Goal: Task Accomplishment & Management: Manage account settings

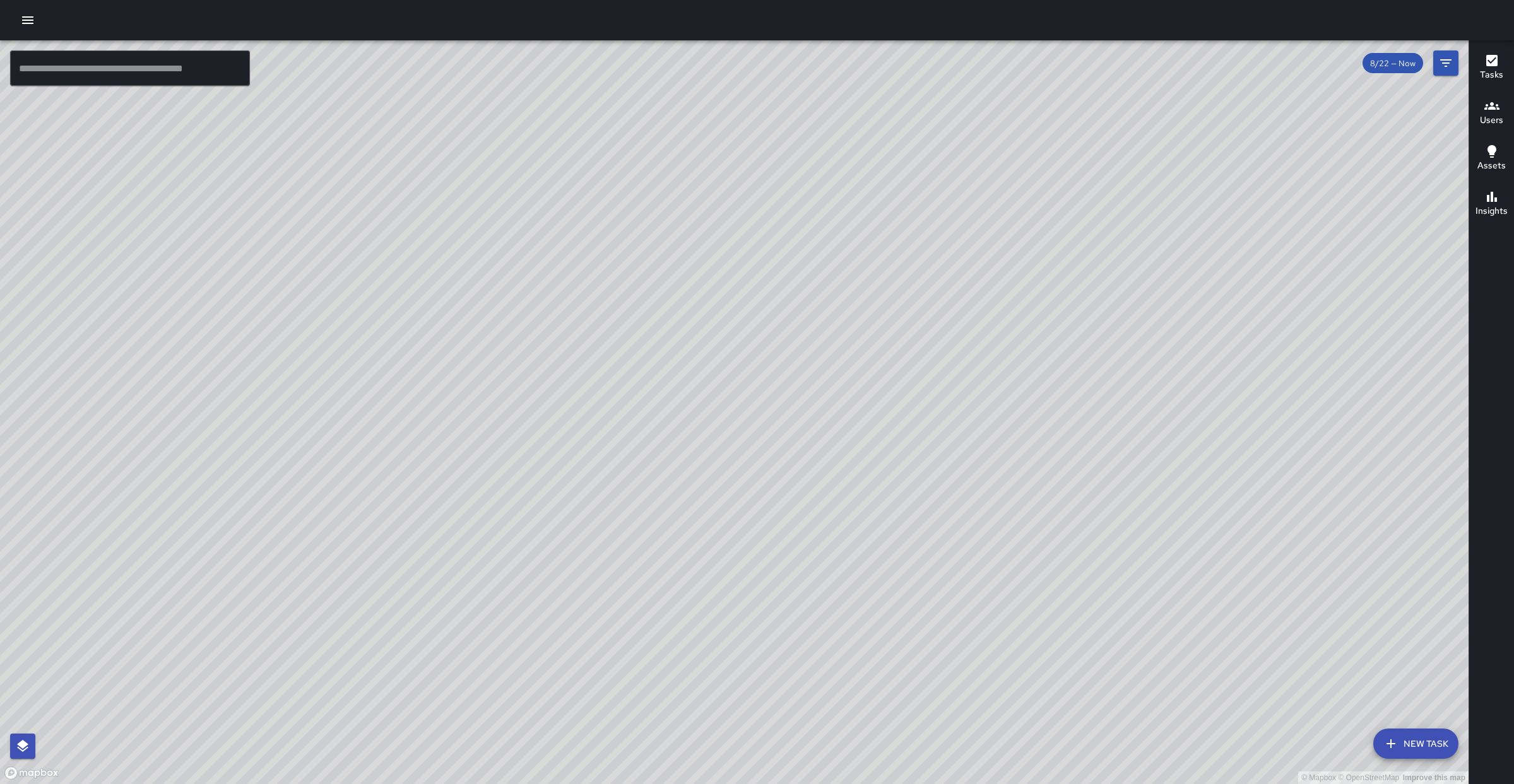
click at [139, 64] on input "text" at bounding box center [130, 68] width 240 height 36
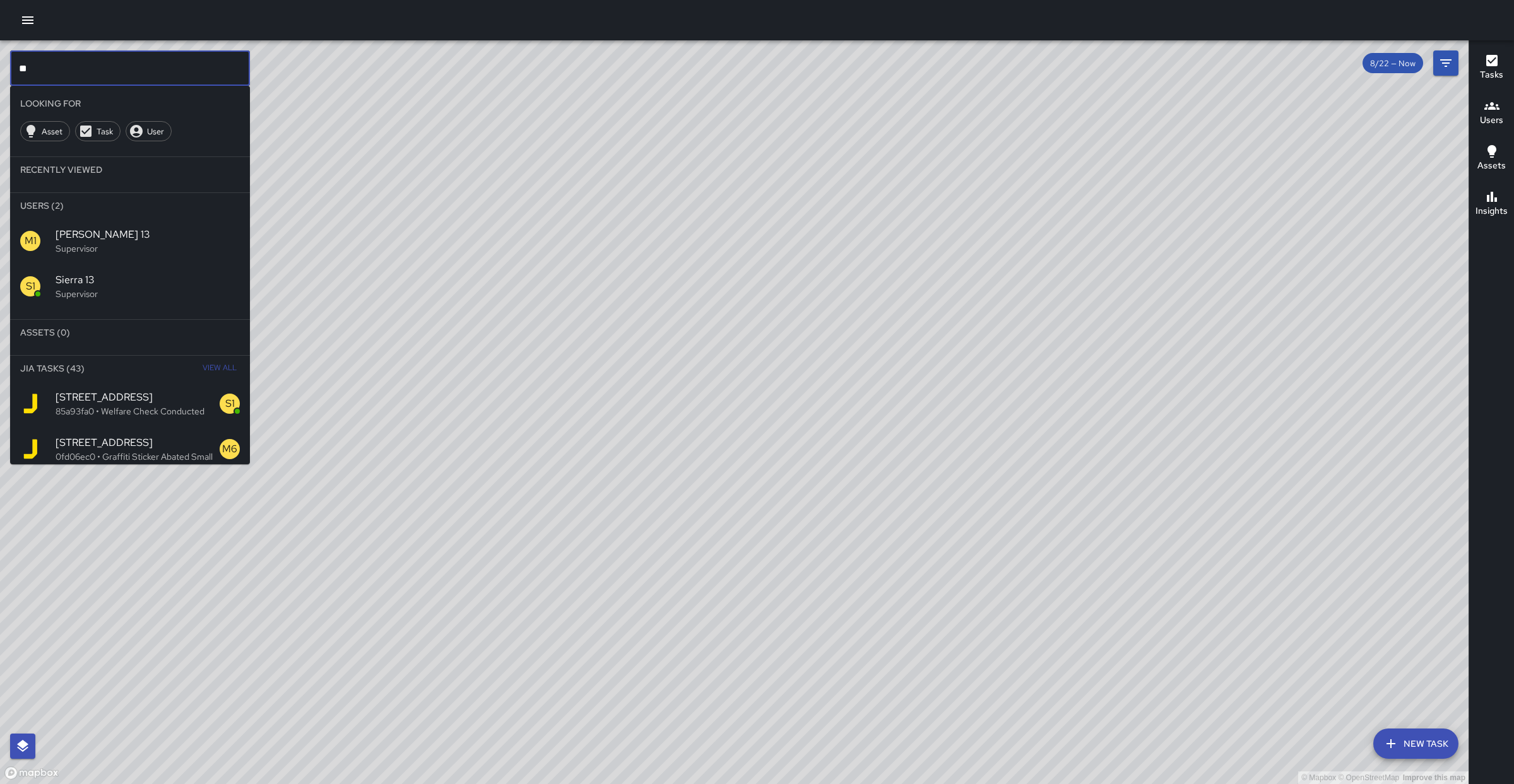
type input "*"
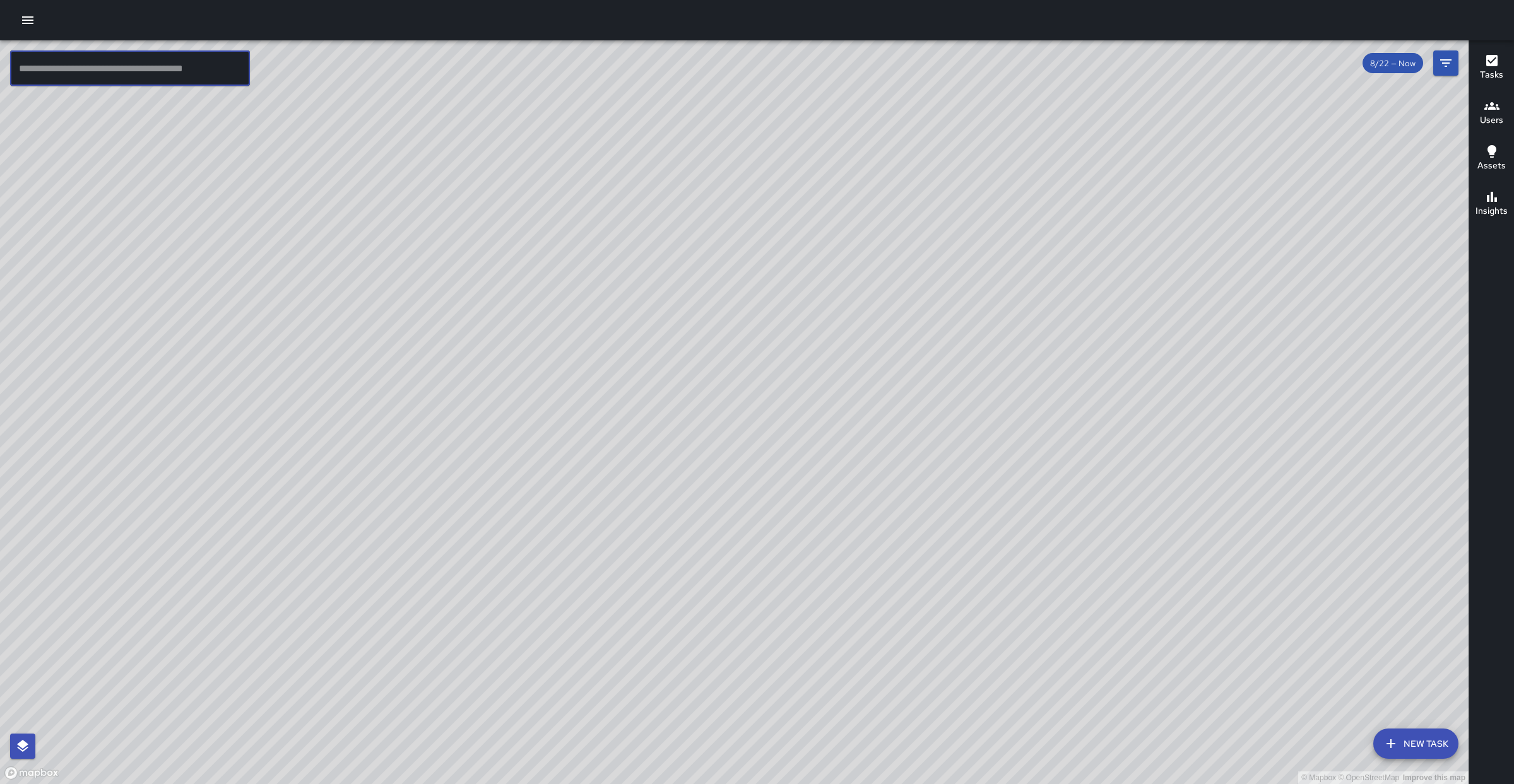
click at [27, 25] on icon "button" at bounding box center [27, 20] width 15 height 15
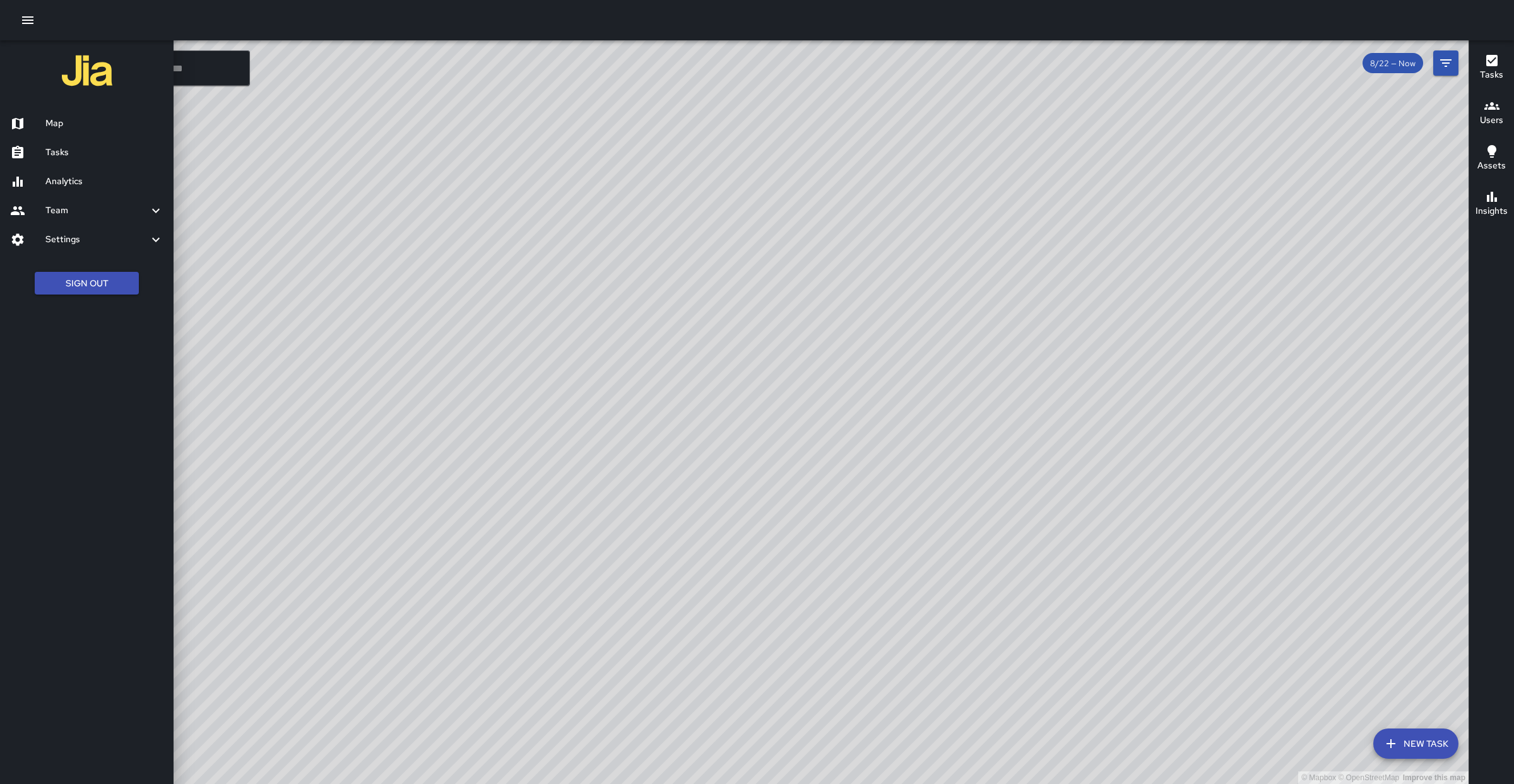
click at [76, 125] on h6 "Map" at bounding box center [105, 124] width 118 height 14
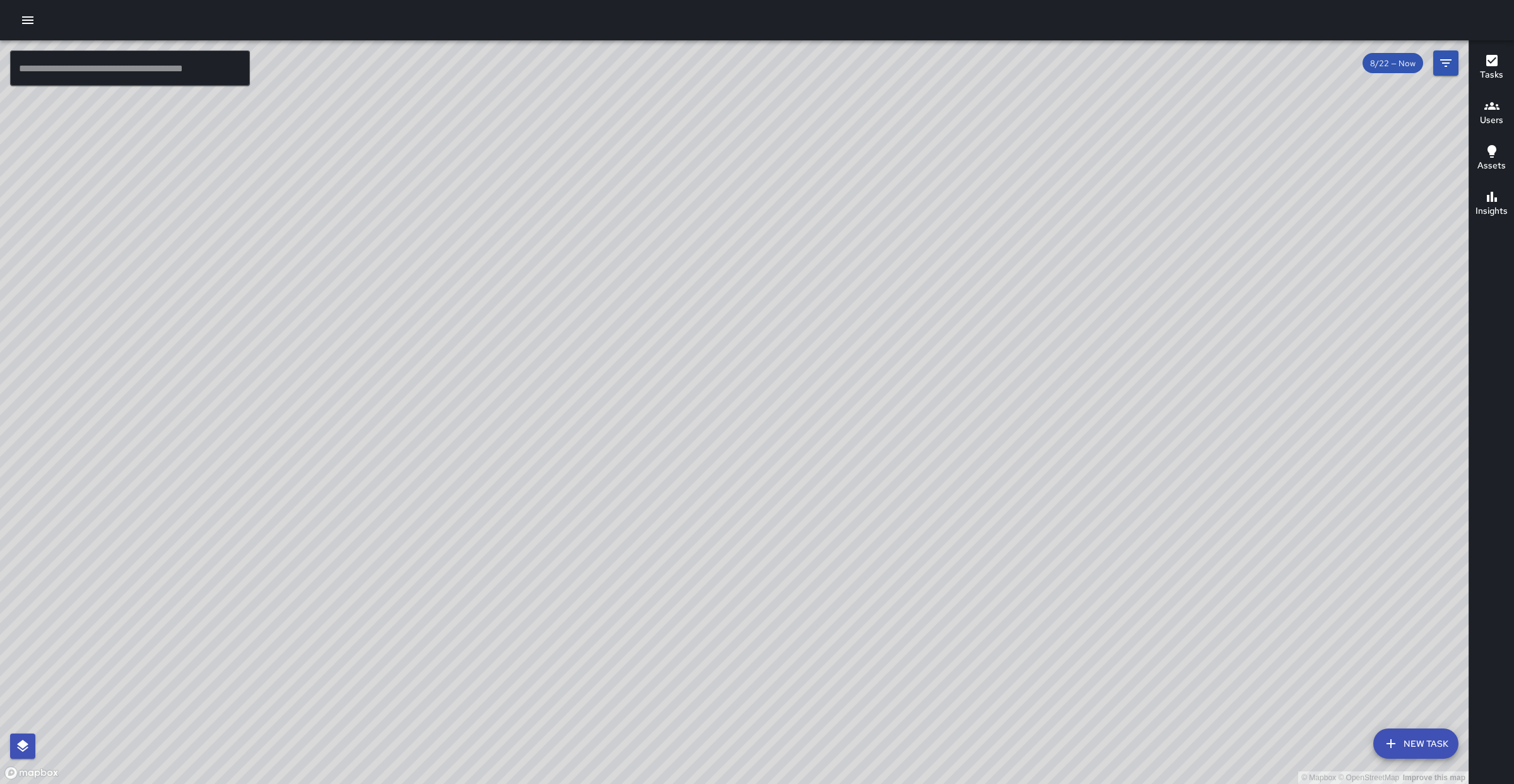
click at [198, 73] on input "text" at bounding box center [130, 68] width 240 height 36
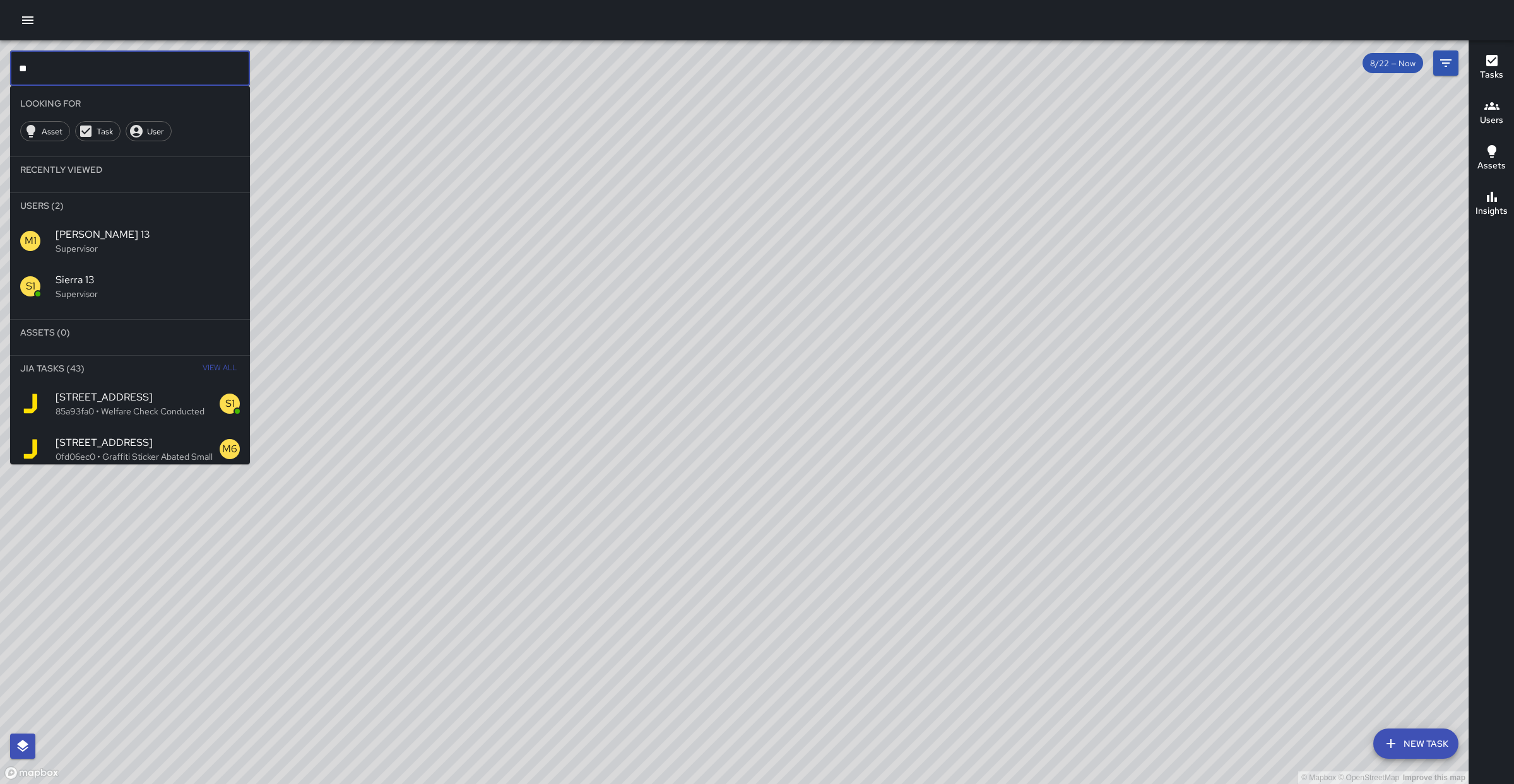
type input "*"
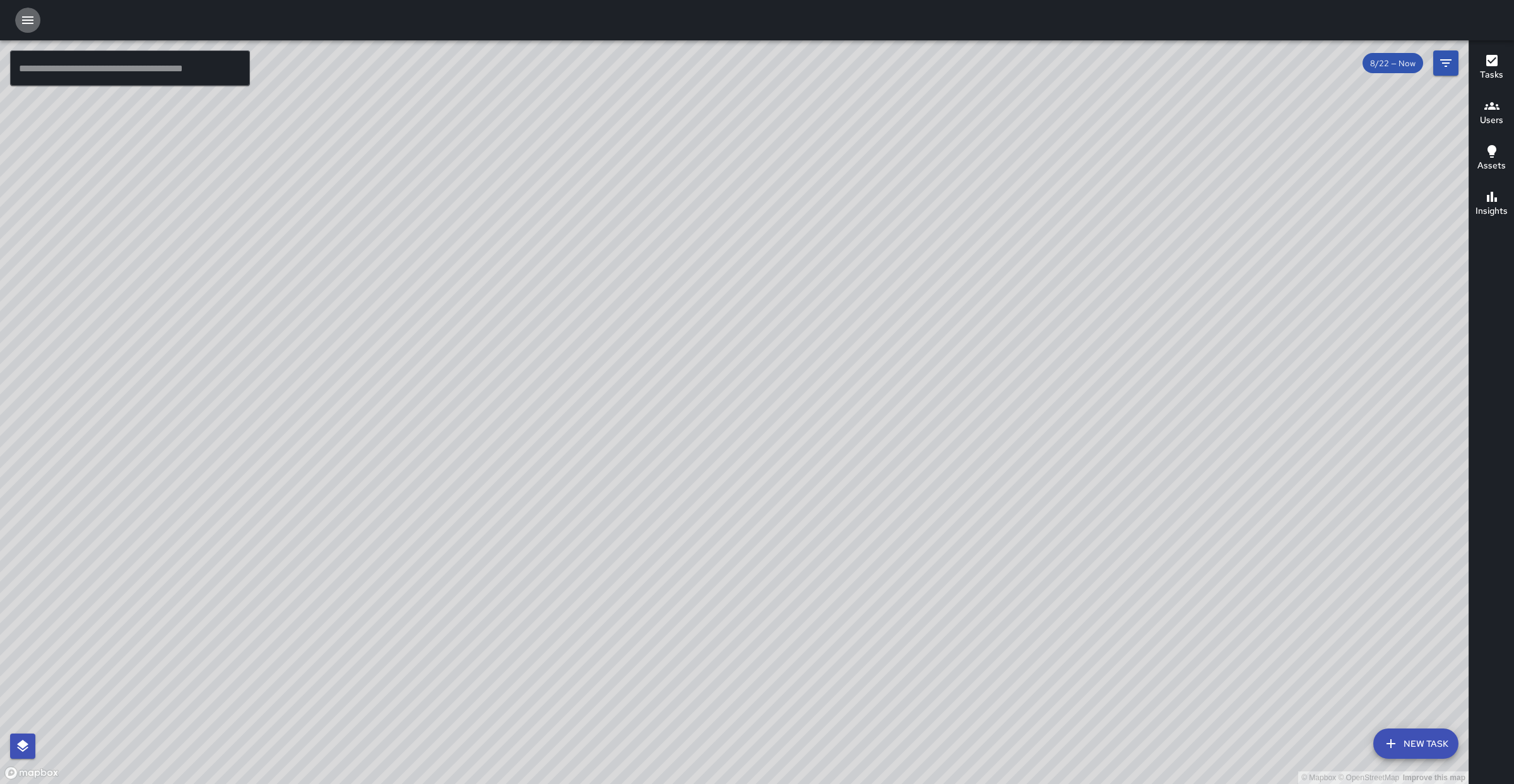
click at [19, 19] on button "button" at bounding box center [27, 20] width 25 height 25
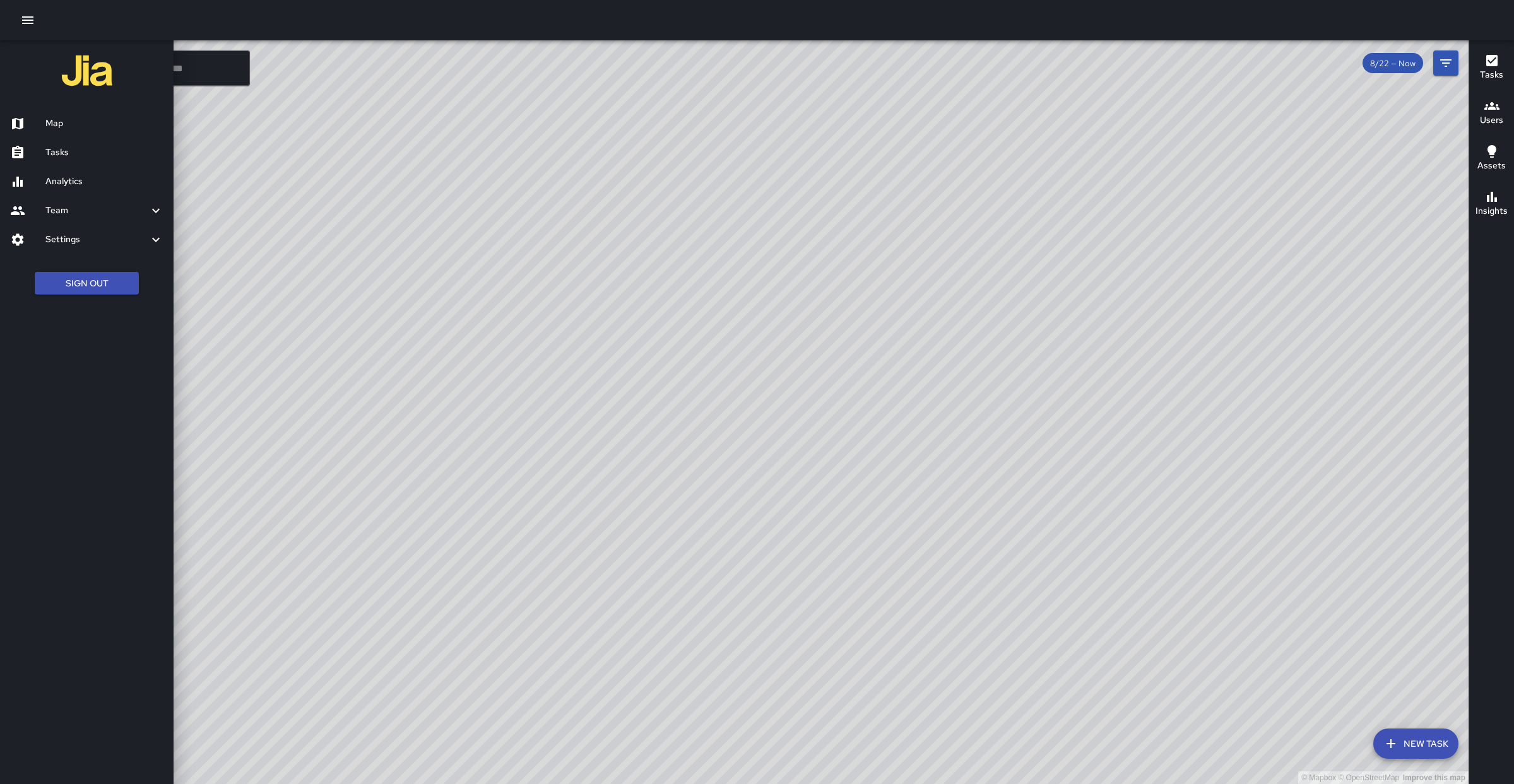
click at [61, 154] on h6 "Tasks" at bounding box center [105, 153] width 118 height 14
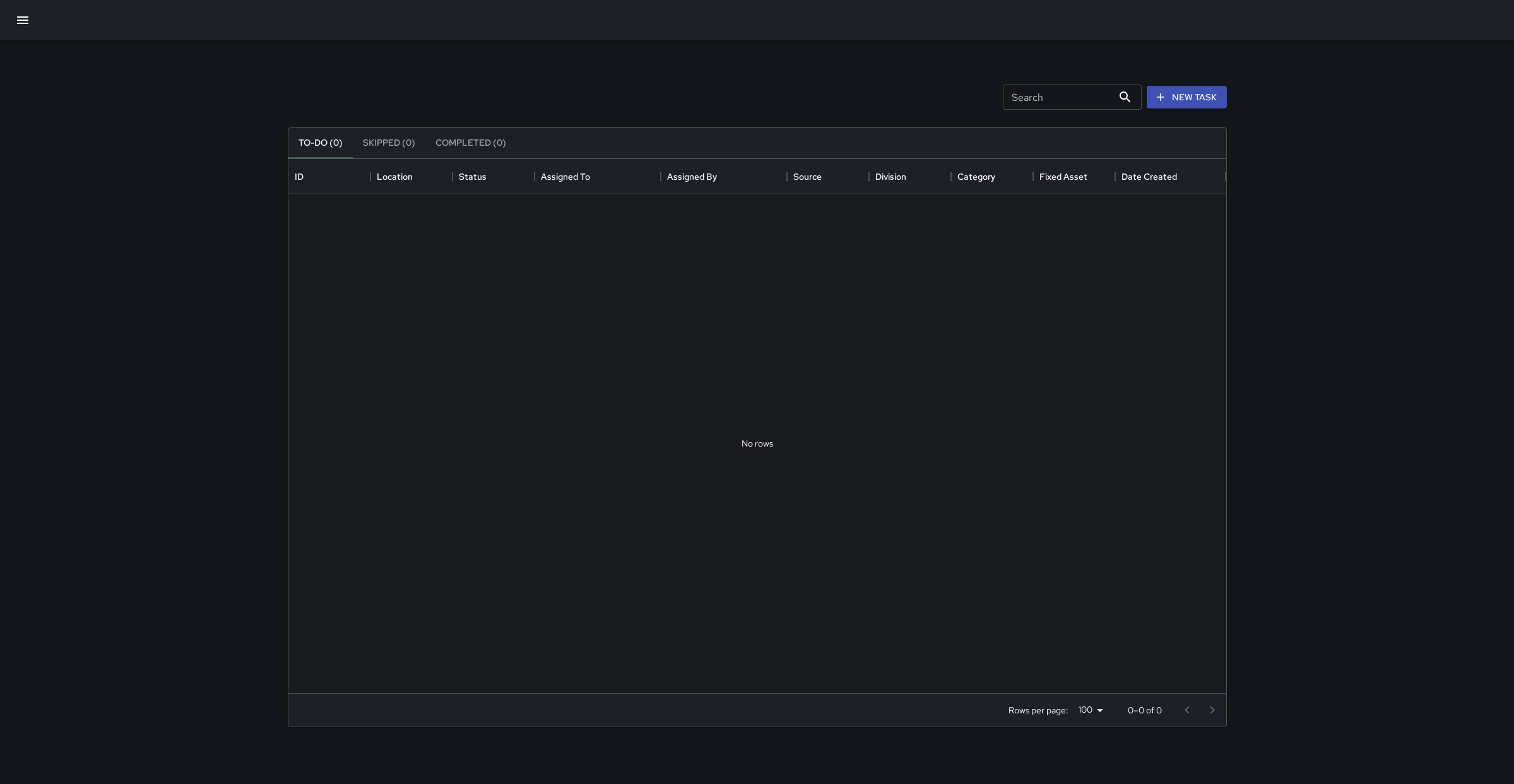
scroll to position [525, 928]
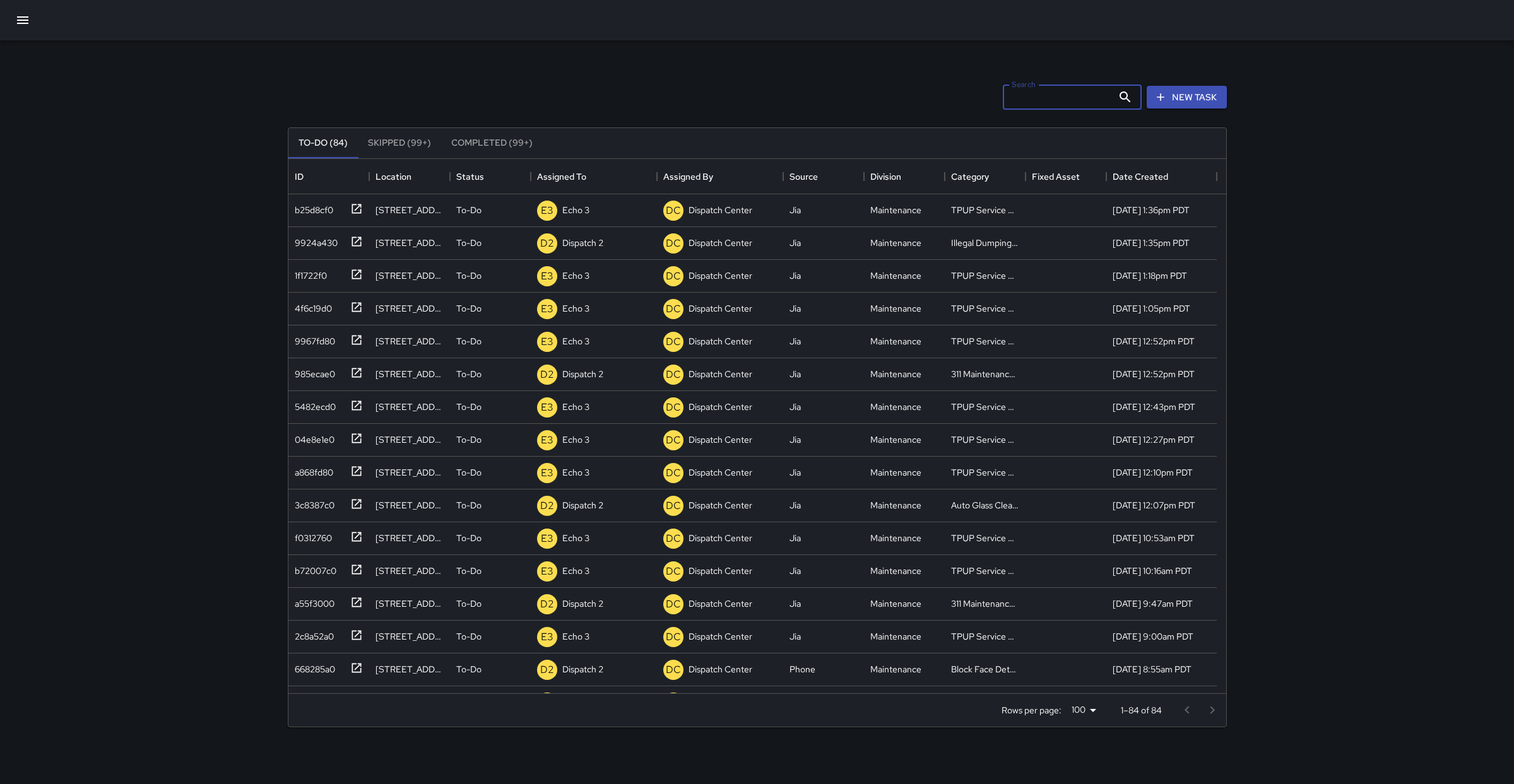
click at [1006, 93] on div "Search Search" at bounding box center [1071, 97] width 139 height 25
click at [22, 25] on icon "button" at bounding box center [22, 20] width 15 height 15
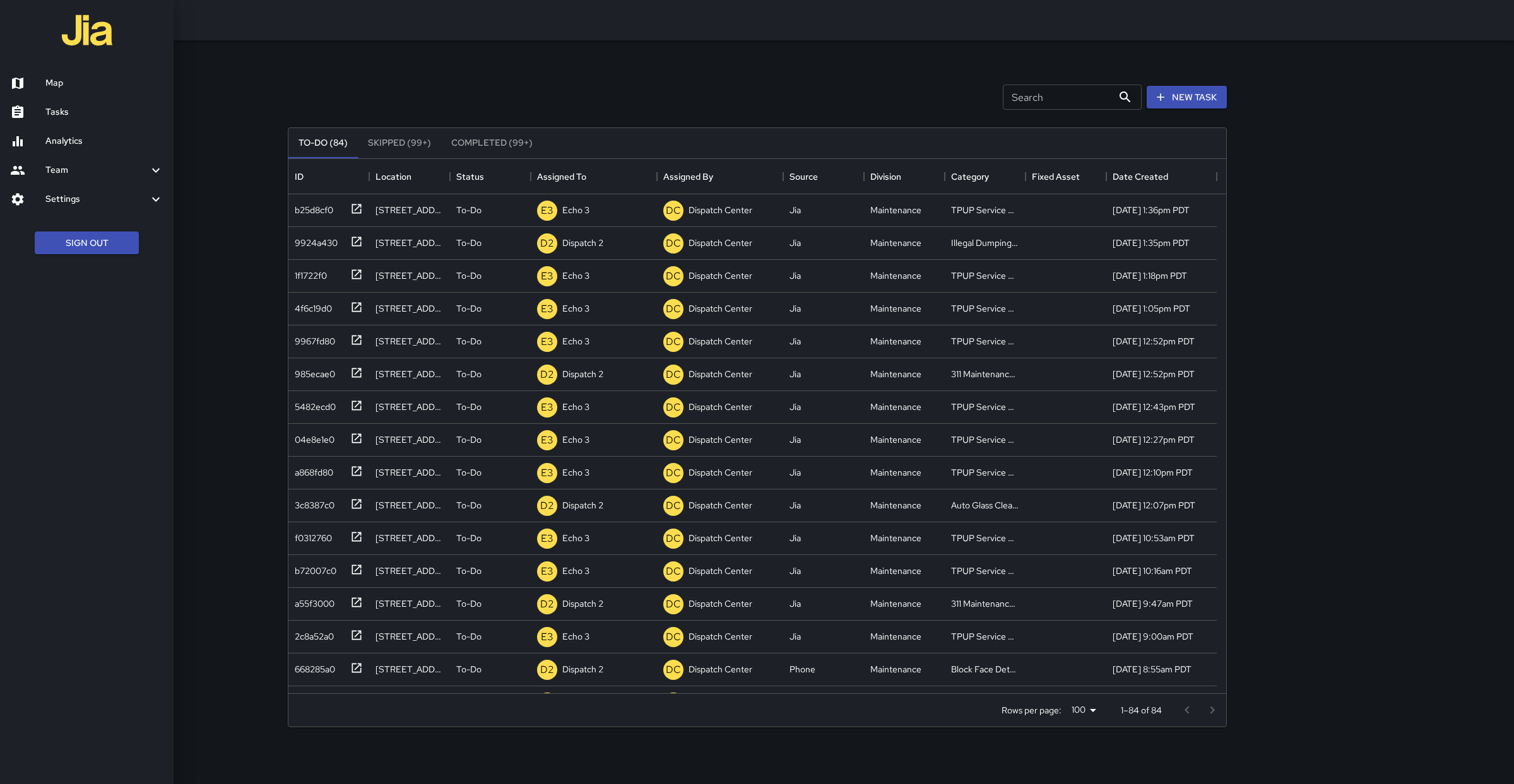
click at [55, 77] on h6 "Map" at bounding box center [105, 83] width 118 height 14
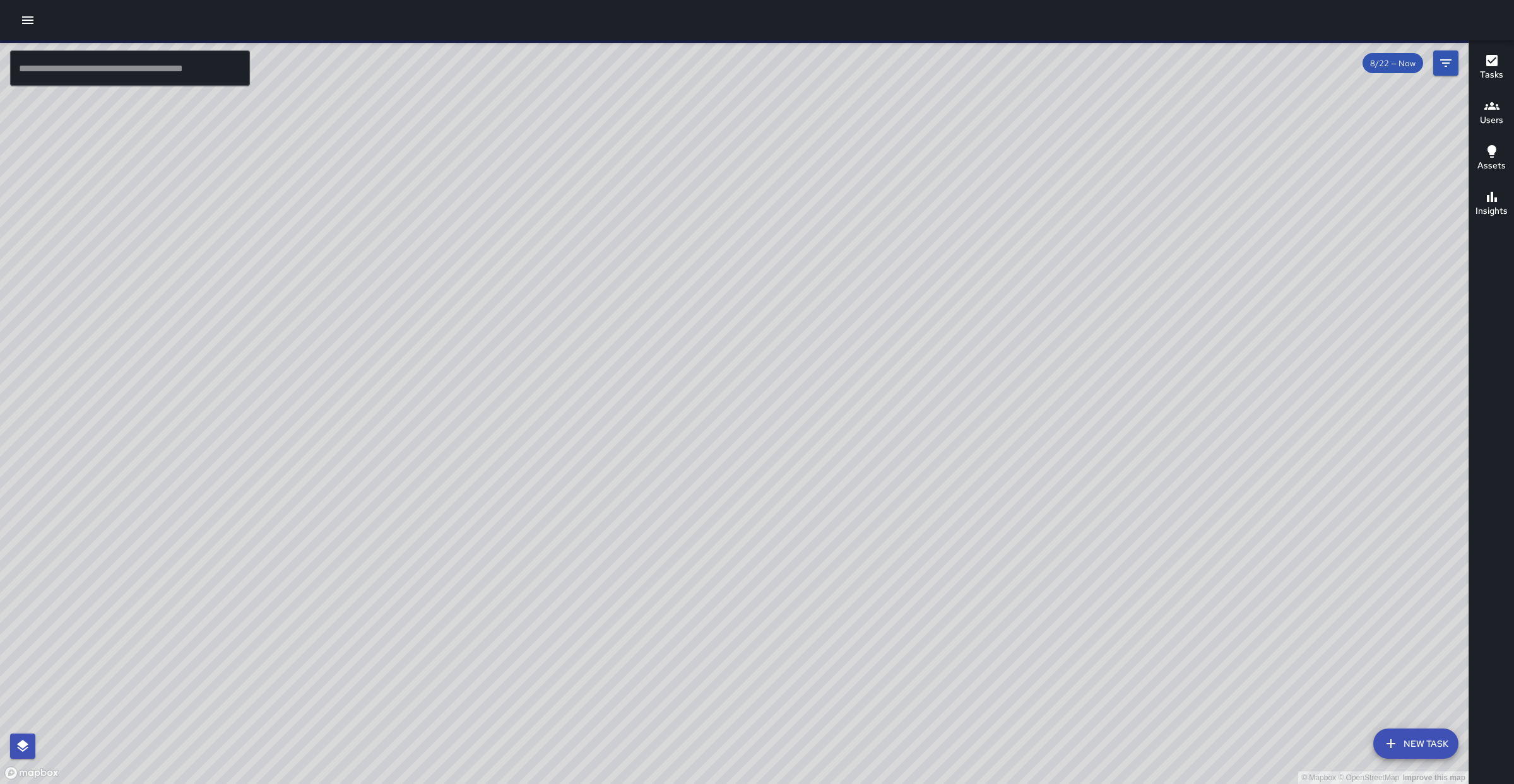
click at [177, 57] on input "text" at bounding box center [130, 68] width 240 height 36
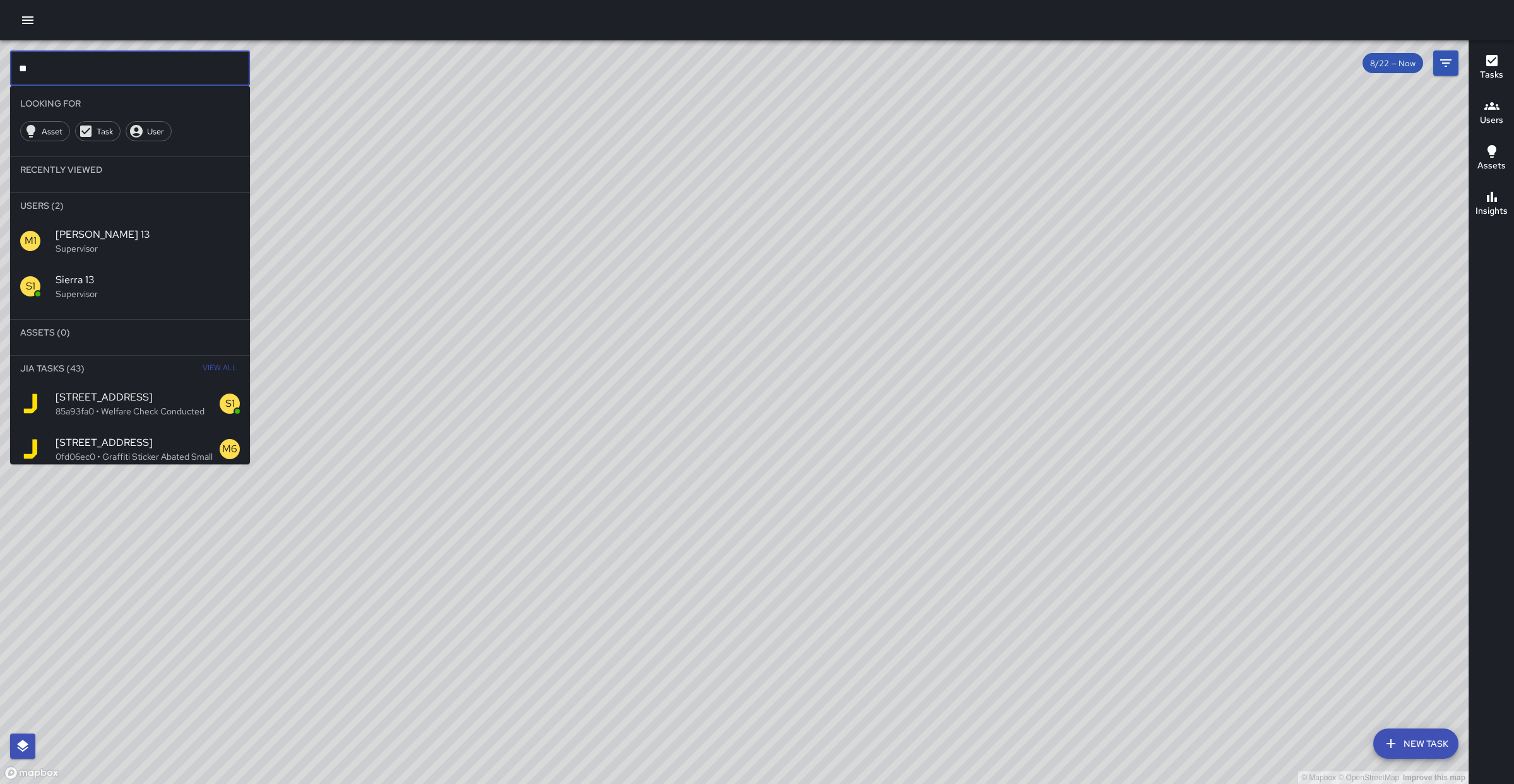
type input "*"
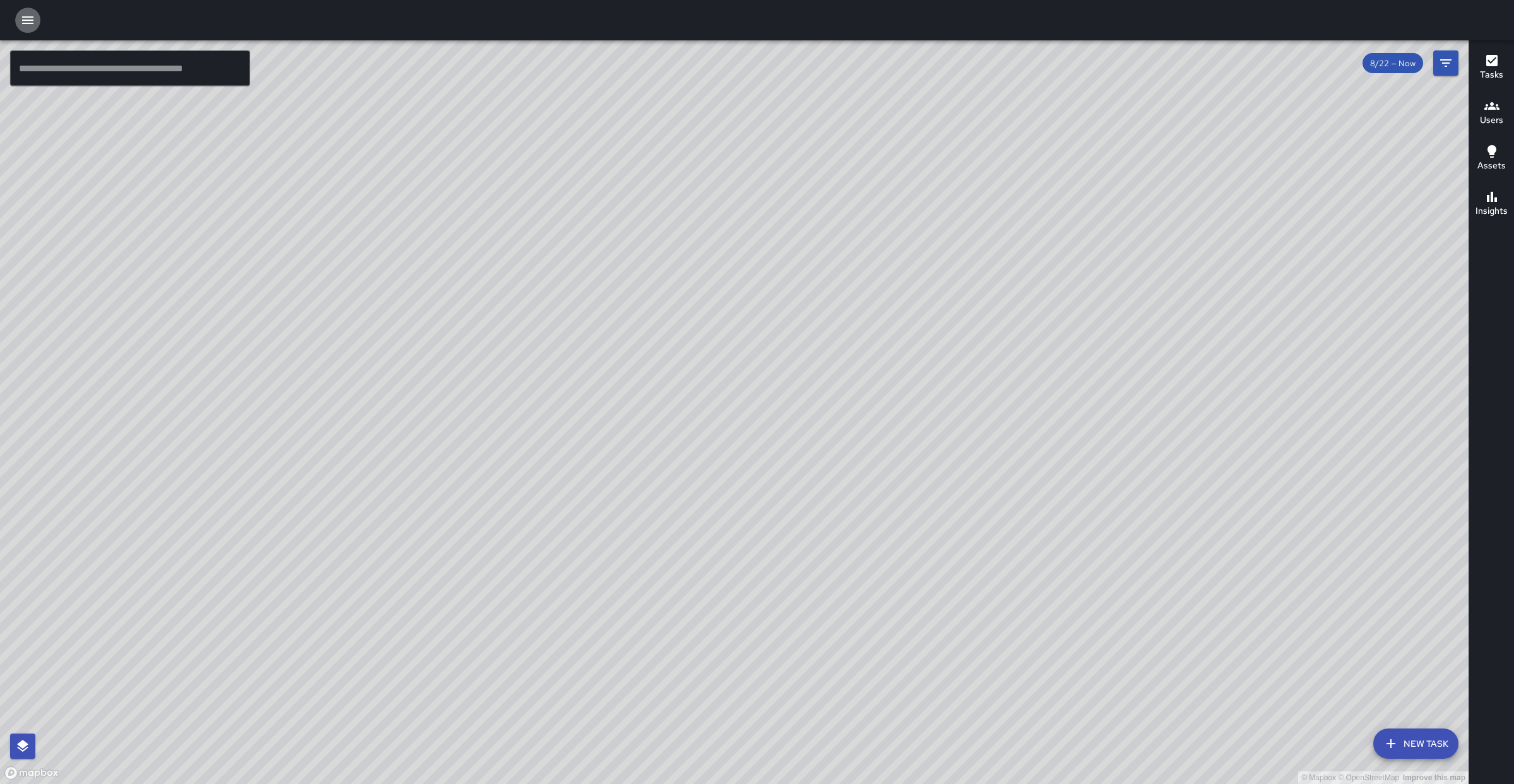
click at [37, 23] on button "button" at bounding box center [27, 20] width 25 height 25
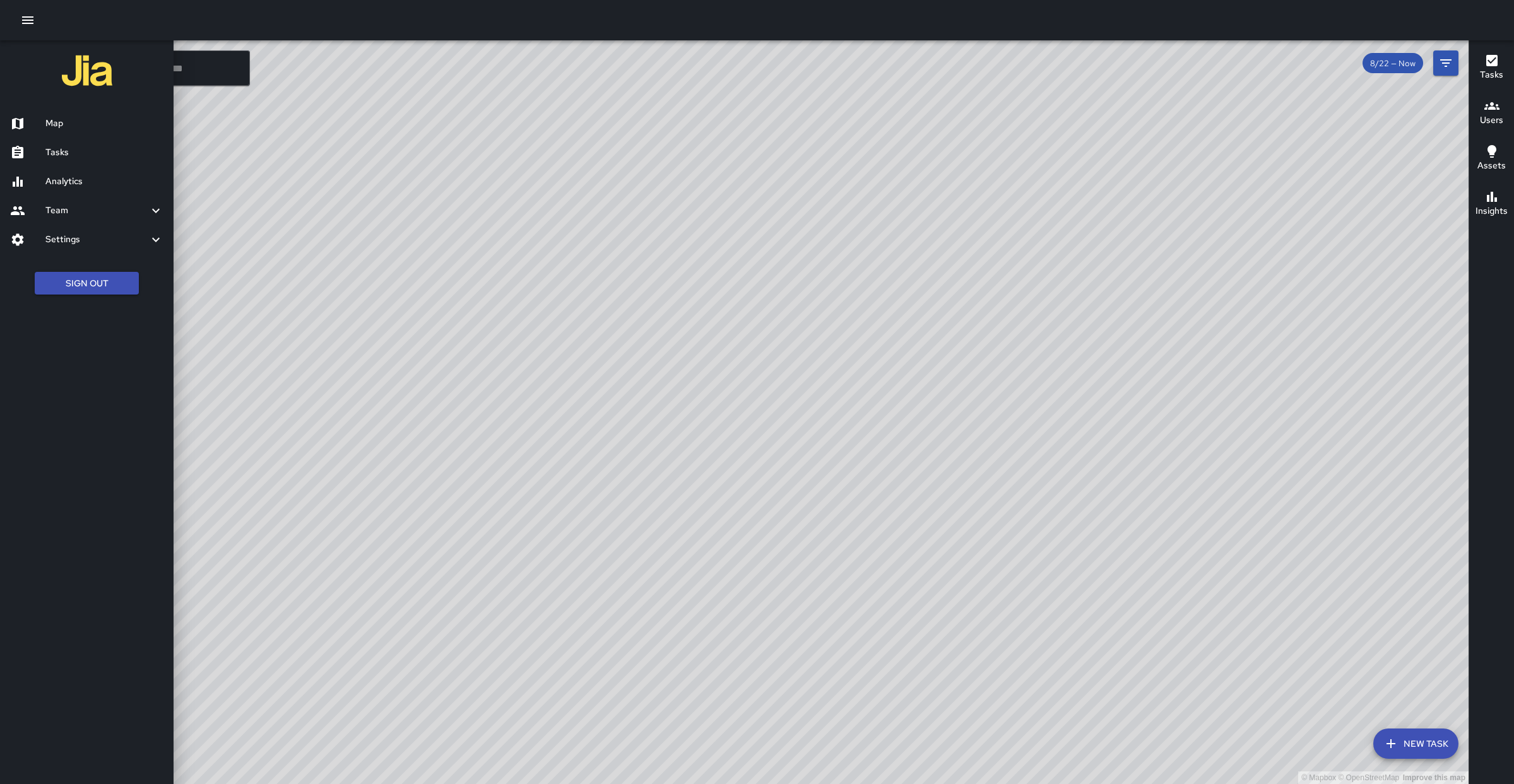
click at [616, 259] on div at bounding box center [757, 392] width 1514 height 784
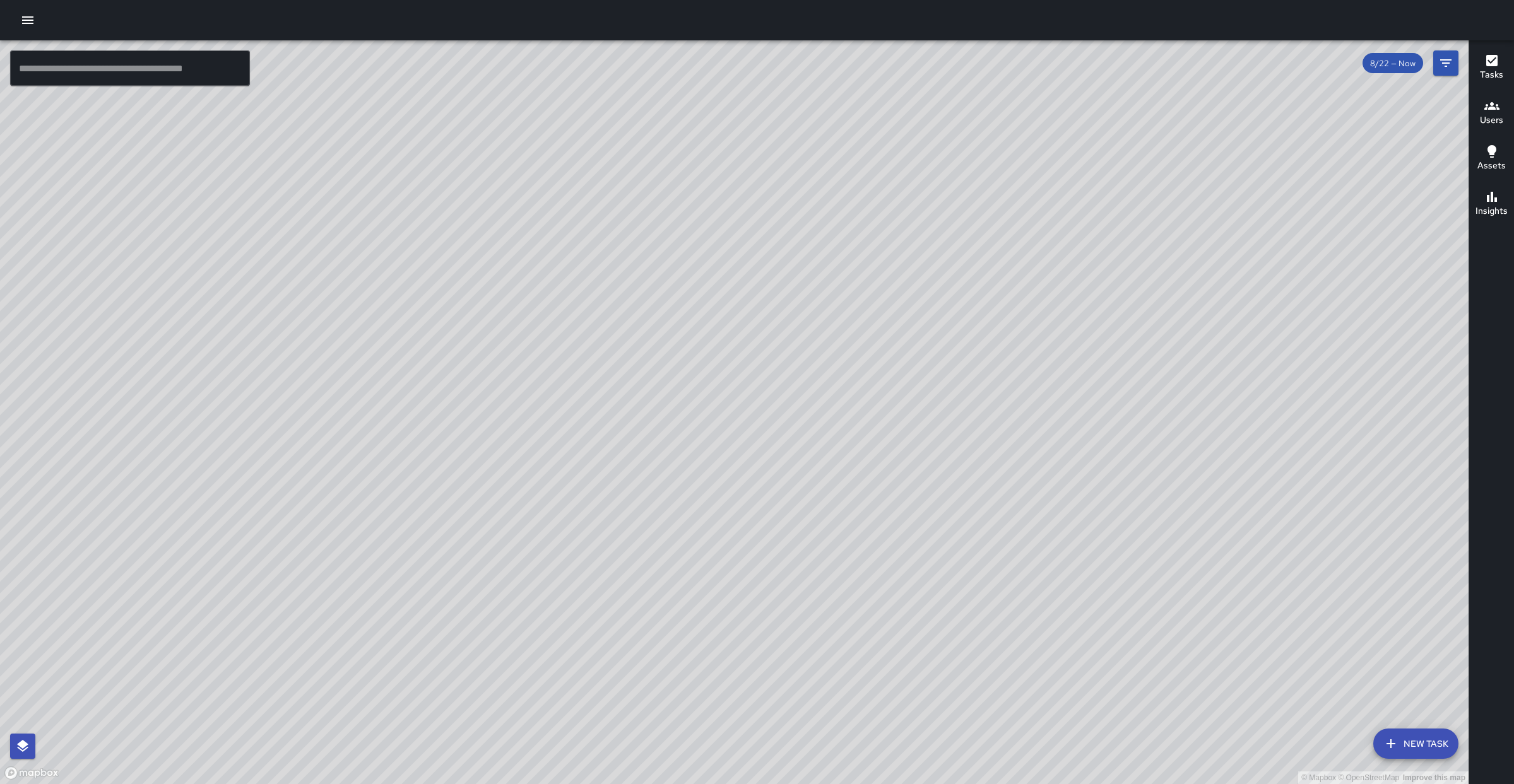
drag, startPoint x: 1225, startPoint y: 204, endPoint x: 626, endPoint y: 256, distance: 601.3
click at [626, 262] on div "© Mapbox © OpenStreetMap Improve this map" at bounding box center [734, 413] width 1468 height 744
click at [37, 16] on button "button" at bounding box center [27, 20] width 25 height 25
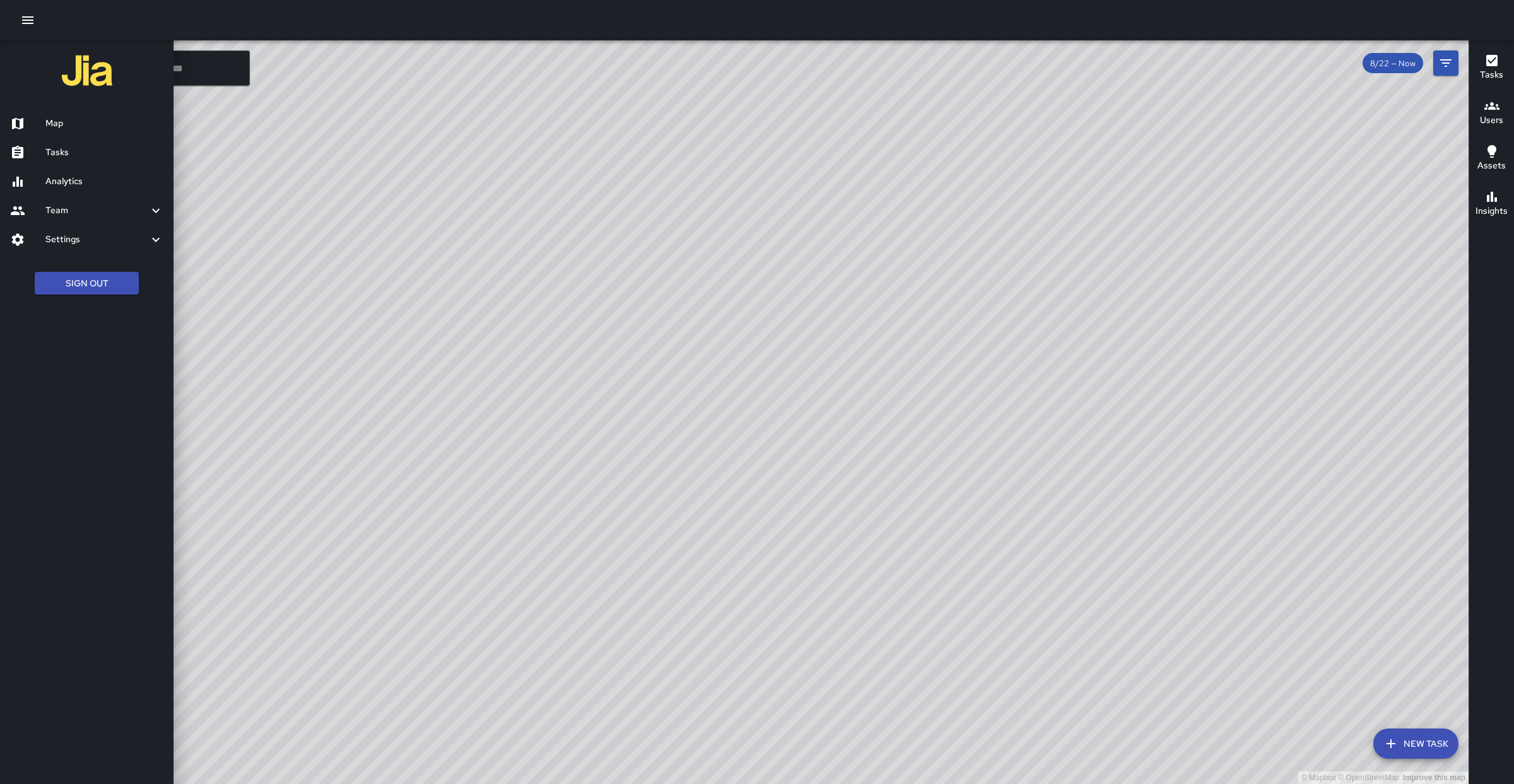
click at [43, 147] on div at bounding box center [27, 153] width 36 height 15
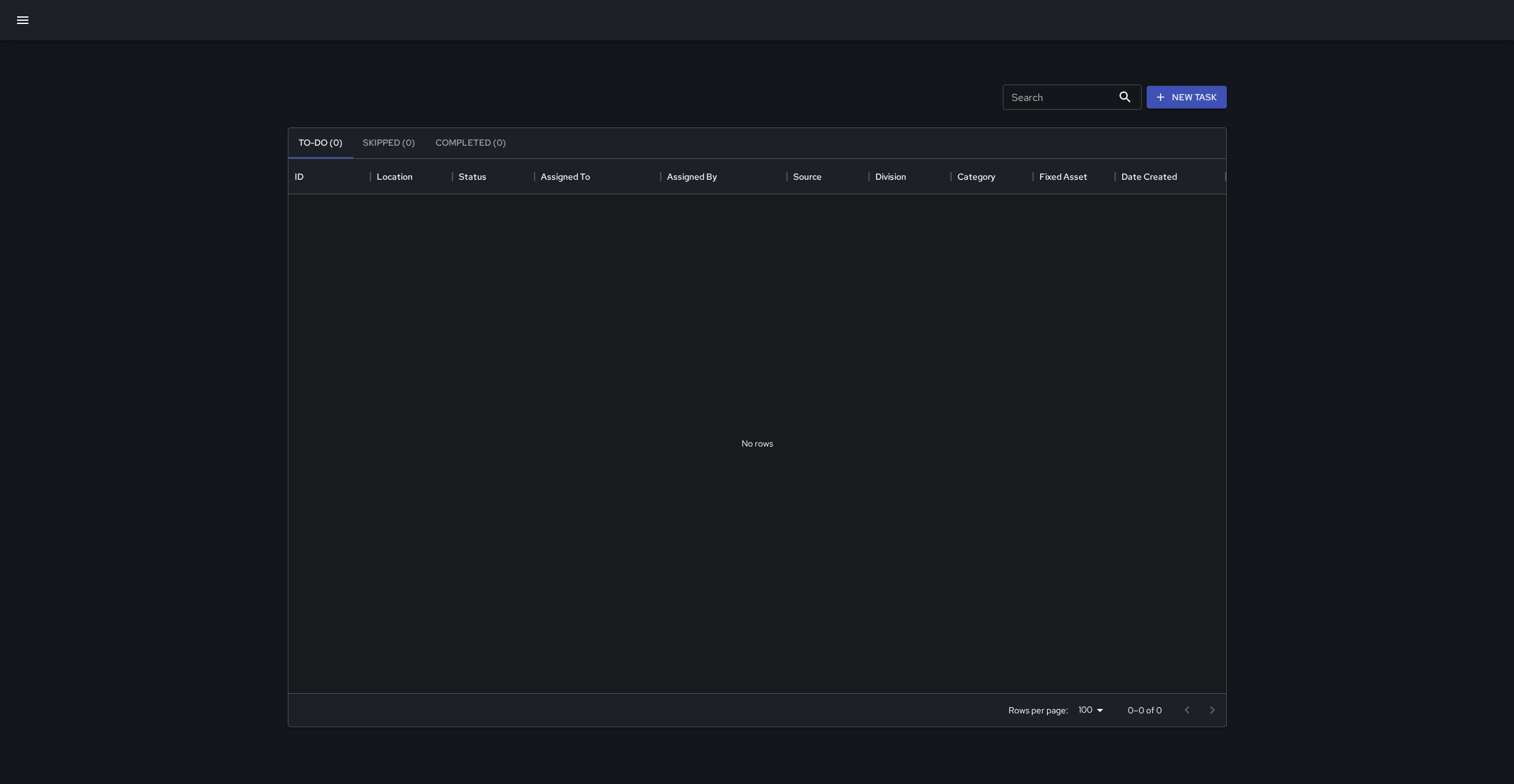
scroll to position [525, 928]
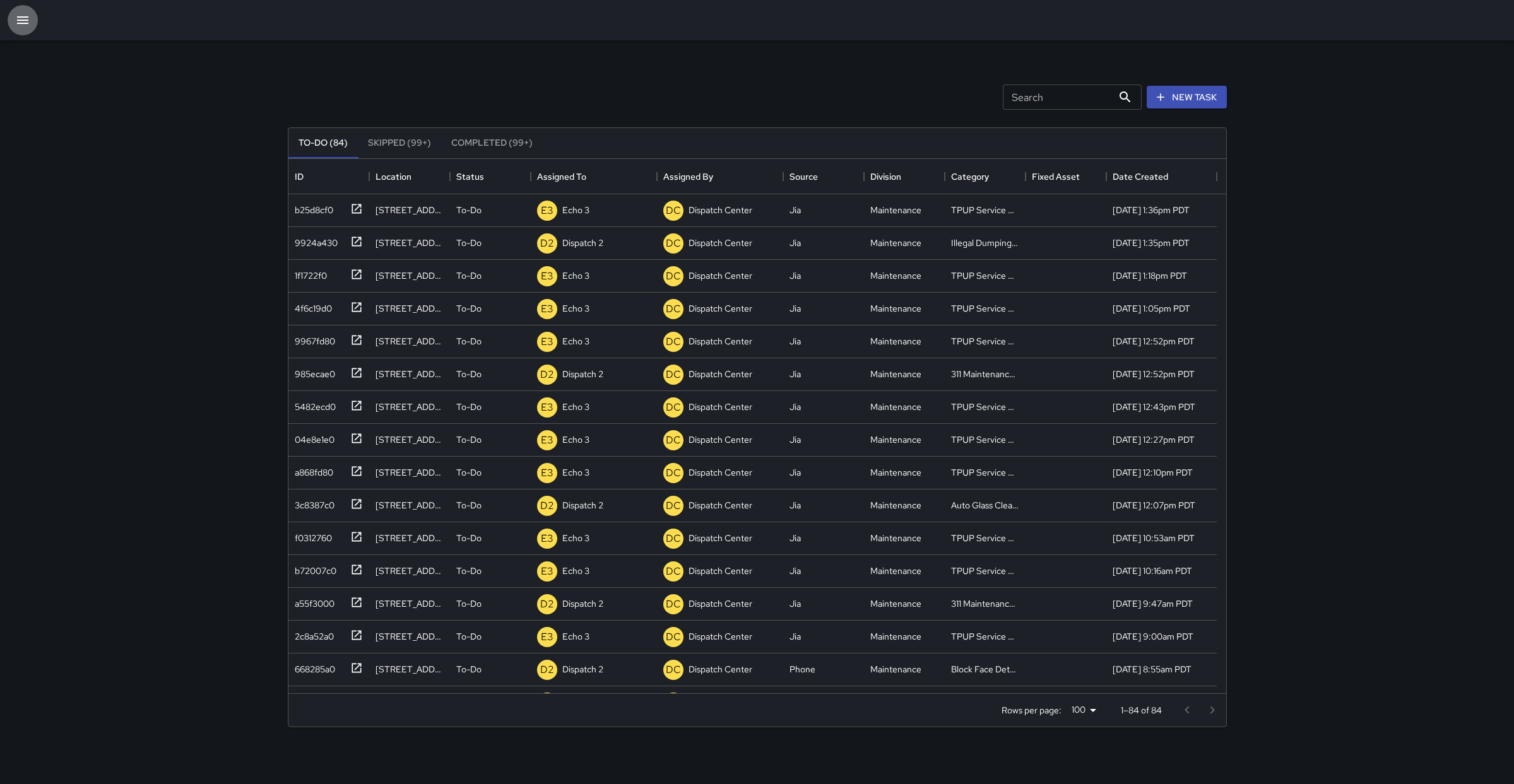
click at [14, 22] on button "button" at bounding box center [22, 20] width 30 height 30
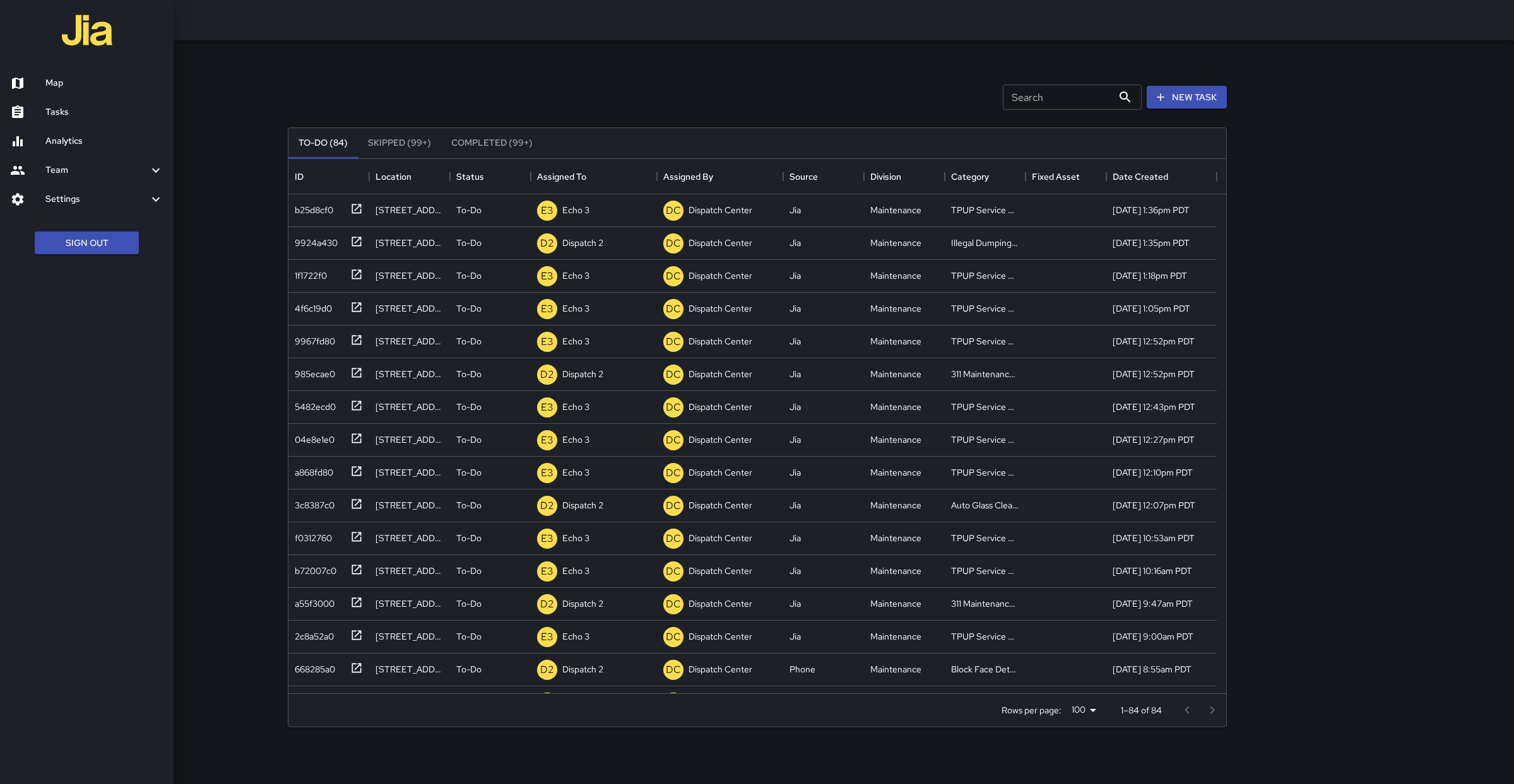
click at [86, 86] on h6 "Map" at bounding box center [105, 83] width 118 height 14
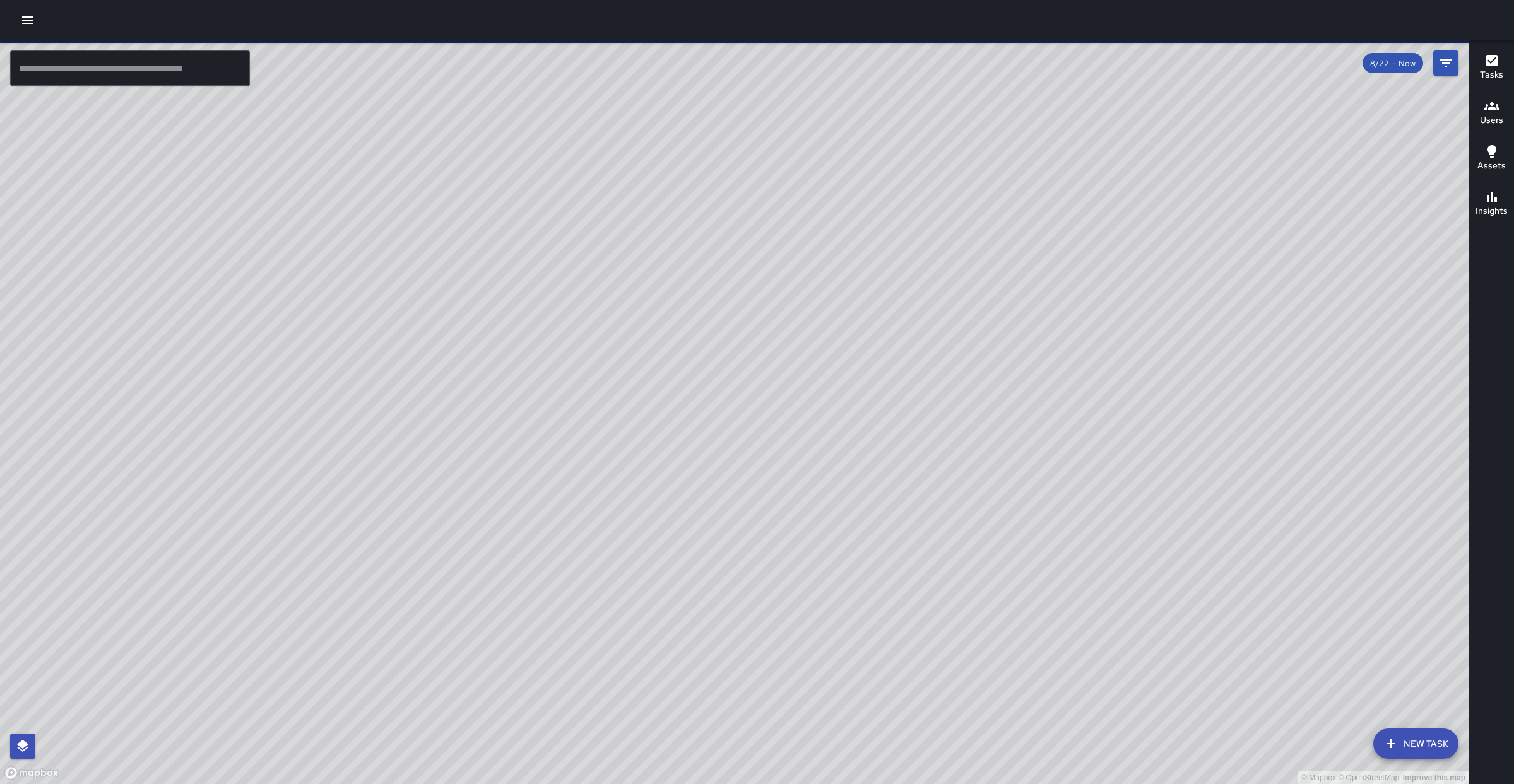
click at [32, 27] on icon "button" at bounding box center [27, 20] width 15 height 15
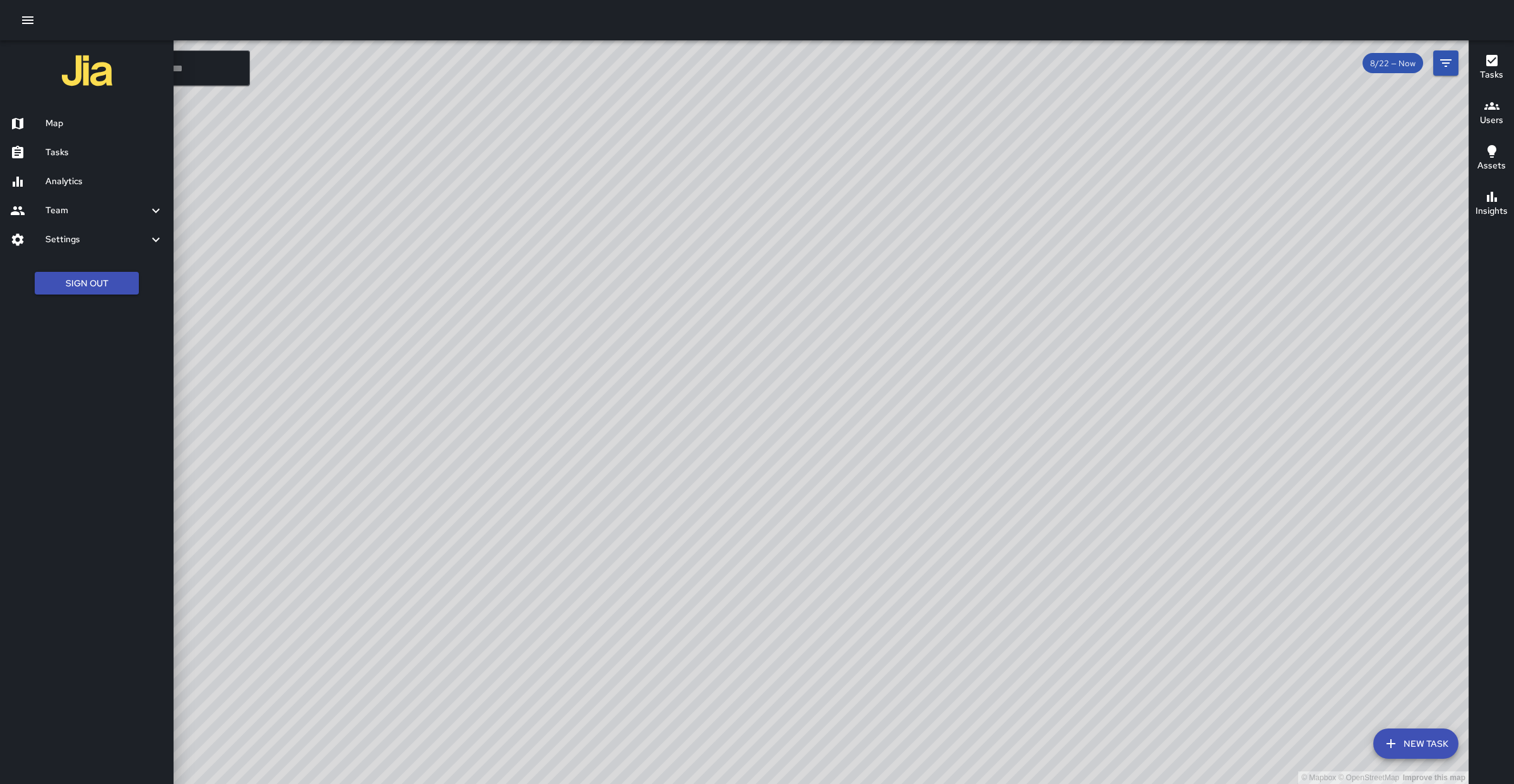
click at [438, 127] on div at bounding box center [757, 392] width 1514 height 784
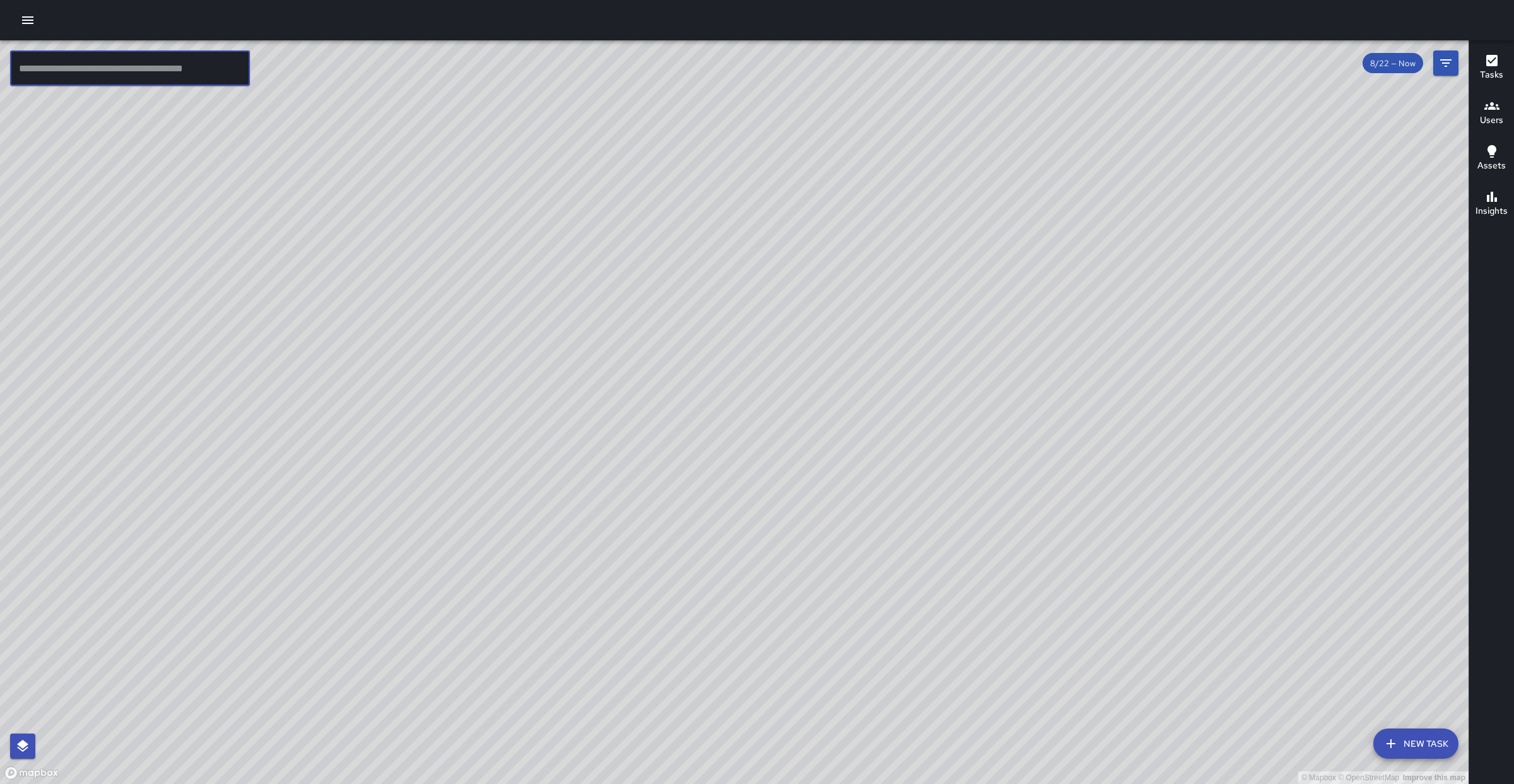
click at [81, 86] on input "text" at bounding box center [130, 68] width 240 height 36
click at [316, 199] on div "© Mapbox © OpenStreetMap Improve this map" at bounding box center [734, 413] width 1468 height 744
click at [102, 71] on input "text" at bounding box center [130, 68] width 240 height 36
click at [21, 26] on button "button" at bounding box center [27, 20] width 25 height 25
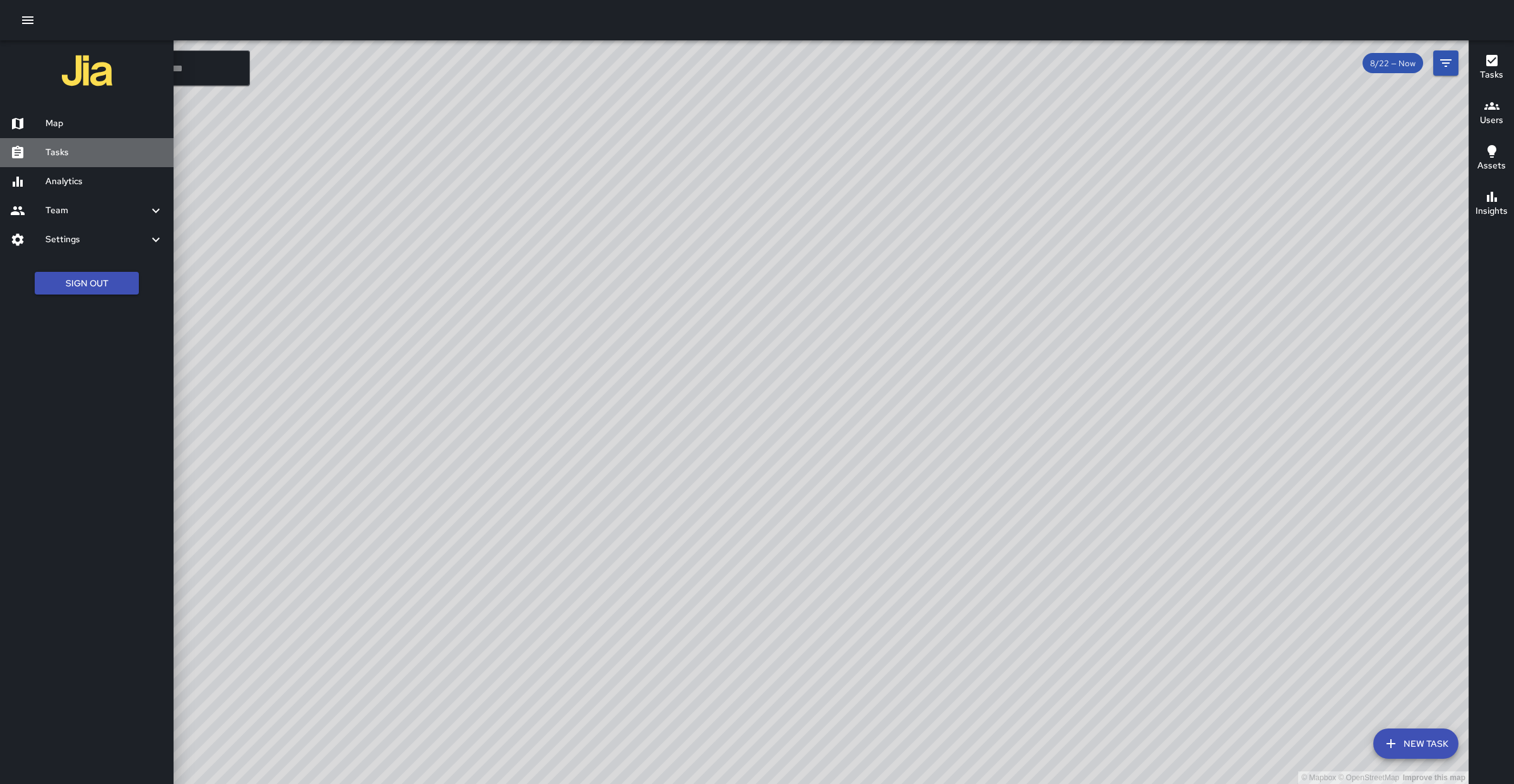
click at [74, 154] on h6 "Tasks" at bounding box center [105, 153] width 118 height 14
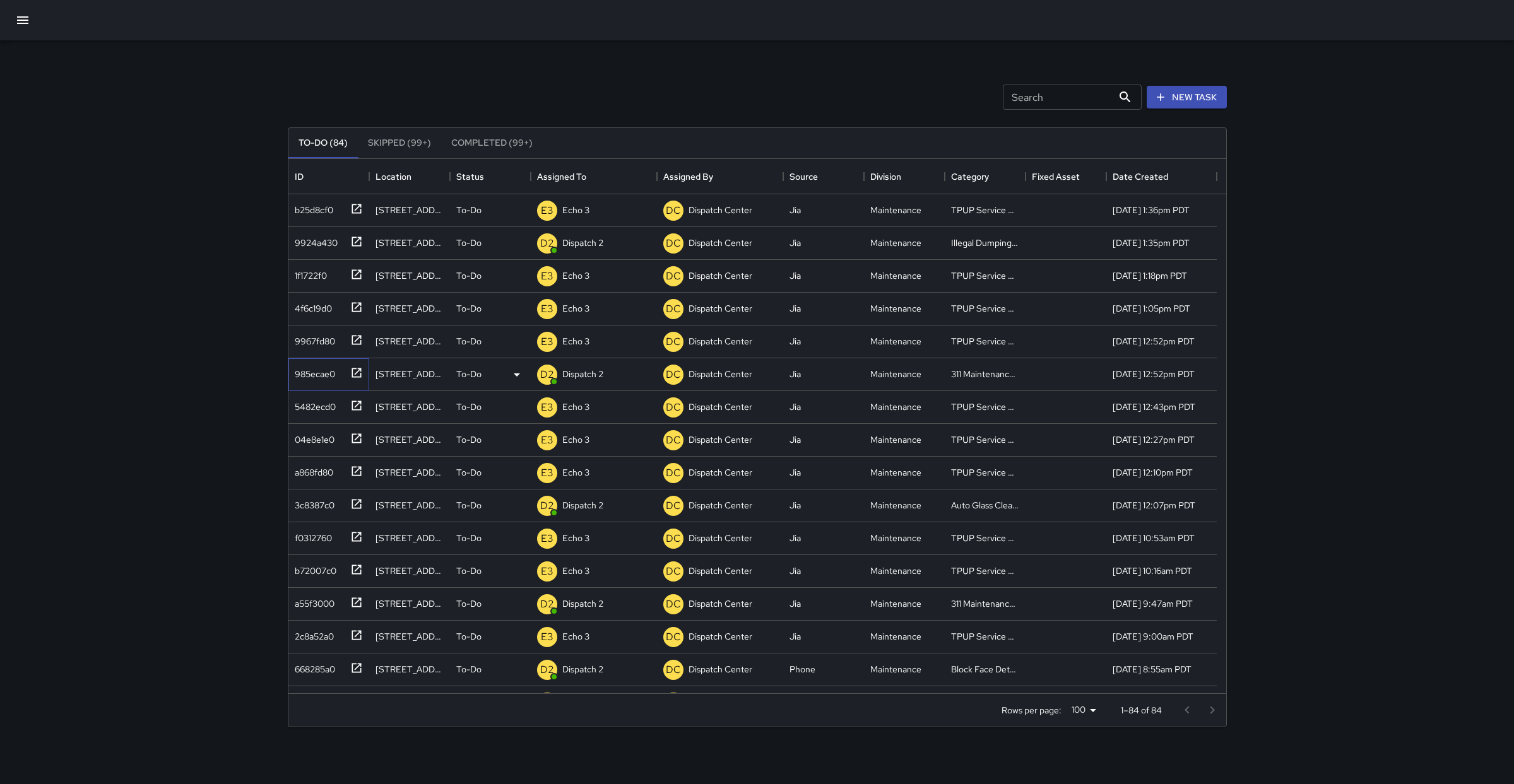
click at [350, 372] on icon at bounding box center [356, 372] width 12 height 12
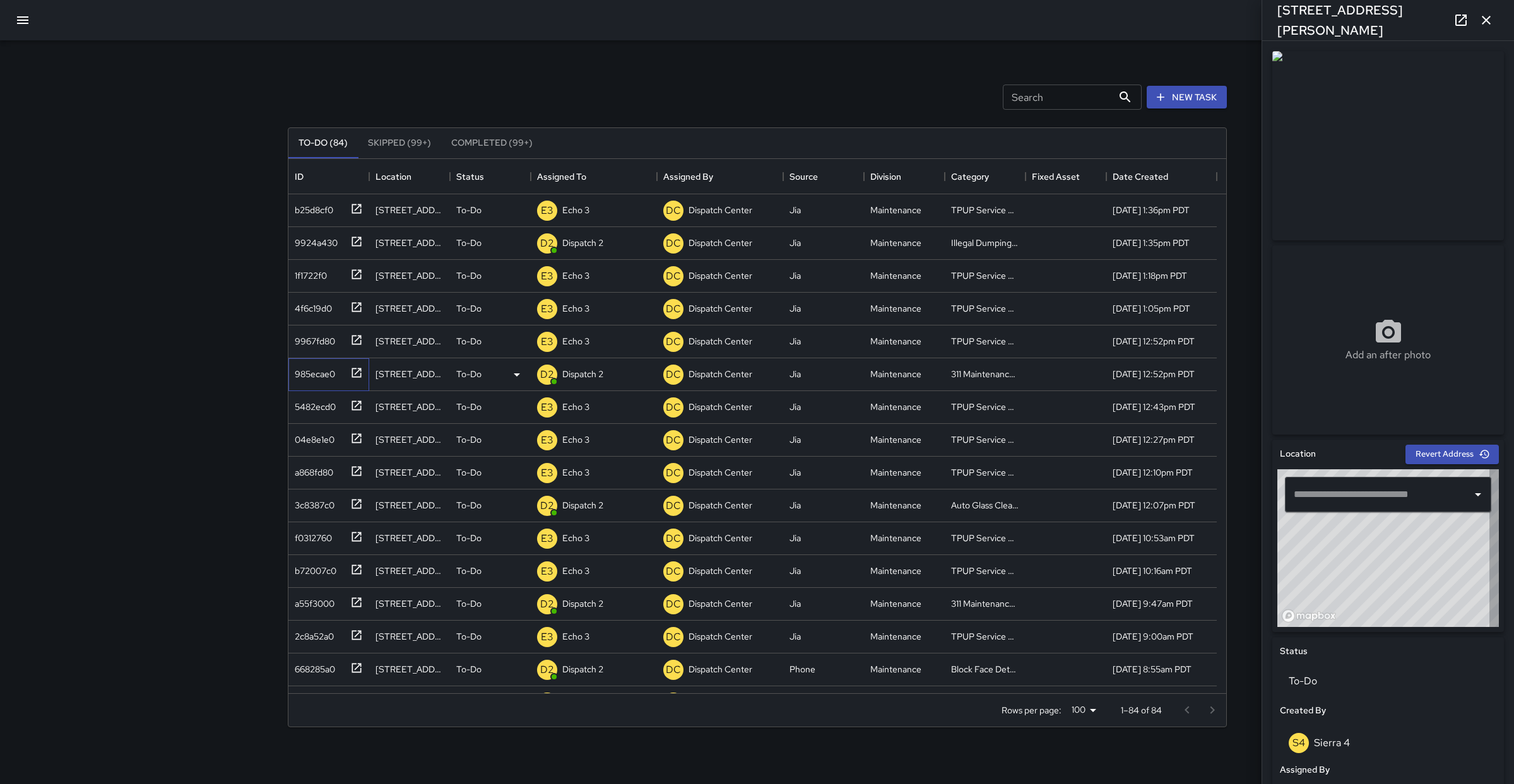
type input "**********"
click at [65, 66] on div "Search Search New Task To-Do (84) Skipped (99+) Completed (99+) ID Location Sta…" at bounding box center [757, 392] width 1514 height 784
click at [1483, 14] on icon "button" at bounding box center [1486, 20] width 15 height 15
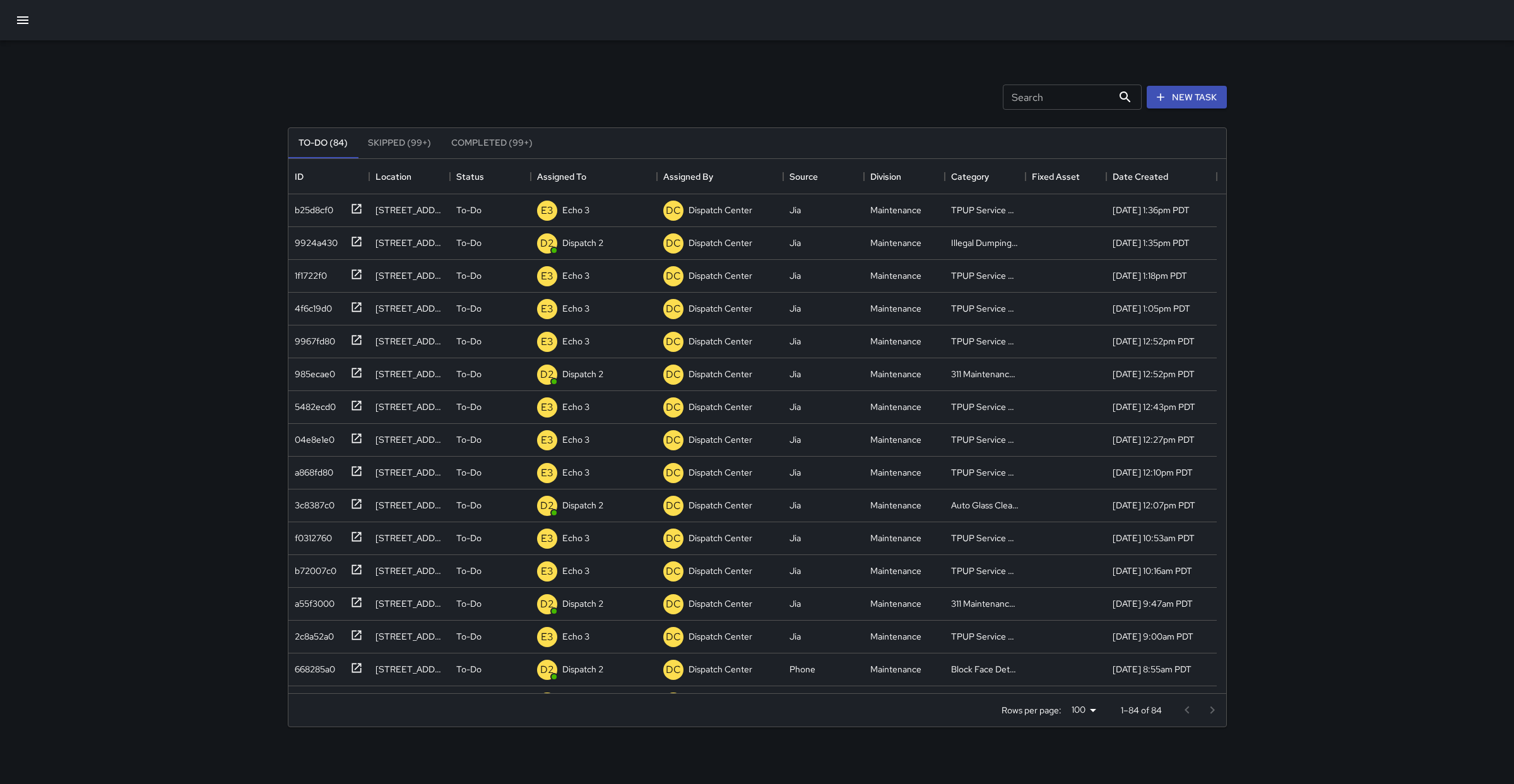
click at [36, 25] on button "button" at bounding box center [22, 20] width 30 height 30
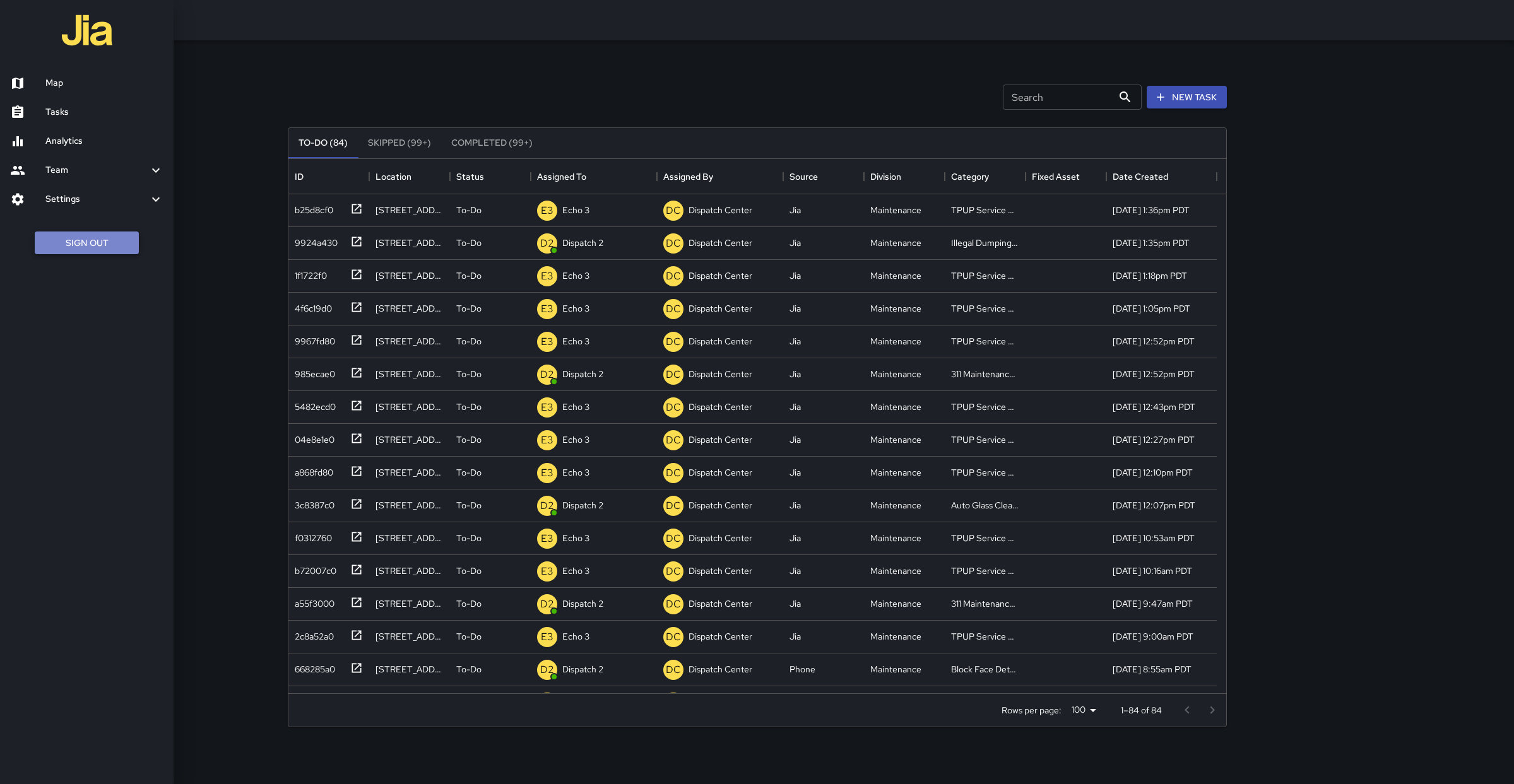
click at [96, 242] on button "Sign Out" at bounding box center [86, 243] width 104 height 23
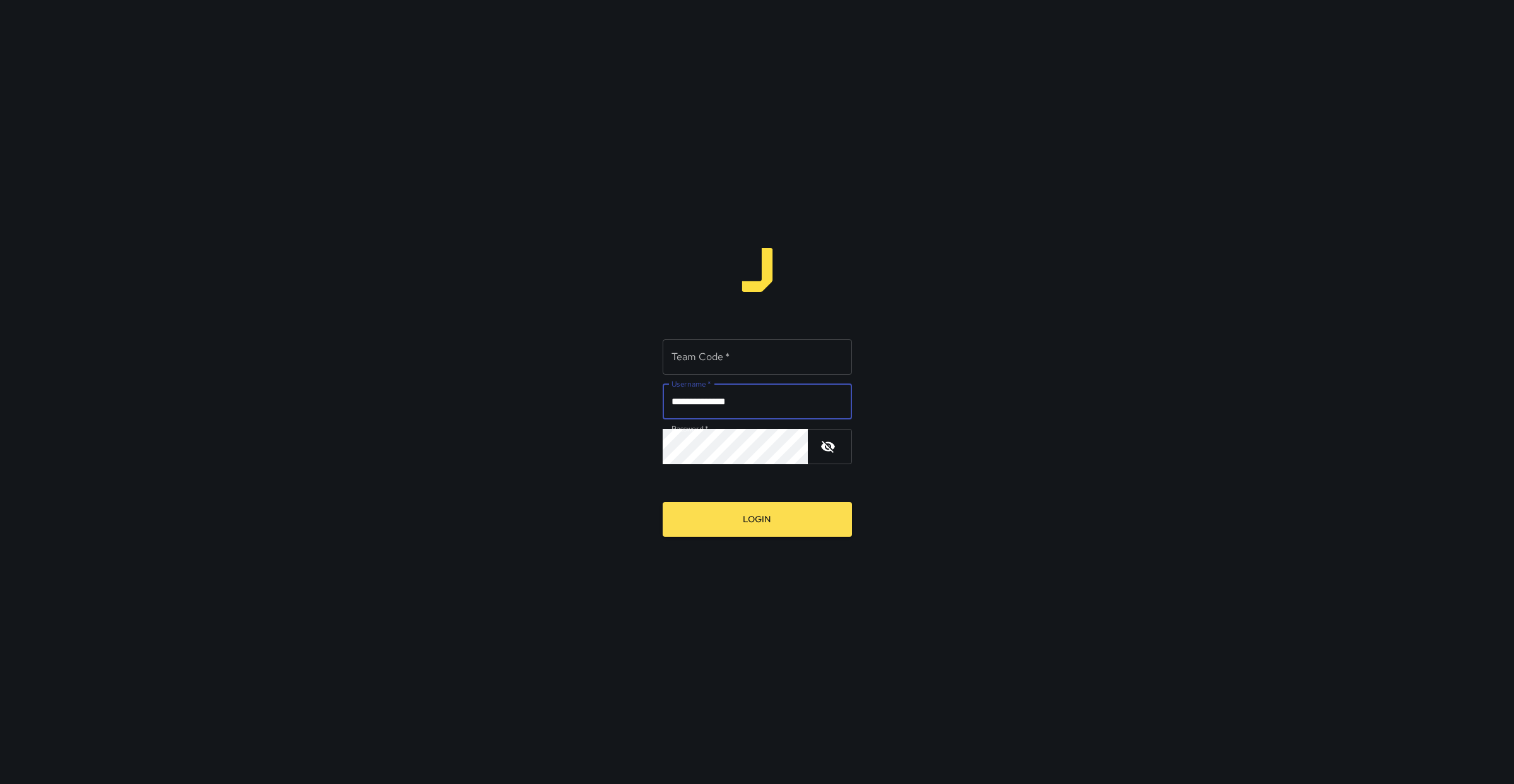
click at [777, 402] on input "**********" at bounding box center [757, 402] width 189 height 36
click at [944, 389] on div "**********" at bounding box center [757, 392] width 1514 height 784
drag, startPoint x: 813, startPoint y: 395, endPoint x: 711, endPoint y: 409, distance: 103.0
click at [711, 409] on input "**********" at bounding box center [757, 402] width 189 height 36
type input "*********"
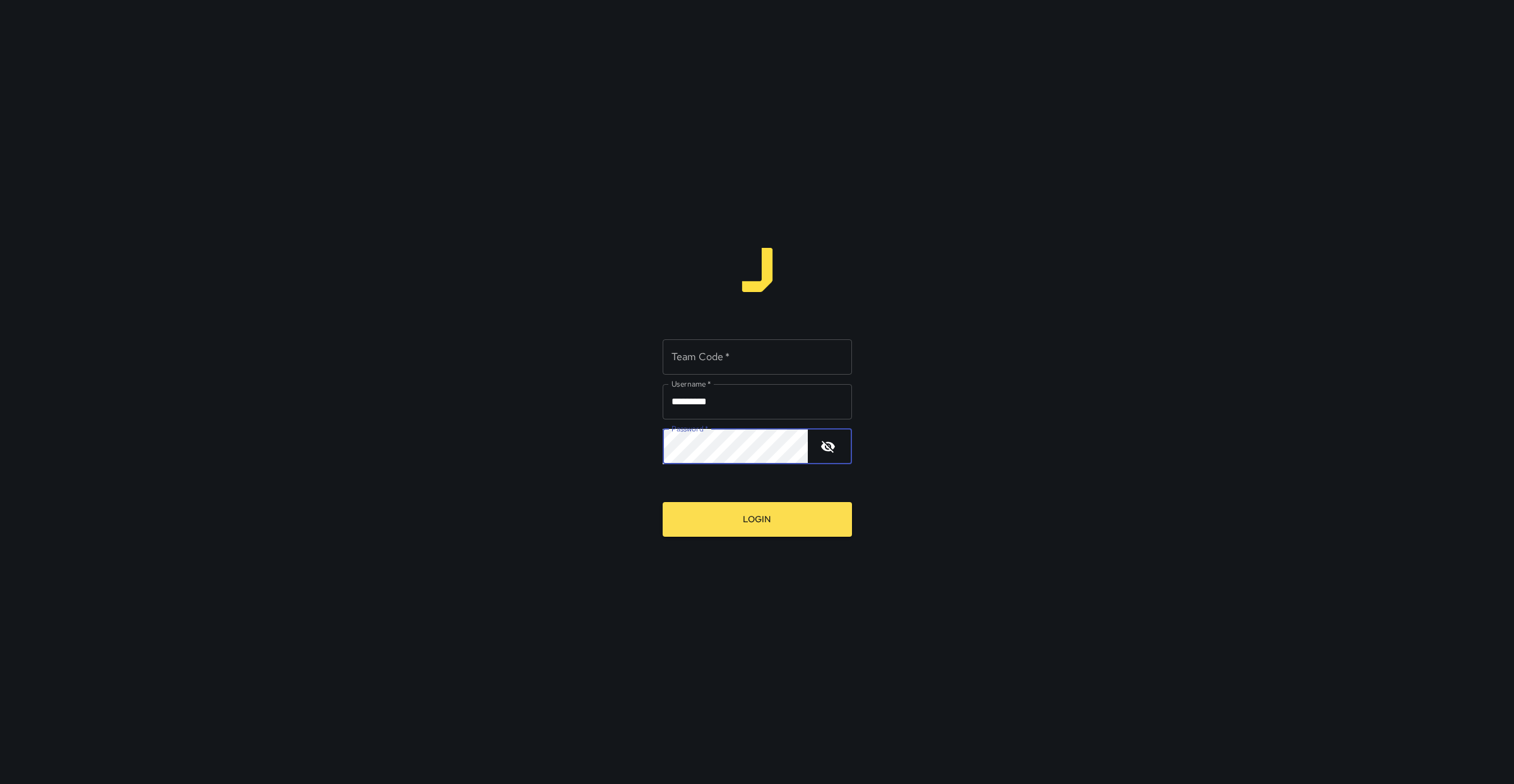
click at [834, 451] on icon "button" at bounding box center [828, 447] width 15 height 15
click at [680, 518] on button "Login" at bounding box center [757, 520] width 189 height 35
click at [750, 361] on input "Team Code   *" at bounding box center [757, 357] width 189 height 36
type input "****"
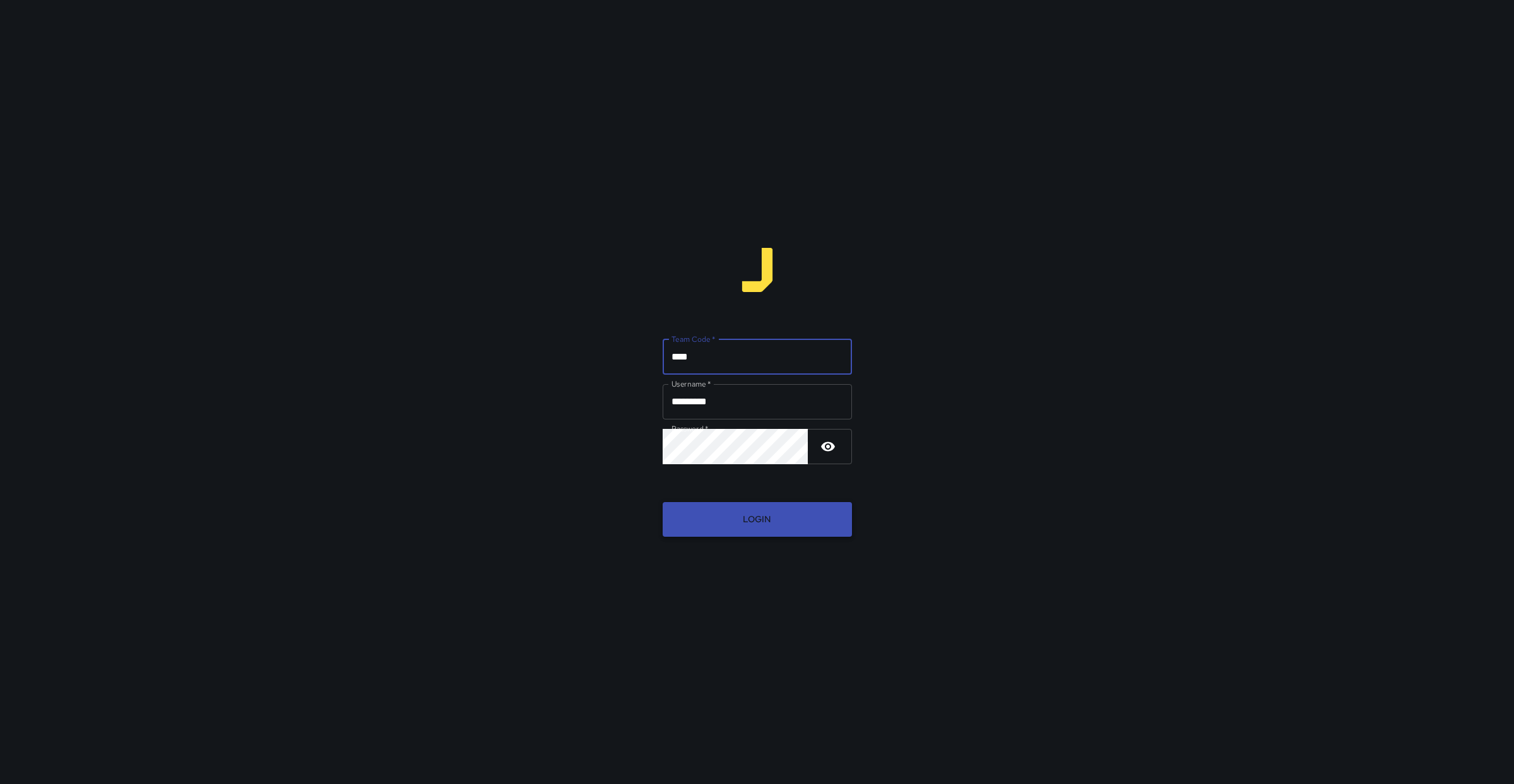
click at [732, 516] on button "Login" at bounding box center [757, 520] width 189 height 35
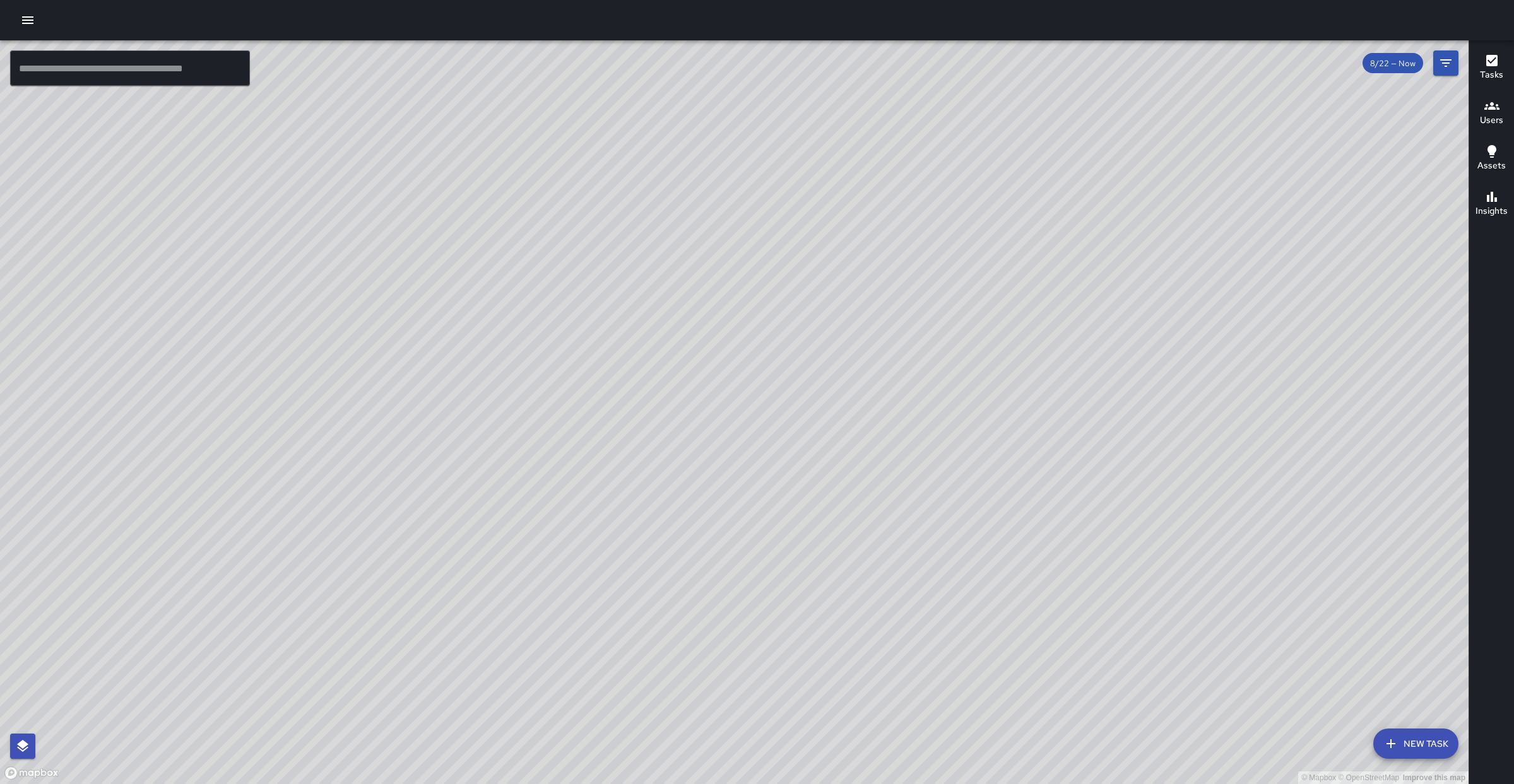
drag, startPoint x: 27, startPoint y: 47, endPoint x: 130, endPoint y: 55, distance: 103.3
click at [133, 54] on div "© Mapbox © OpenStreetMap Improve this map ​ New Task 8/22 — Now Map Layers Task…" at bounding box center [734, 413] width 1468 height 744
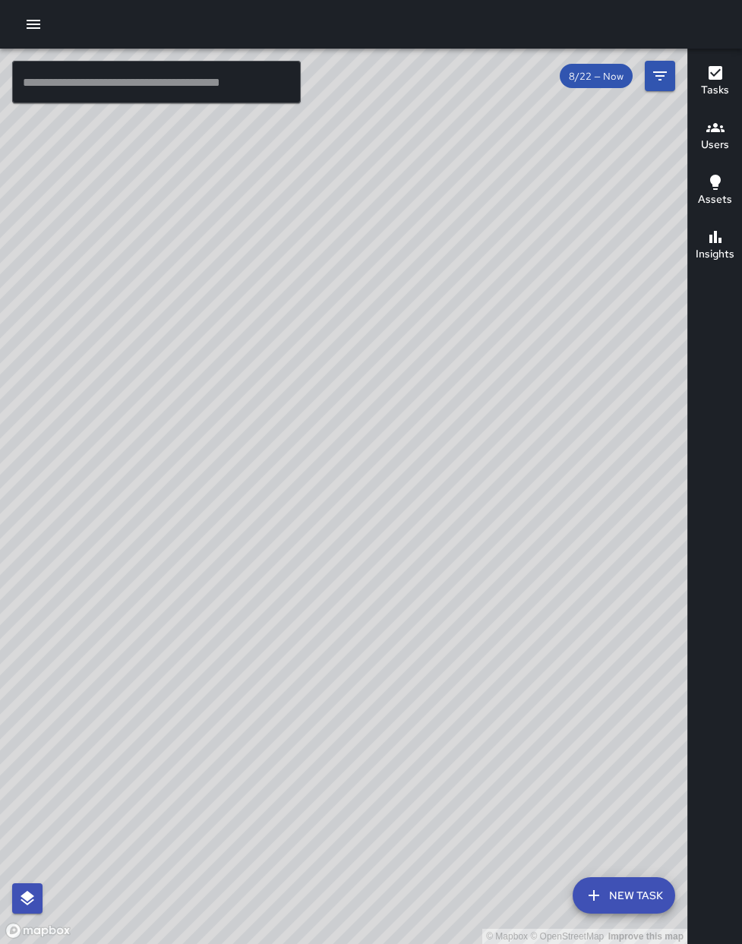
drag, startPoint x: 456, startPoint y: 236, endPoint x: 216, endPoint y: 106, distance: 272.6
click at [216, 106] on div "© Mapbox © OpenStreetMap Improve this map" at bounding box center [344, 497] width 688 height 896
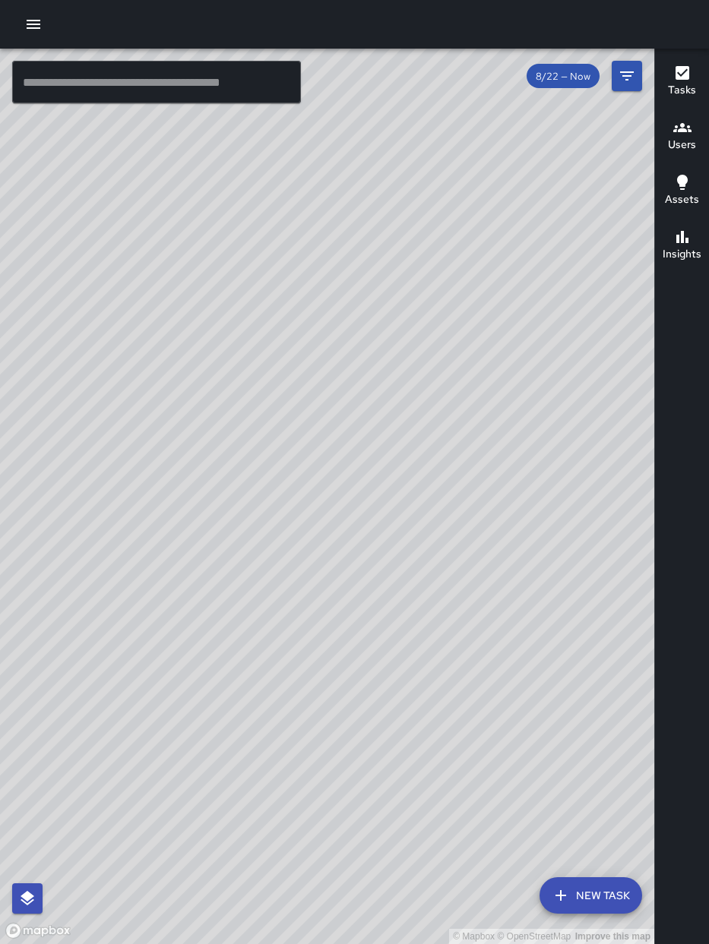
click at [709, 391] on html "© Mapbox © OpenStreetMap Improve this map ​ New Task 8/22 — Now Map Layers Task…" at bounding box center [354, 472] width 709 height 944
click at [705, 394] on div "Tasks Users Assets Insights" at bounding box center [681, 497] width 55 height 896
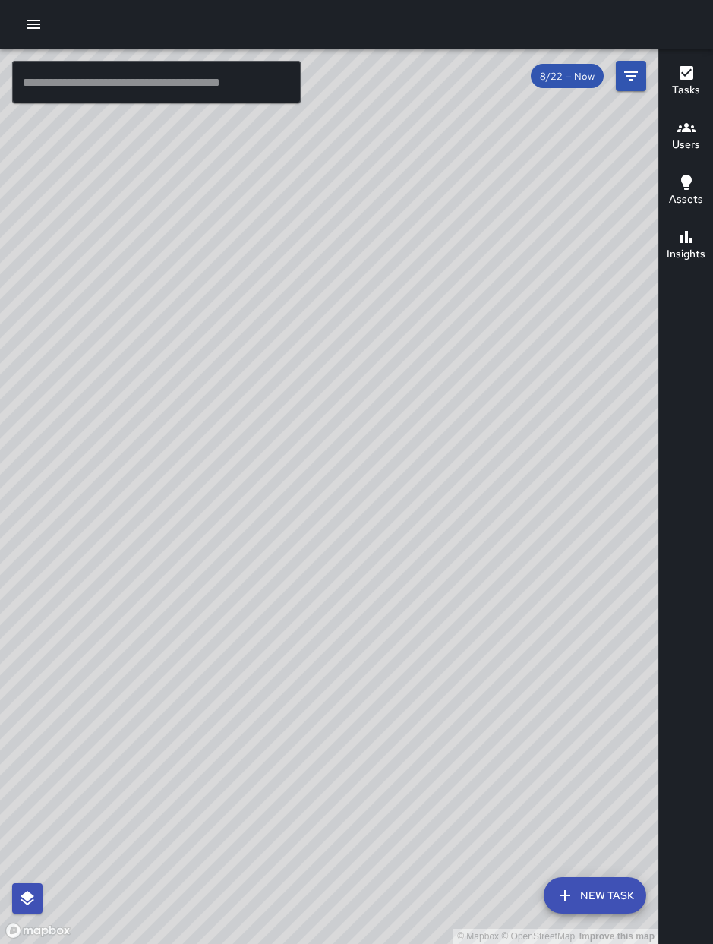
click at [132, 90] on input "text" at bounding box center [156, 82] width 289 height 43
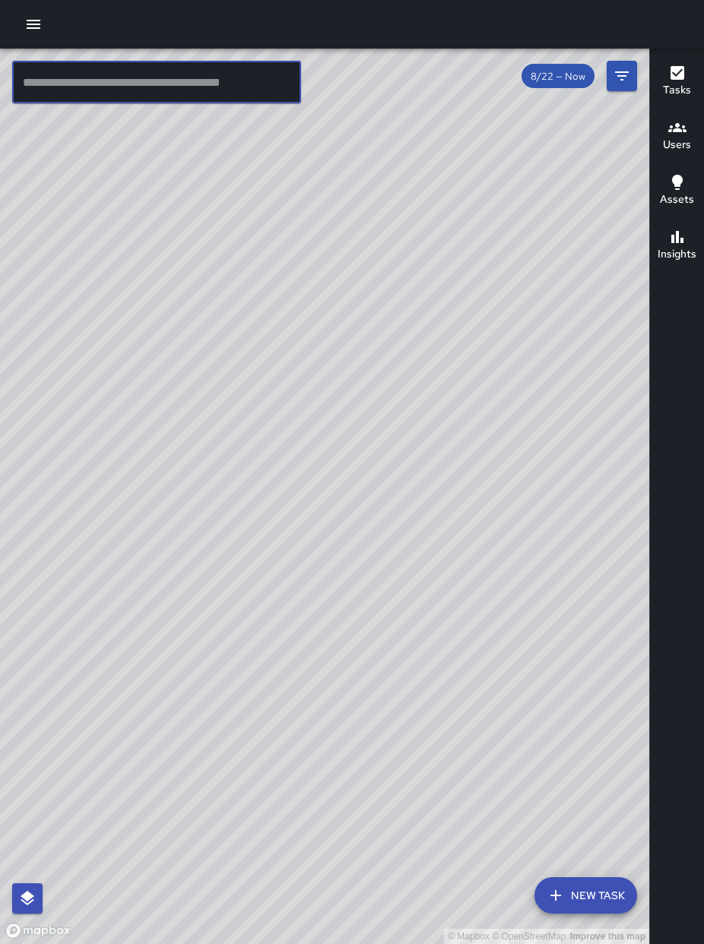
click at [65, 83] on input "text" at bounding box center [156, 82] width 289 height 43
click at [20, 36] on div at bounding box center [352, 24] width 704 height 49
click at [33, 24] on icon "button" at bounding box center [34, 24] width 14 height 9
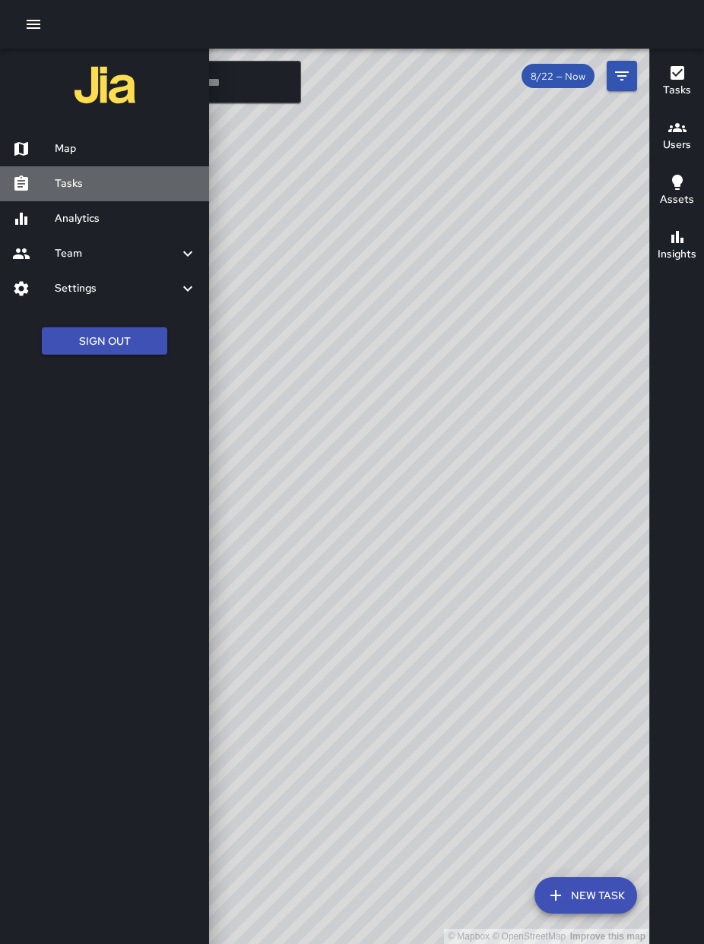
click at [65, 190] on h6 "Tasks" at bounding box center [126, 184] width 142 height 17
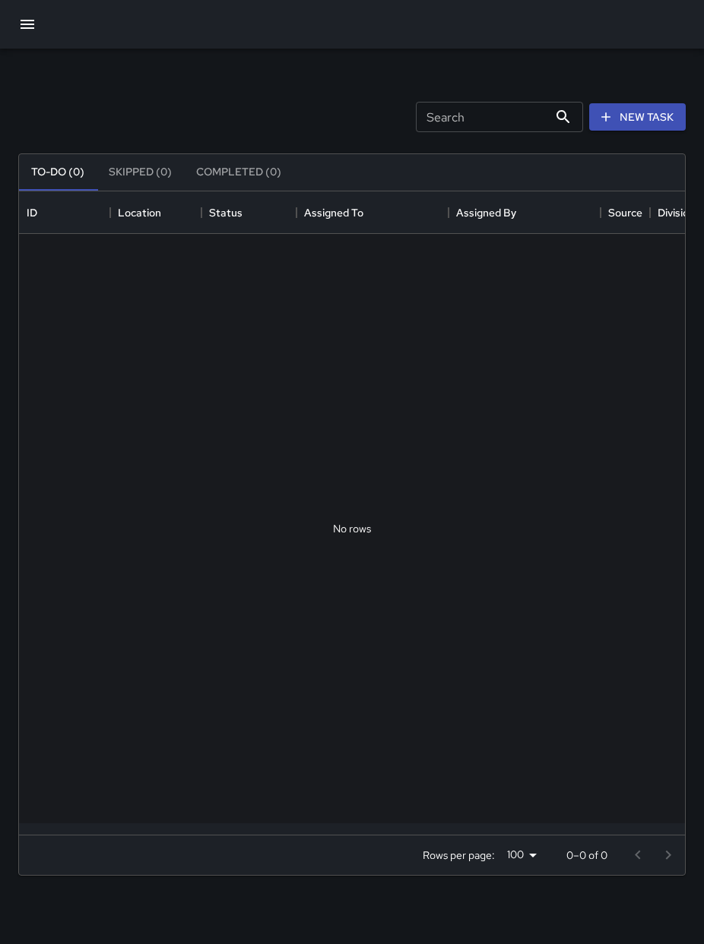
scroll to position [632, 654]
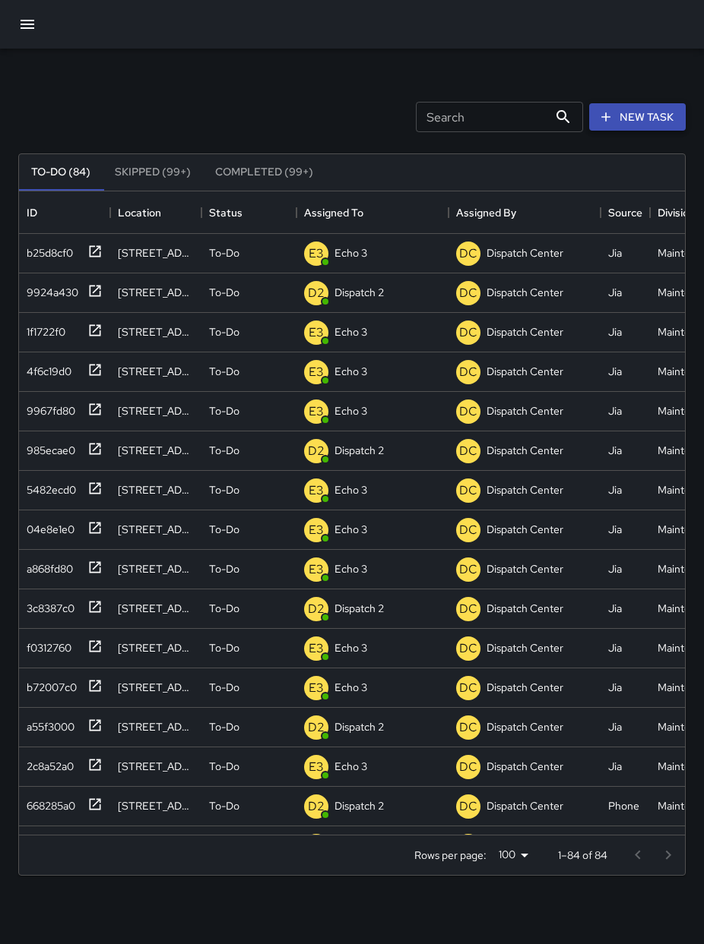
click at [651, 128] on button "New Task" at bounding box center [637, 117] width 96 height 28
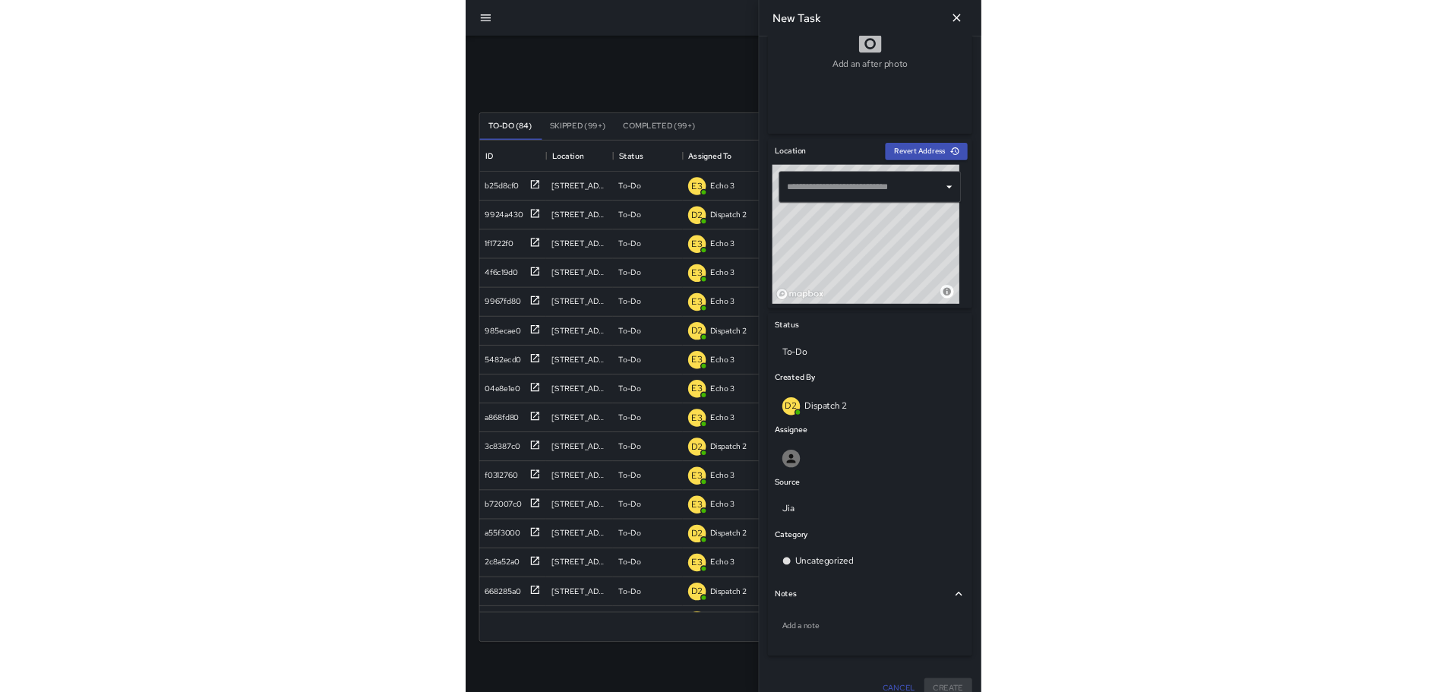
scroll to position [361, 0]
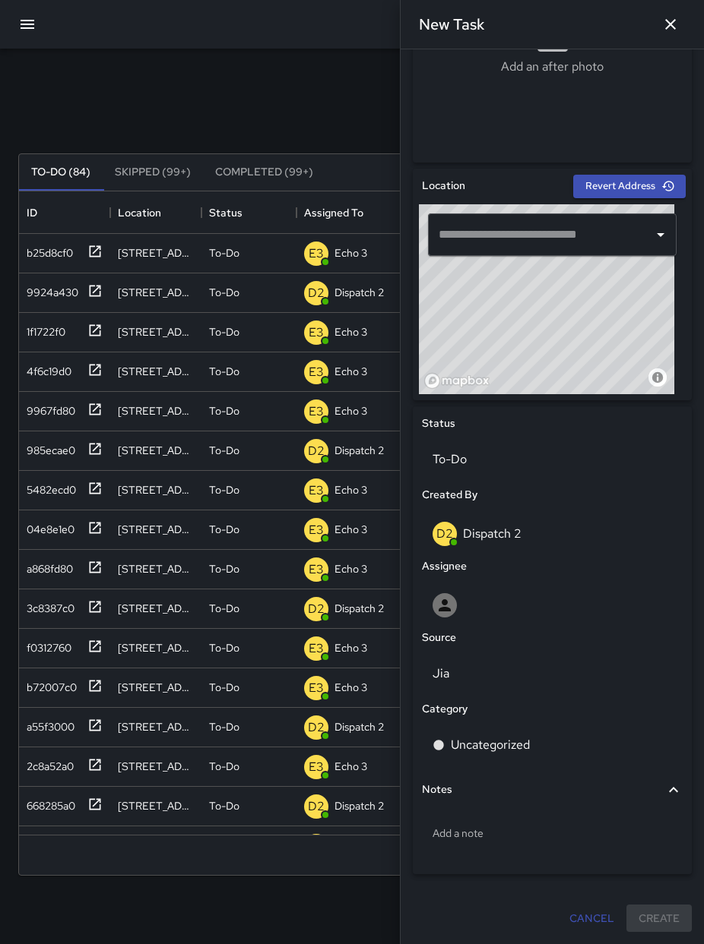
click at [571, 236] on input "text" at bounding box center [541, 234] width 212 height 29
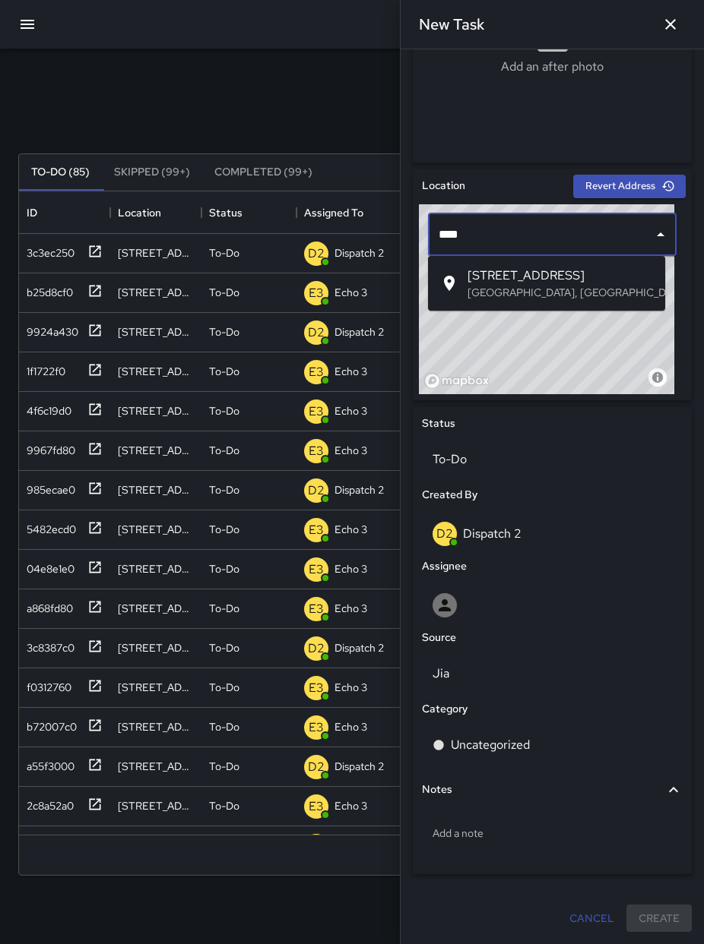
click at [546, 270] on span "[STREET_ADDRESS]" at bounding box center [559, 276] width 185 height 18
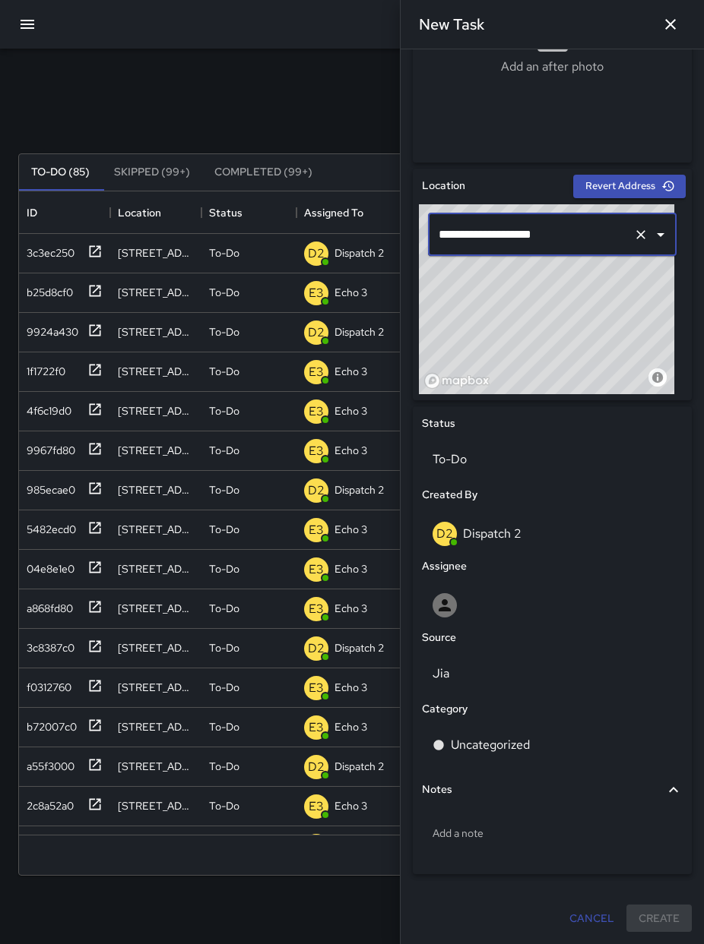
type input "**********"
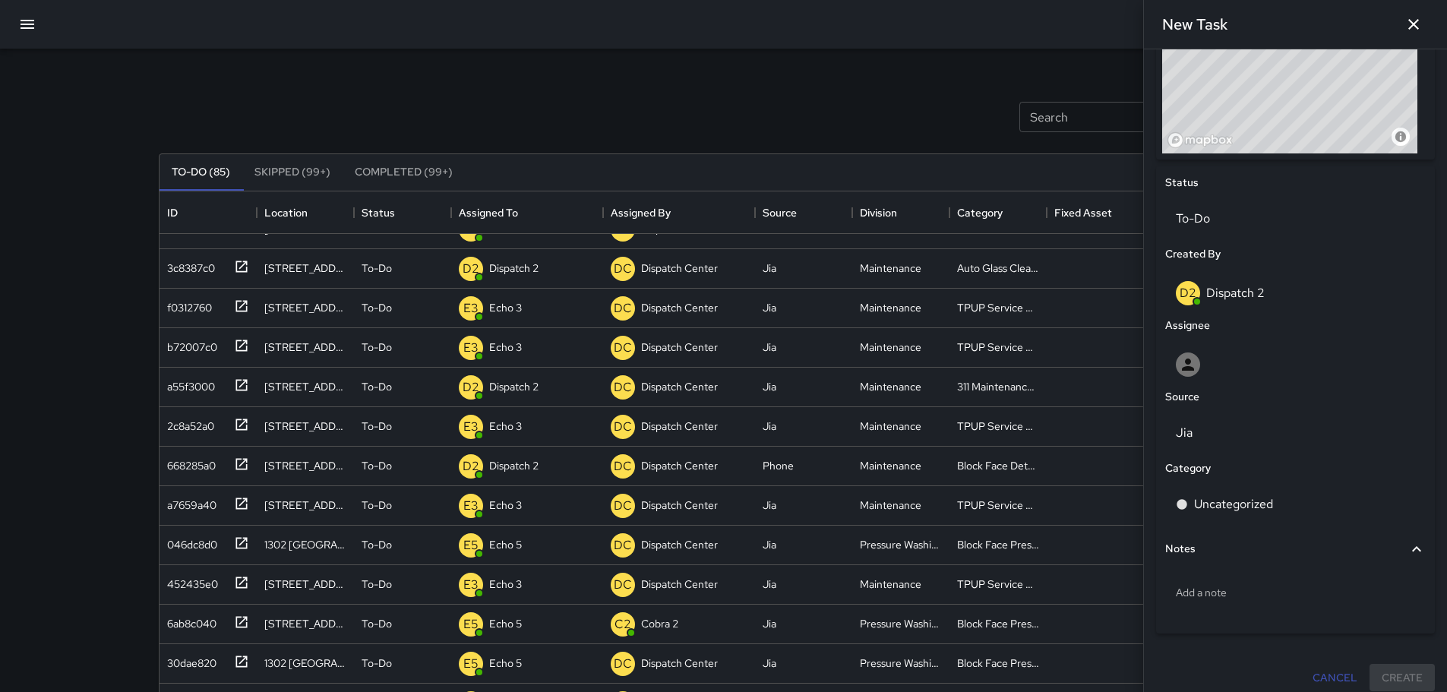
scroll to position [611, 0]
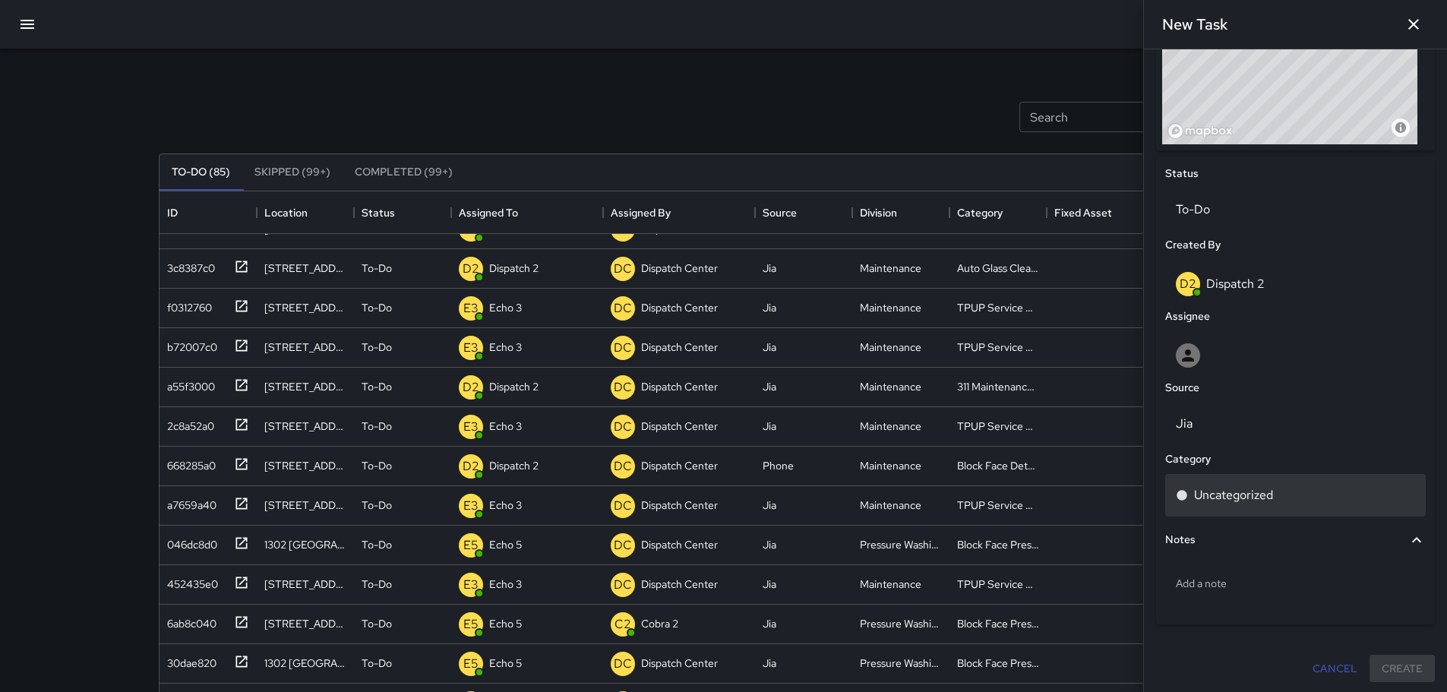
click at [1260, 501] on p "Uncategorized" at bounding box center [1233, 495] width 79 height 18
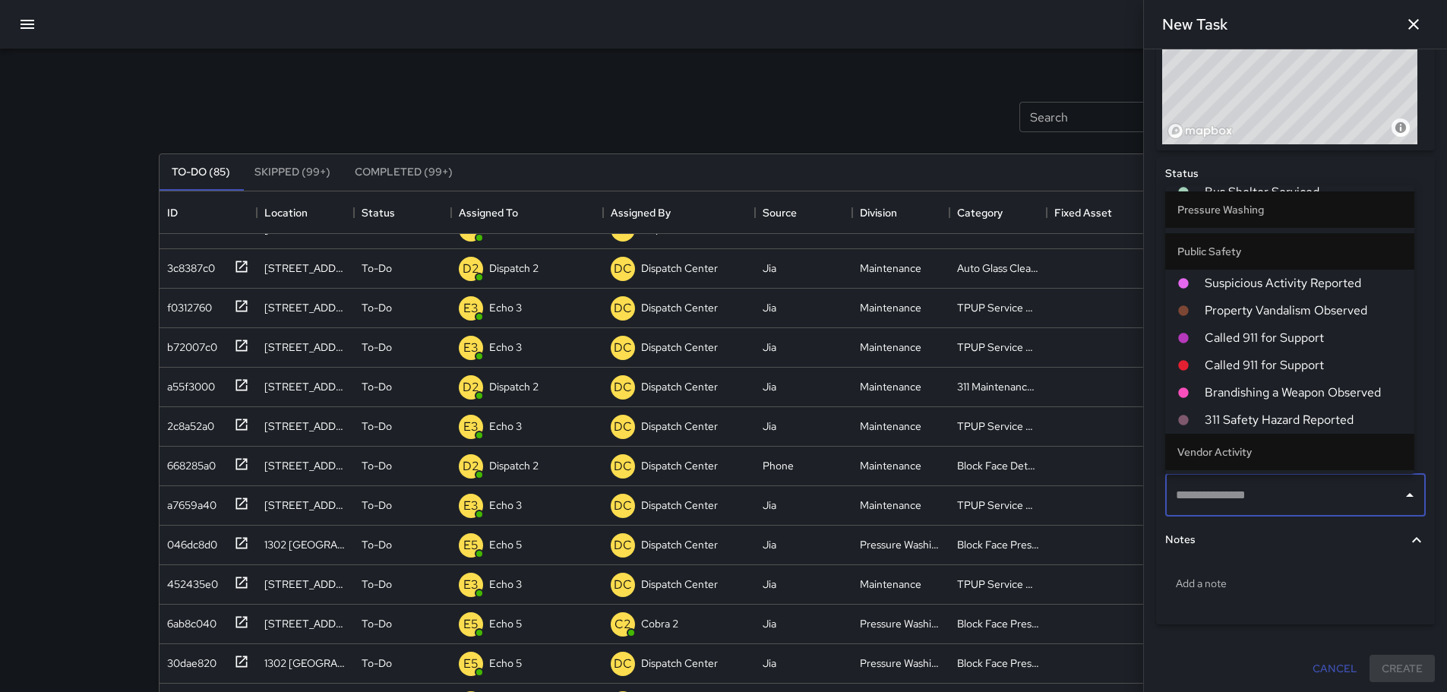
scroll to position [1596, 0]
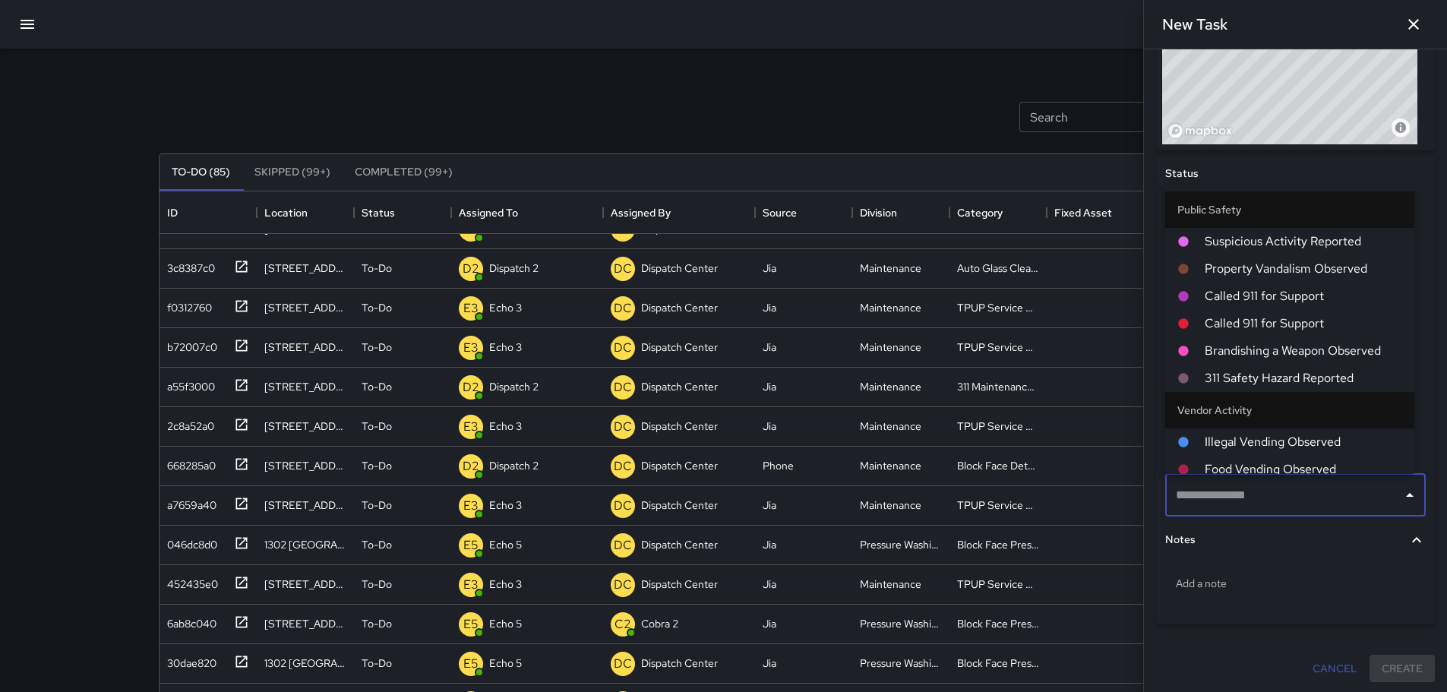
click at [1272, 504] on input "text" at bounding box center [1284, 495] width 224 height 29
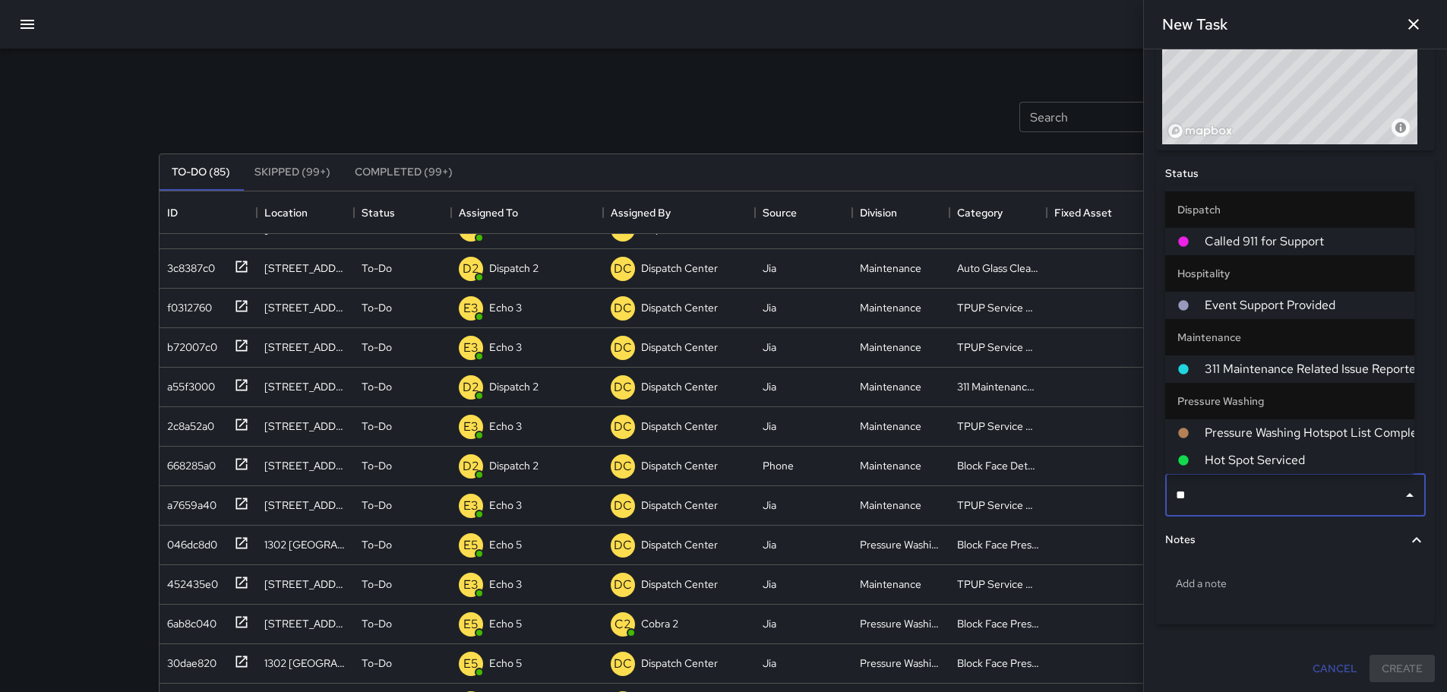
type input "*"
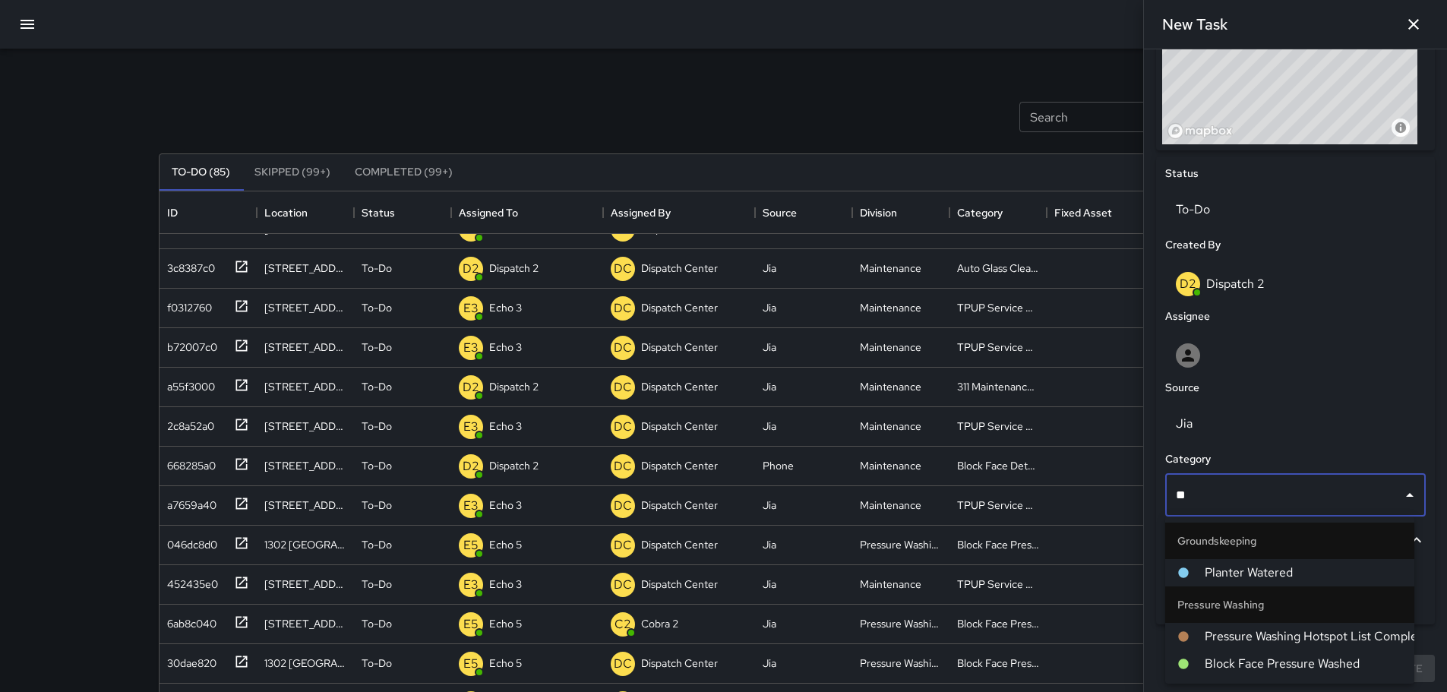
type input "*"
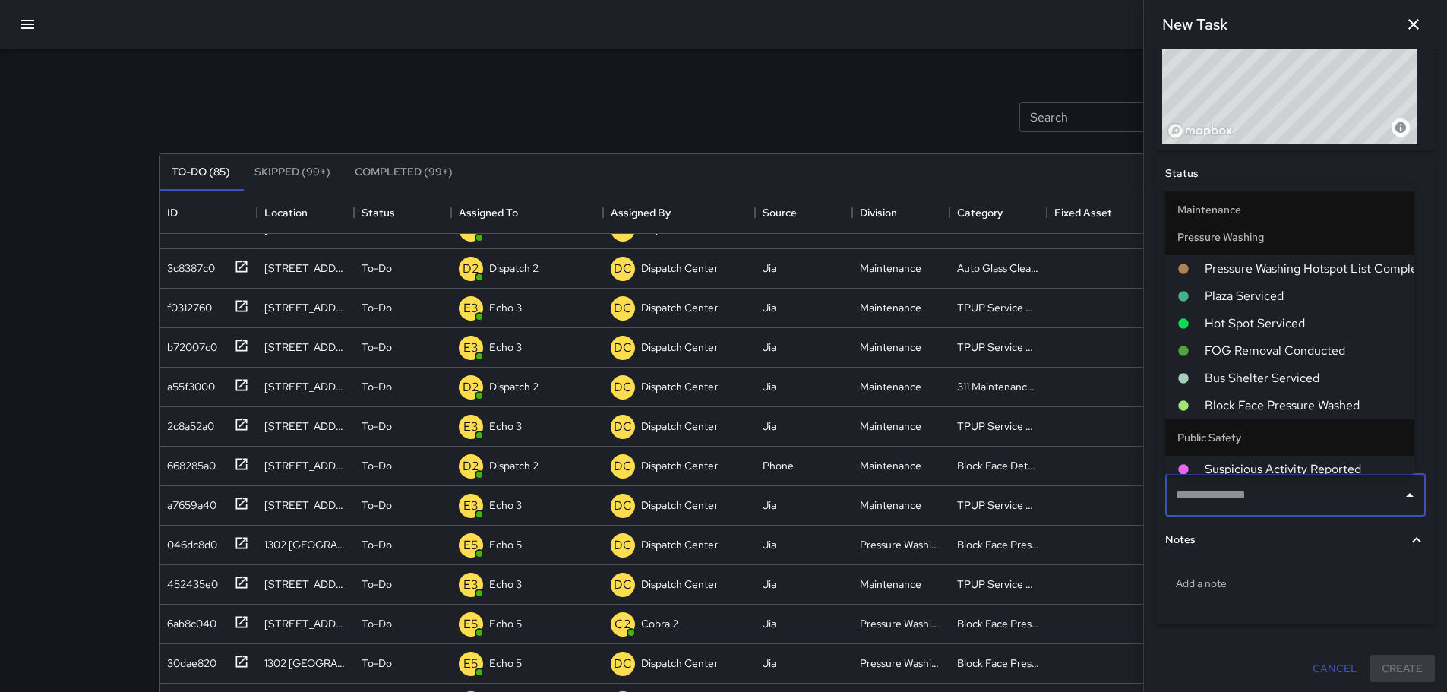
scroll to position [1292, 0]
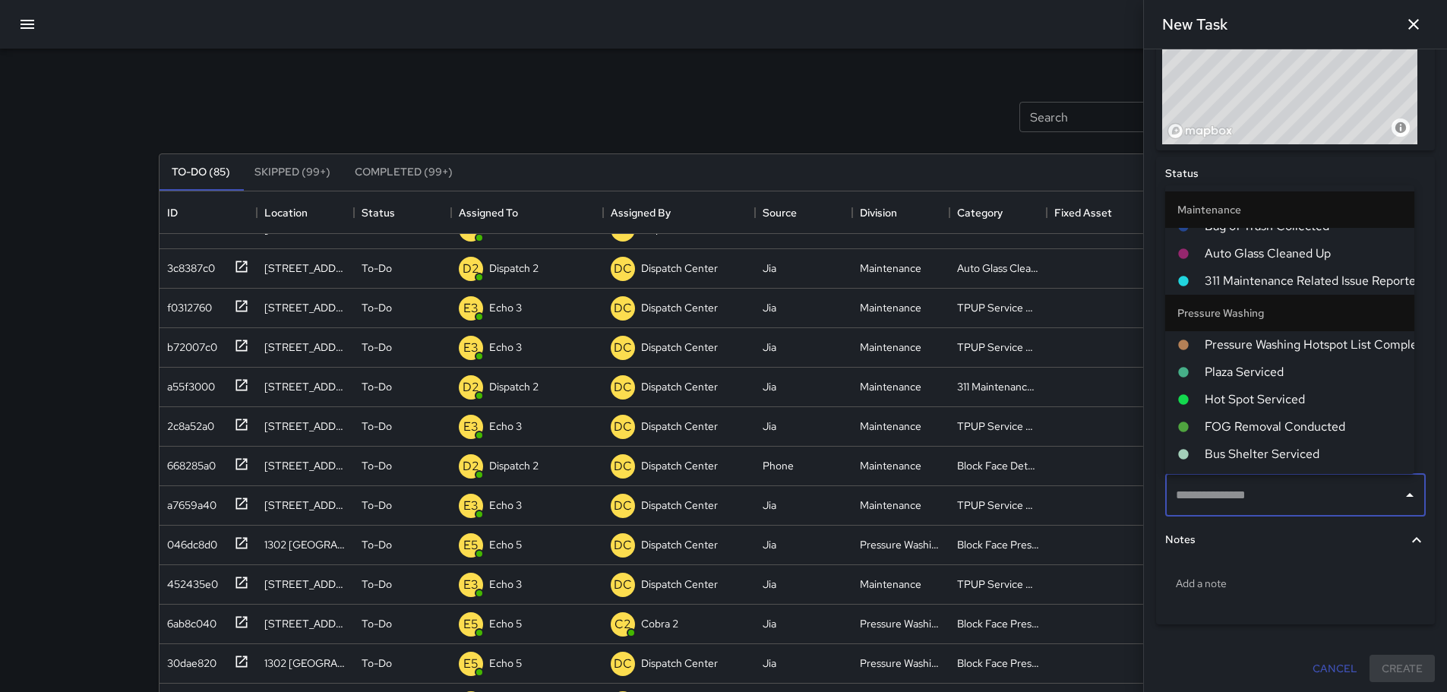
click at [1335, 339] on span "Pressure Washing Hotspot List Completed" at bounding box center [1304, 345] width 198 height 18
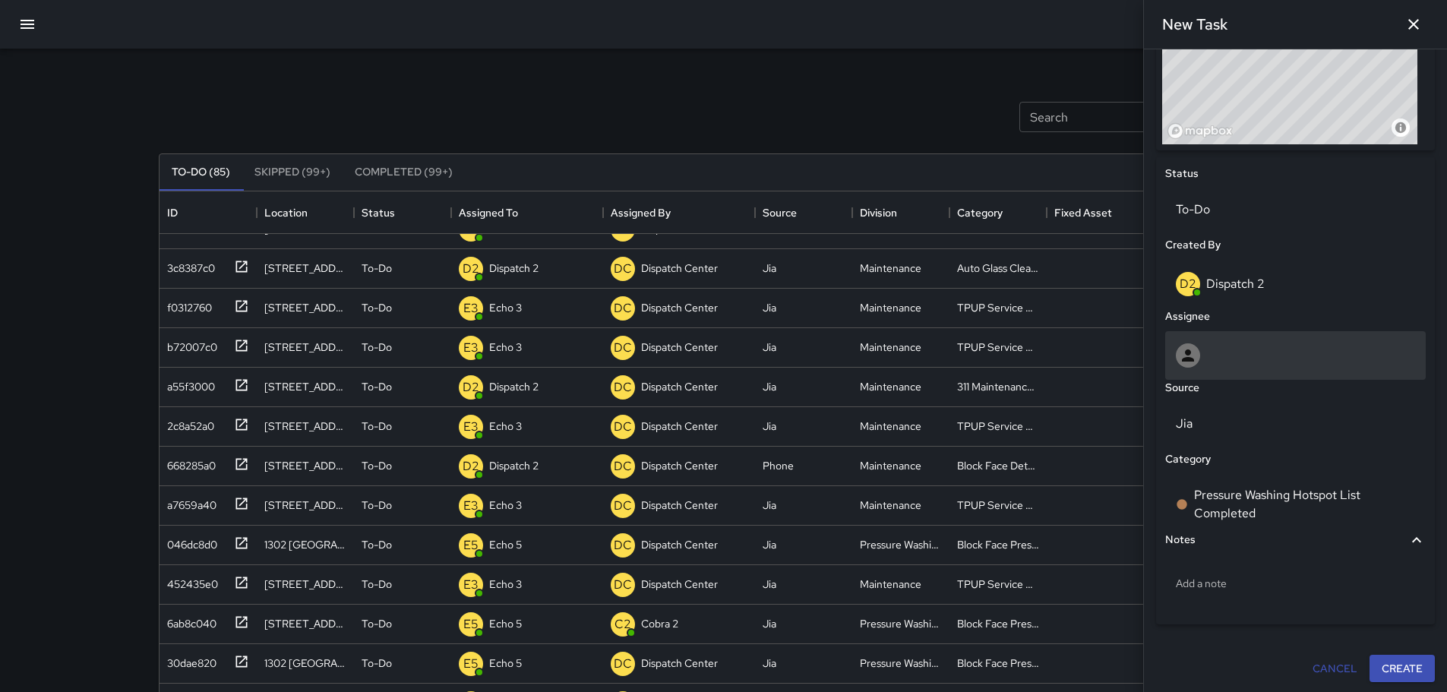
click at [1178, 357] on div at bounding box center [1188, 355] width 24 height 24
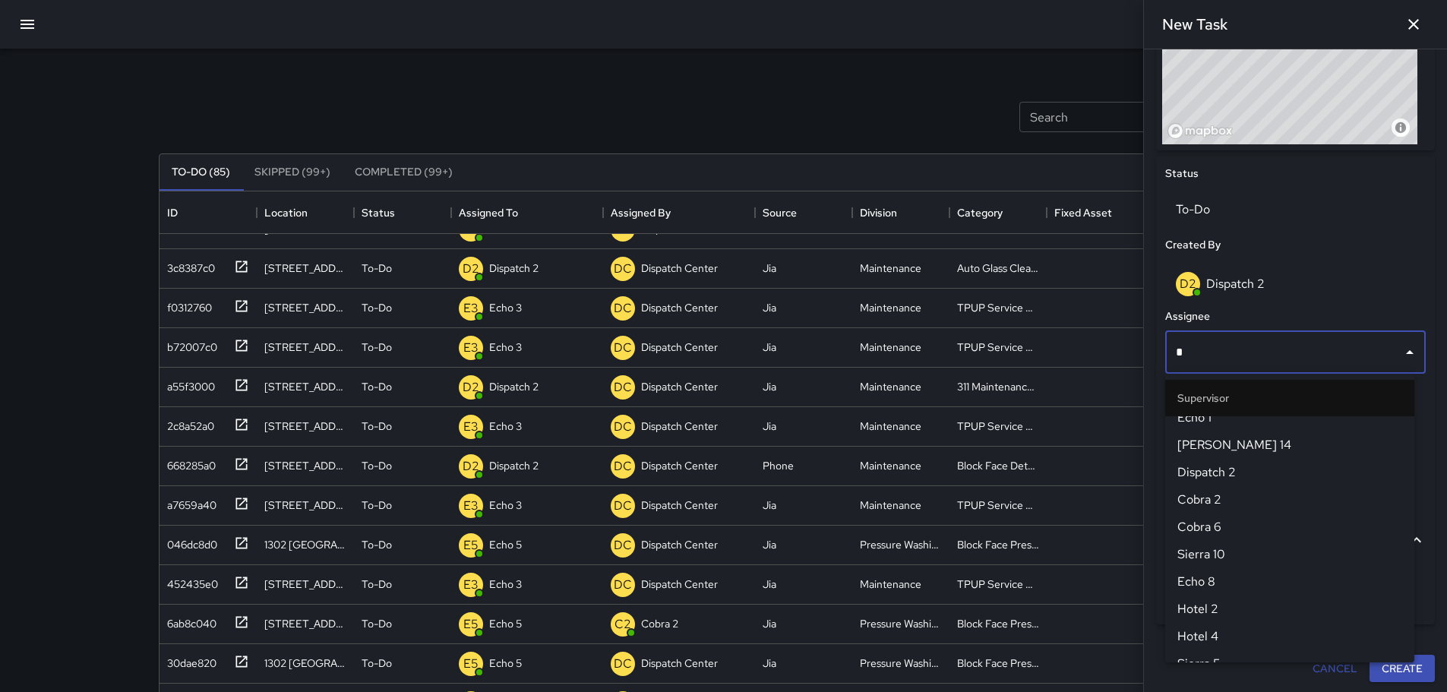
scroll to position [0, 0]
type input "******"
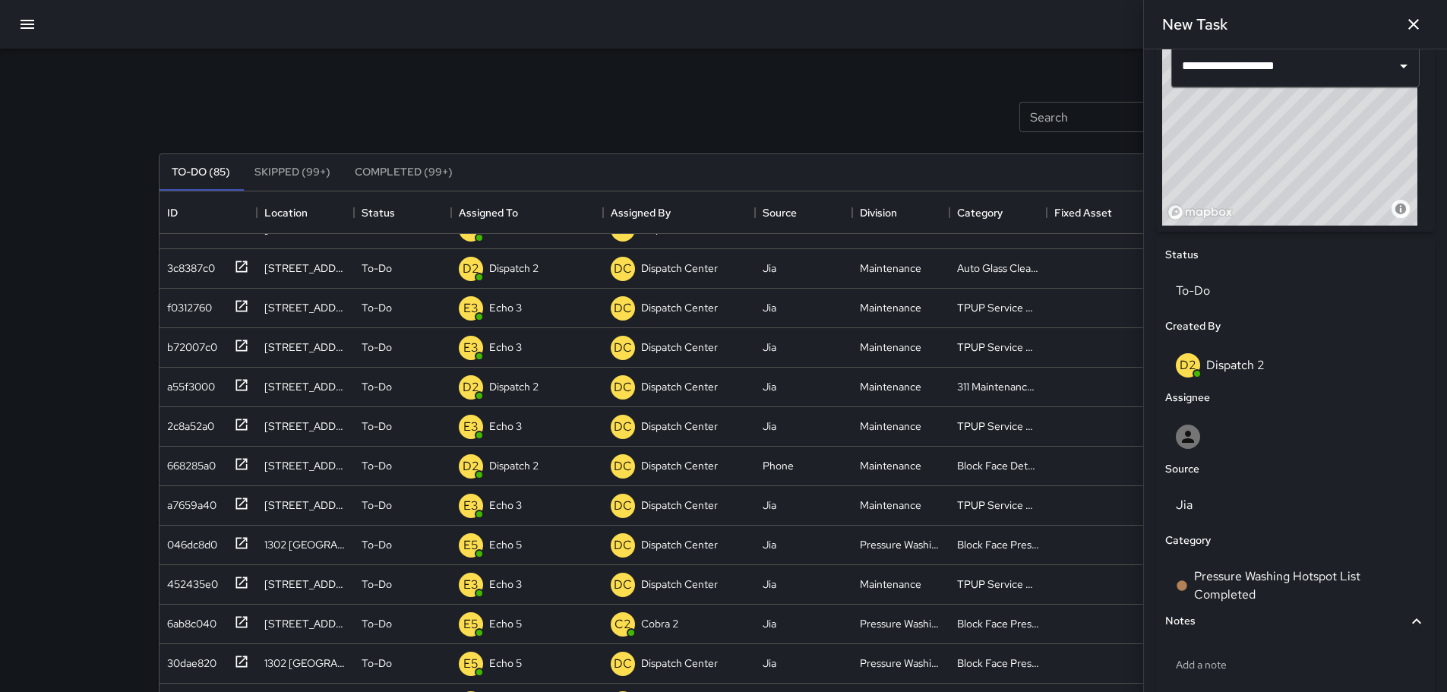
scroll to position [535, 0]
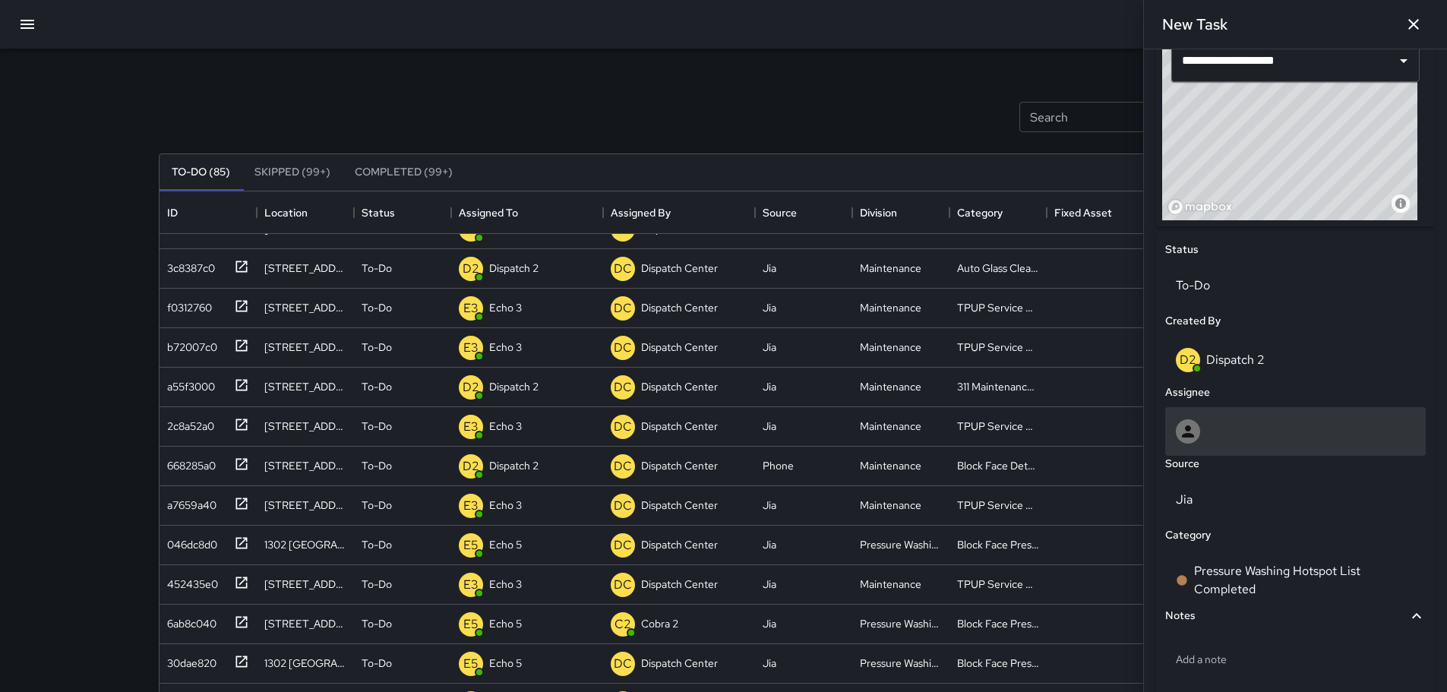
click at [1211, 416] on div at bounding box center [1296, 431] width 261 height 49
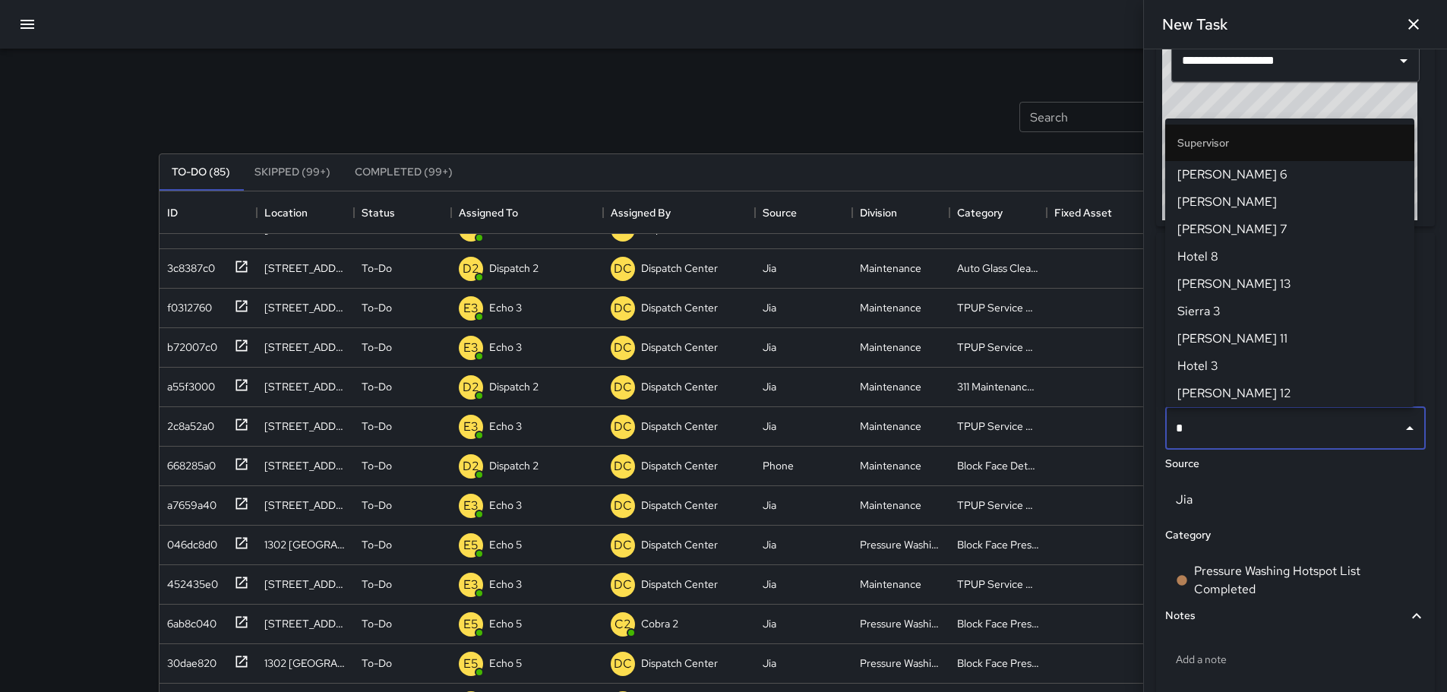
type input "**"
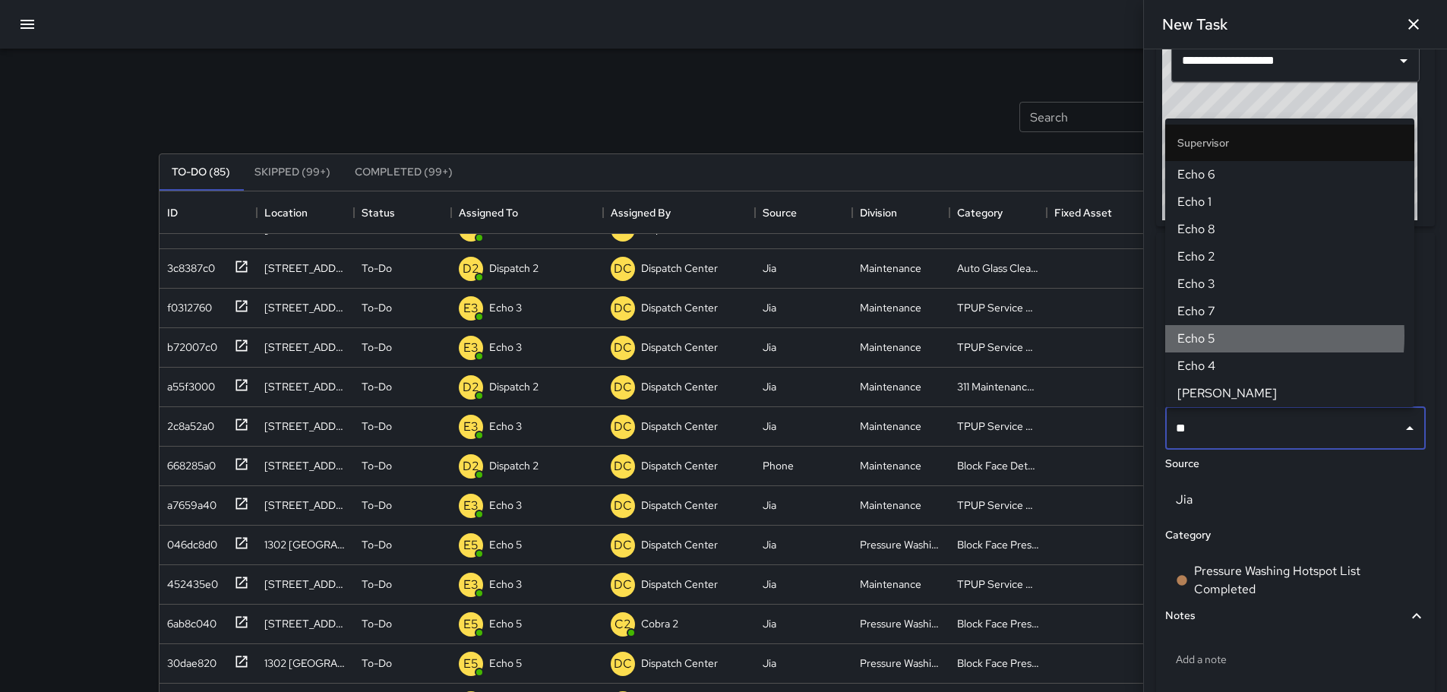
click at [1203, 336] on span "Echo 5" at bounding box center [1290, 339] width 225 height 18
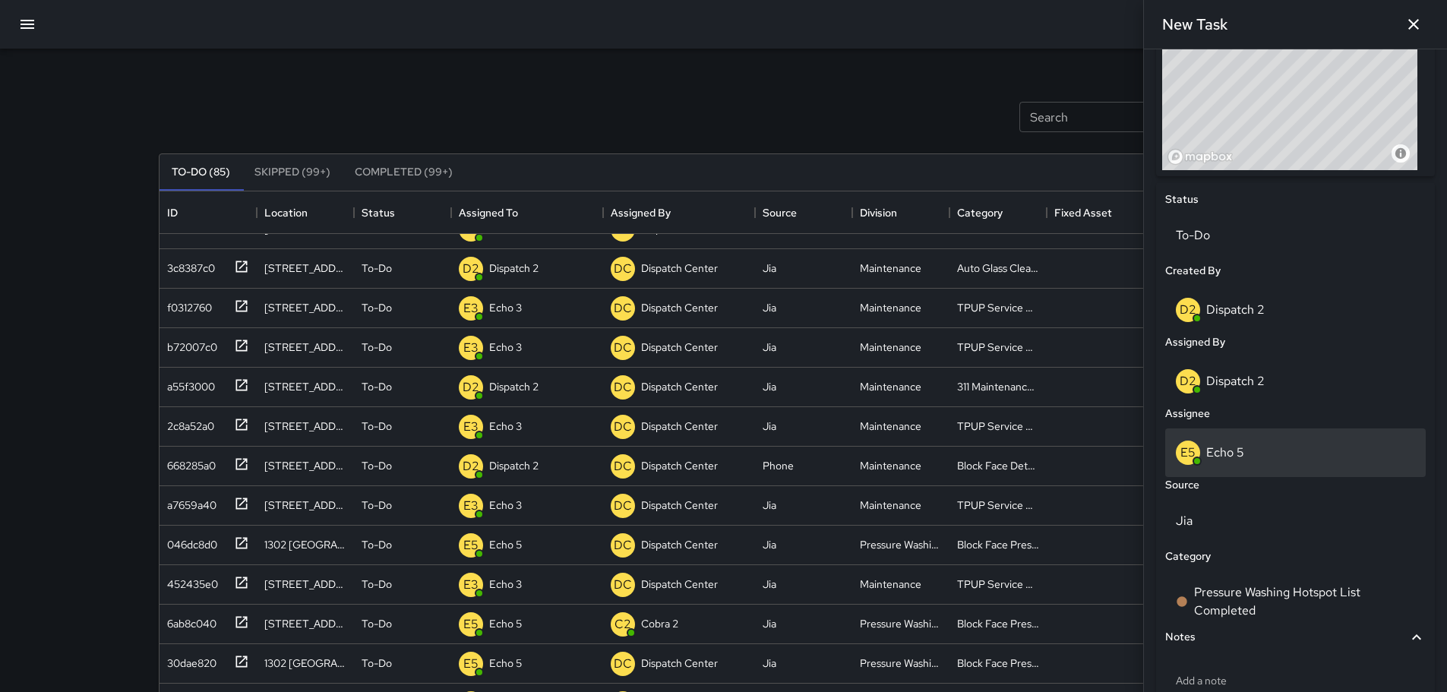
scroll to position [685, 0]
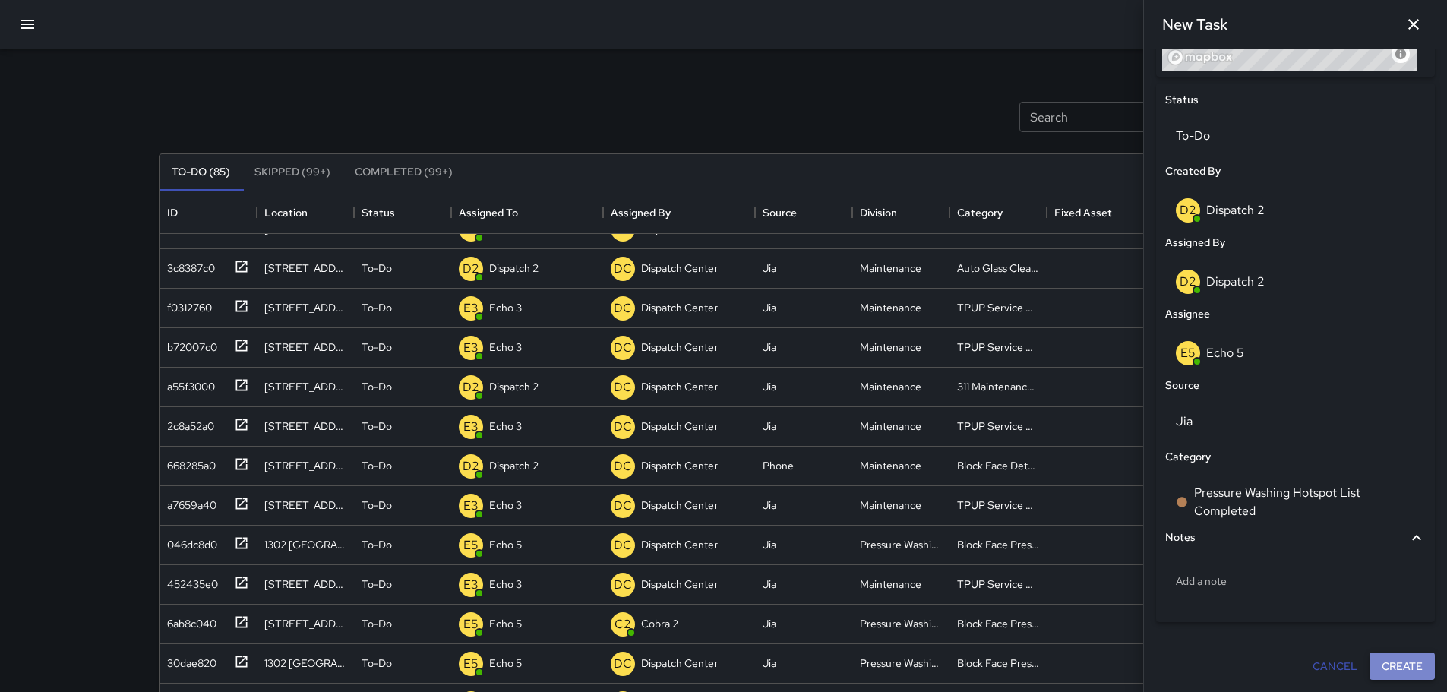
click at [1403, 667] on button "Create" at bounding box center [1402, 667] width 65 height 28
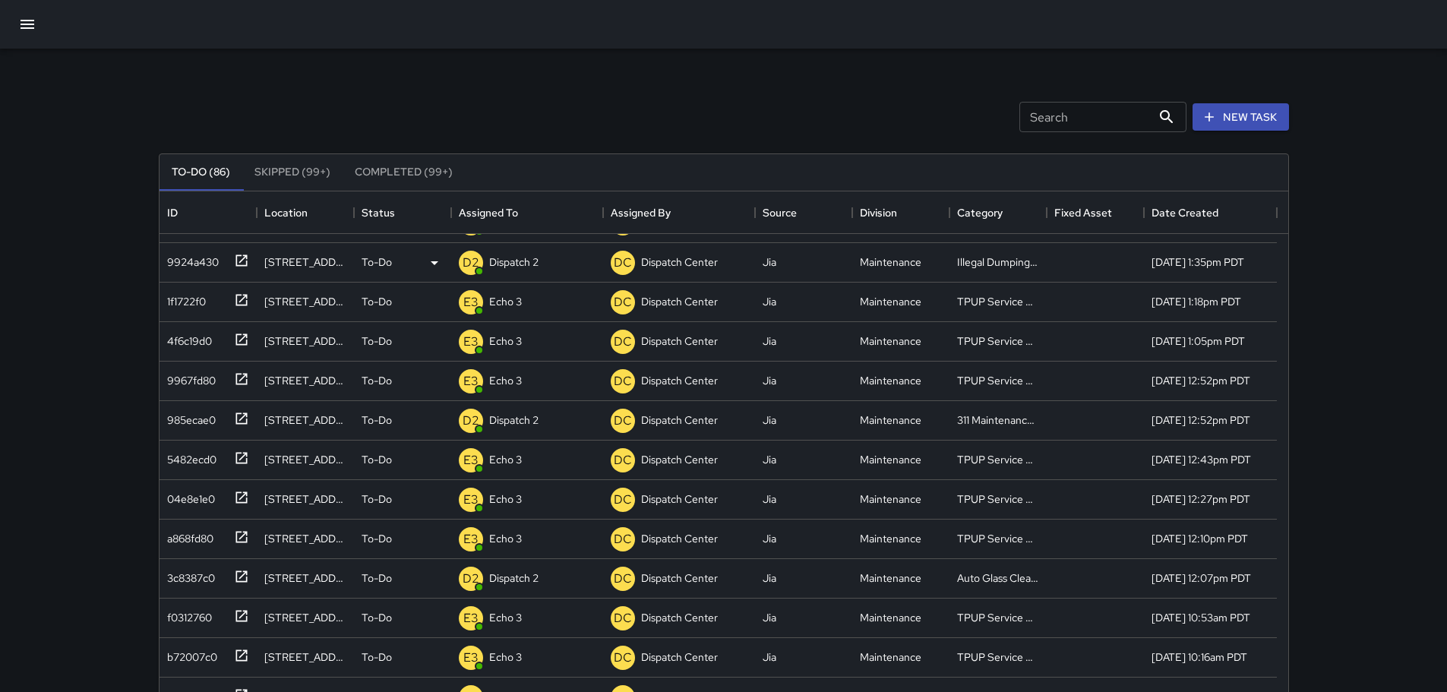
scroll to position [0, 0]
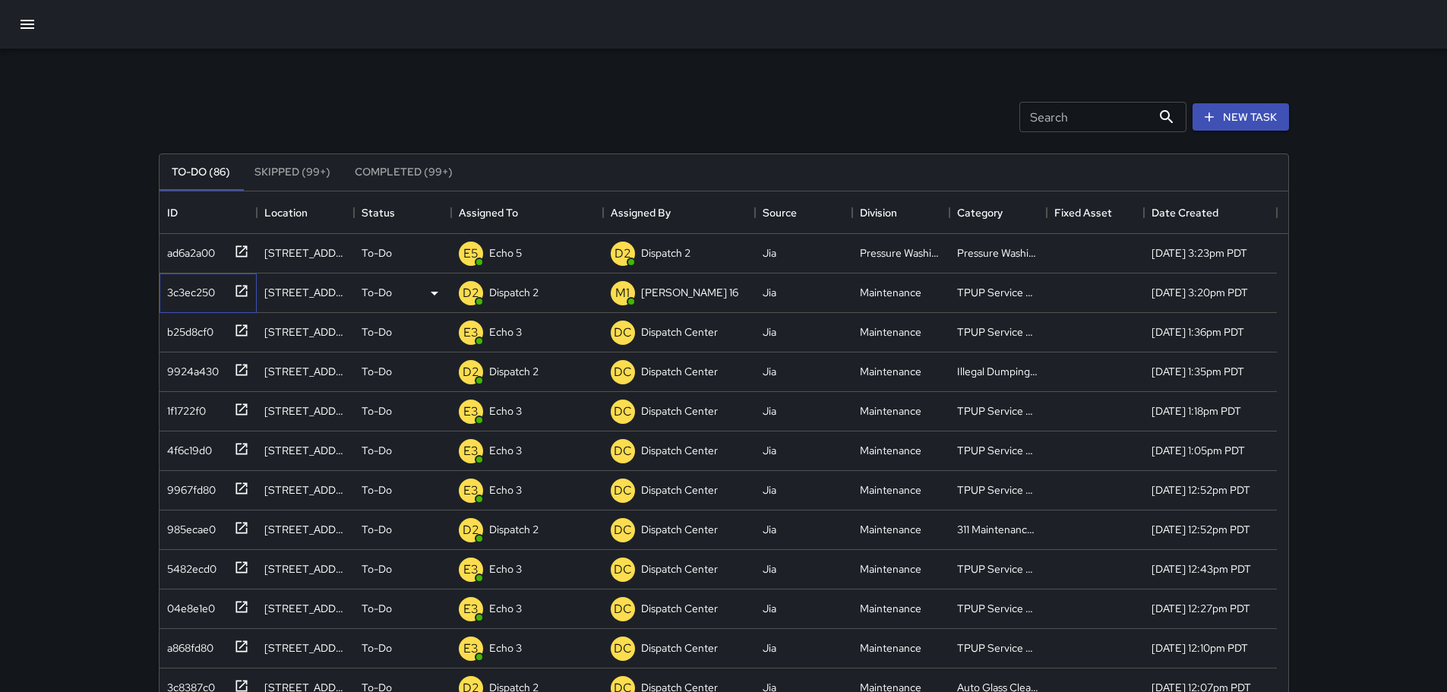
click at [237, 294] on icon at bounding box center [241, 290] width 15 height 15
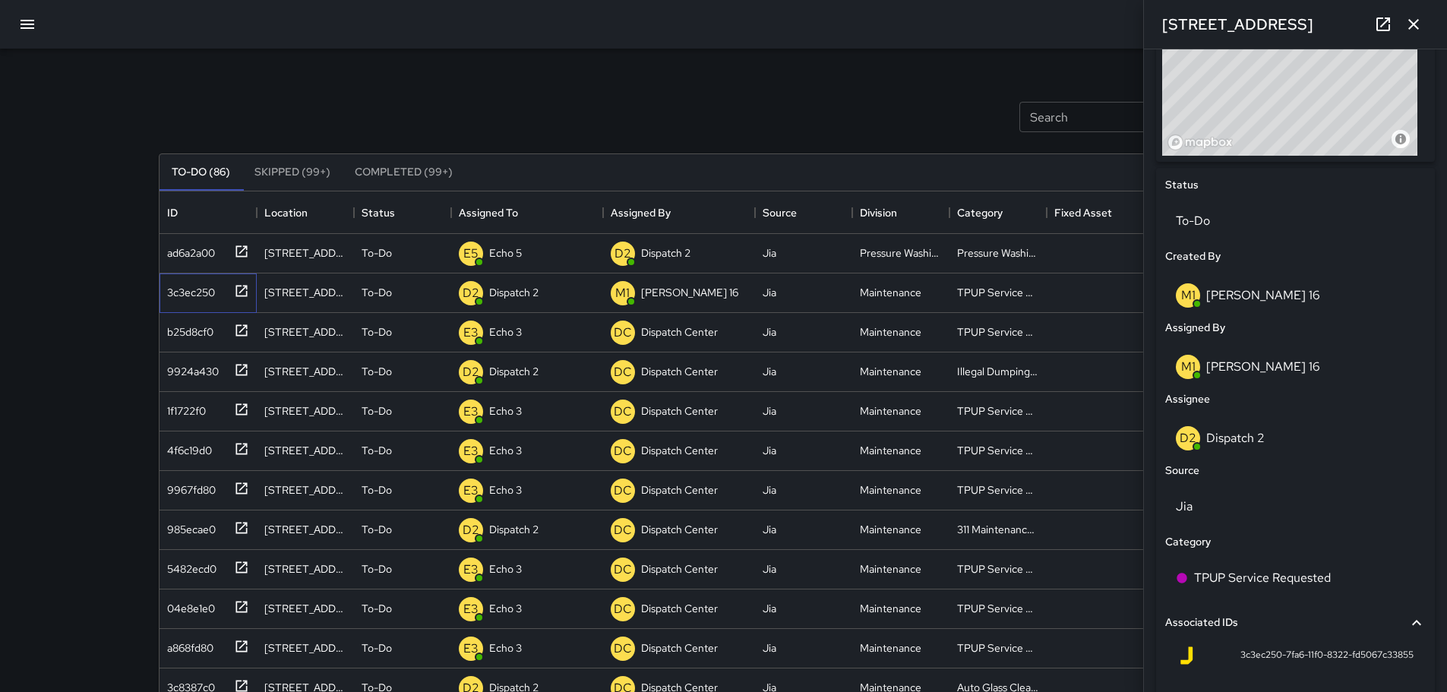
scroll to position [586, 0]
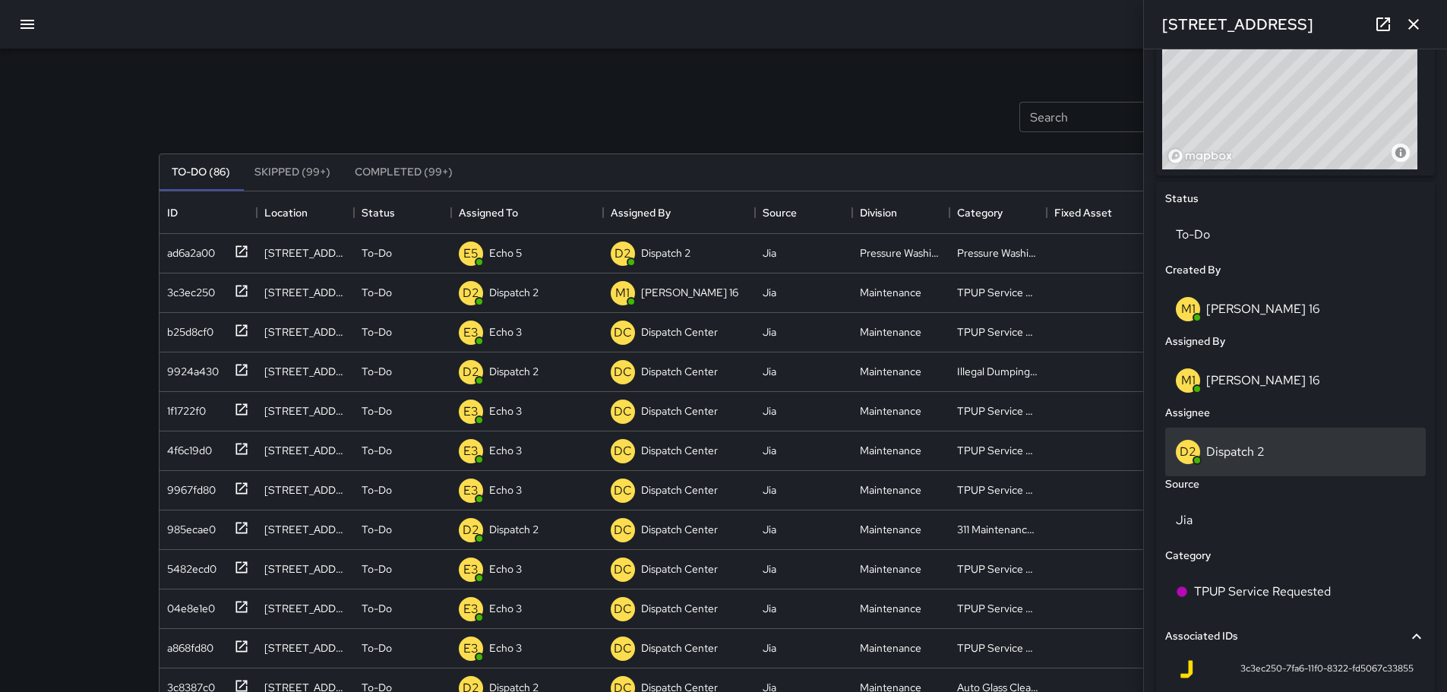
click at [1258, 455] on p "Dispatch 2" at bounding box center [1236, 452] width 59 height 16
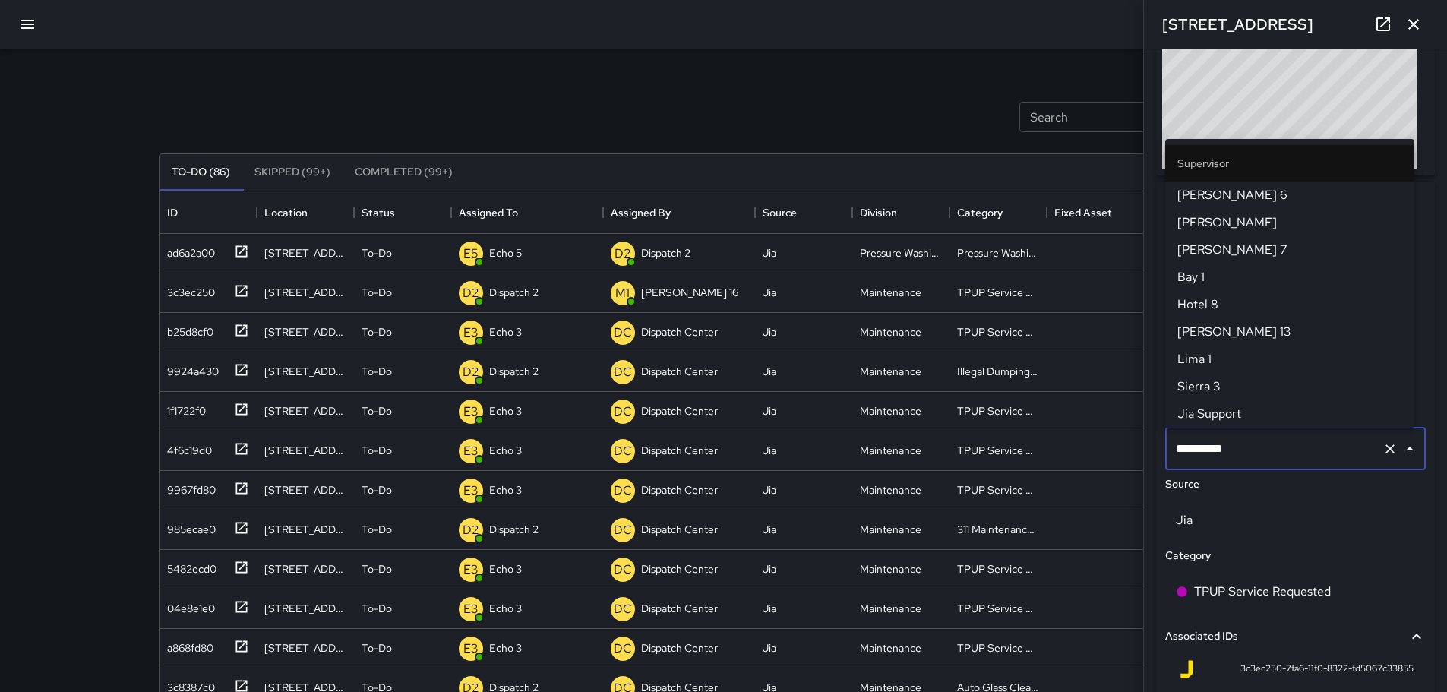
scroll to position [356, 0]
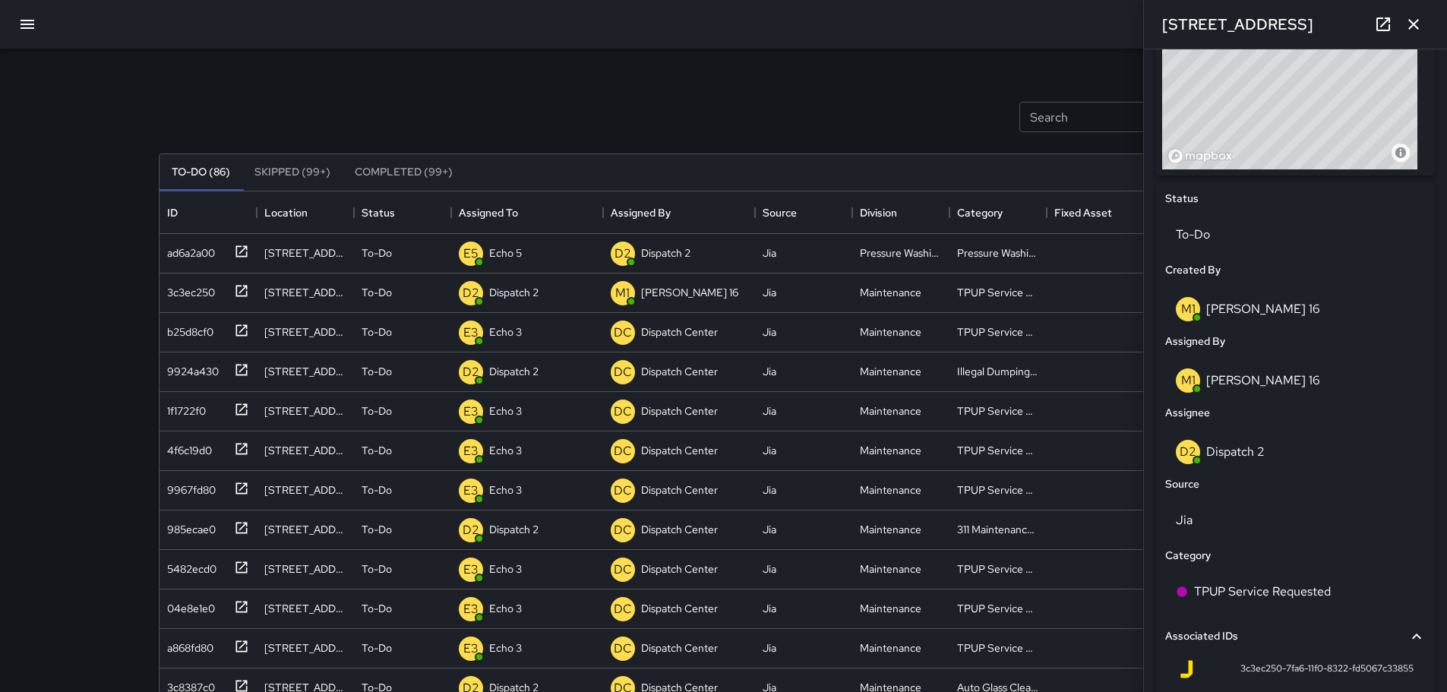
click at [985, 62] on div "Search Search New Task To-Do (86) Skipped (99+) Completed (99+) ID Location Sta…" at bounding box center [724, 473] width 1167 height 849
click at [516, 250] on p "Echo 5" at bounding box center [505, 252] width 33 height 15
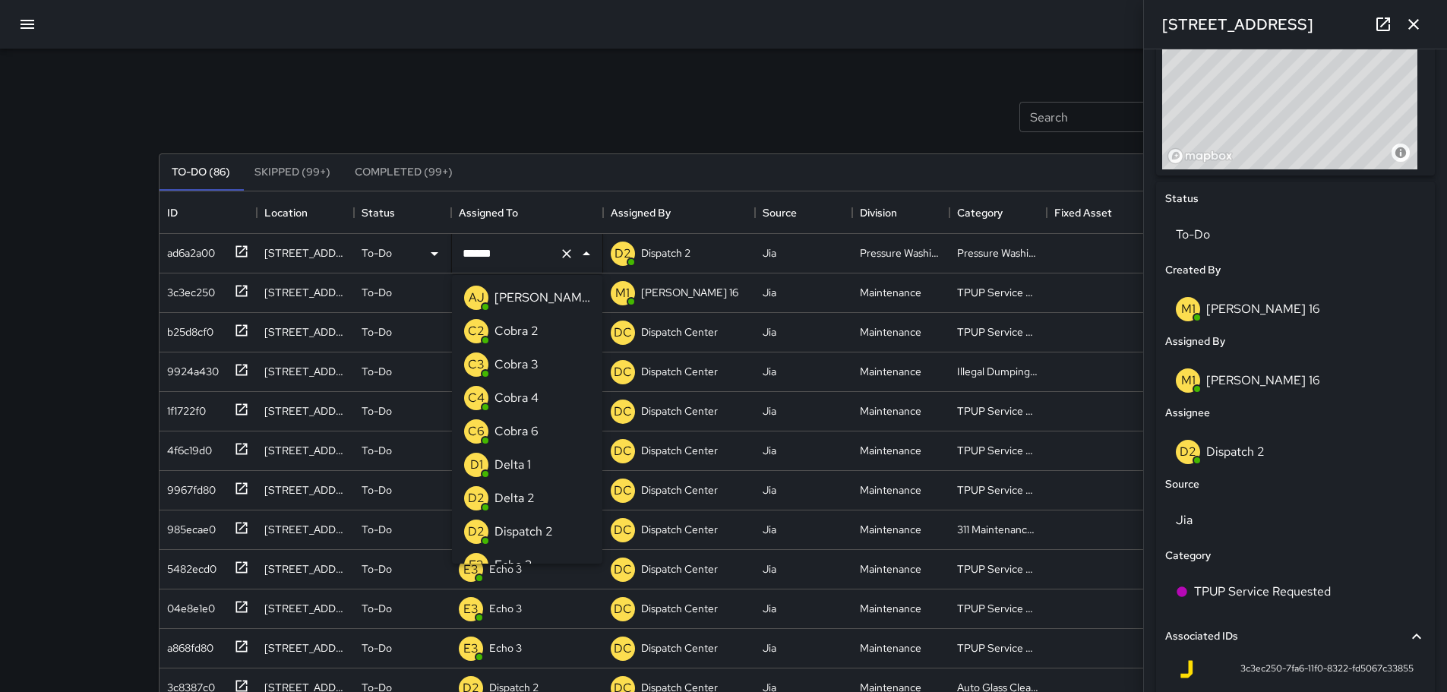
scroll to position [52, 0]
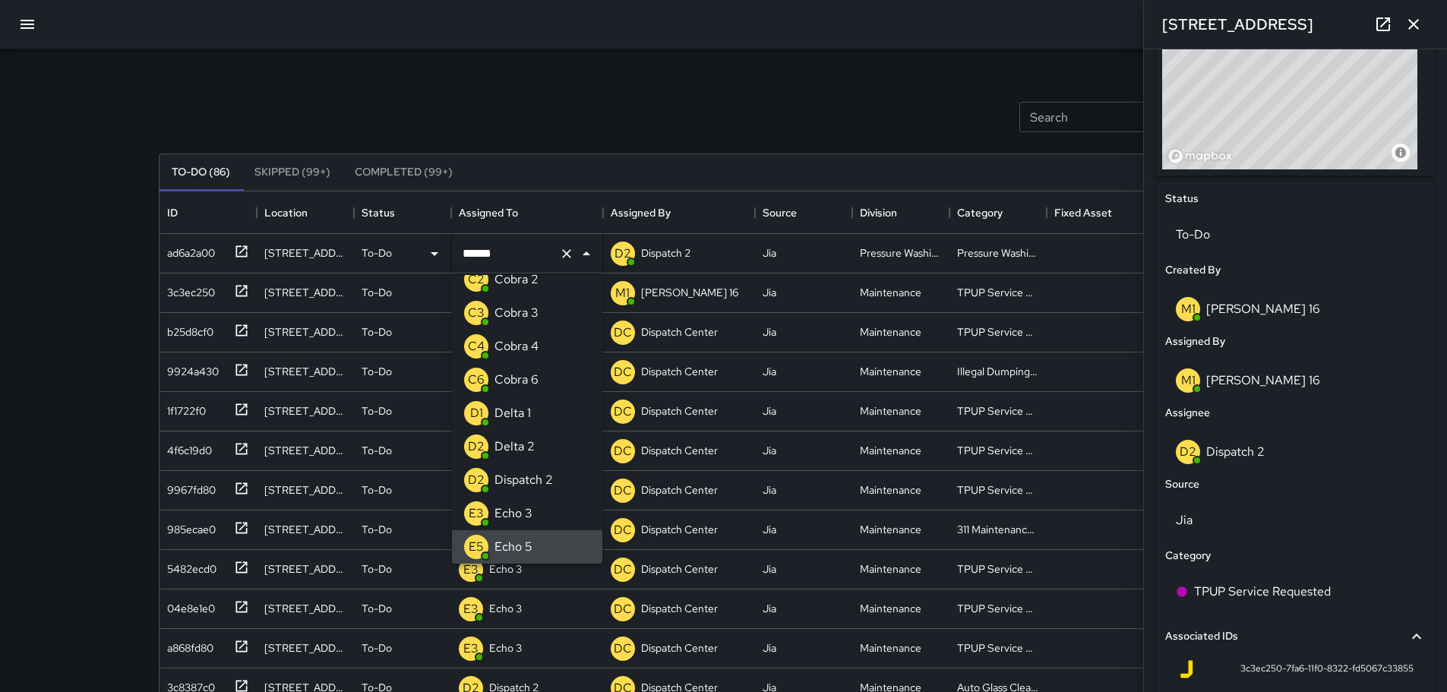
click at [495, 258] on input "******" at bounding box center [506, 253] width 94 height 29
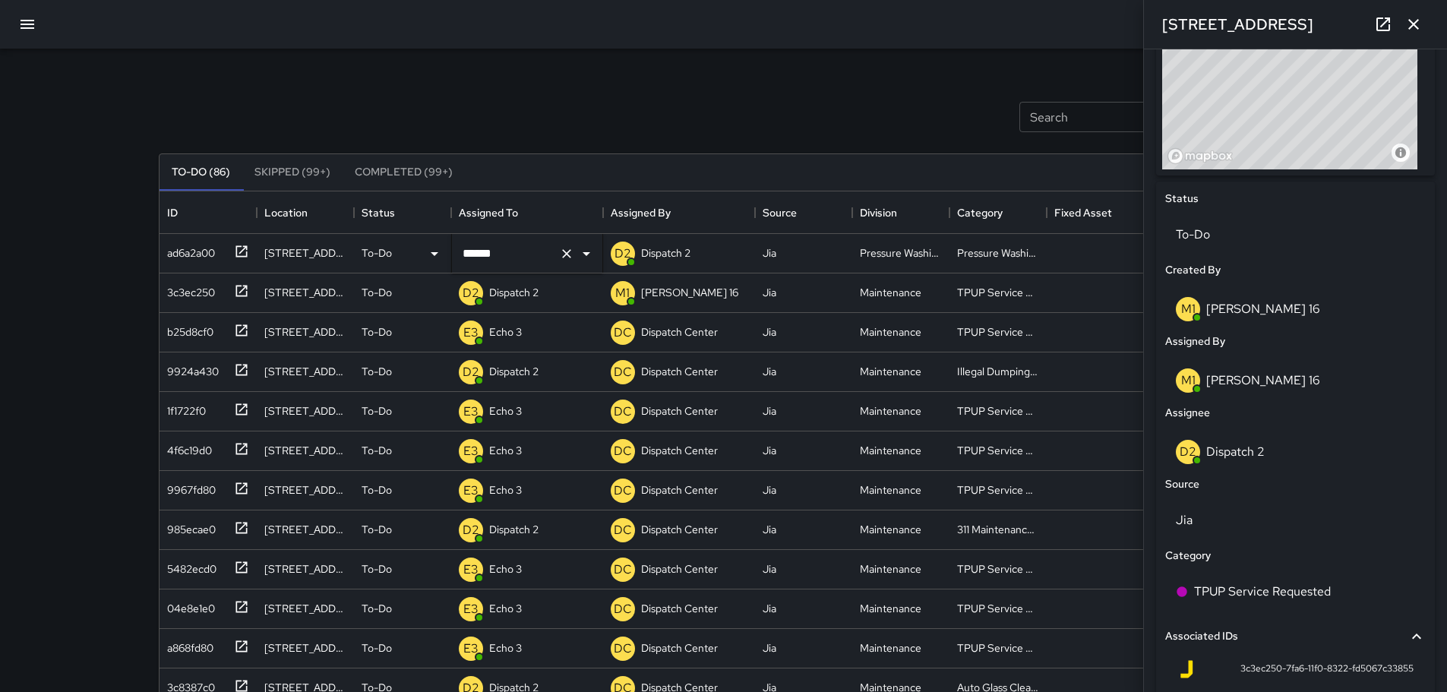
click at [583, 257] on icon "Open" at bounding box center [586, 254] width 18 height 18
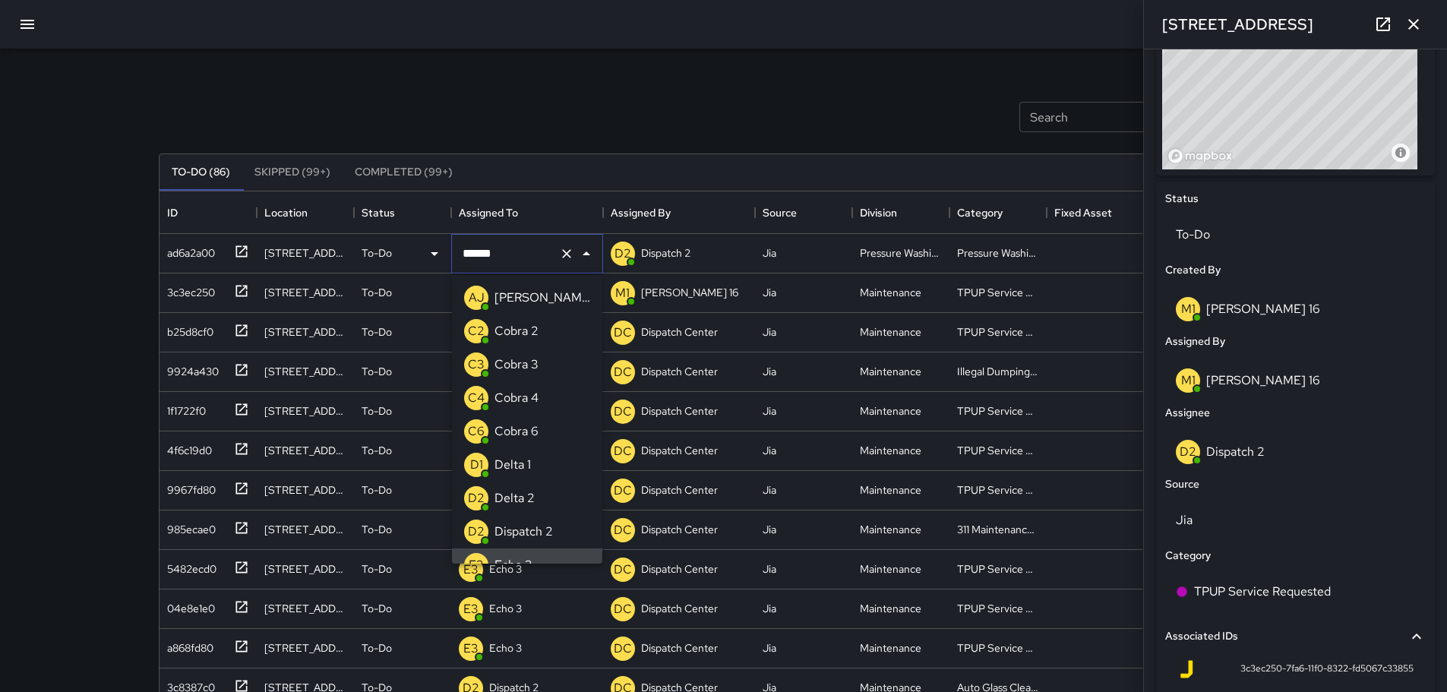
scroll to position [18, 0]
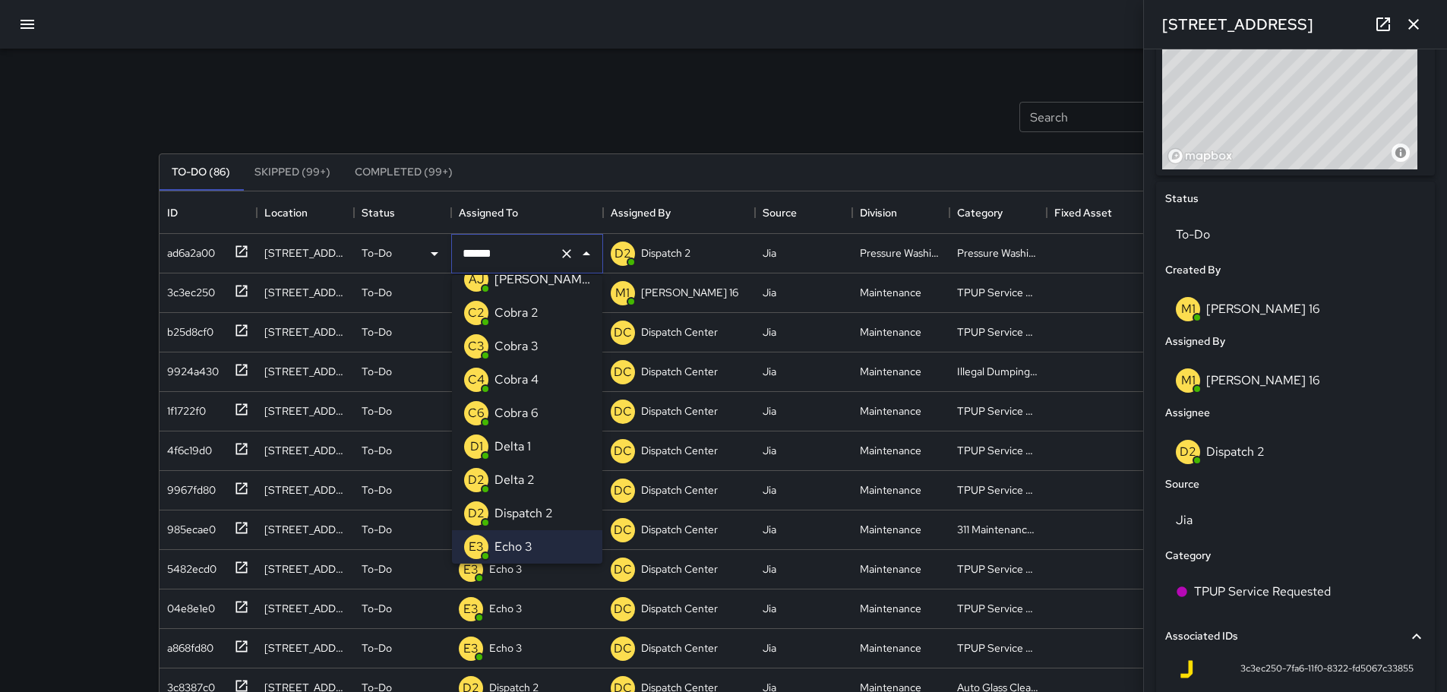
click at [515, 254] on input "******" at bounding box center [506, 253] width 94 height 29
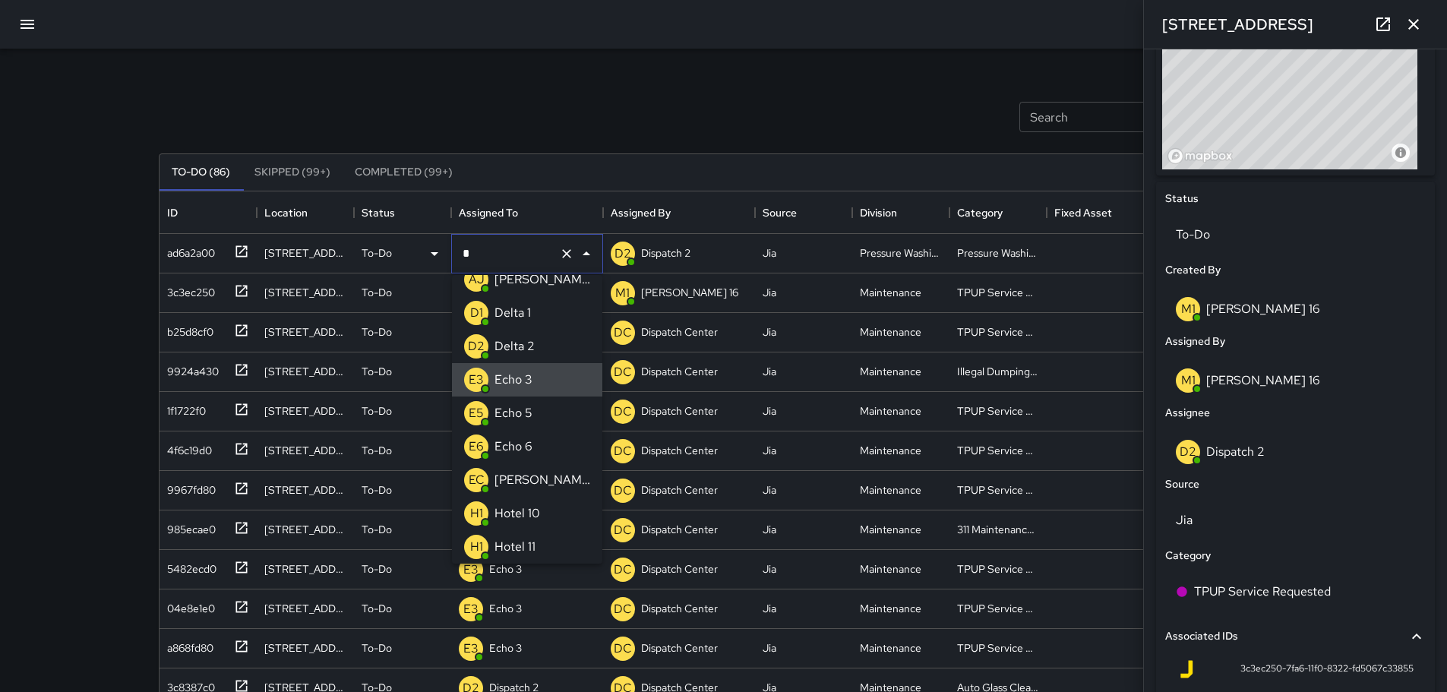
type input "**"
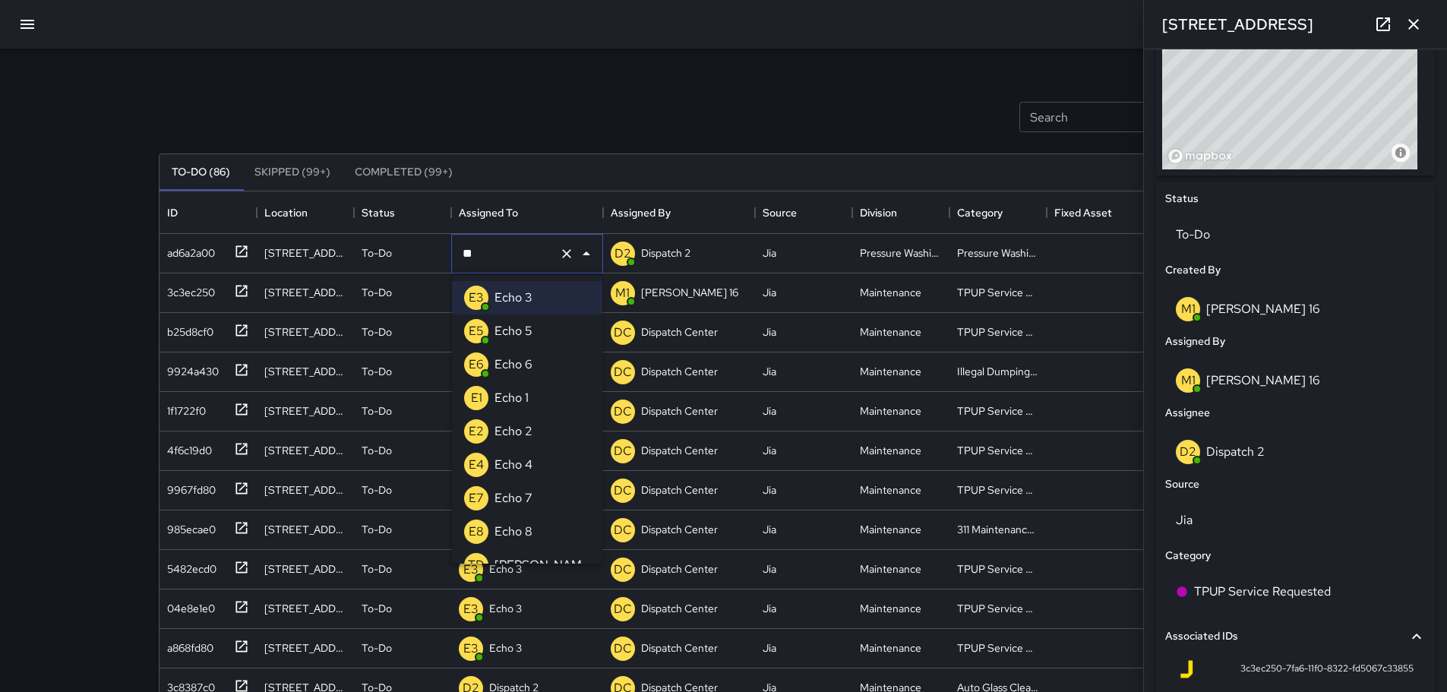
click at [479, 331] on p "E5" at bounding box center [476, 331] width 15 height 18
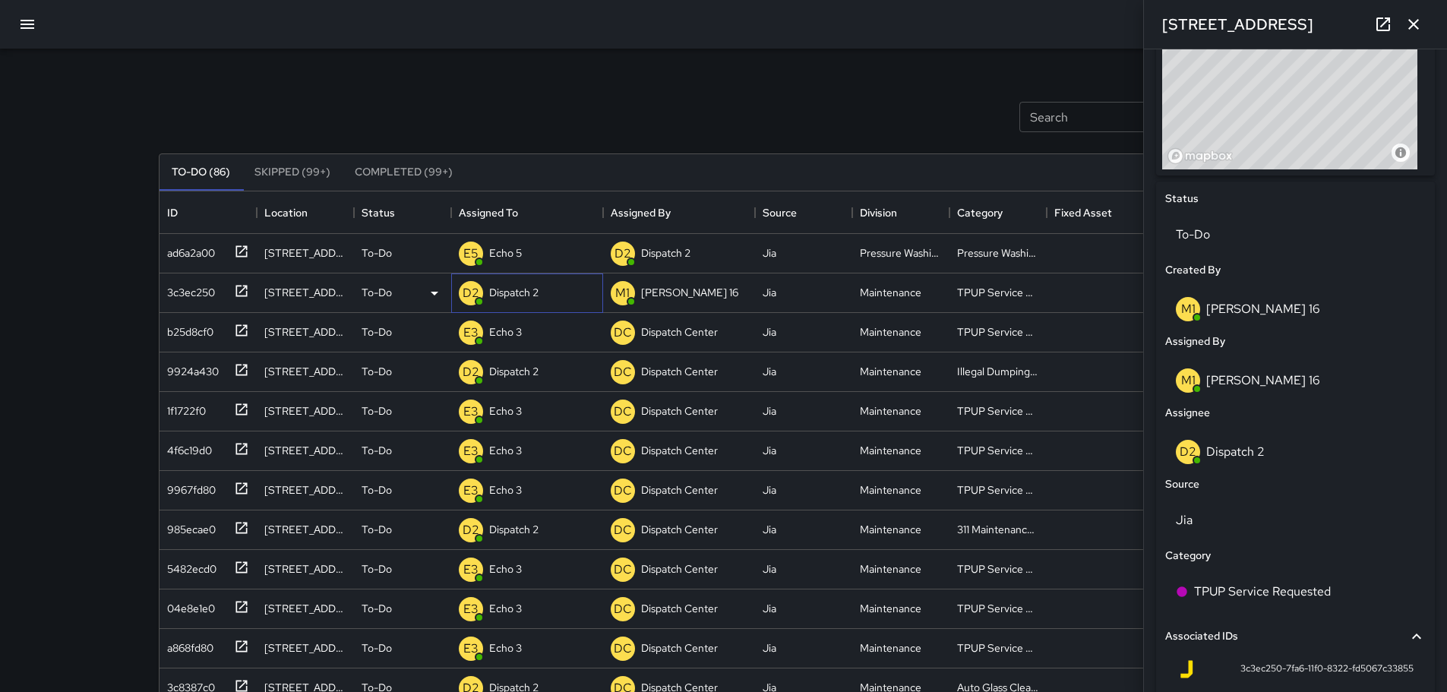
click at [535, 293] on p "Dispatch 2" at bounding box center [513, 292] width 49 height 15
click at [678, 299] on div "[PERSON_NAME] 16" at bounding box center [689, 292] width 103 height 21
click at [676, 293] on div "[PERSON_NAME] 16" at bounding box center [689, 292] width 103 height 21
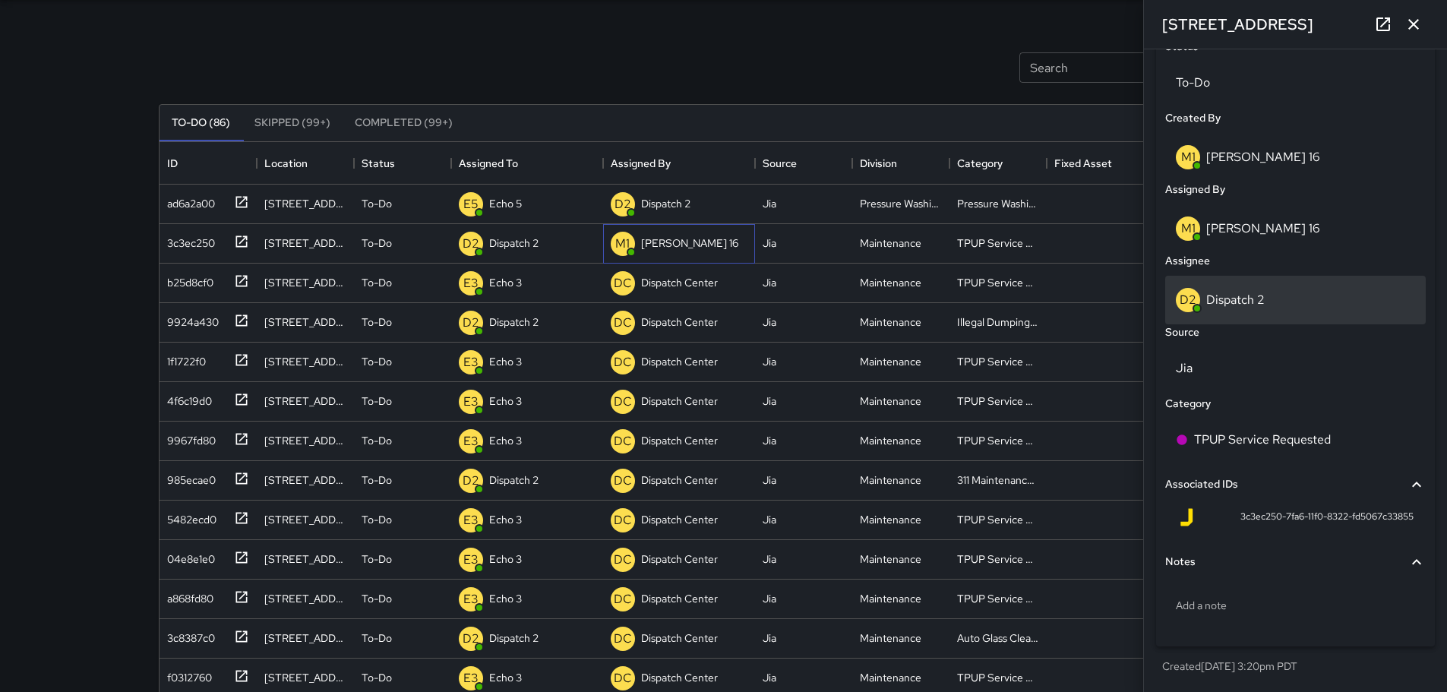
scroll to position [76, 0]
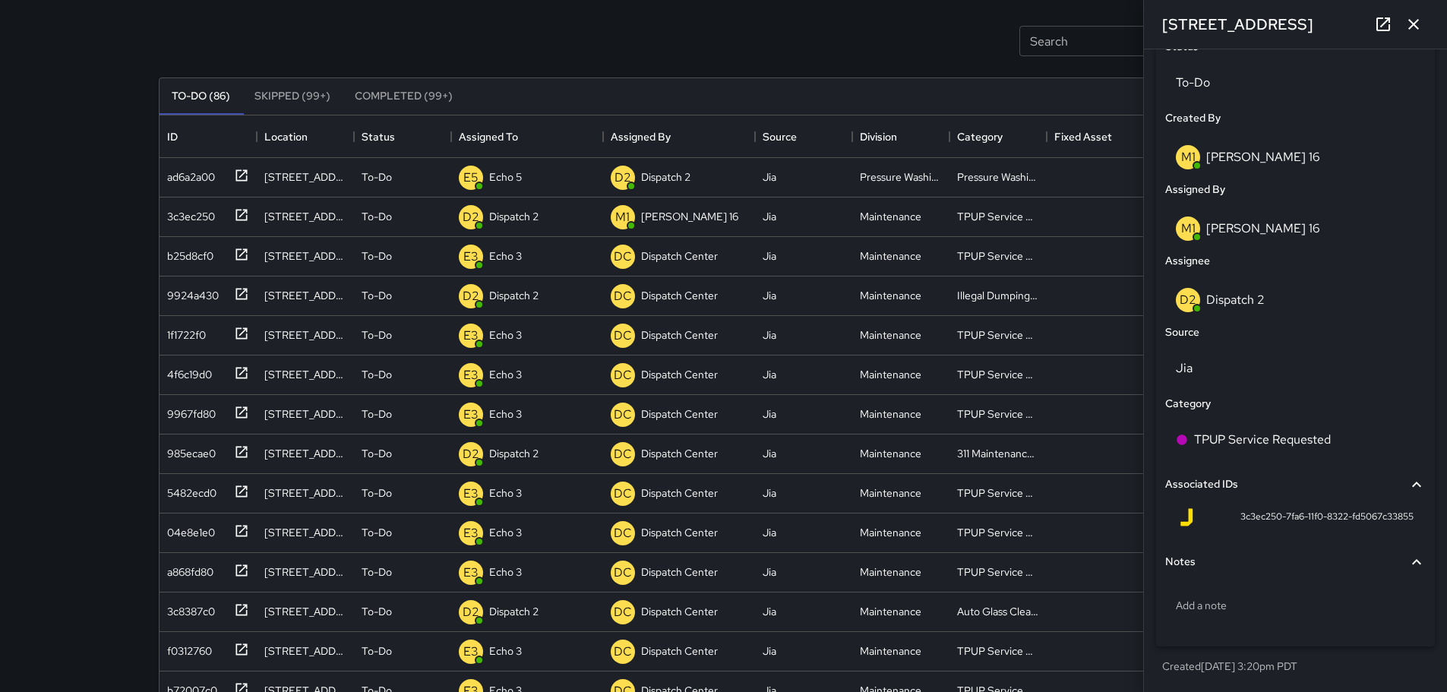
click at [1414, 15] on icon "button" at bounding box center [1414, 24] width 18 height 18
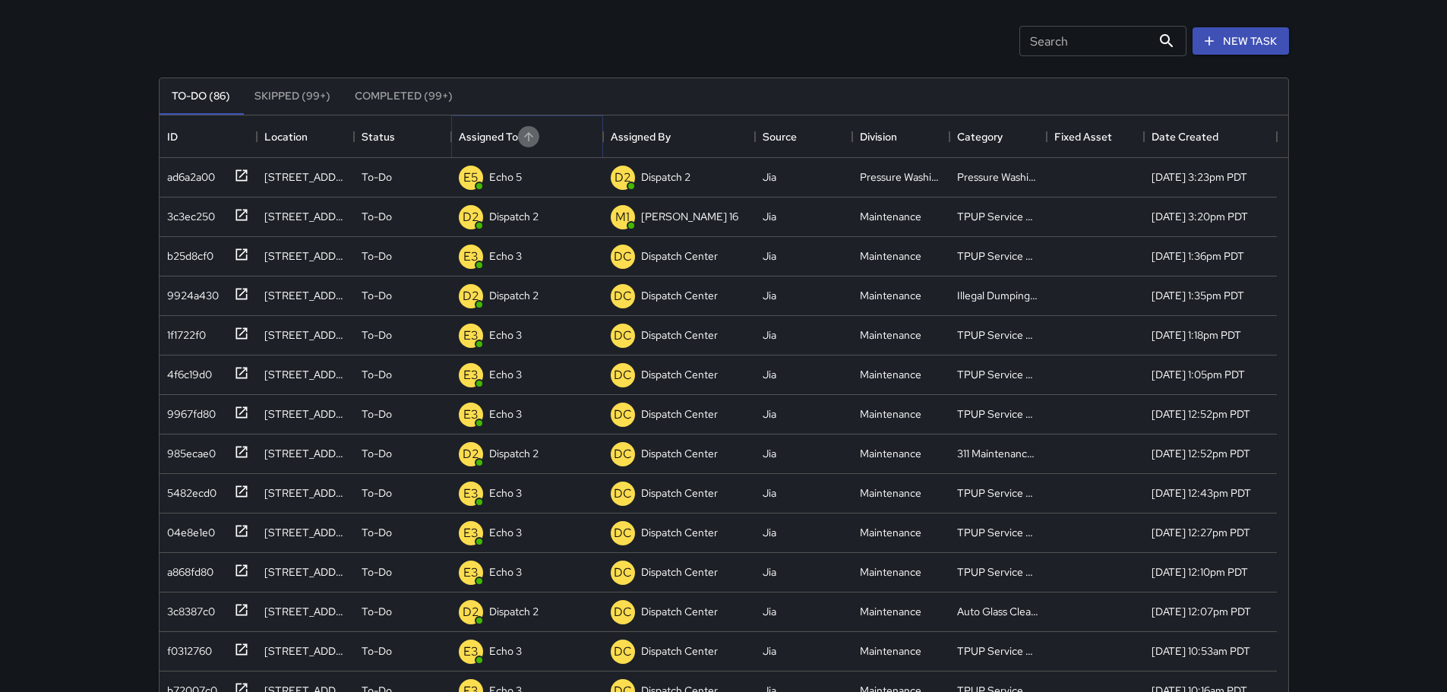
click at [532, 137] on icon "Sort" at bounding box center [528, 136] width 9 height 9
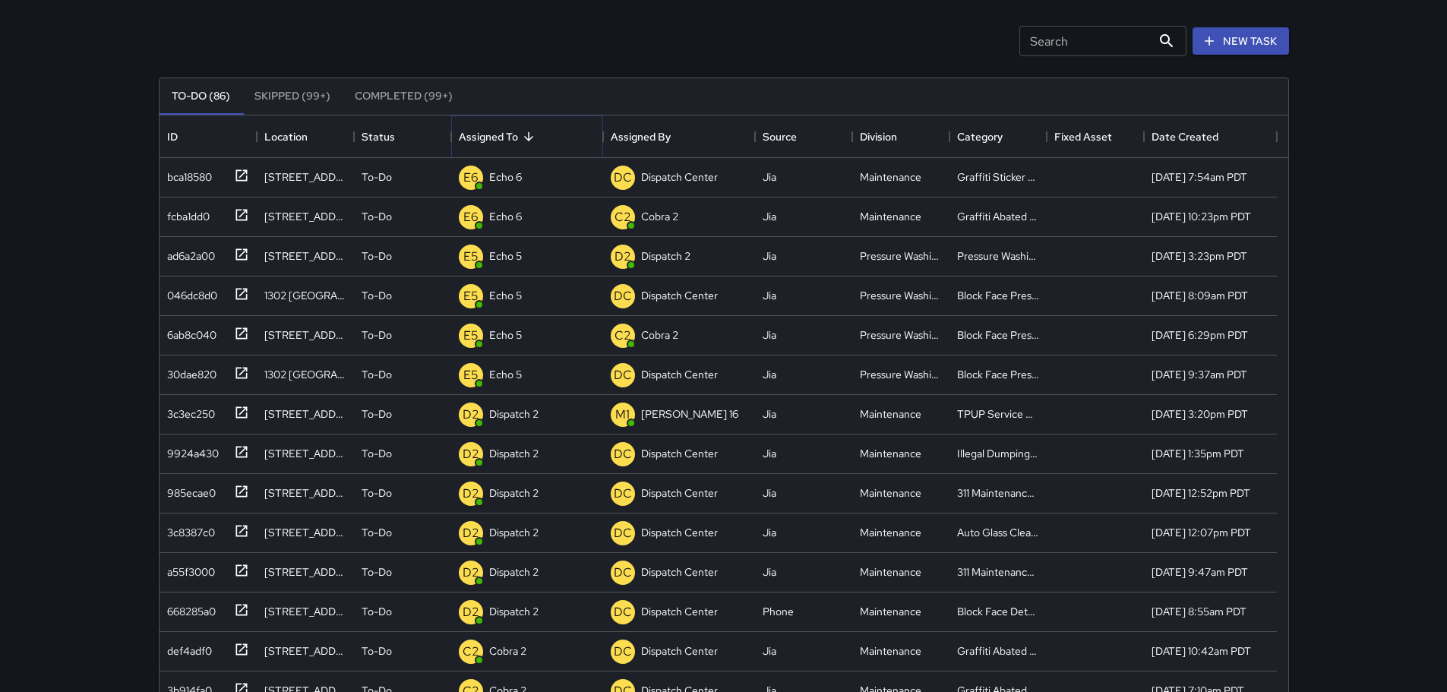
click at [532, 137] on icon "Sort" at bounding box center [528, 136] width 9 height 9
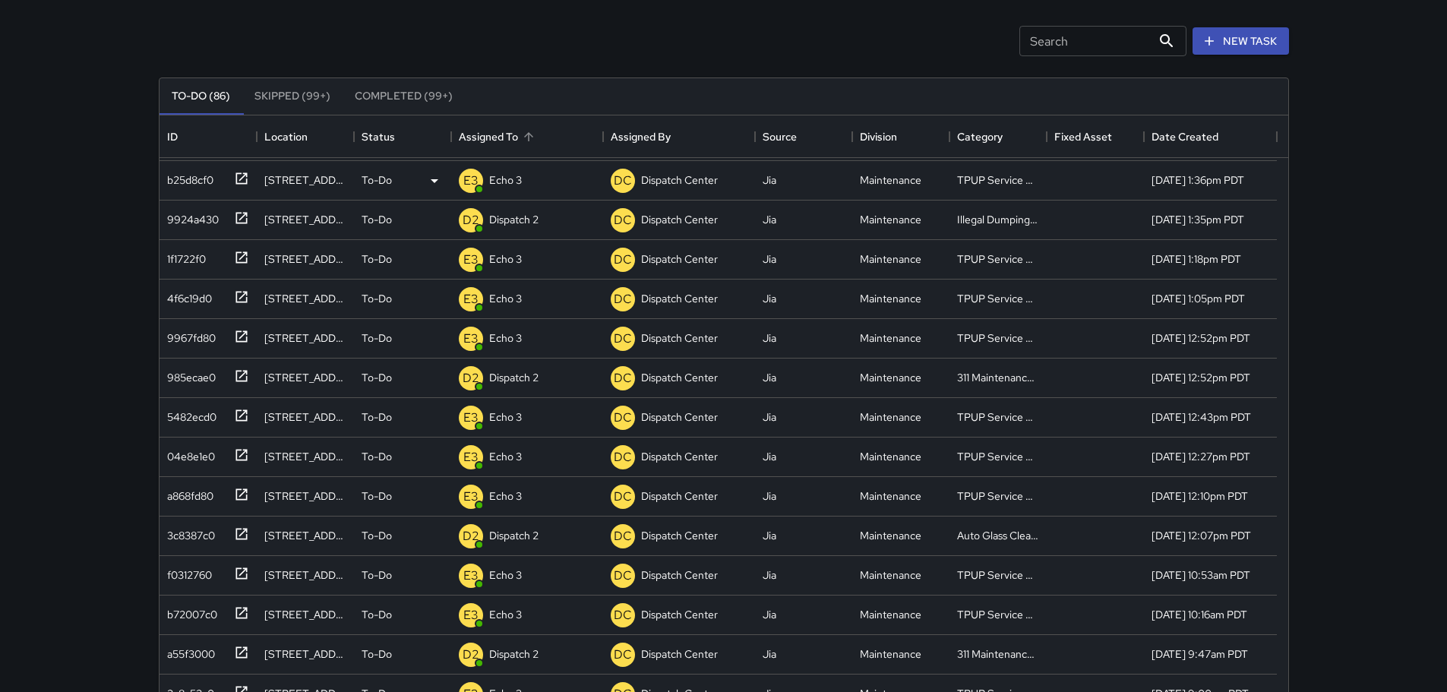
scroll to position [0, 0]
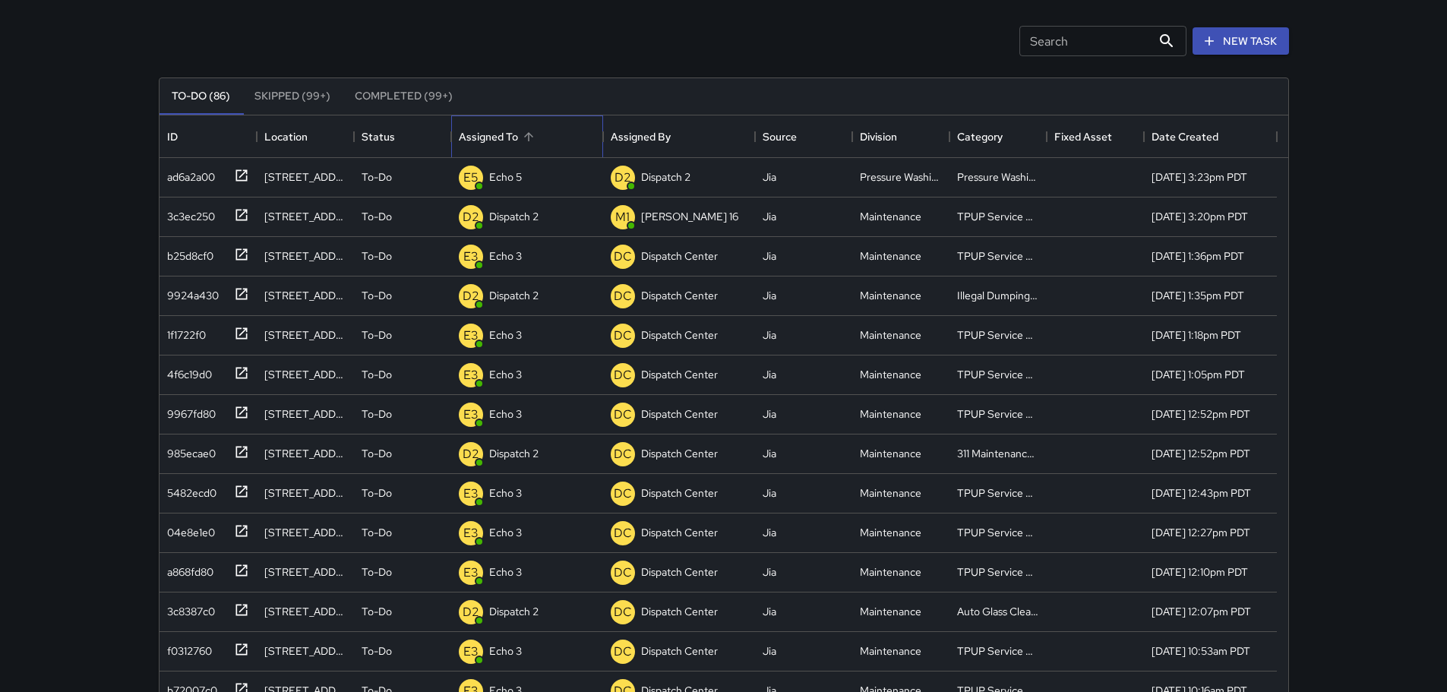
click at [501, 133] on div "Assigned To" at bounding box center [488, 136] width 59 height 43
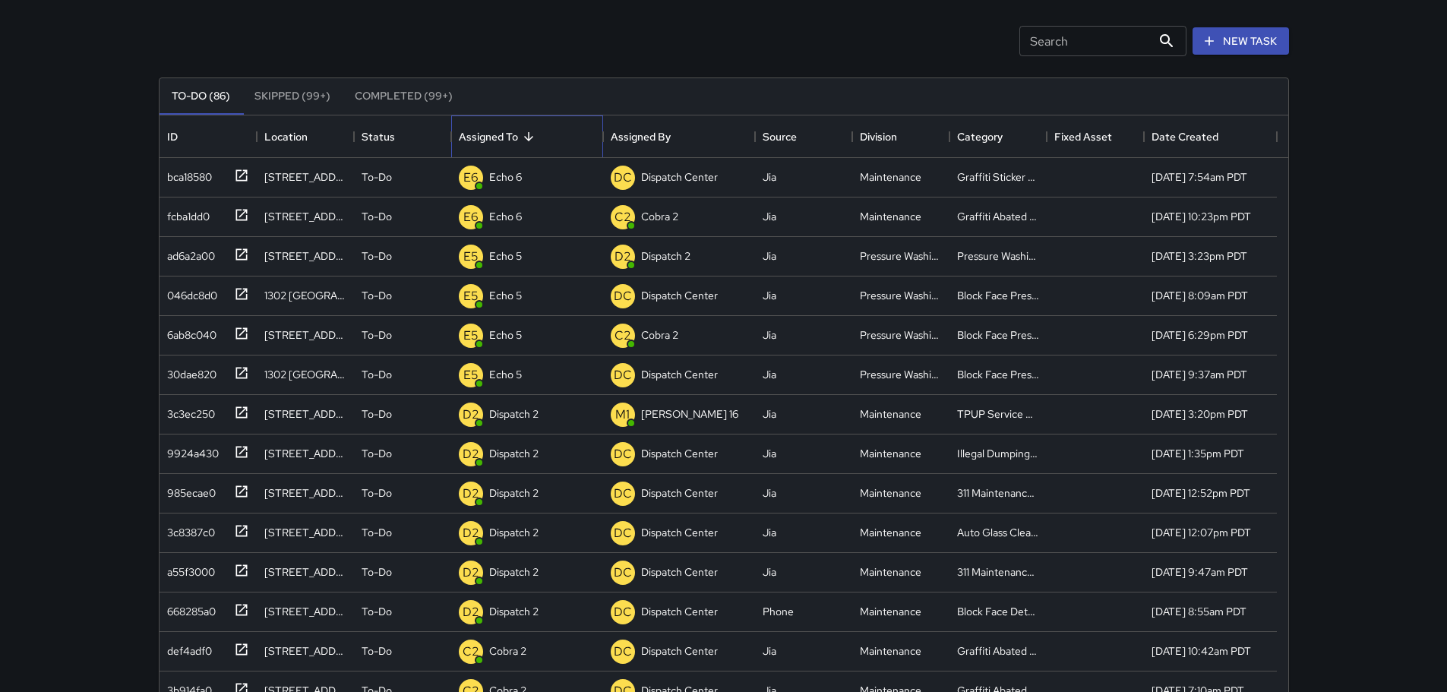
click at [501, 133] on div "Assigned To" at bounding box center [488, 136] width 59 height 43
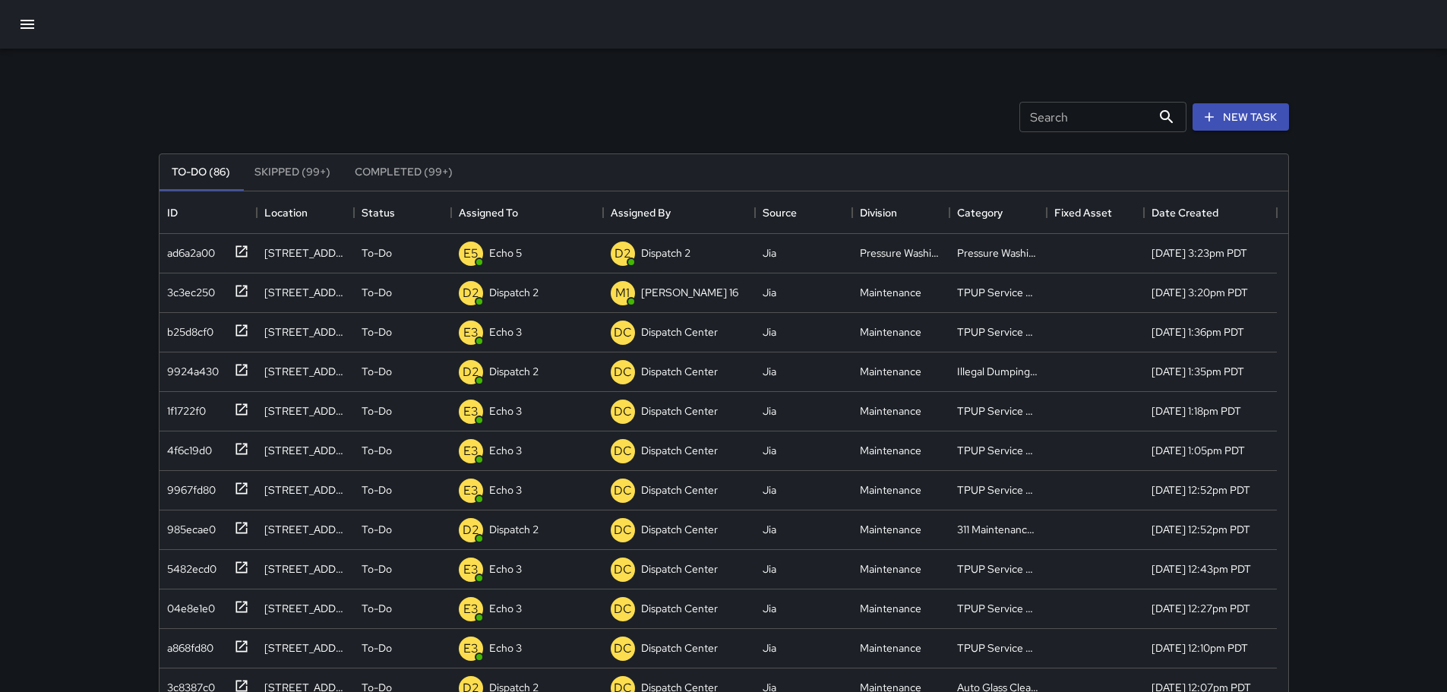
click at [21, 33] on icon "button" at bounding box center [27, 24] width 18 height 18
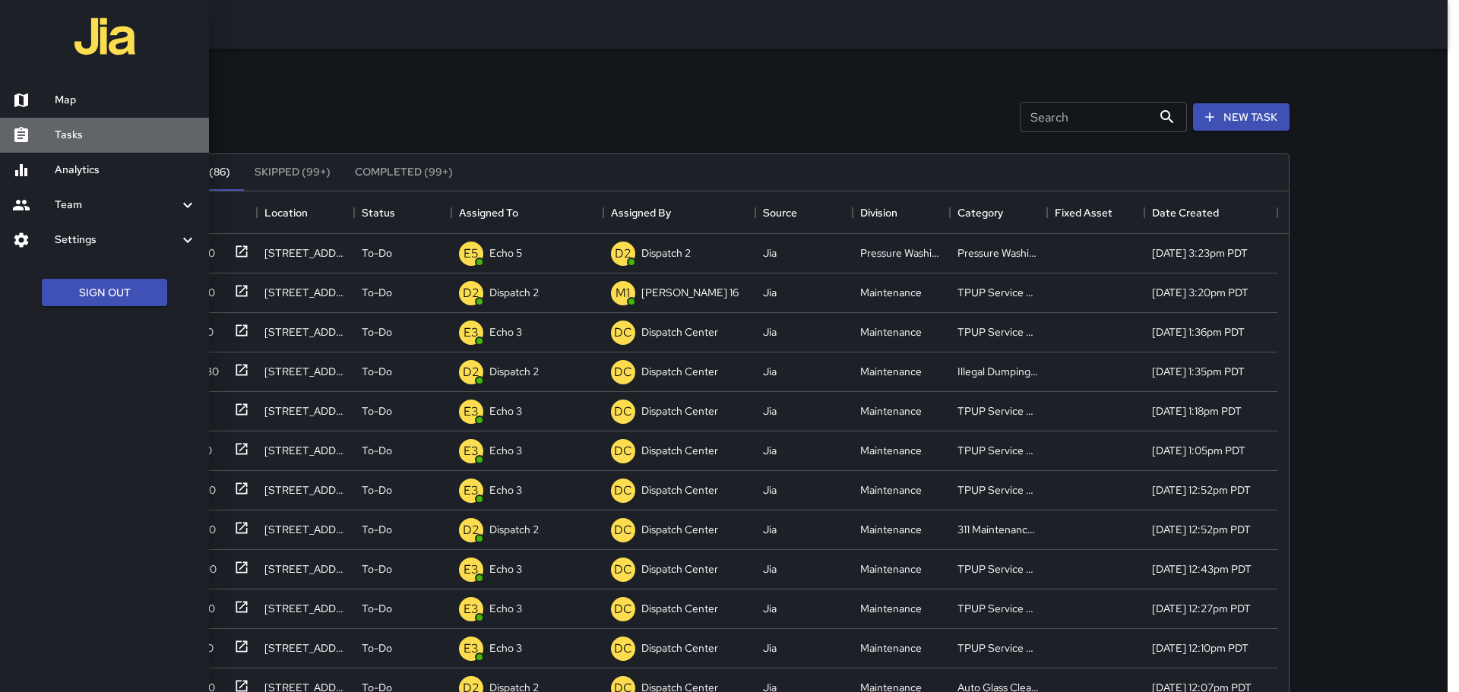
click at [108, 141] on h6 "Tasks" at bounding box center [126, 135] width 142 height 17
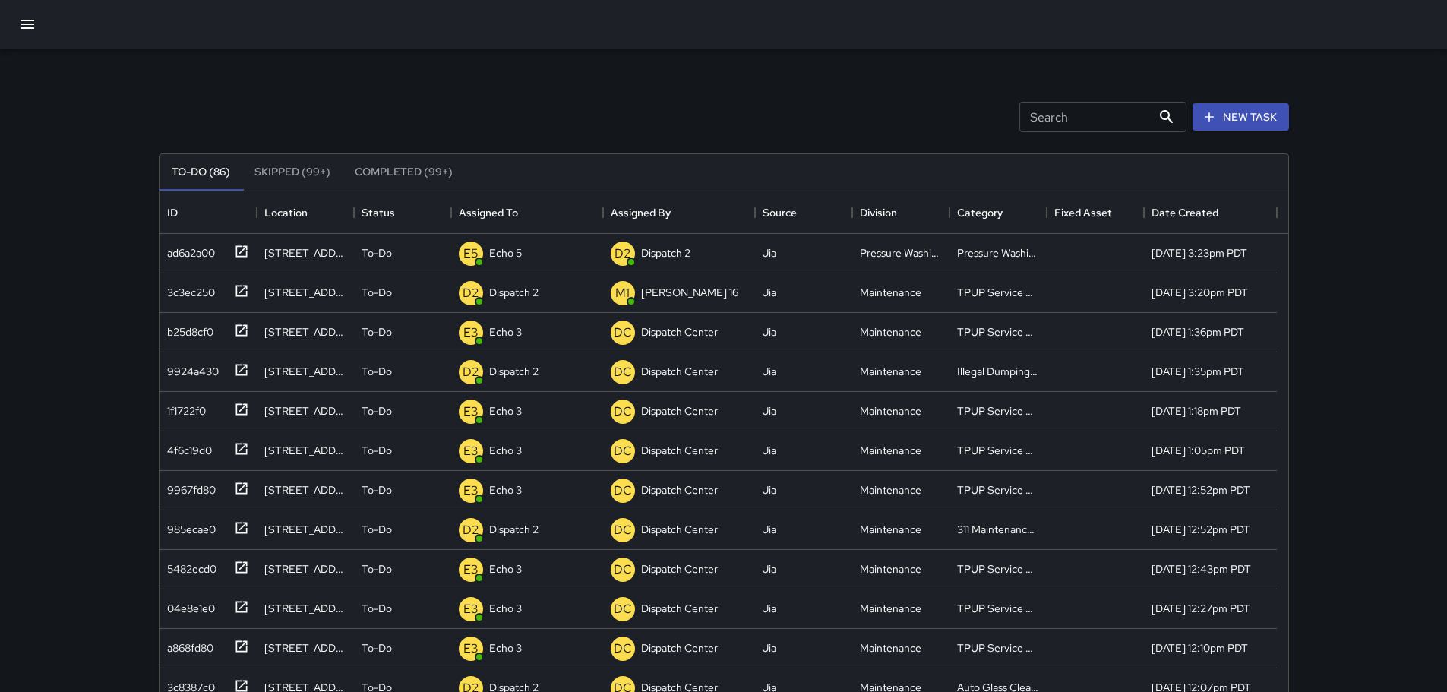
click at [1128, 123] on input "Search" at bounding box center [1086, 117] width 132 height 30
click at [236, 286] on icon at bounding box center [241, 290] width 11 height 11
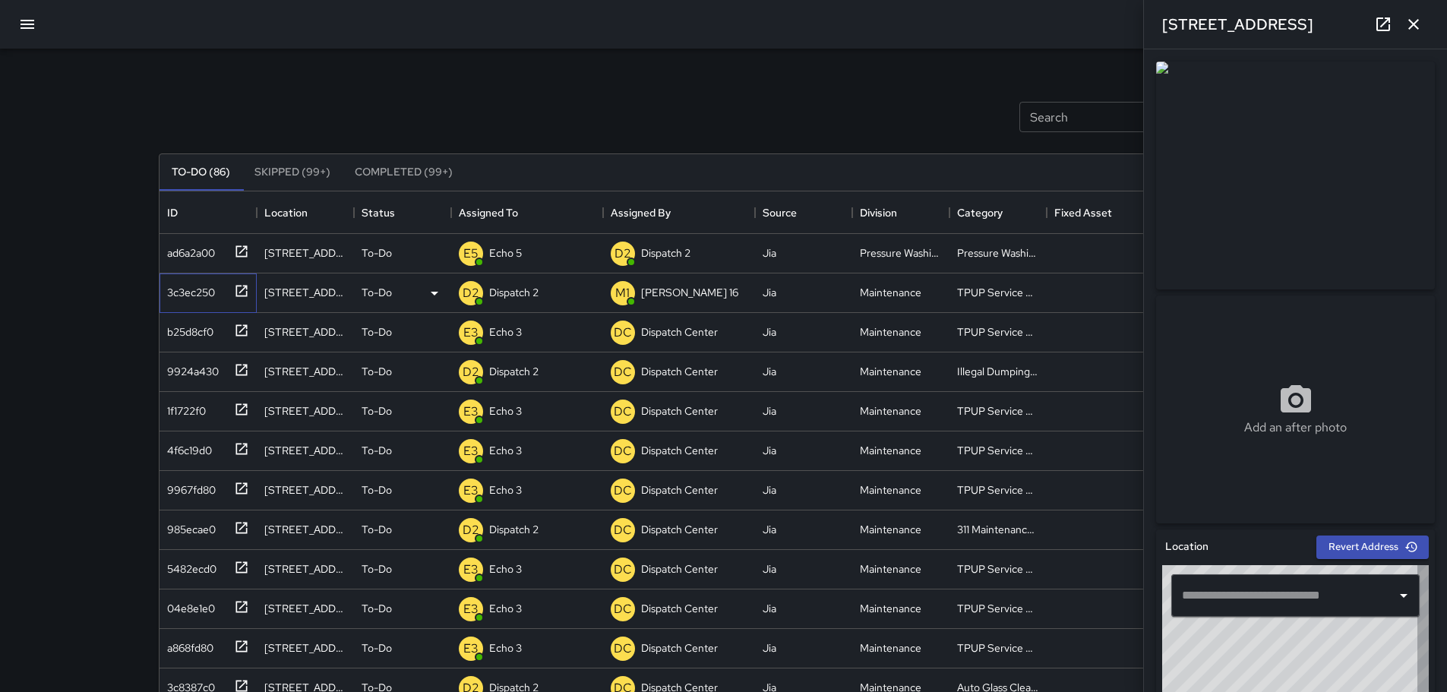
type input "**********"
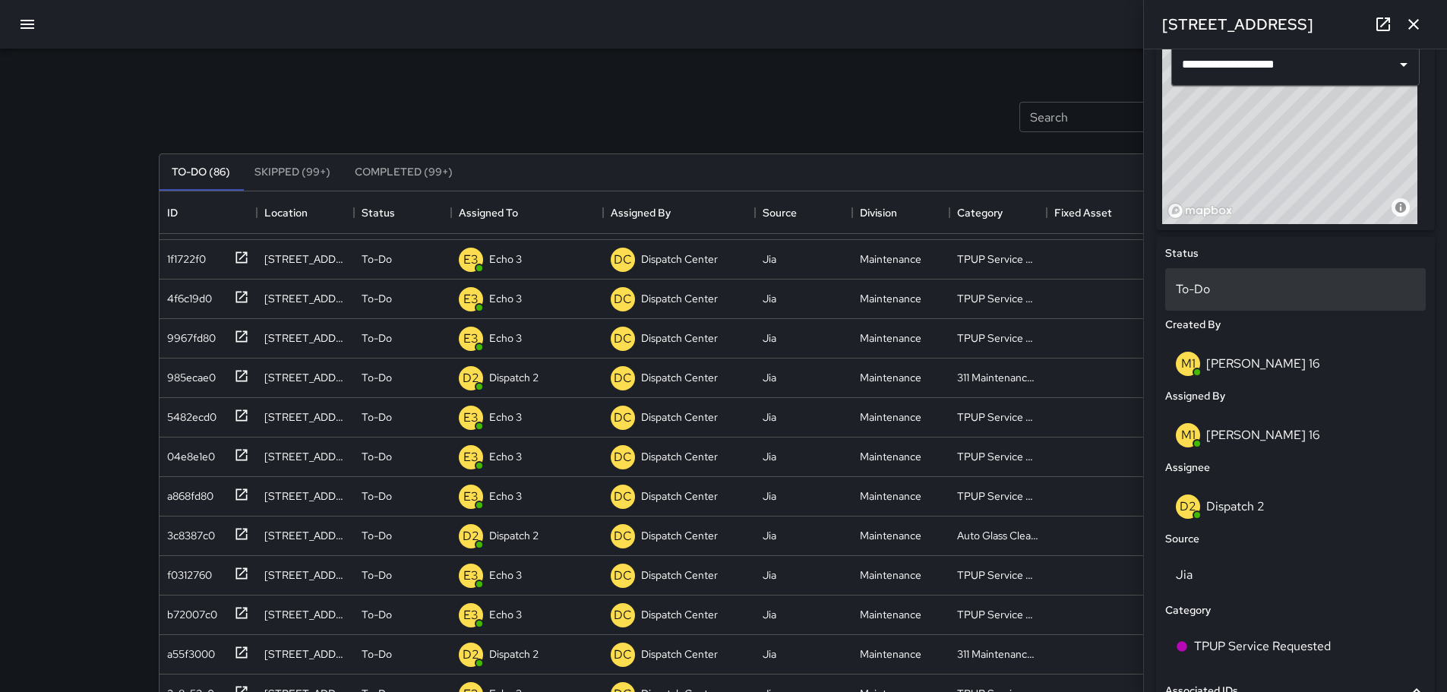
scroll to position [532, 0]
click at [1210, 278] on div "To-Do" at bounding box center [1296, 288] width 261 height 43
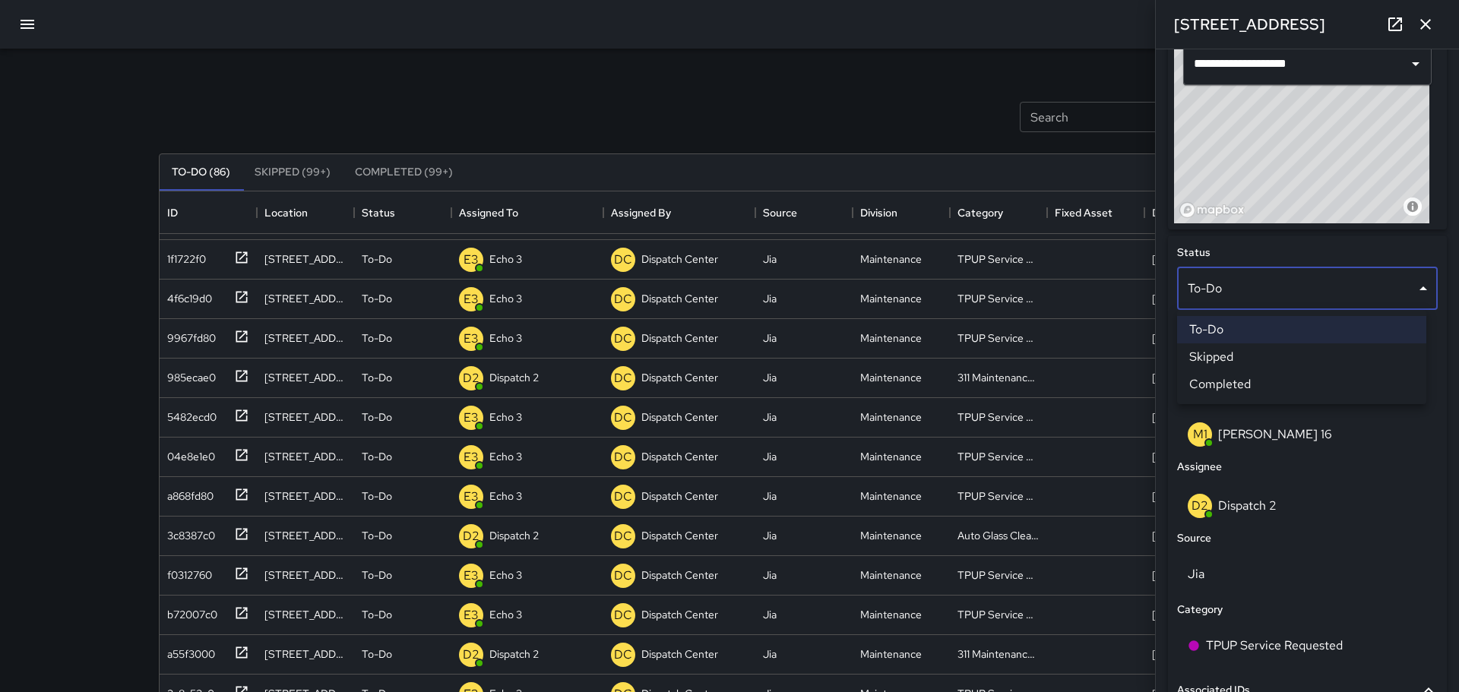
click at [871, 118] on div at bounding box center [729, 346] width 1459 height 692
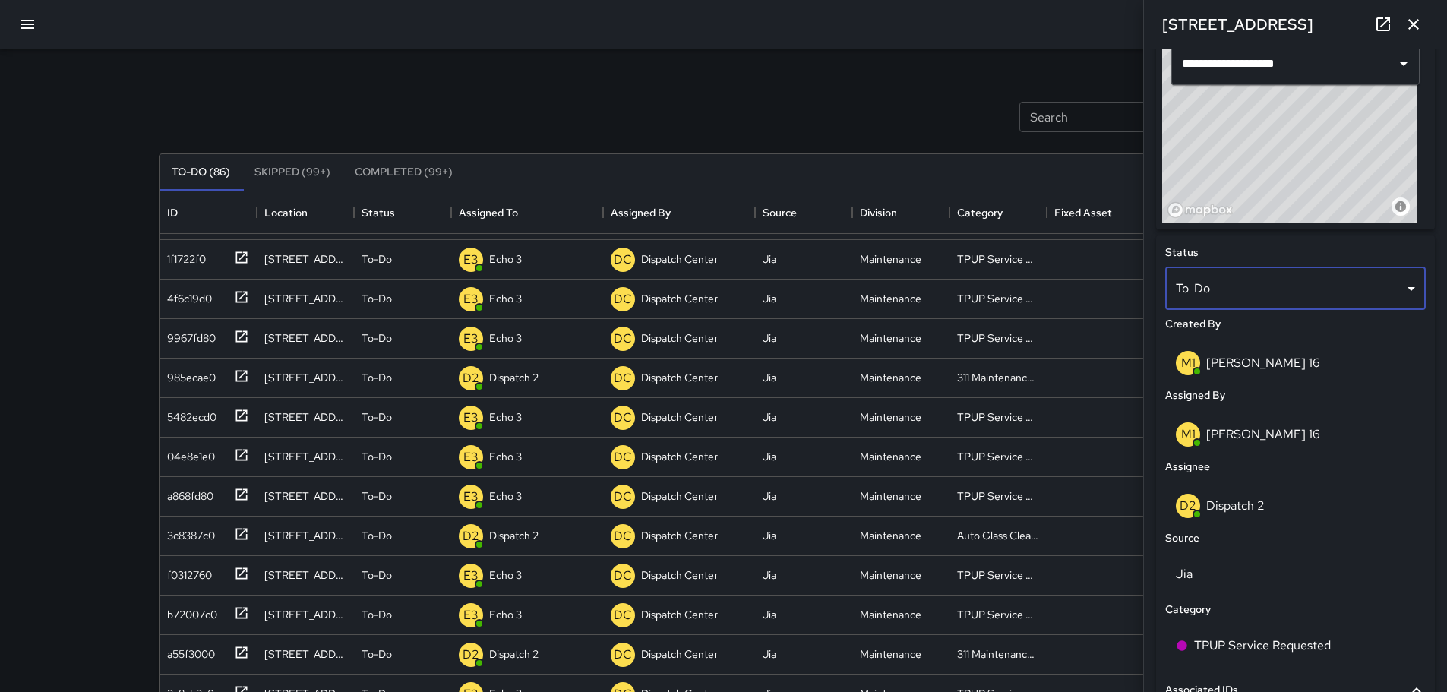
scroll to position [608, 0]
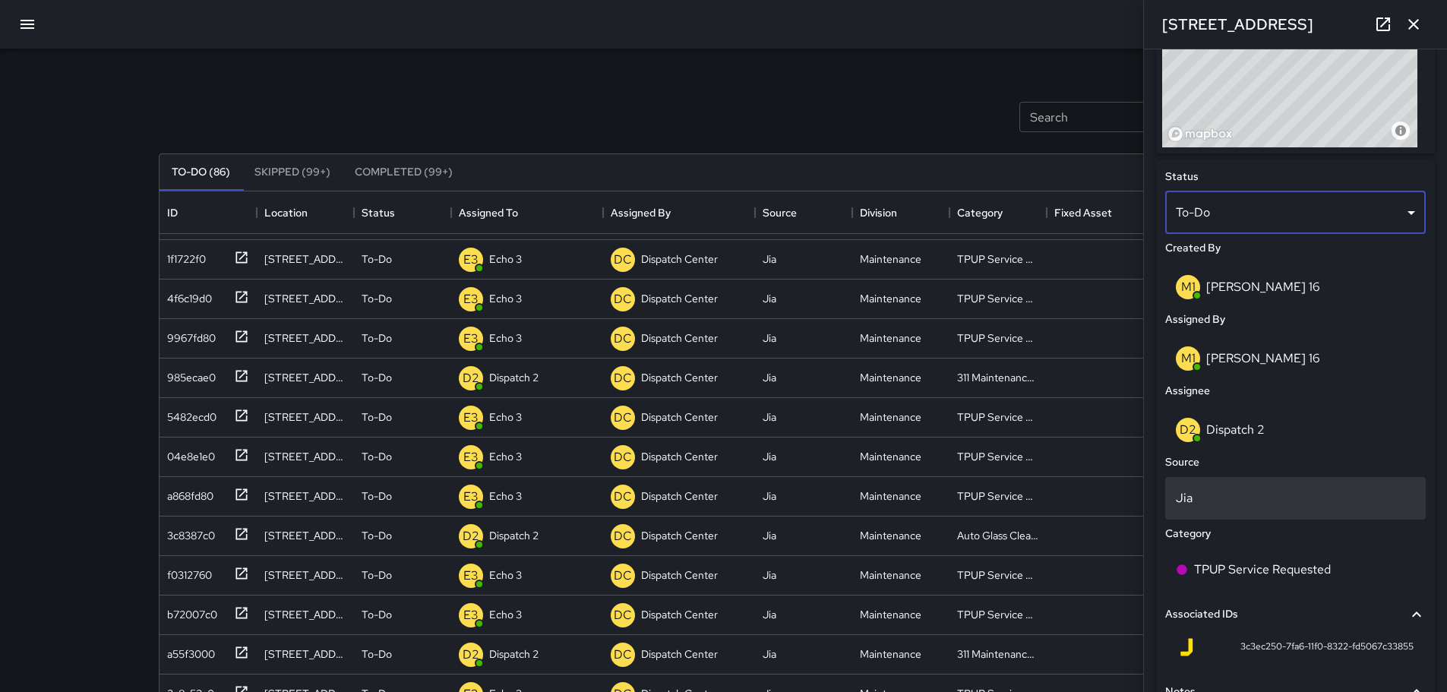
click at [1206, 490] on p "Jia" at bounding box center [1295, 498] width 239 height 18
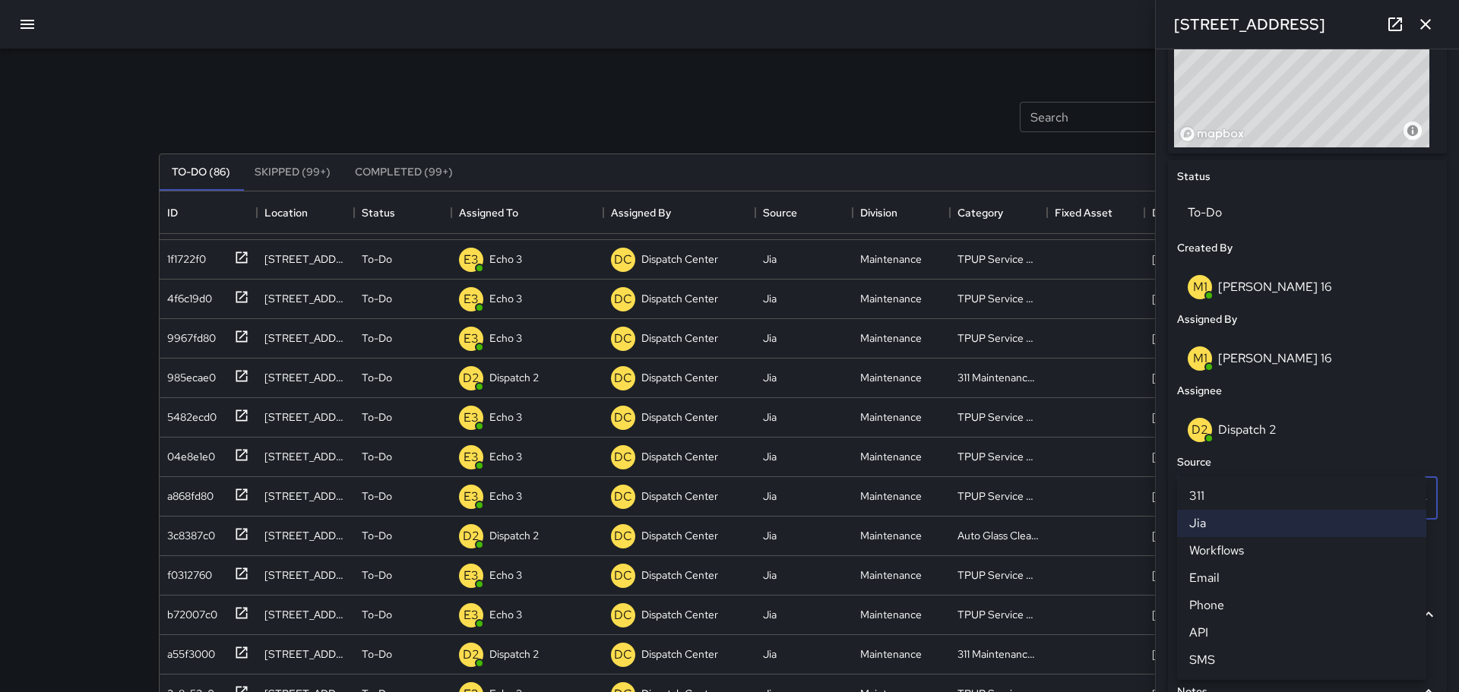
click at [913, 84] on div at bounding box center [729, 346] width 1459 height 692
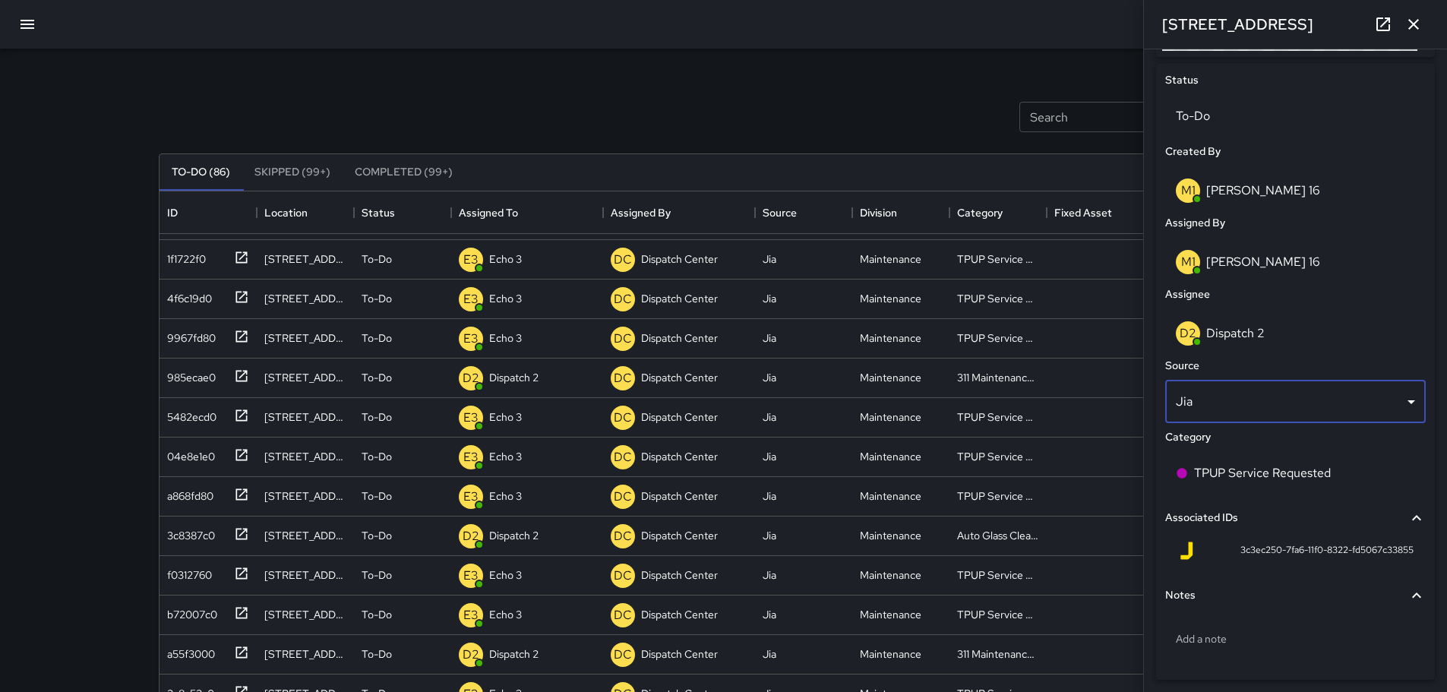
scroll to position [738, 0]
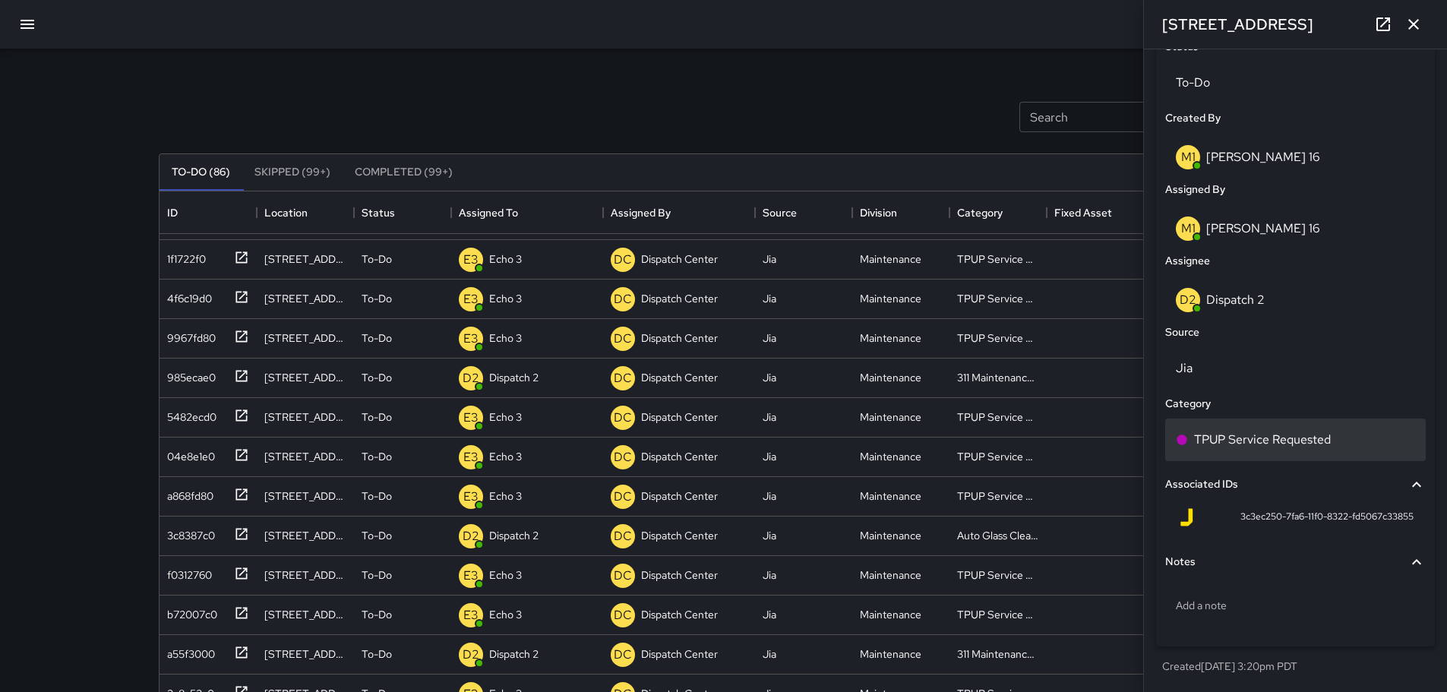
click at [1273, 441] on p "TPUP Service Requested" at bounding box center [1262, 440] width 137 height 18
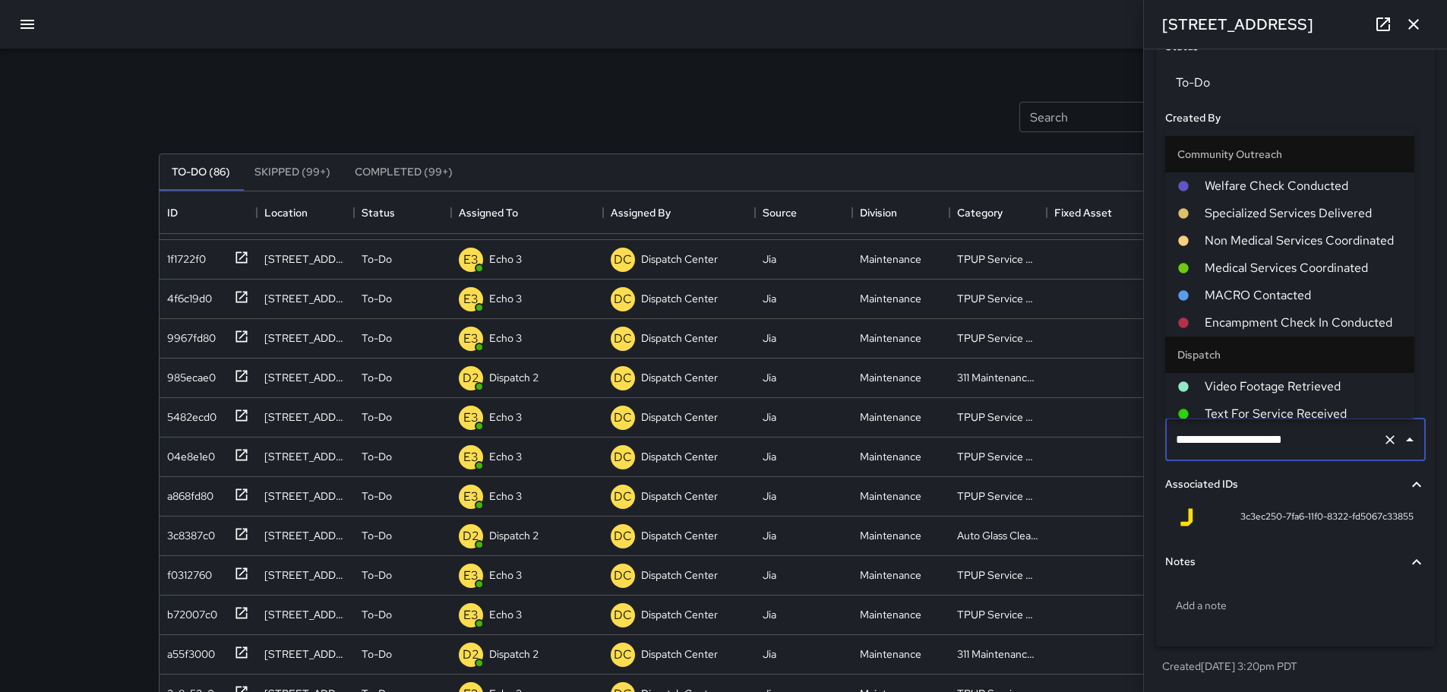
scroll to position [894, 0]
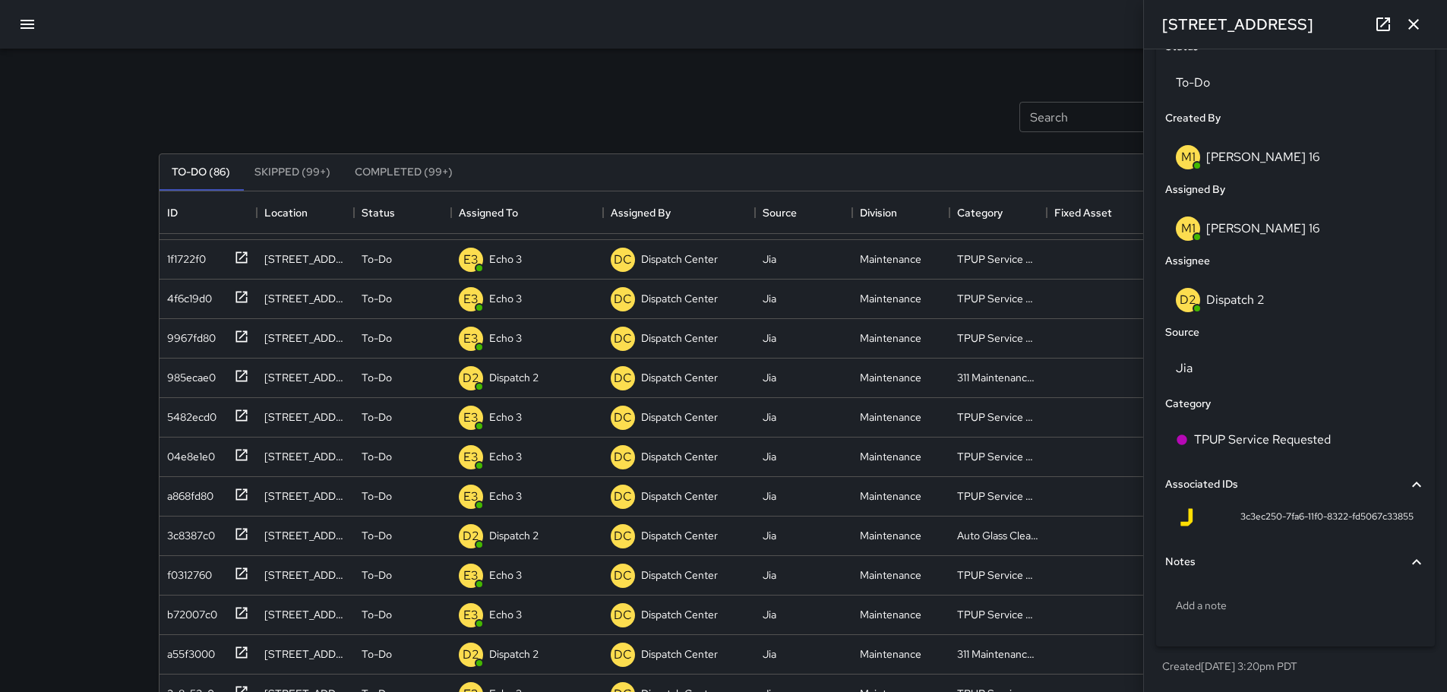
click at [909, 96] on div "Search Search New Task" at bounding box center [724, 116] width 1137 height 79
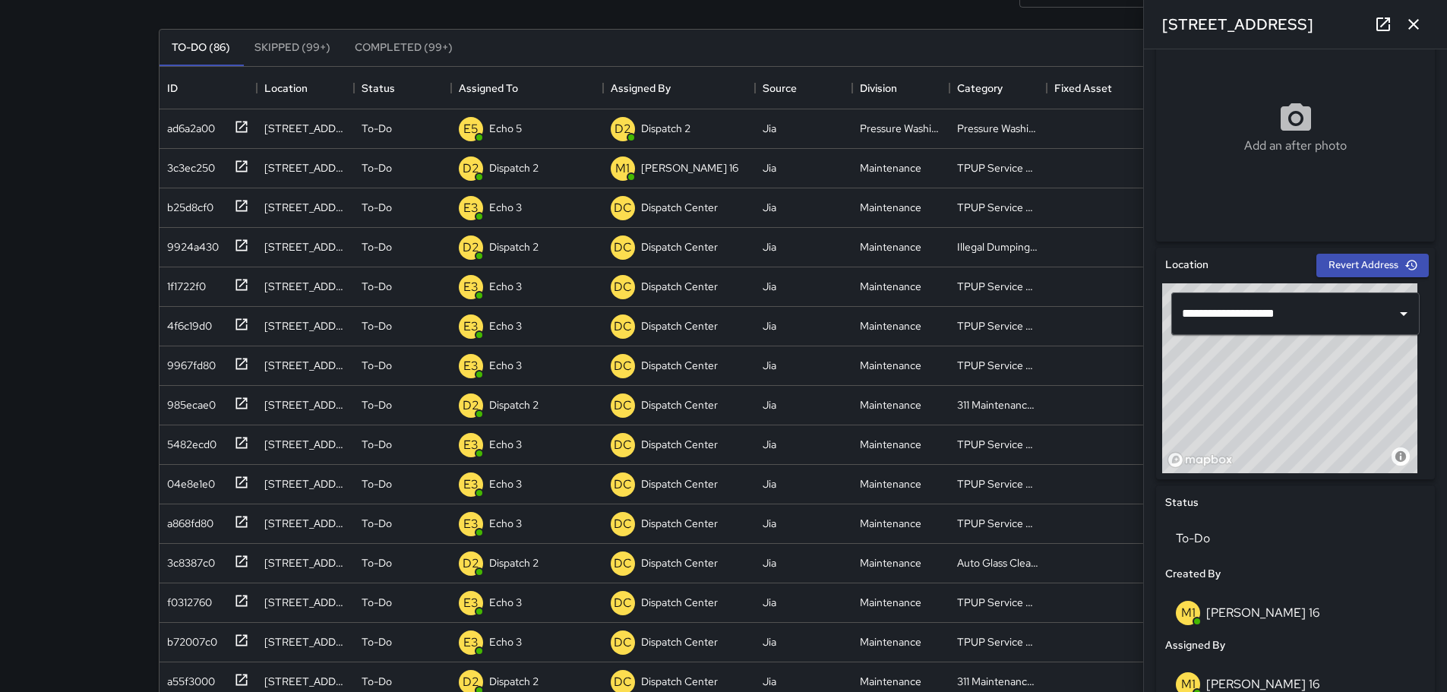
scroll to position [0, 0]
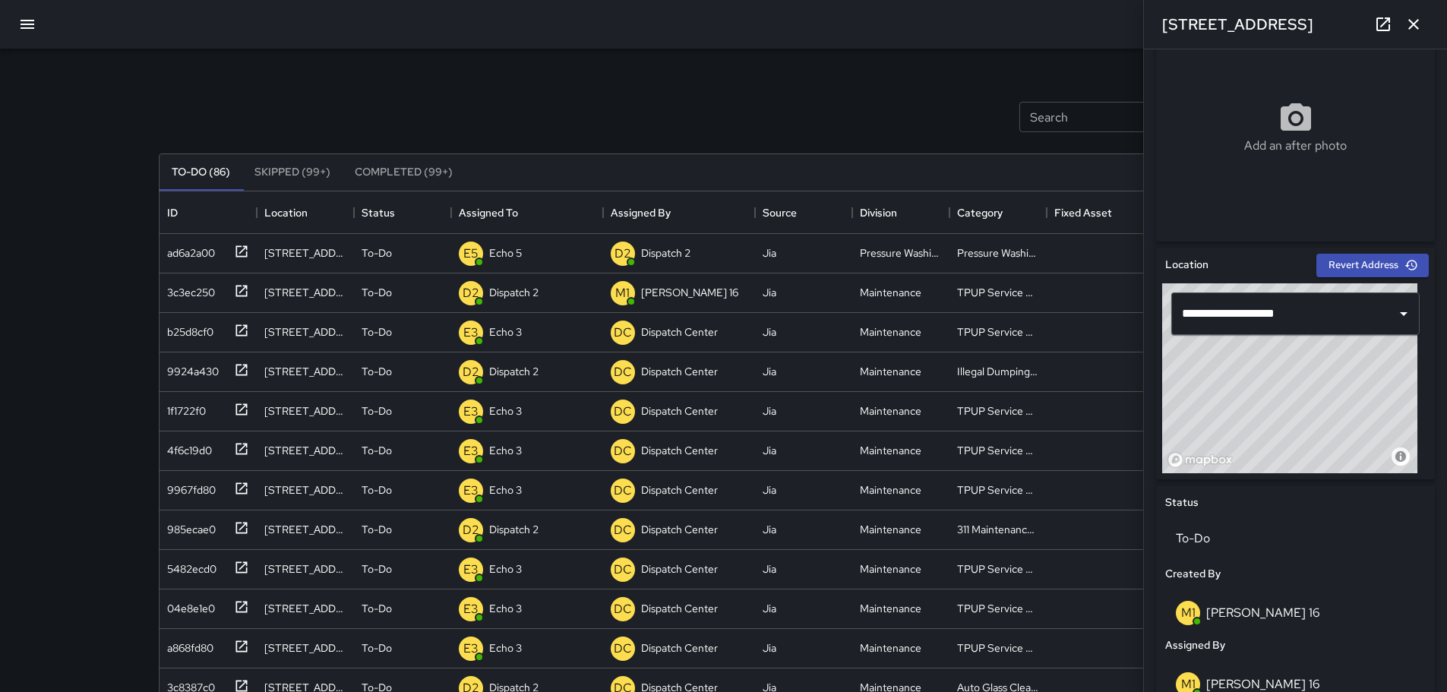
click at [1419, 38] on button "button" at bounding box center [1414, 24] width 30 height 30
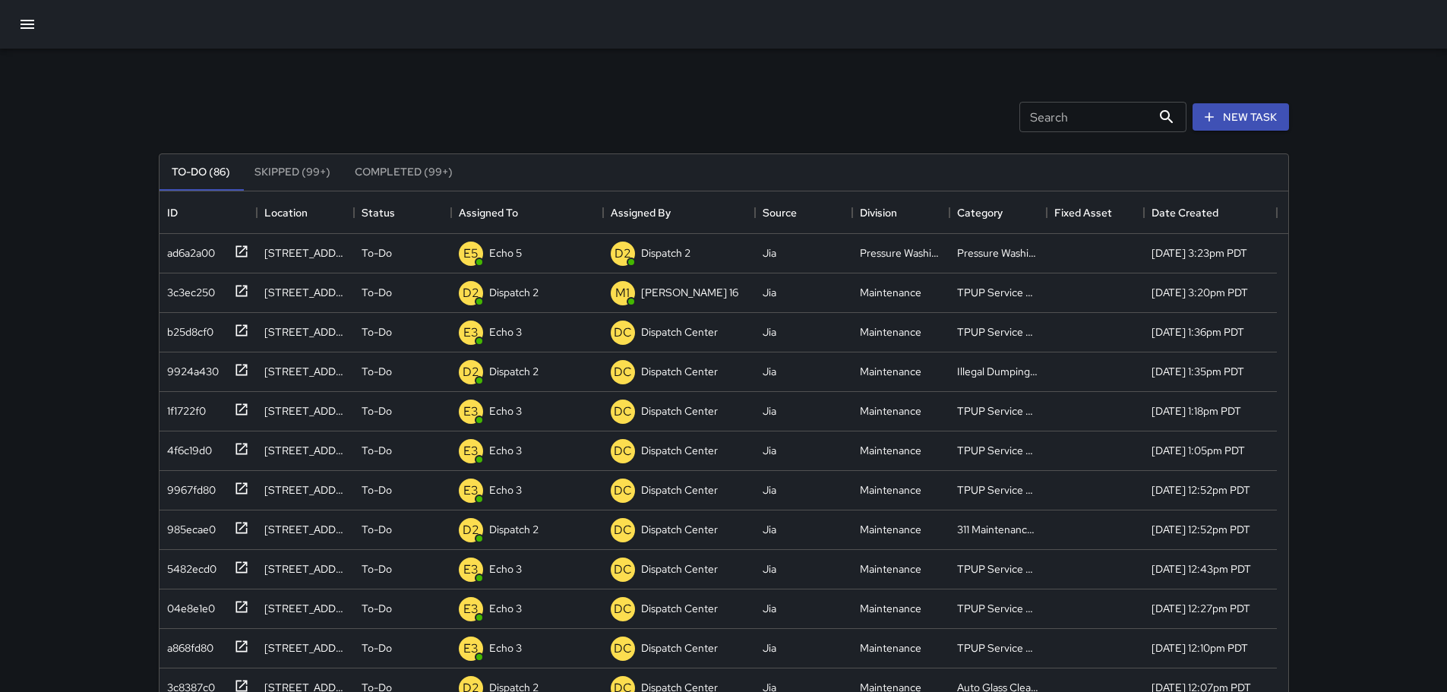
click at [387, 171] on button "Completed (99+)" at bounding box center [404, 172] width 122 height 36
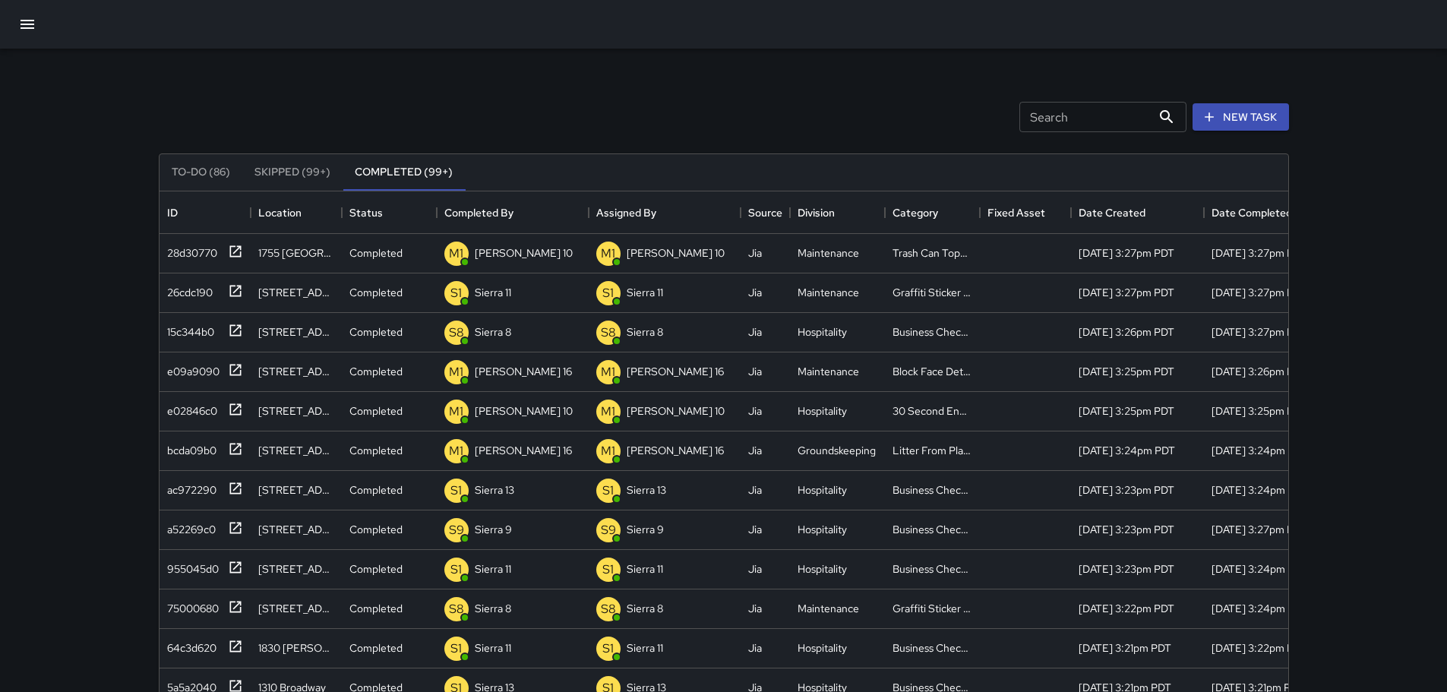
click at [183, 171] on button "To-Do (86)" at bounding box center [201, 172] width 83 height 36
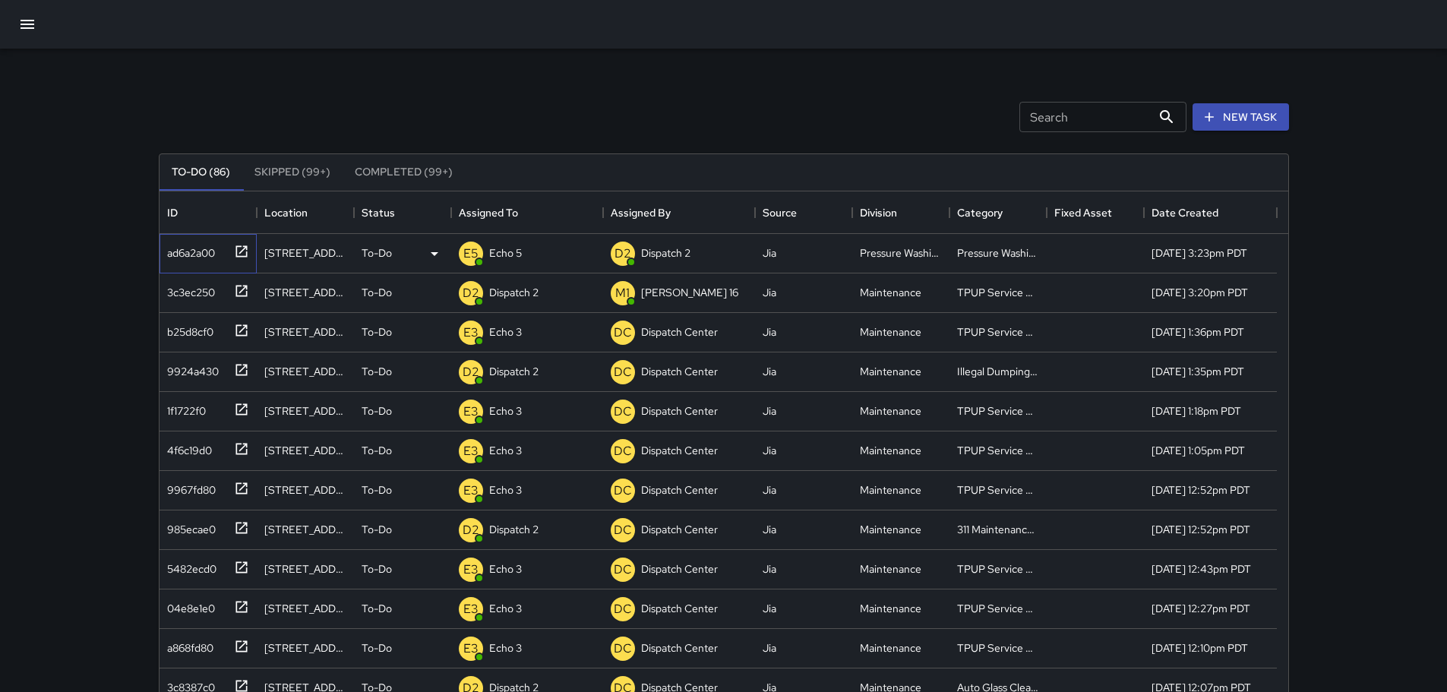
click at [239, 253] on icon at bounding box center [241, 250] width 11 height 11
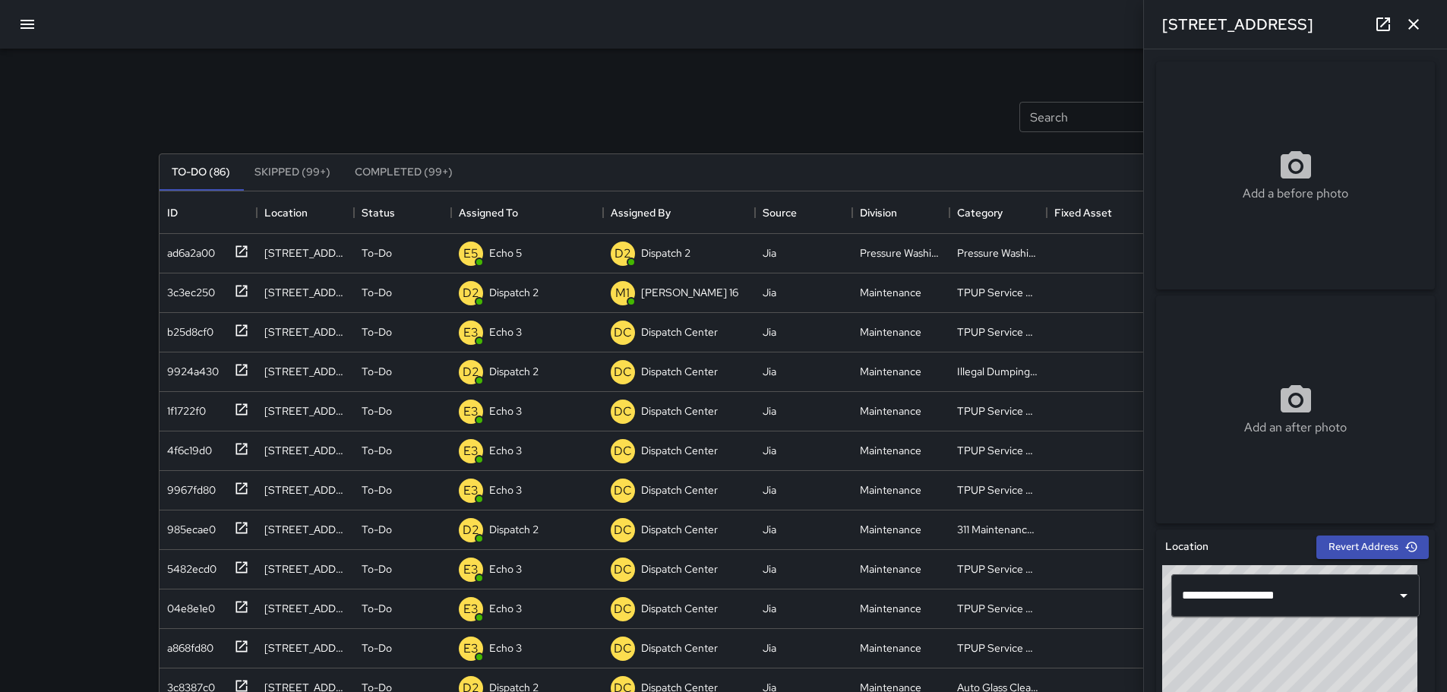
click at [584, 84] on div "Search Search New Task" at bounding box center [724, 116] width 1137 height 79
click at [1416, 24] on icon "button" at bounding box center [1414, 24] width 18 height 18
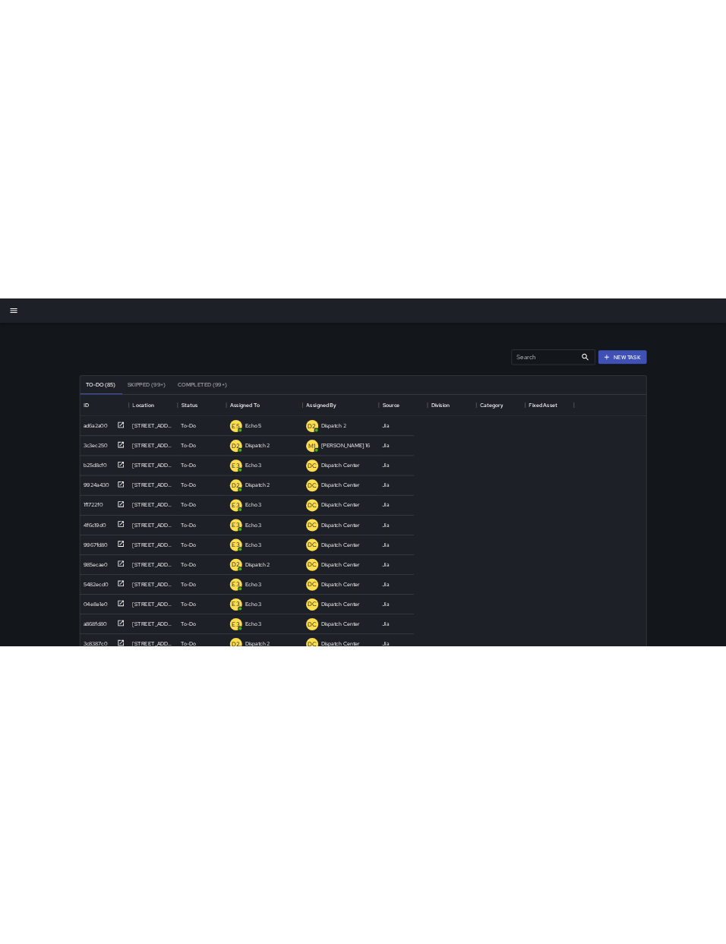
scroll to position [632, 654]
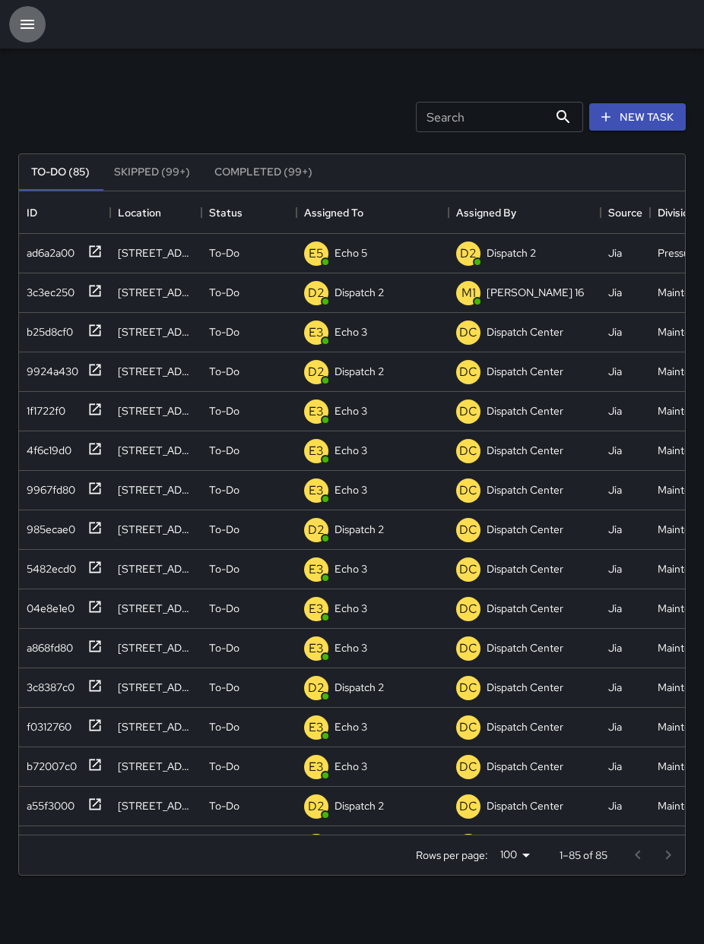
click at [15, 21] on button "button" at bounding box center [27, 24] width 36 height 36
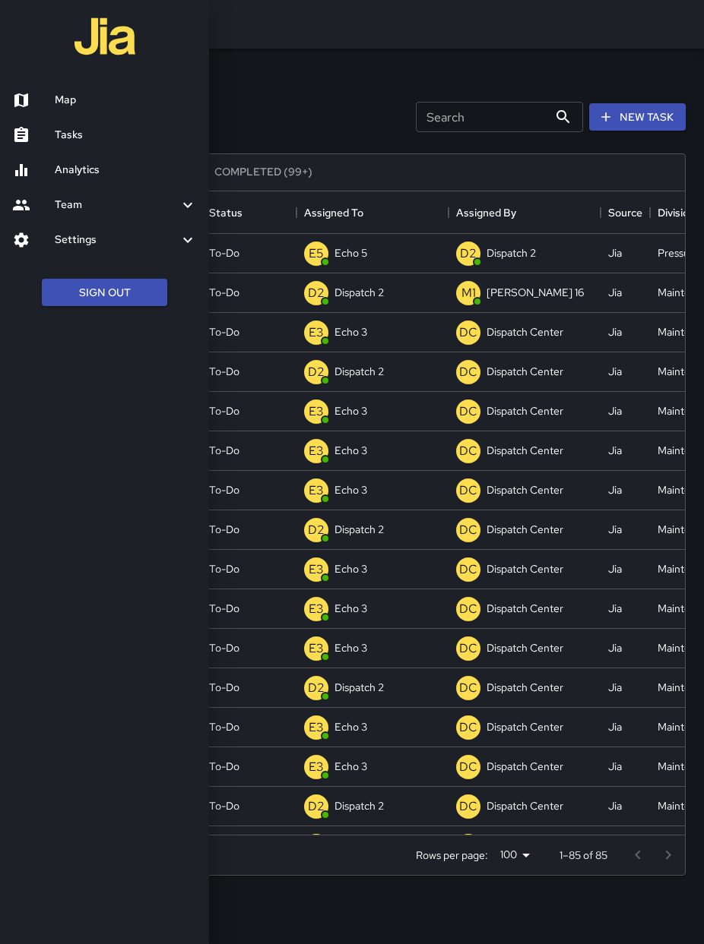
click at [83, 100] on h6 "Map" at bounding box center [126, 100] width 142 height 17
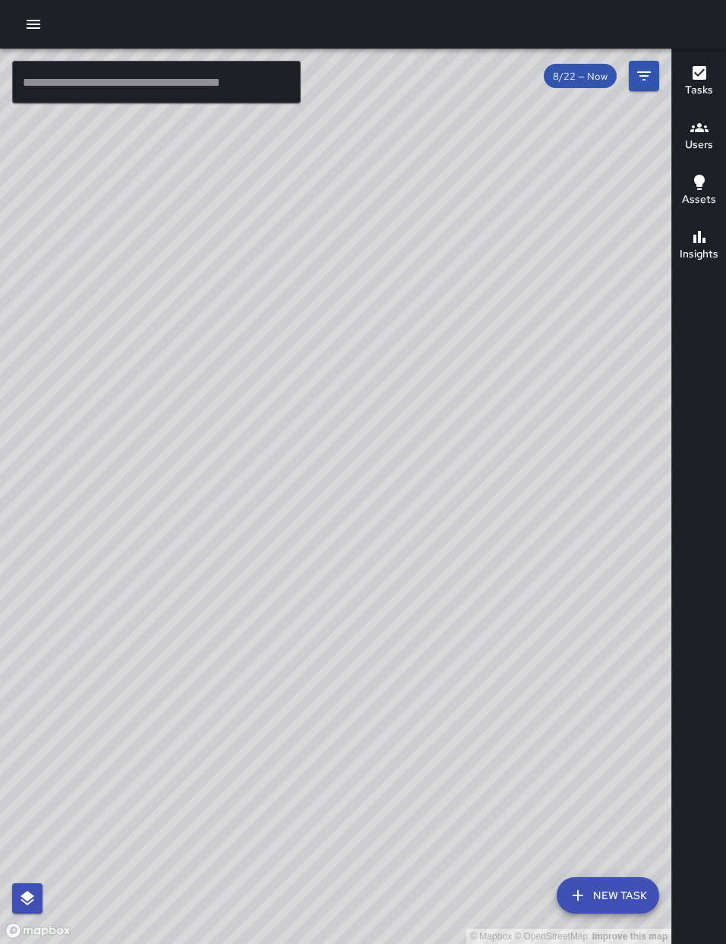
drag, startPoint x: 384, startPoint y: 413, endPoint x: 508, endPoint y: 364, distance: 134.0
click at [508, 365] on div "© Mapbox © OpenStreetMap Improve this map" at bounding box center [336, 497] width 672 height 896
drag, startPoint x: 315, startPoint y: 199, endPoint x: 274, endPoint y: 293, distance: 103.1
click at [274, 293] on div "© Mapbox © OpenStreetMap Improve this map" at bounding box center [336, 497] width 672 height 896
drag, startPoint x: 163, startPoint y: 359, endPoint x: 224, endPoint y: 344, distance: 63.2
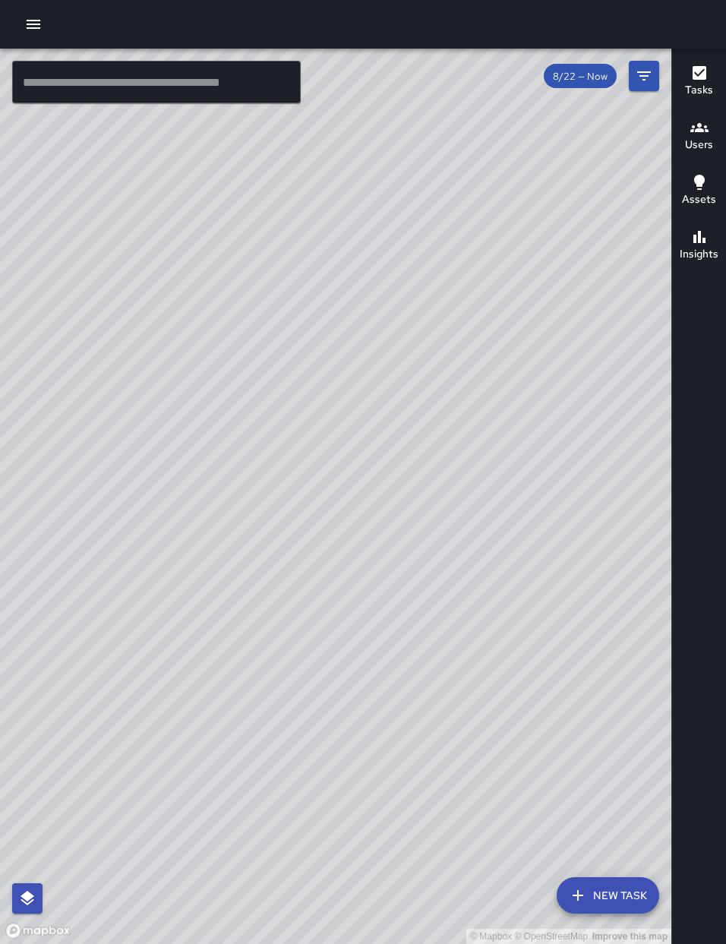
click at [224, 344] on div "© Mapbox © OpenStreetMap Improve this map" at bounding box center [336, 497] width 672 height 896
drag, startPoint x: 278, startPoint y: 332, endPoint x: 318, endPoint y: 304, distance: 48.5
click at [318, 302] on div "© Mapbox © OpenStreetMap Improve this map" at bounding box center [336, 497] width 672 height 896
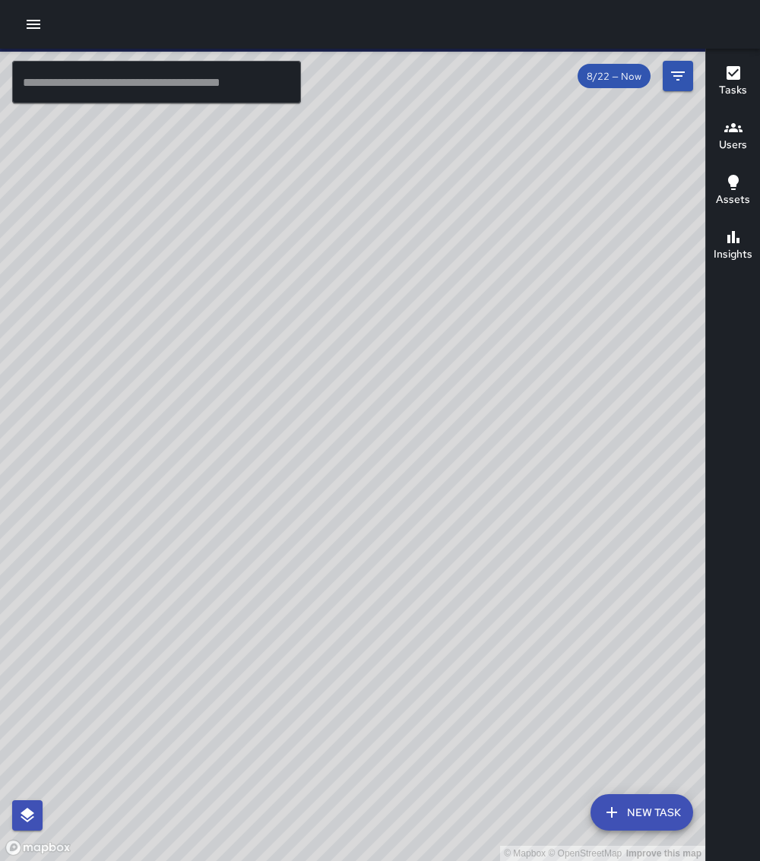
click at [38, 26] on icon "button" at bounding box center [33, 24] width 18 height 18
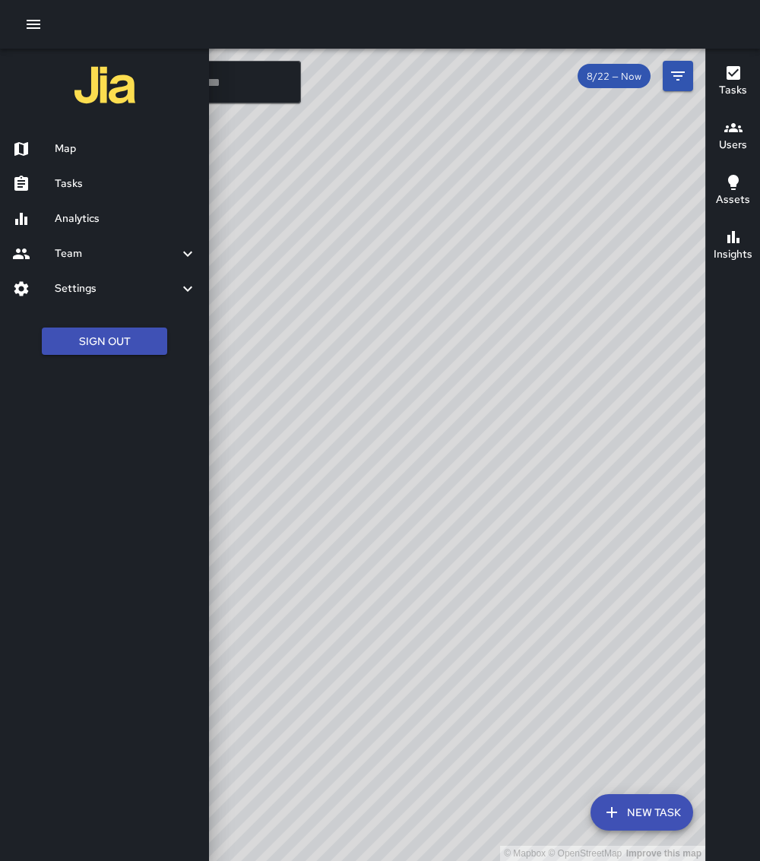
click at [61, 185] on h6 "Tasks" at bounding box center [126, 184] width 142 height 17
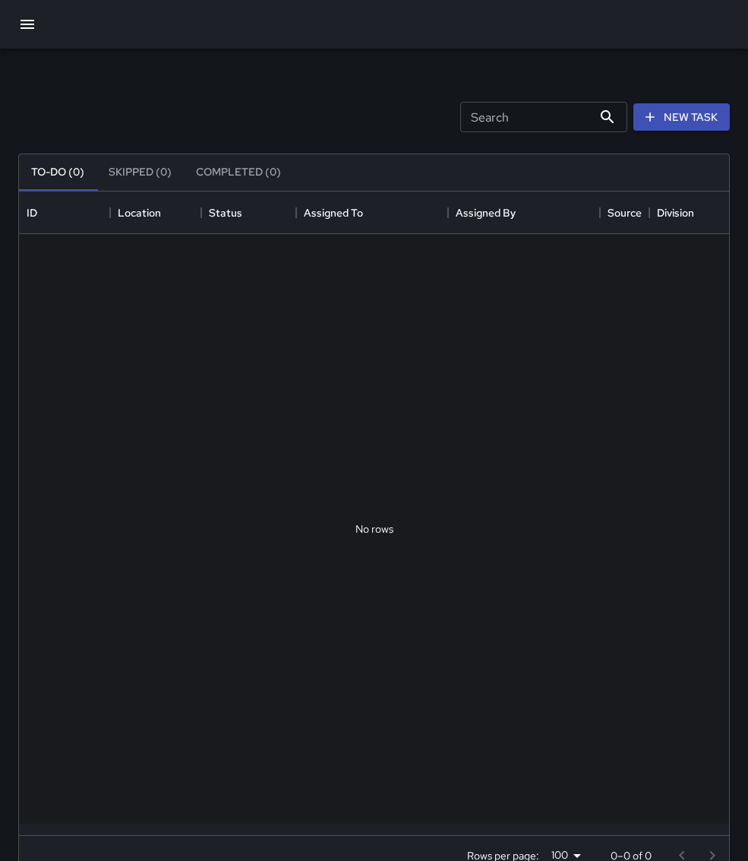
scroll to position [632, 699]
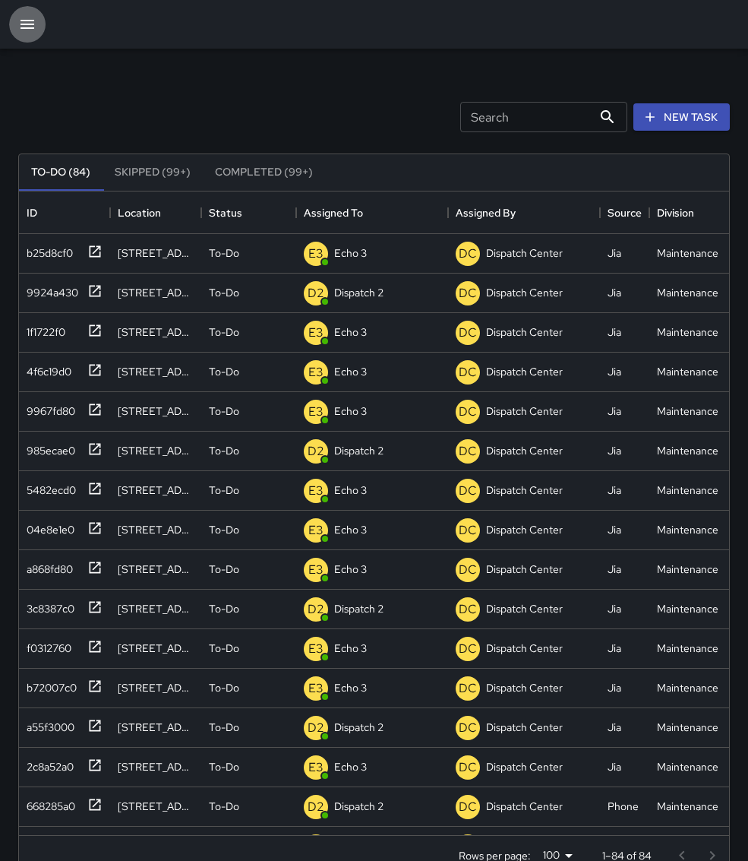
click at [27, 22] on icon "button" at bounding box center [27, 24] width 18 height 18
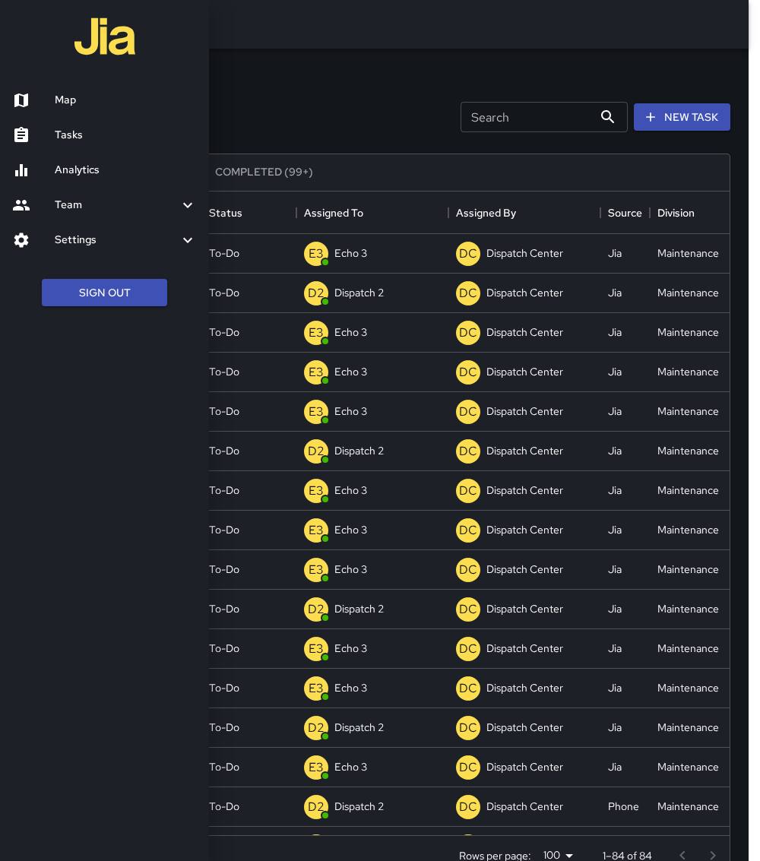
click at [98, 103] on h6 "Map" at bounding box center [126, 100] width 142 height 17
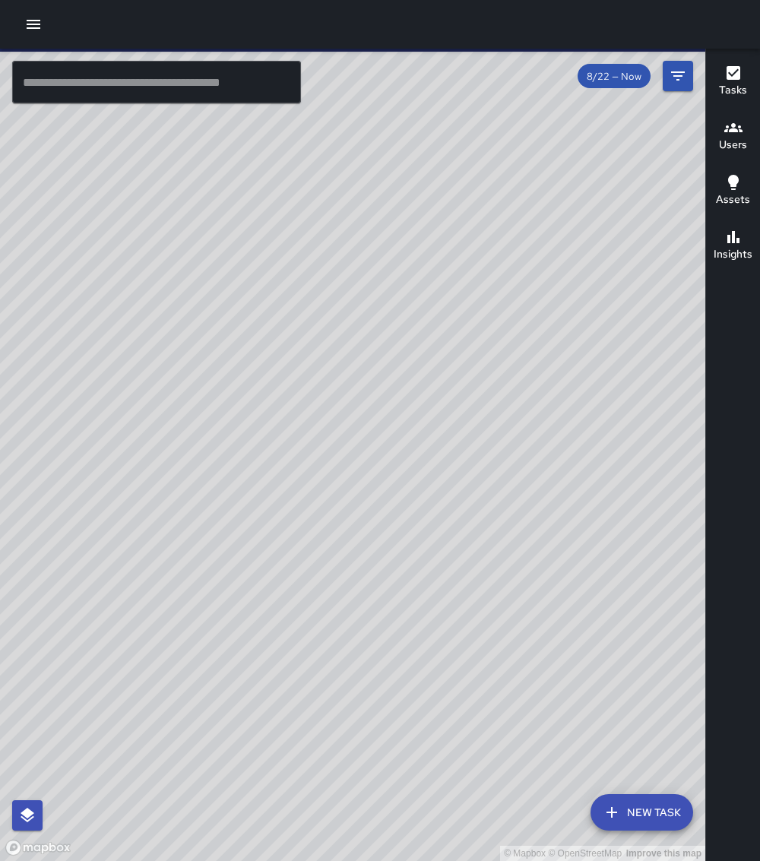
click at [36, 29] on icon "button" at bounding box center [34, 24] width 14 height 9
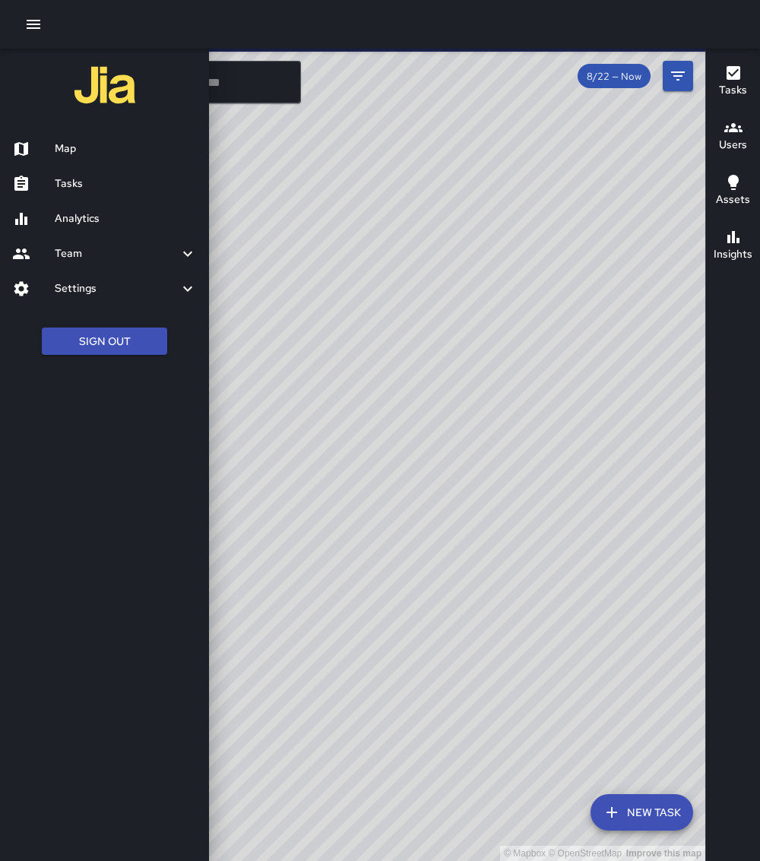
click at [67, 184] on h6 "Tasks" at bounding box center [126, 184] width 142 height 17
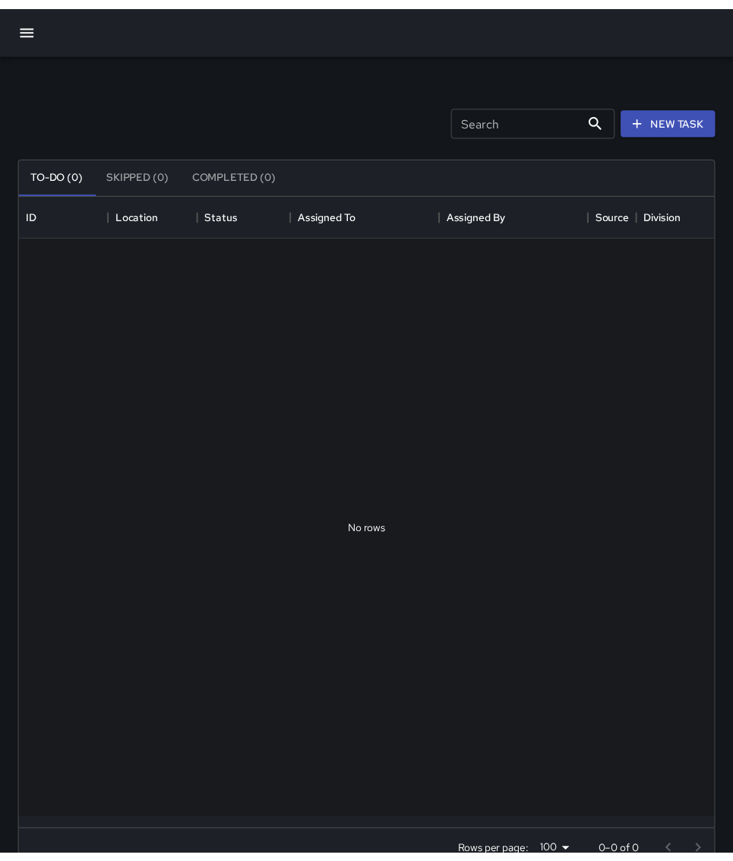
scroll to position [632, 699]
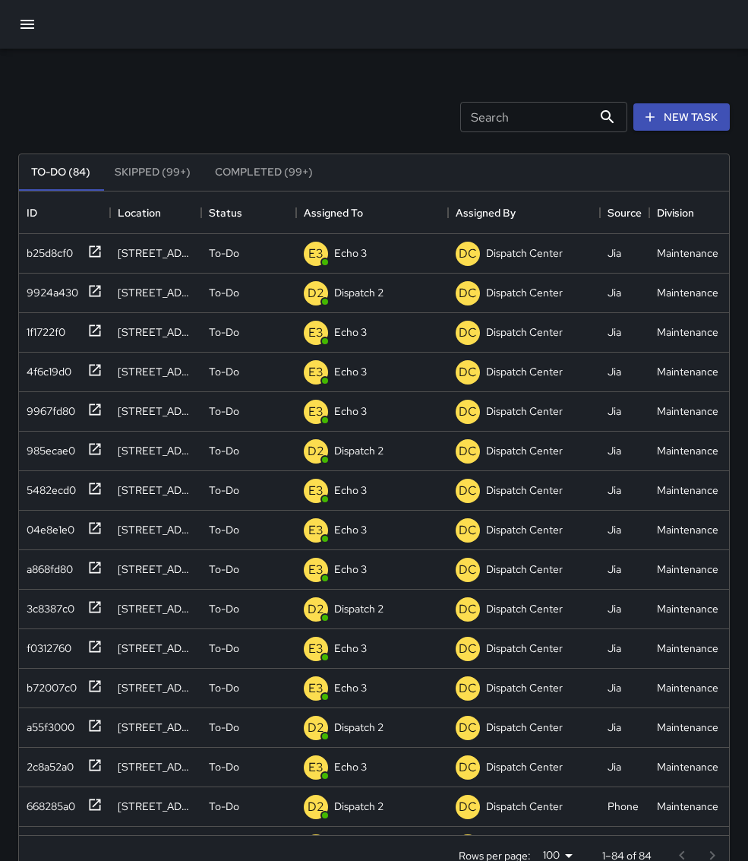
drag, startPoint x: 2, startPoint y: 28, endPoint x: 11, endPoint y: 27, distance: 9.1
click at [11, 27] on div at bounding box center [374, 24] width 748 height 49
click at [0, 34] on html "Search Search New Task To-Do (84) Skipped (99+) Completed (99+) ID Location Sta…" at bounding box center [374, 448] width 748 height 897
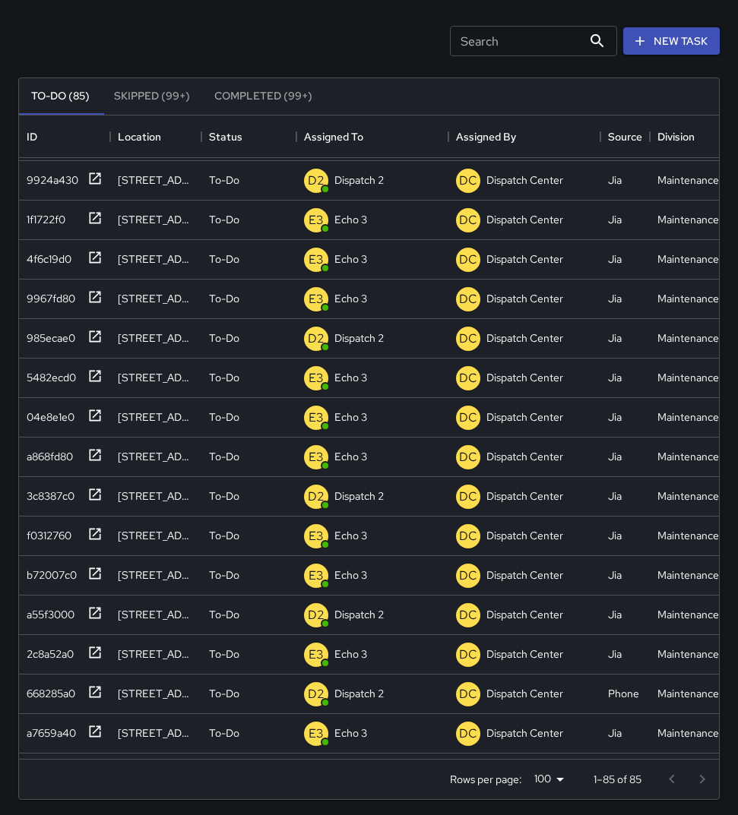
scroll to position [115, 0]
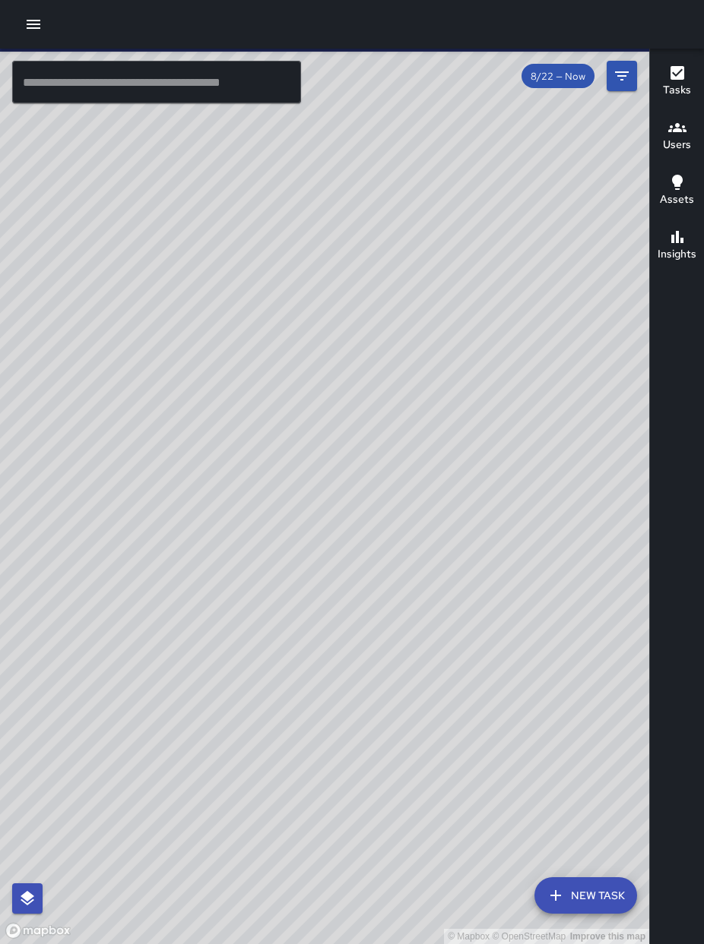
click at [24, 29] on button "button" at bounding box center [33, 24] width 30 height 30
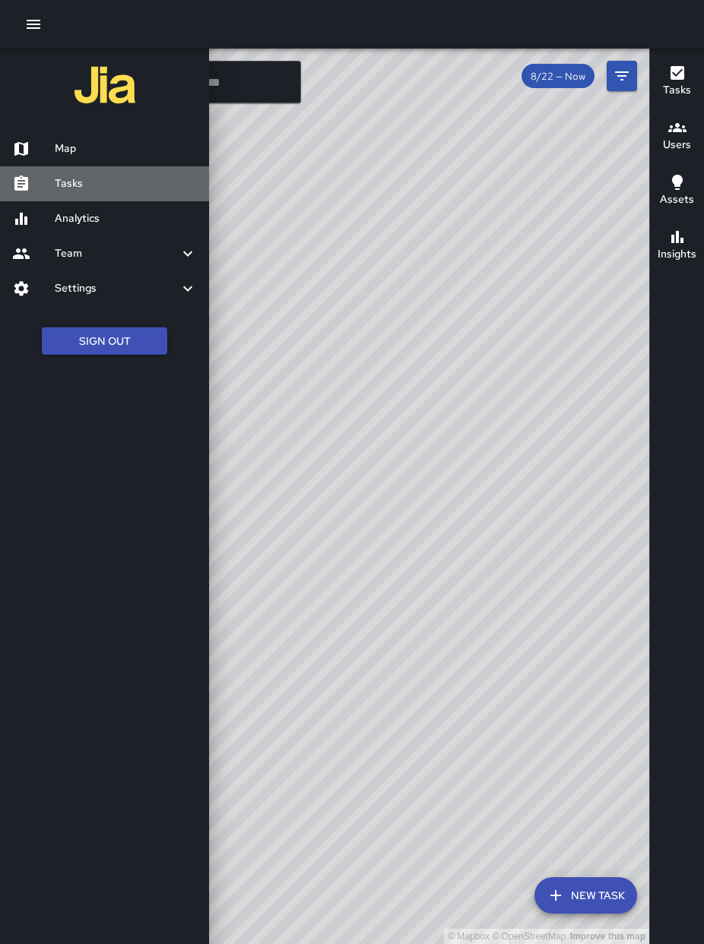
click at [71, 188] on h6 "Tasks" at bounding box center [126, 184] width 142 height 17
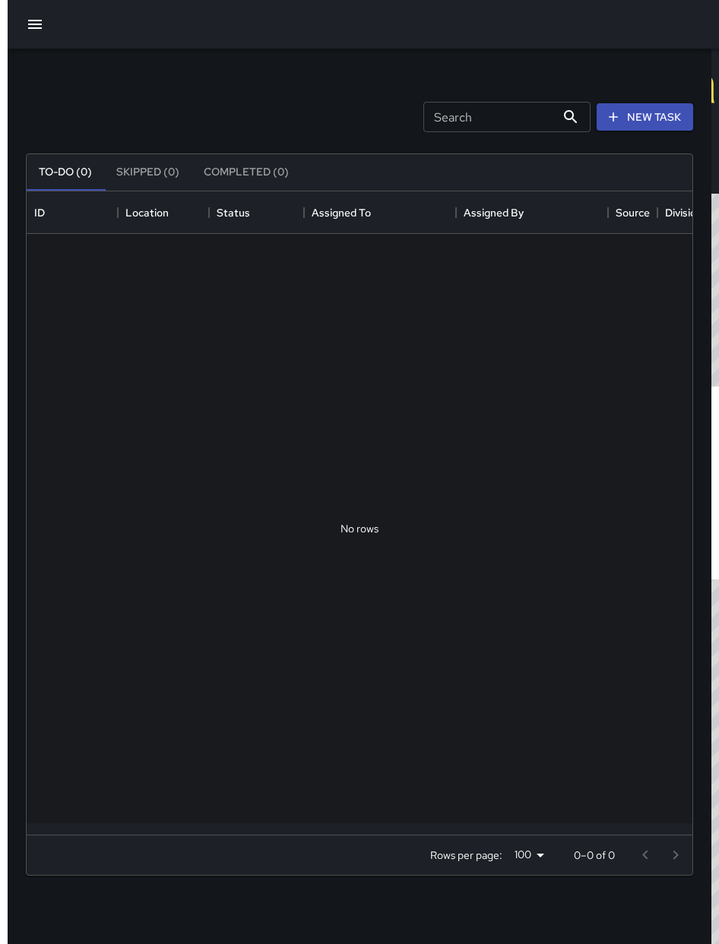
scroll to position [632, 654]
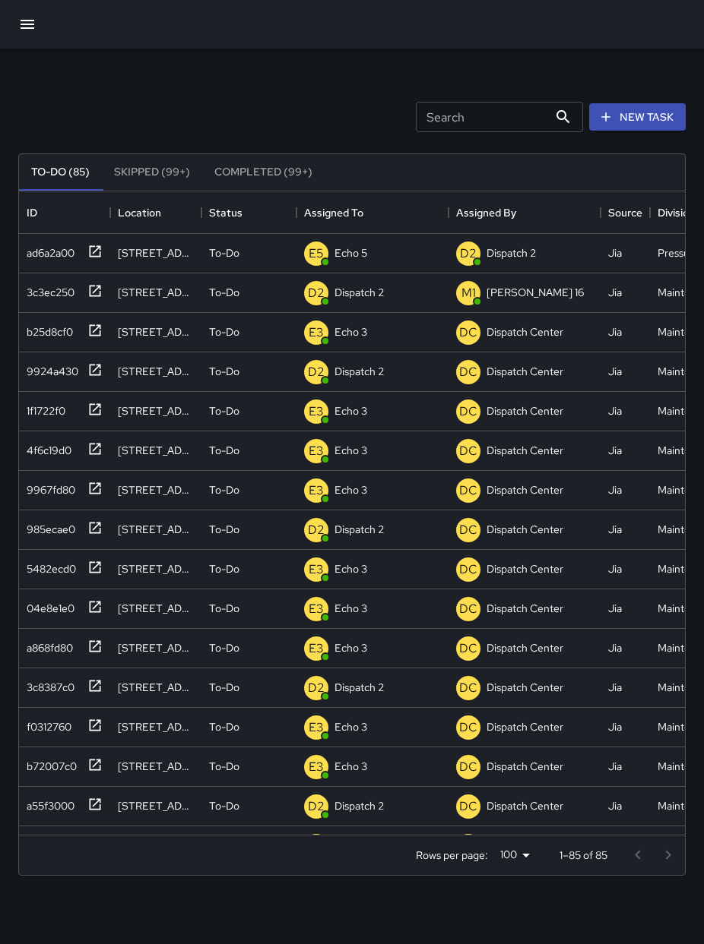
click at [703, 166] on div "Search Search New Task To-Do (85) Skipped (99+) Completed (99+) ID Location Sta…" at bounding box center [352, 473] width 704 height 849
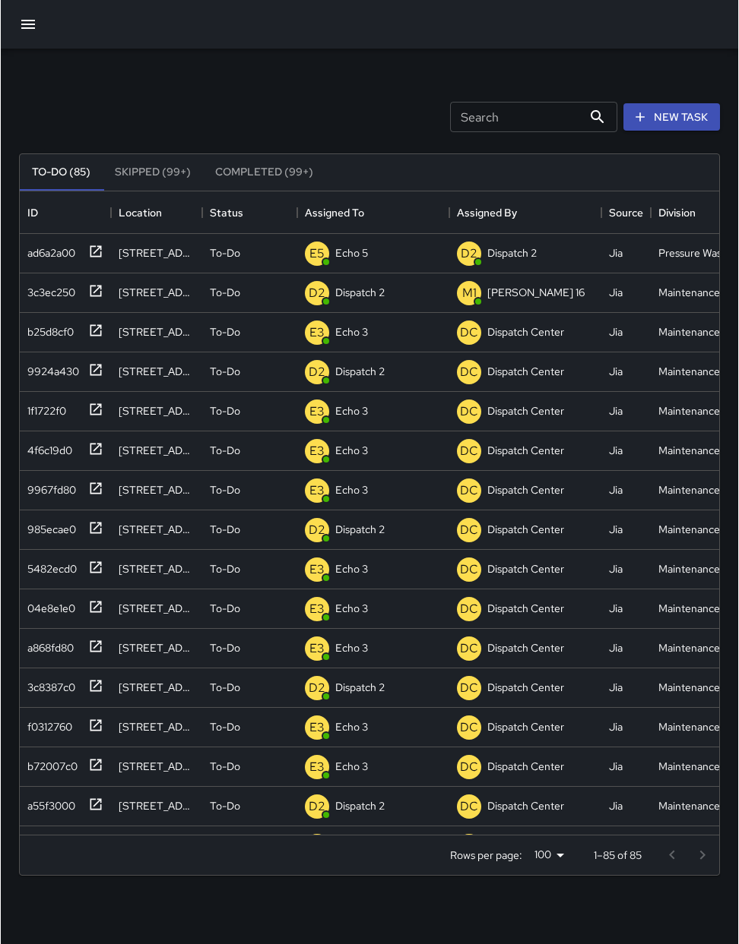
scroll to position [632, 689]
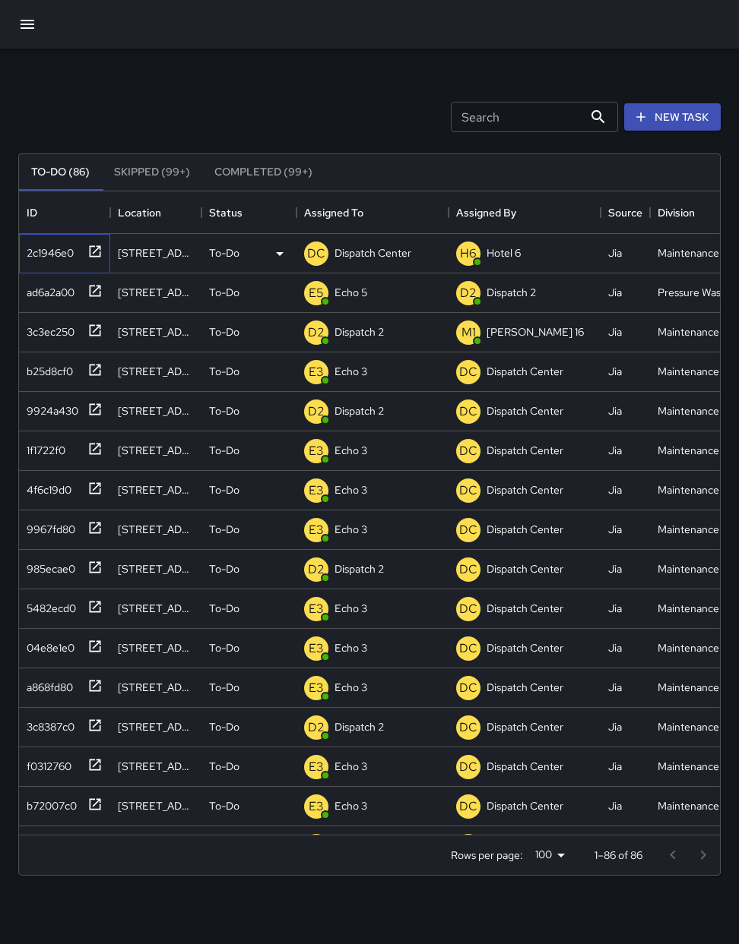
click at [89, 244] on icon at bounding box center [94, 251] width 15 height 15
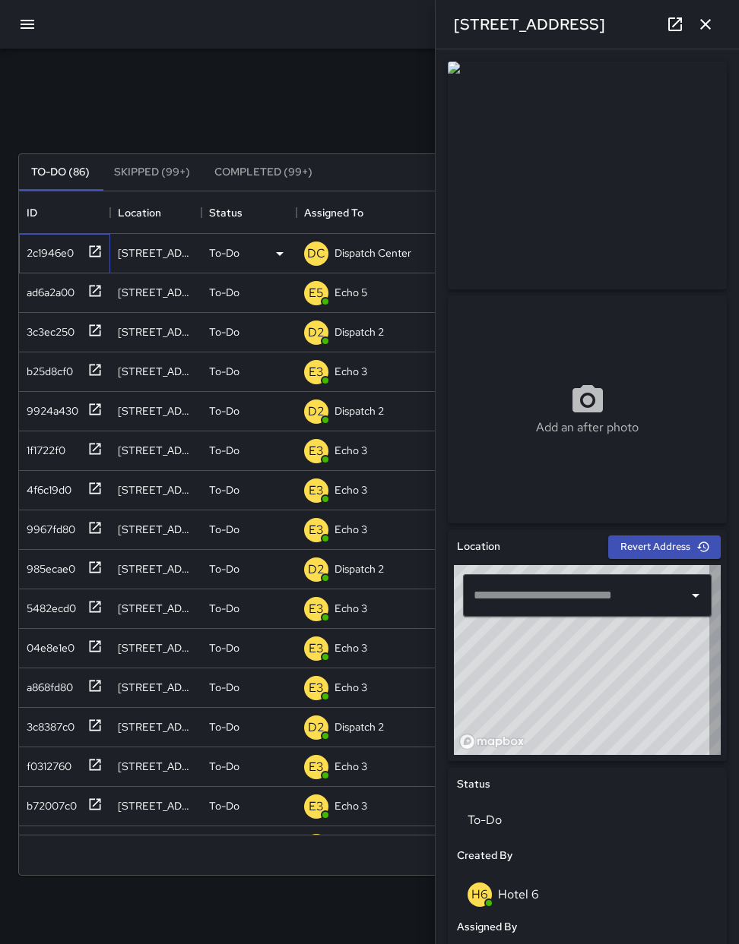
type input "**********"
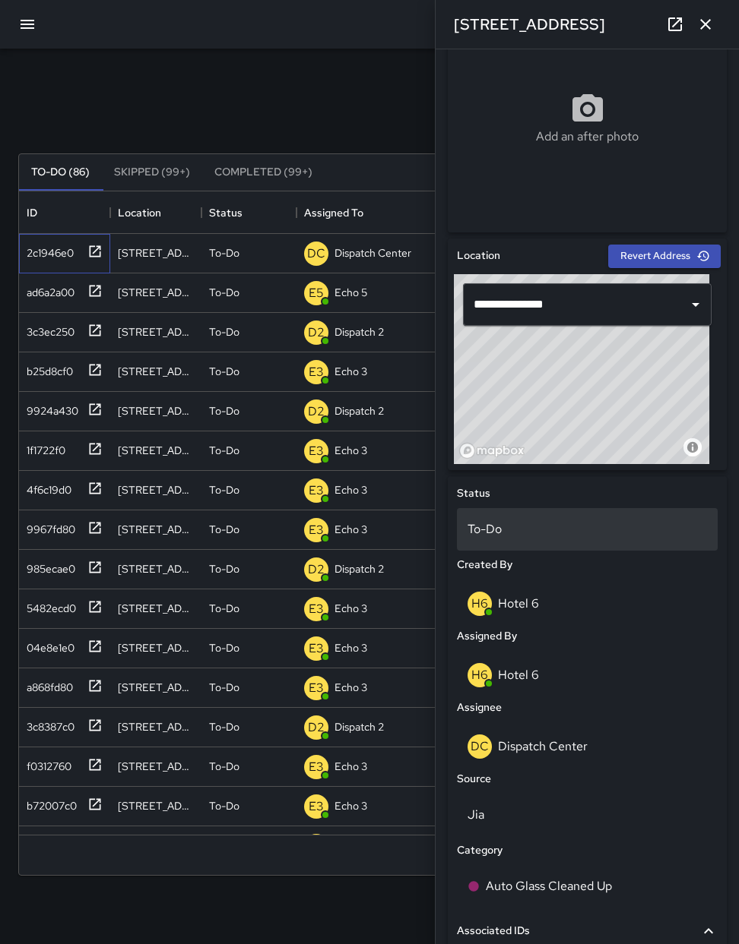
scroll to position [304, 0]
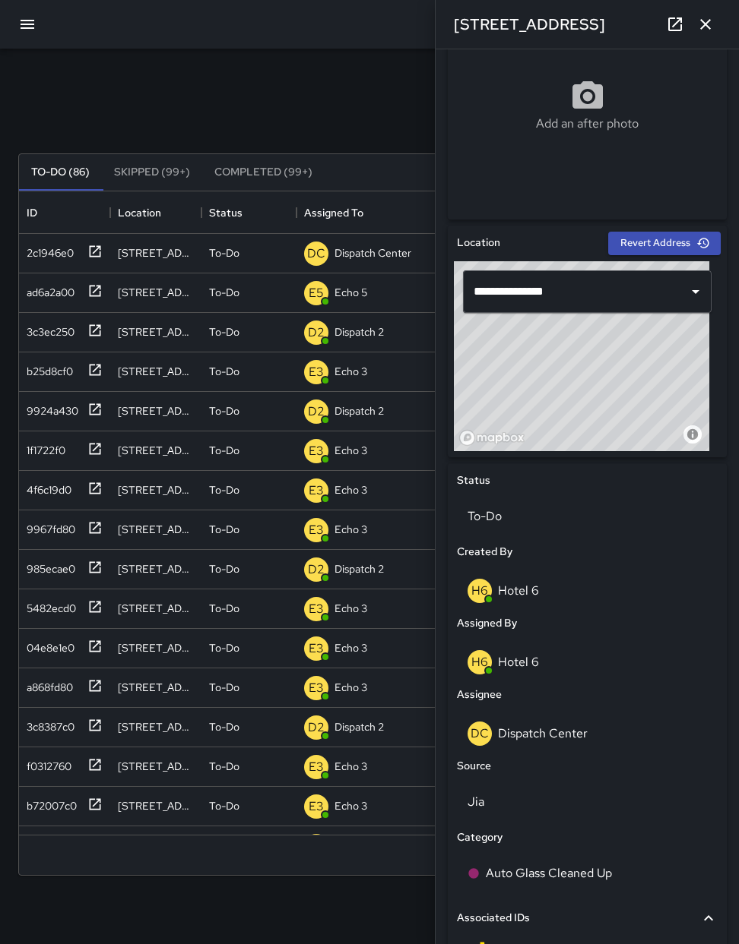
click at [703, 17] on icon "button" at bounding box center [705, 24] width 18 height 18
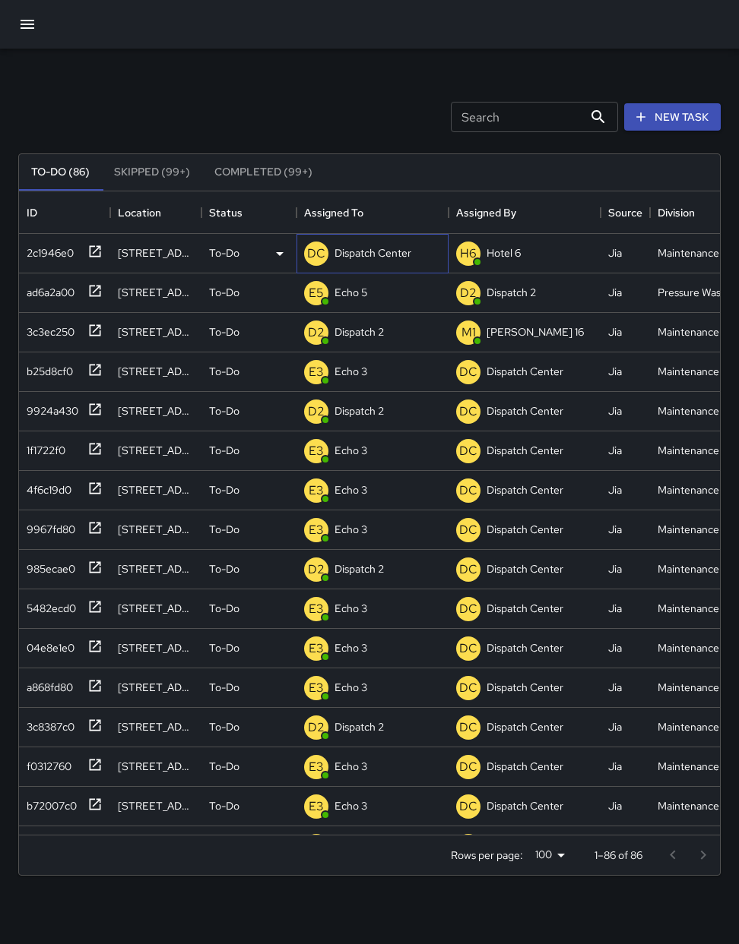
click at [381, 245] on p "Dispatch Center" at bounding box center [372, 252] width 77 height 15
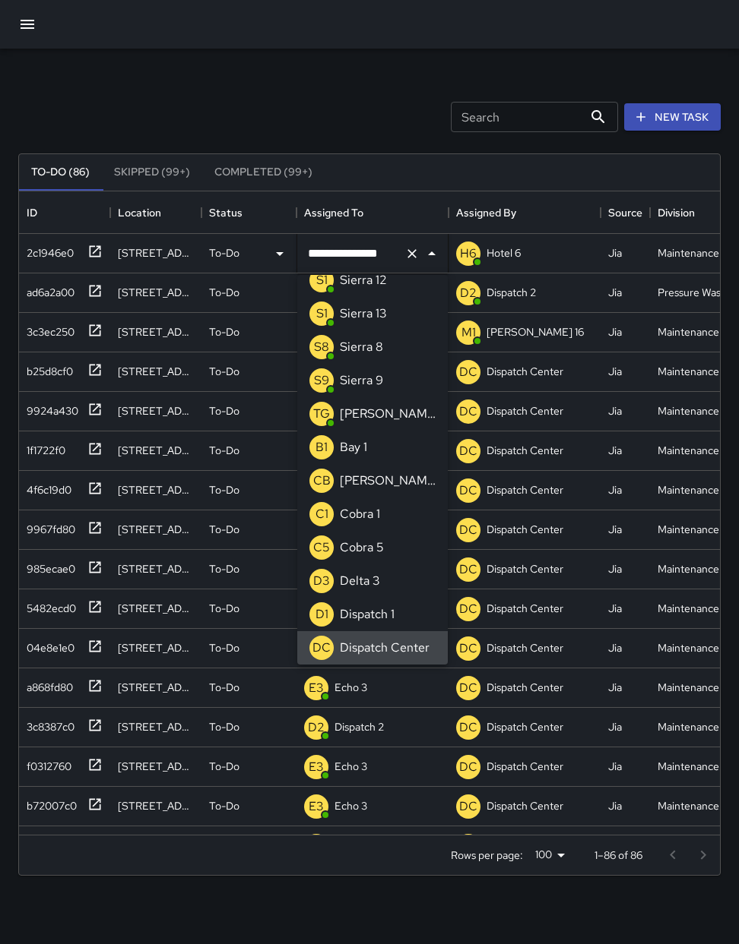
click at [413, 252] on icon "Clear" at bounding box center [411, 253] width 9 height 9
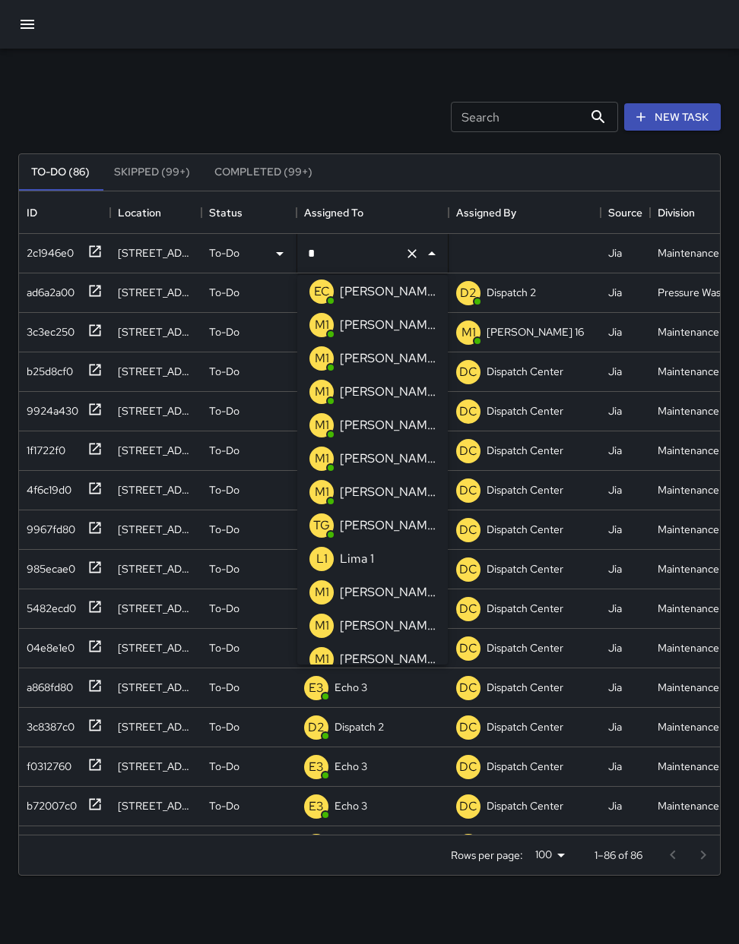
scroll to position [0, 0]
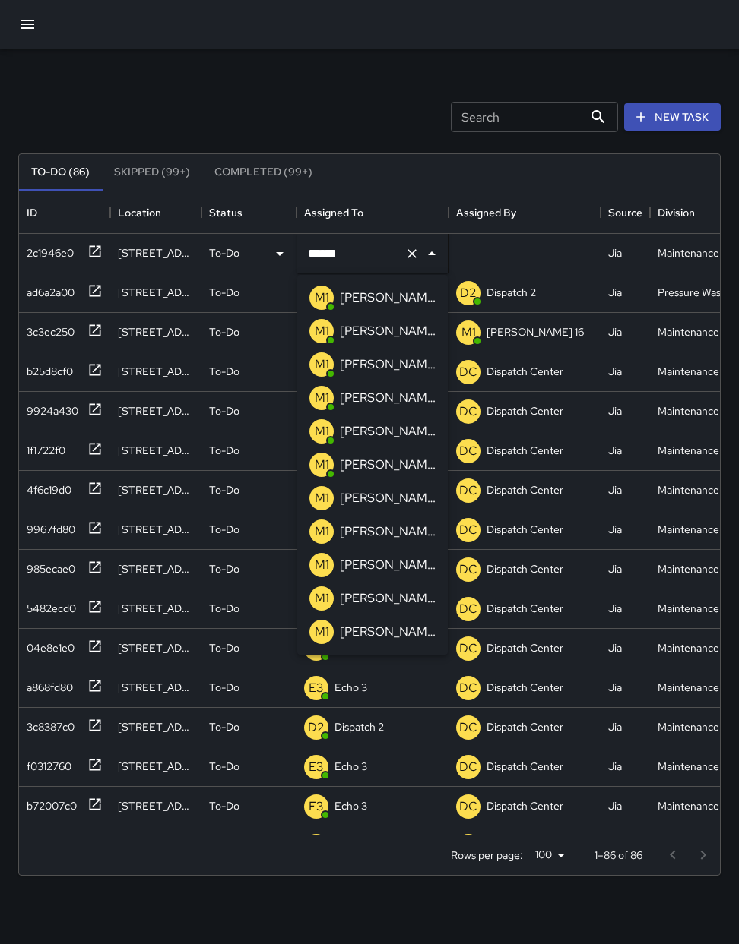
type input "*******"
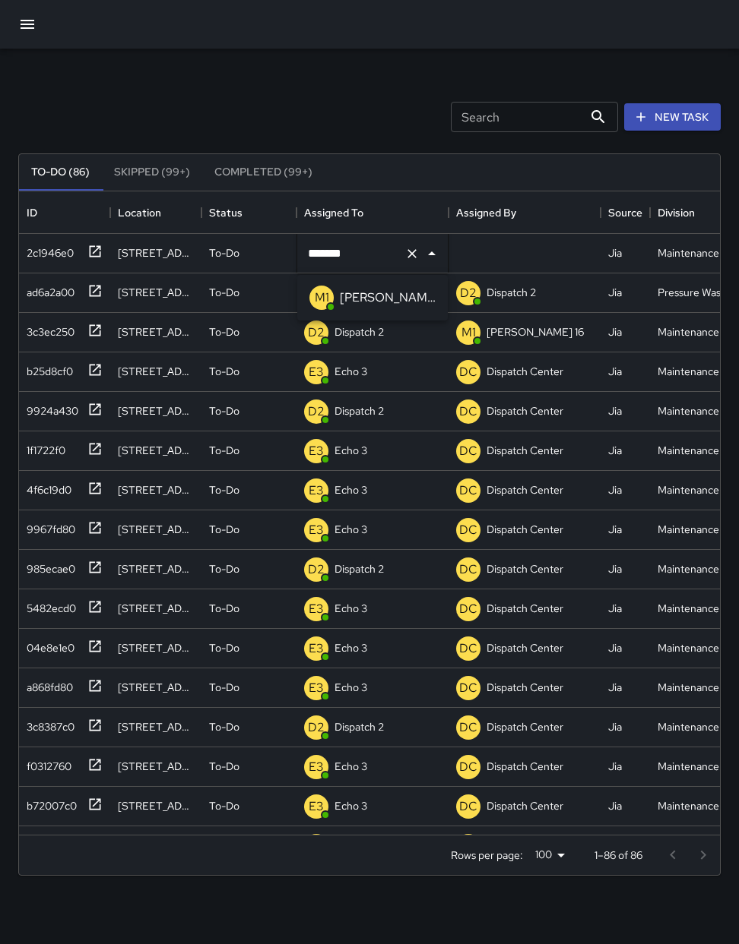
click at [378, 294] on p "[PERSON_NAME] 14" at bounding box center [388, 298] width 96 height 18
click at [96, 330] on icon at bounding box center [95, 329] width 11 height 11
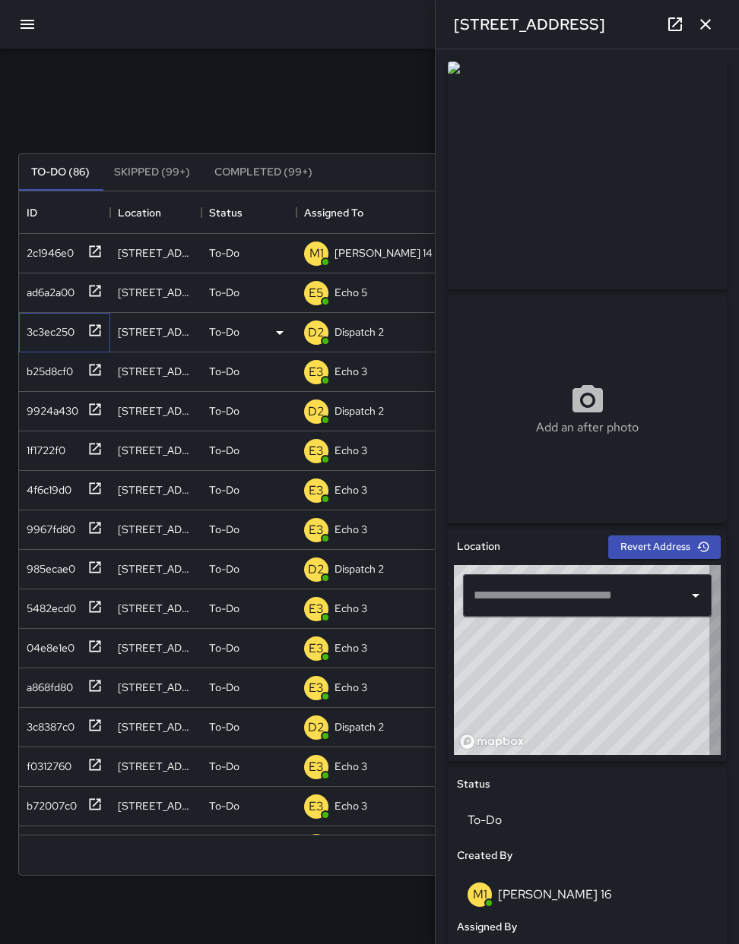
type input "**********"
click at [384, 336] on p "Dispatch 2" at bounding box center [358, 331] width 49 height 15
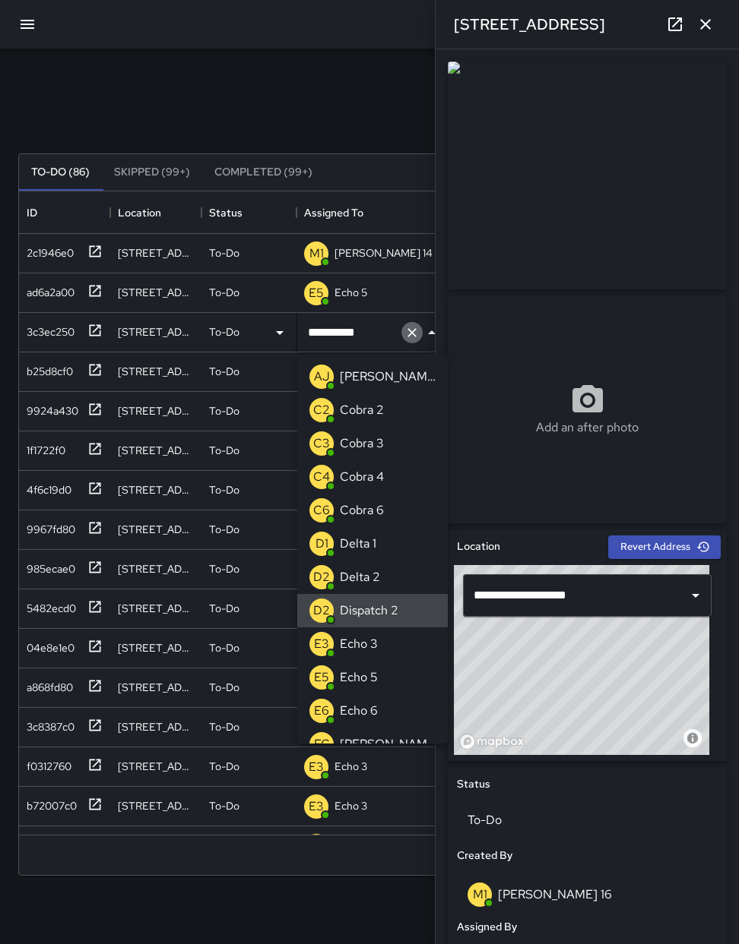
click at [413, 327] on icon "Clear" at bounding box center [411, 332] width 15 height 15
click at [350, 637] on p "Echo 3" at bounding box center [359, 644] width 38 height 18
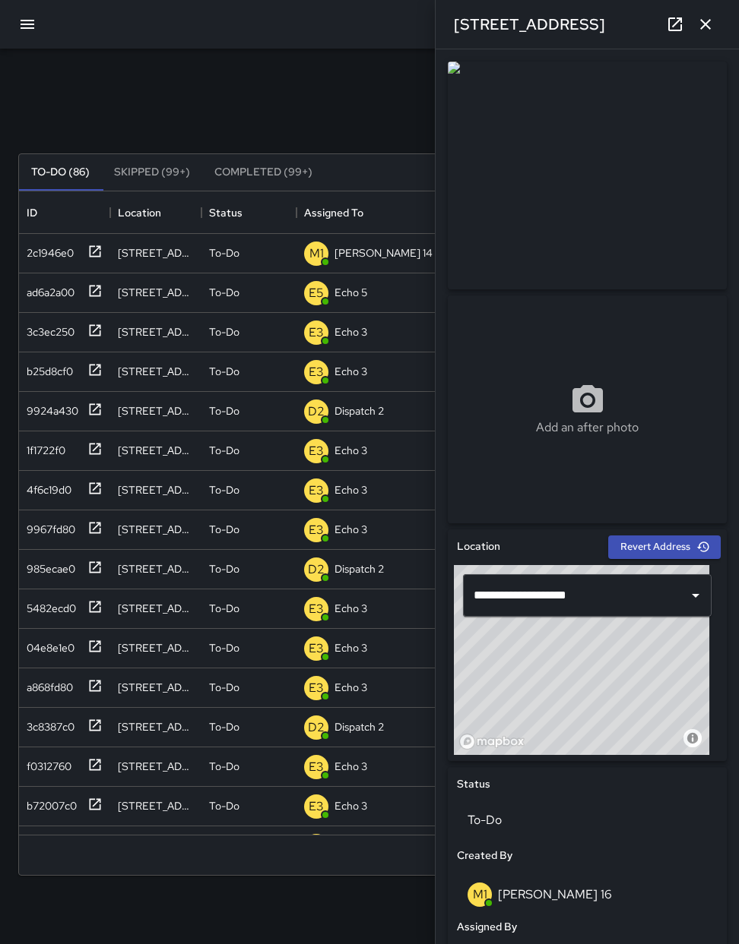
click at [703, 22] on button "button" at bounding box center [705, 24] width 30 height 30
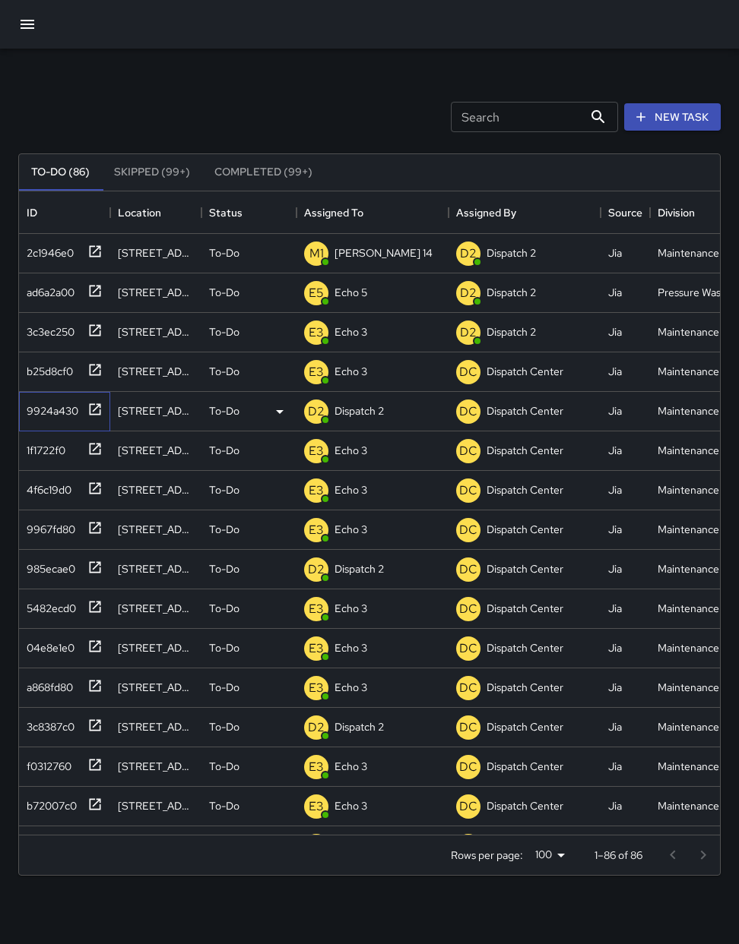
click at [96, 405] on icon at bounding box center [94, 409] width 15 height 15
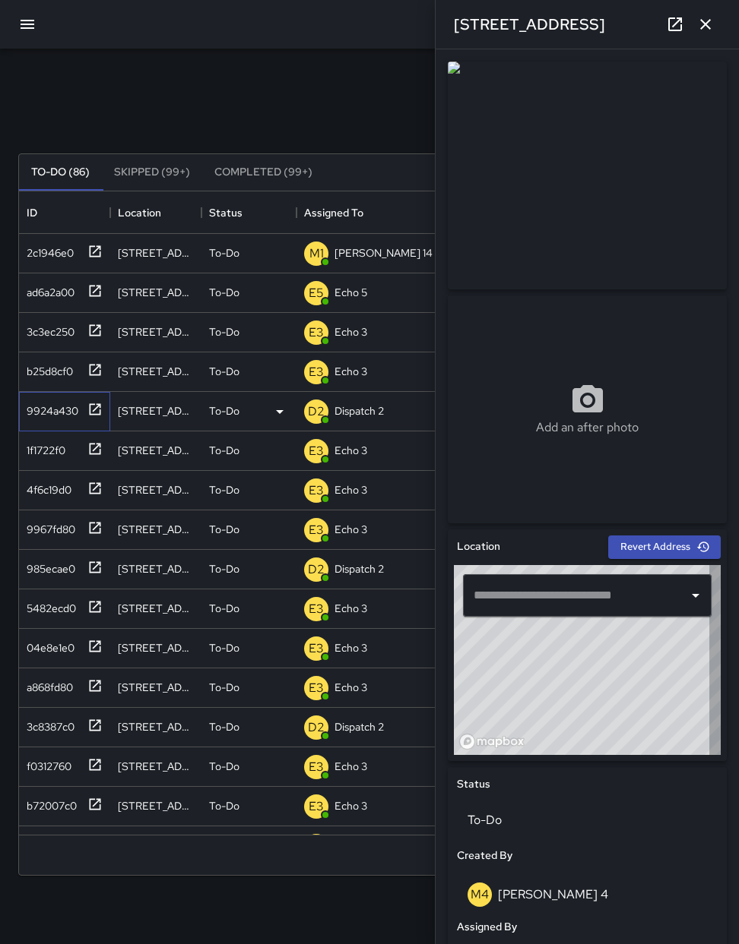
type input "**********"
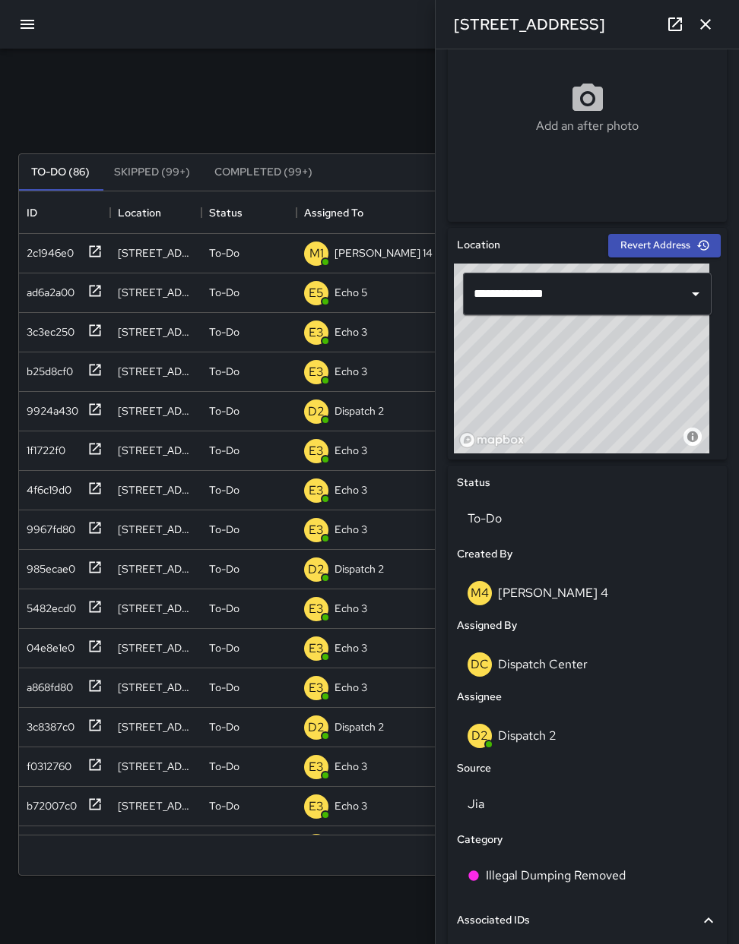
scroll to position [304, 0]
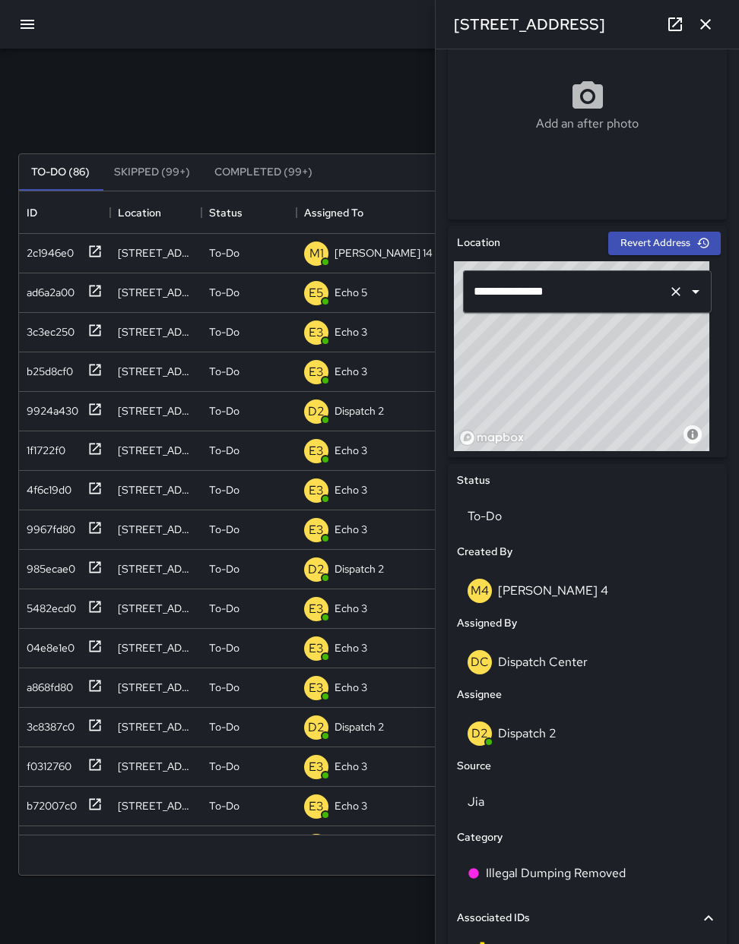
click at [564, 291] on input "**********" at bounding box center [566, 291] width 192 height 29
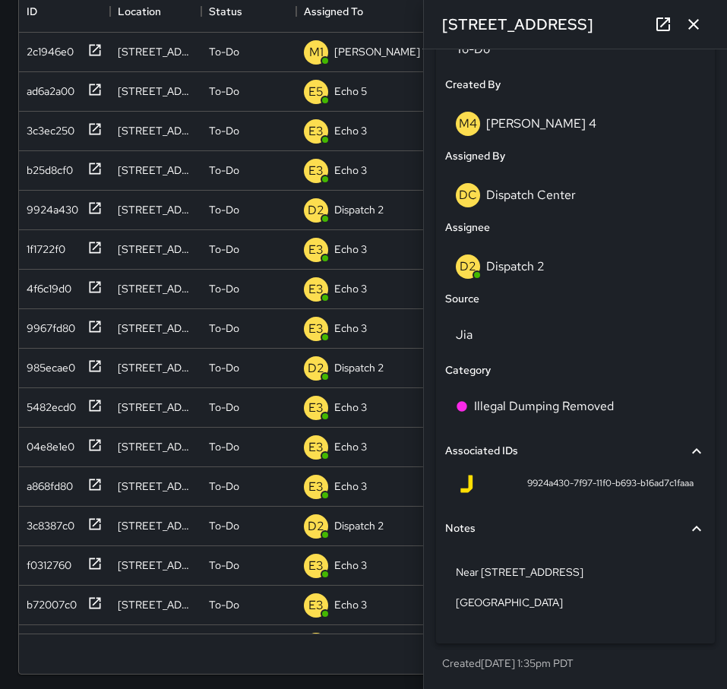
scroll to position [208, 0]
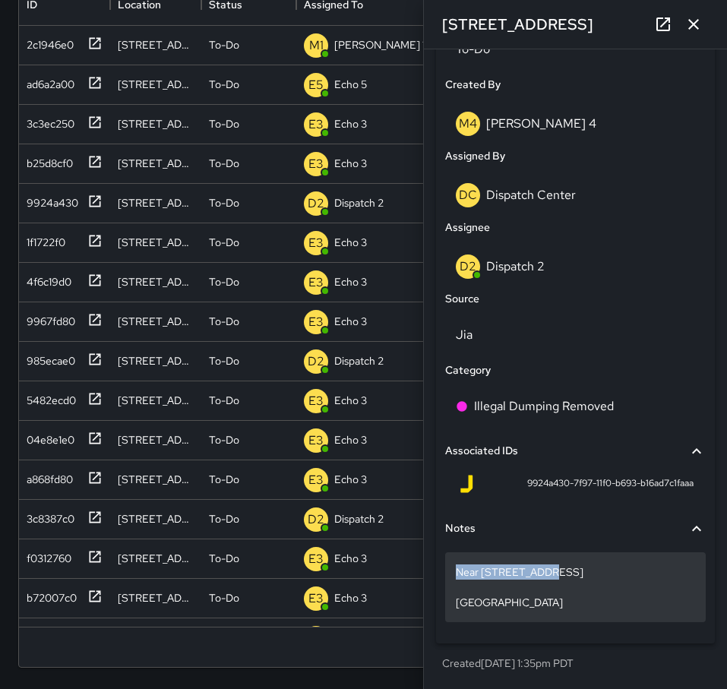
drag, startPoint x: 558, startPoint y: 570, endPoint x: 453, endPoint y: 569, distance: 105.6
click at [453, 569] on div "Near 401 15th St. Corner Franklin" at bounding box center [575, 587] width 261 height 70
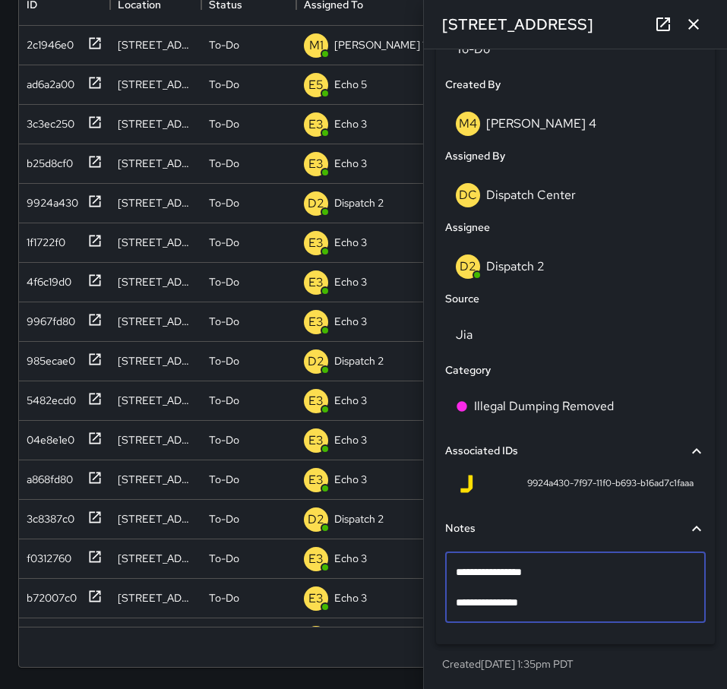
scroll to position [757, 0]
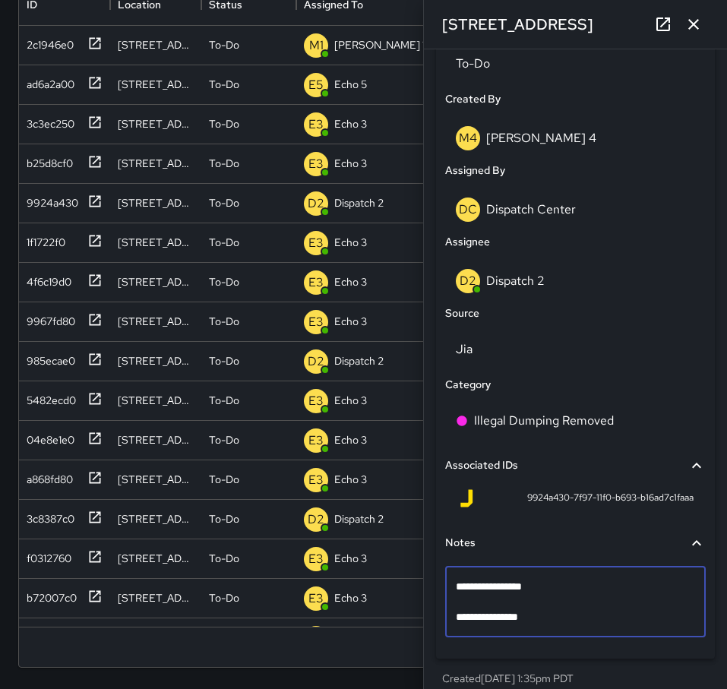
click at [527, 589] on textarea "**********" at bounding box center [570, 602] width 228 height 46
click at [526, 589] on textarea "**********" at bounding box center [570, 602] width 228 height 46
click at [526, 588] on textarea "**********" at bounding box center [570, 602] width 228 height 46
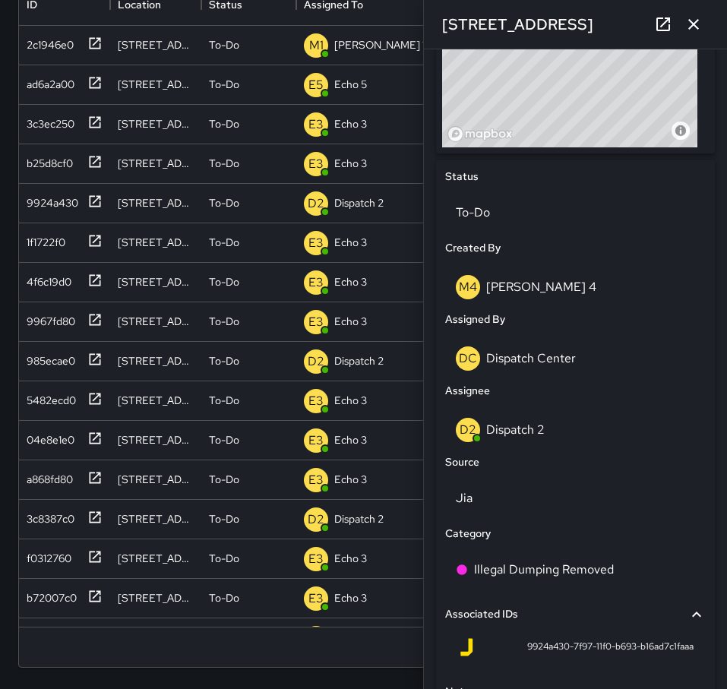
scroll to position [529, 0]
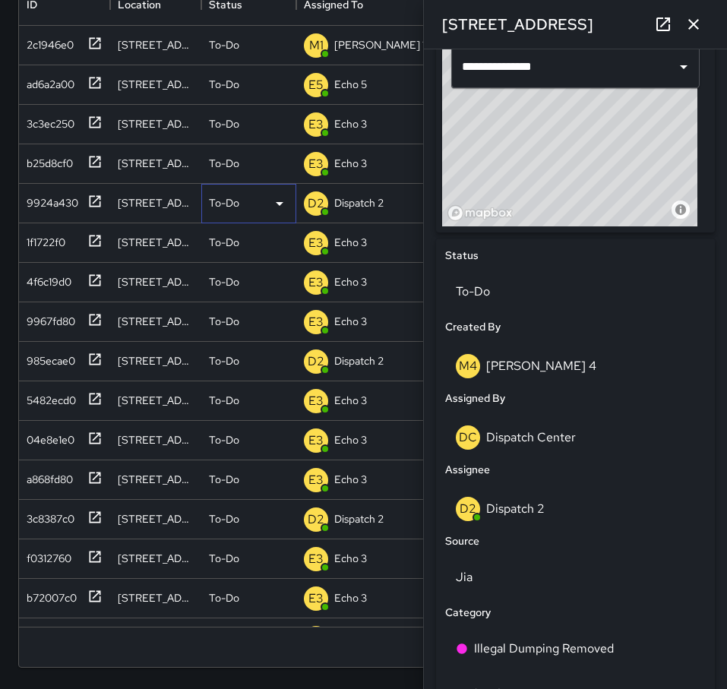
click at [275, 206] on icon at bounding box center [279, 204] width 18 height 18
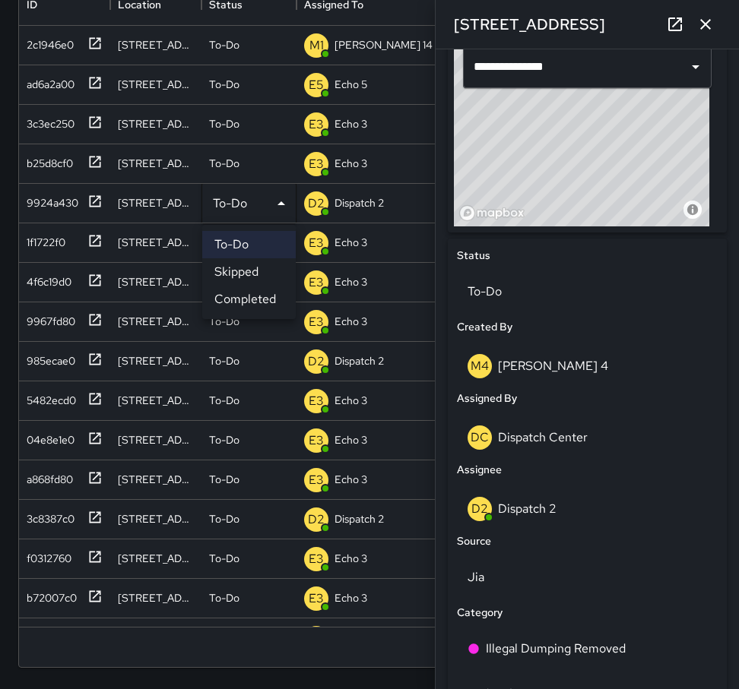
click at [261, 297] on li "Completed" at bounding box center [248, 299] width 93 height 27
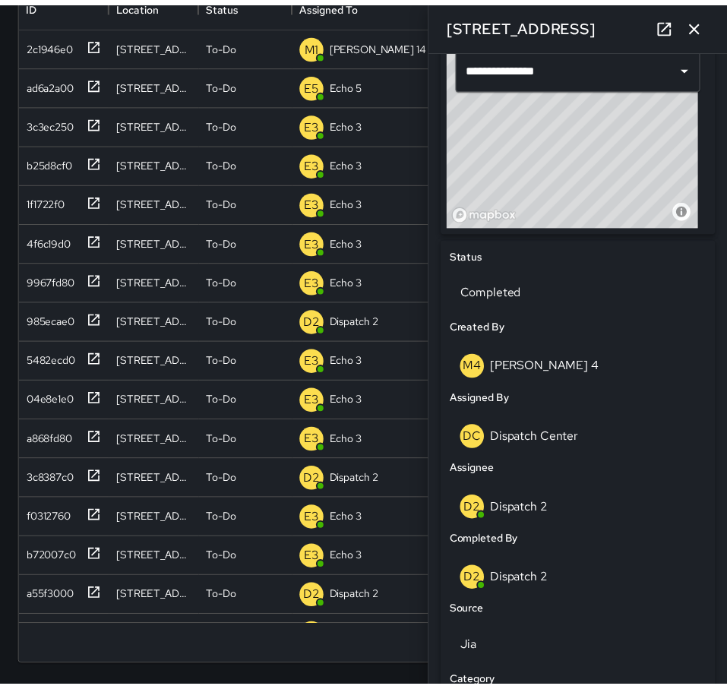
scroll to position [12, 12]
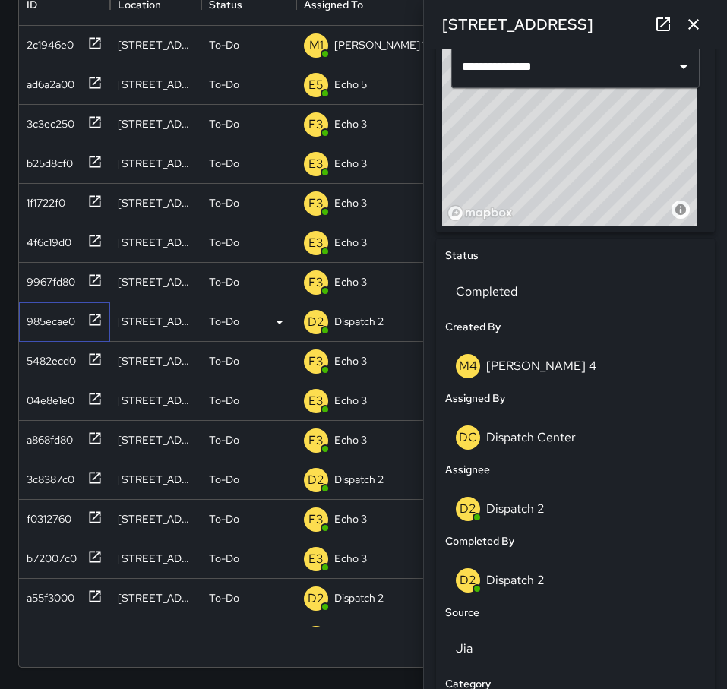
click at [92, 318] on icon at bounding box center [94, 319] width 15 height 15
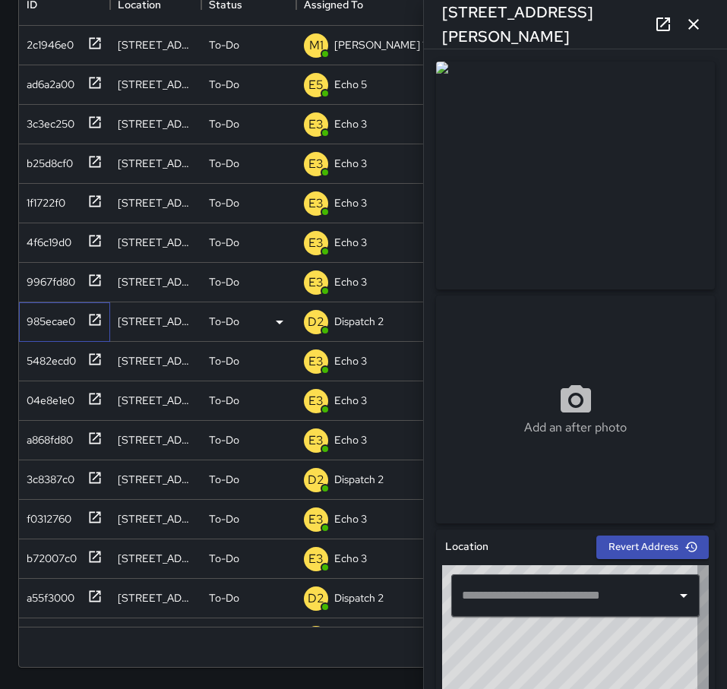
type input "**********"
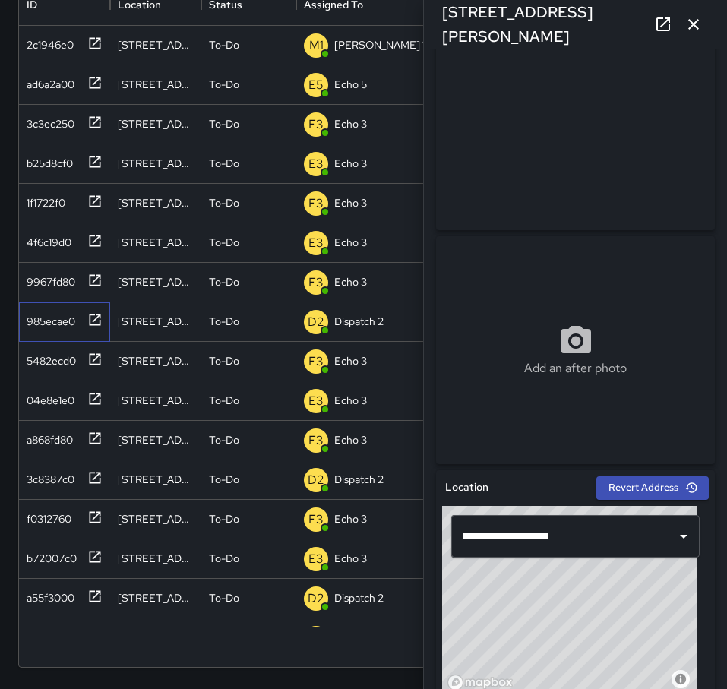
scroll to position [0, 0]
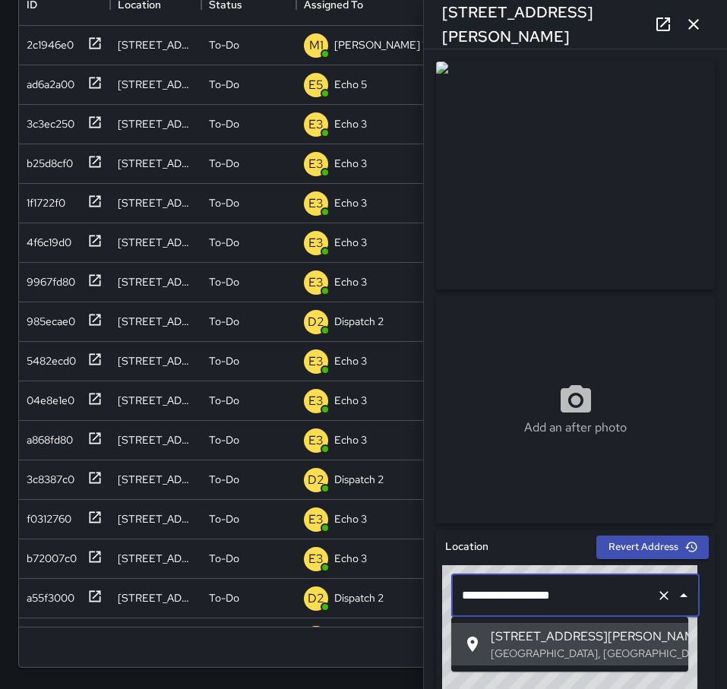
click at [577, 599] on input "**********" at bounding box center [554, 595] width 192 height 29
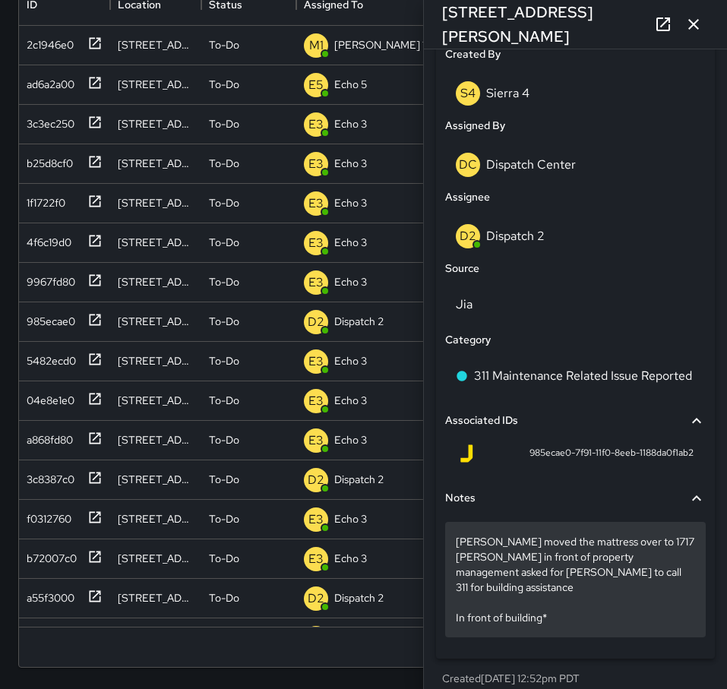
click at [571, 571] on p "Sean moved the mattress over to 1717 Webster in front of property management as…" at bounding box center [575, 579] width 239 height 91
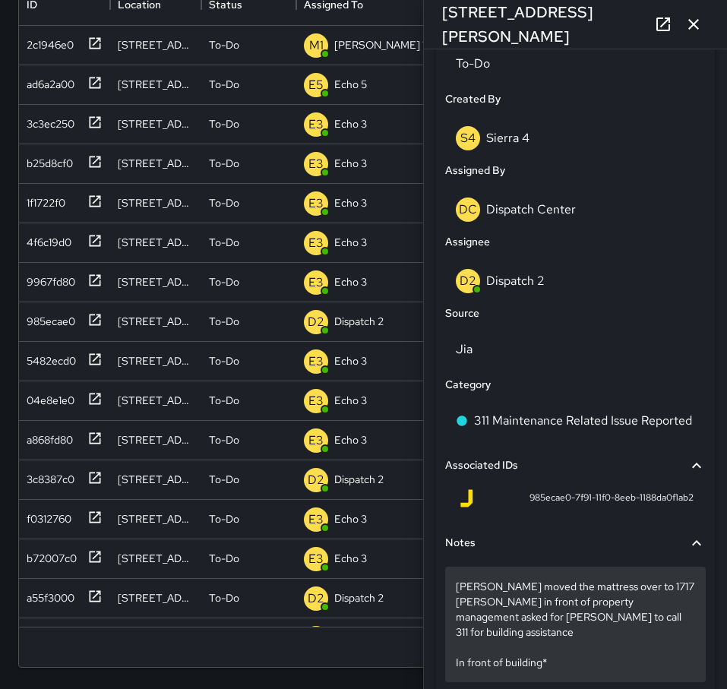
click at [570, 613] on p "Sean moved the mattress over to 1717 Webster in front of property management as…" at bounding box center [575, 624] width 239 height 91
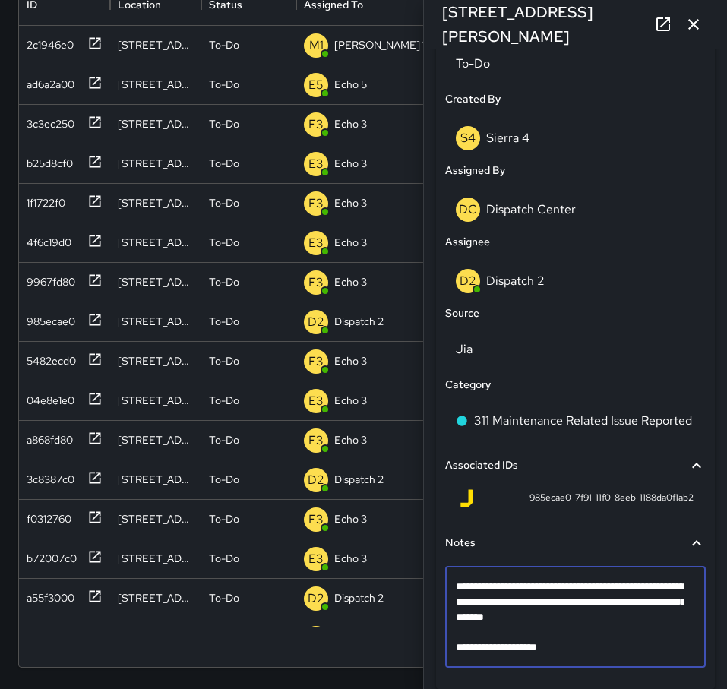
click at [570, 614] on textarea "**********" at bounding box center [570, 617] width 228 height 76
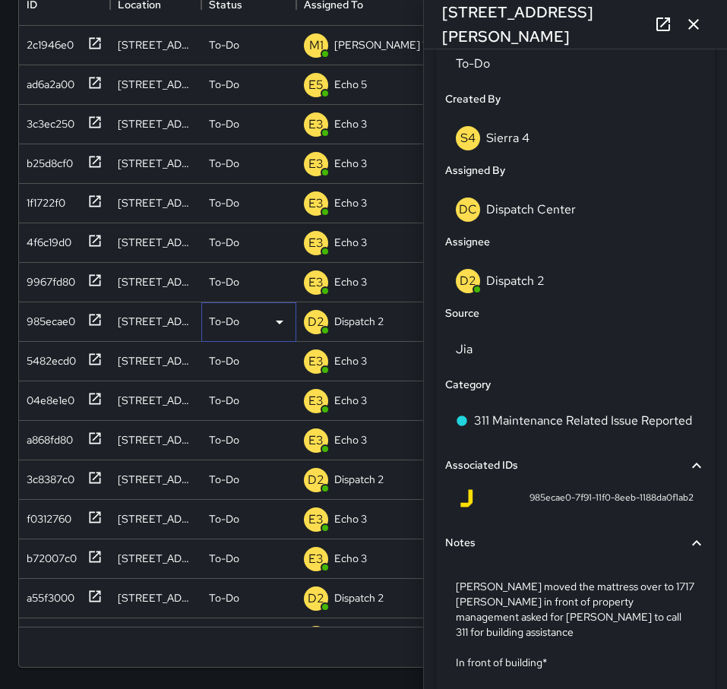
click at [284, 331] on icon at bounding box center [279, 322] width 18 height 18
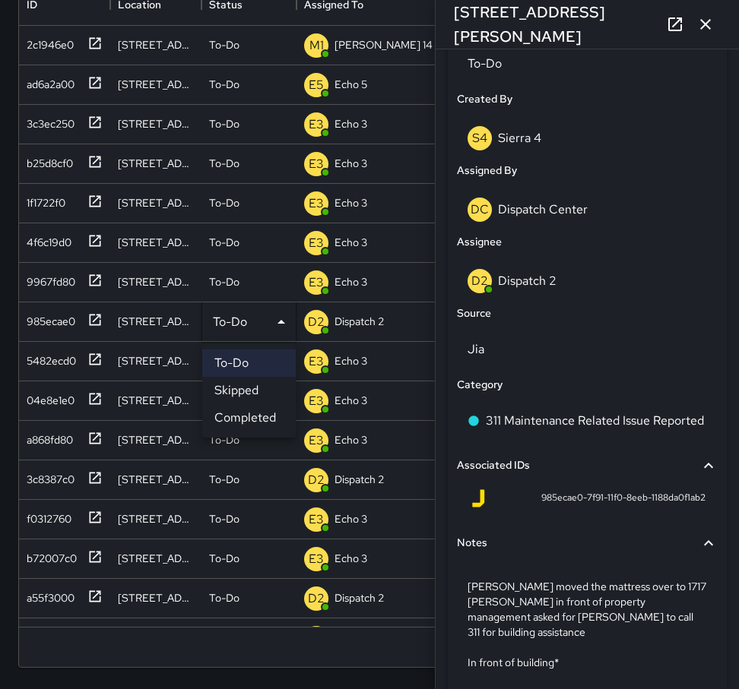
click at [261, 420] on li "Completed" at bounding box center [248, 417] width 93 height 27
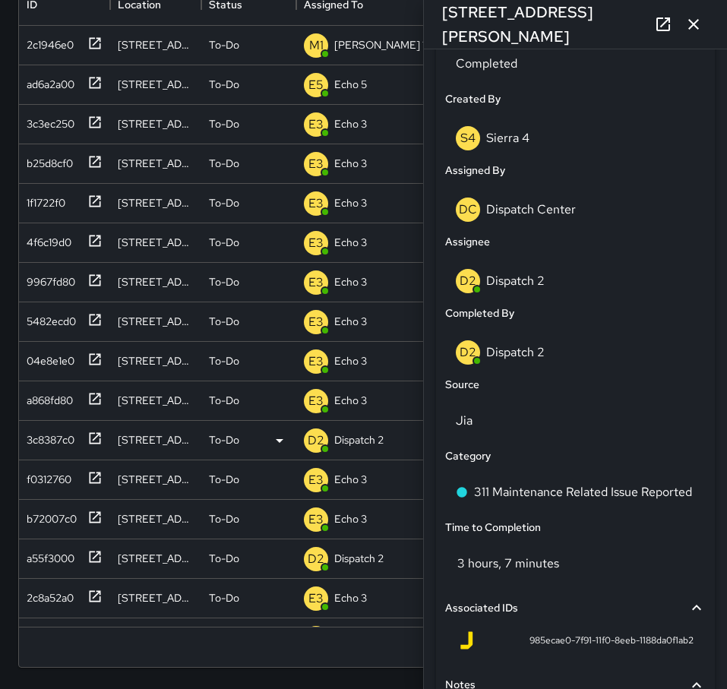
scroll to position [12, 12]
click at [95, 444] on icon at bounding box center [94, 438] width 15 height 15
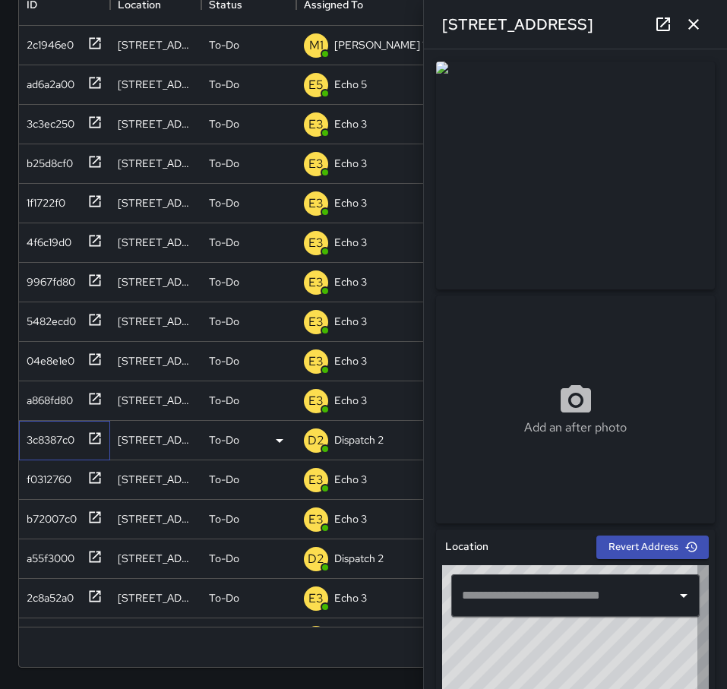
type input "**********"
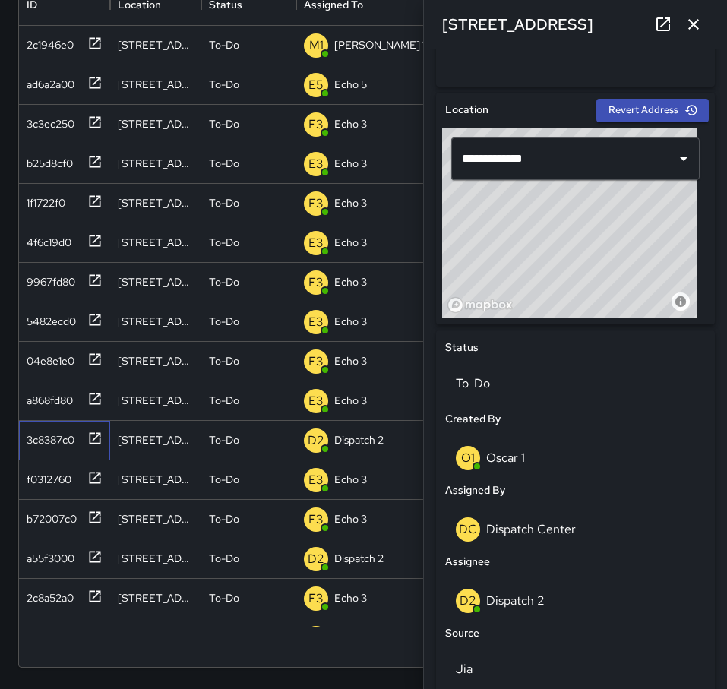
scroll to position [133, 0]
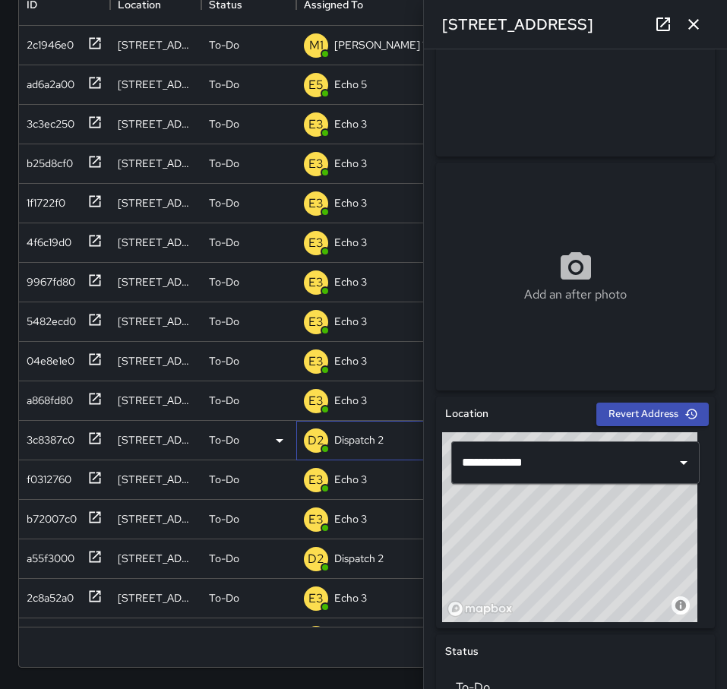
click at [367, 444] on p "Dispatch 2" at bounding box center [358, 439] width 49 height 15
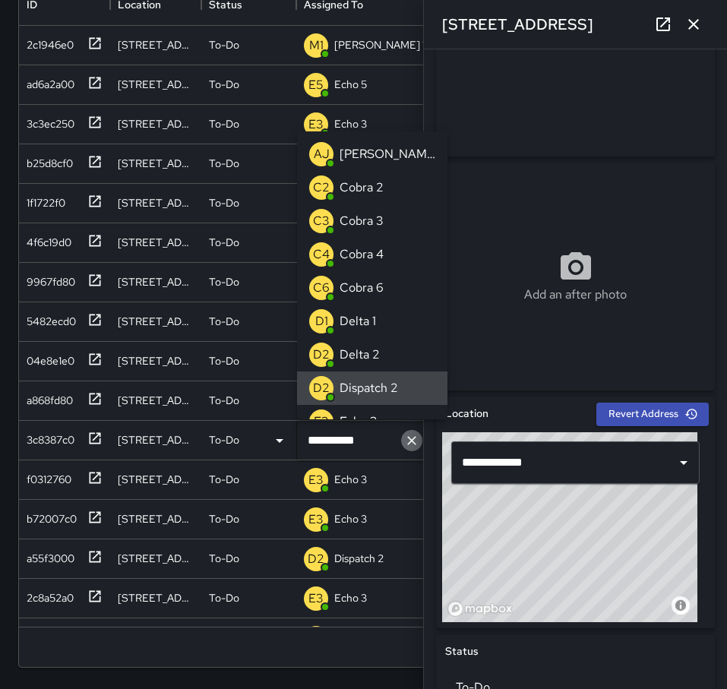
click at [406, 438] on icon "Clear" at bounding box center [411, 440] width 15 height 15
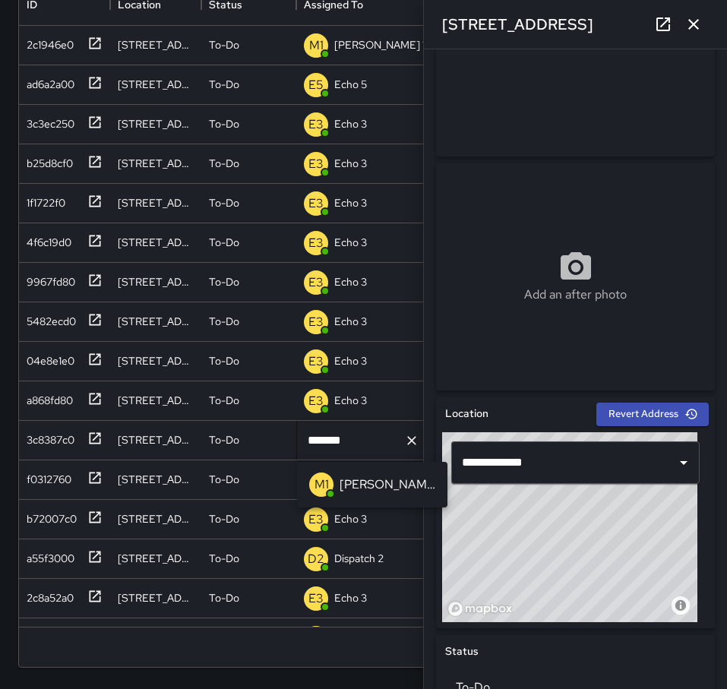
type input "*******"
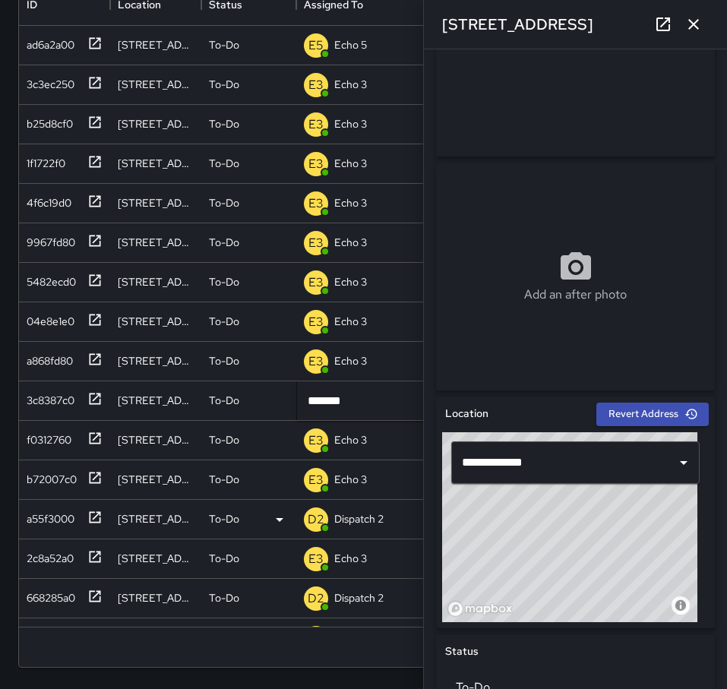
scroll to position [152, 0]
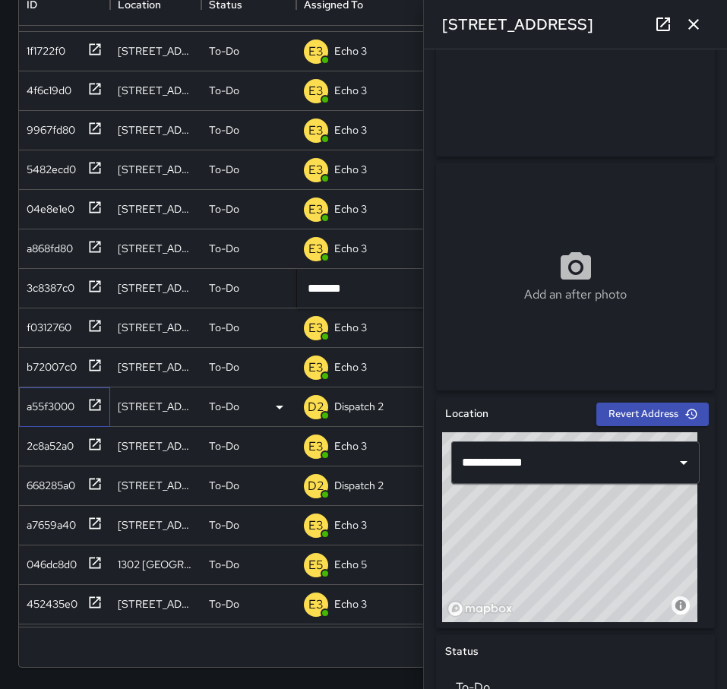
click at [91, 403] on icon at bounding box center [94, 404] width 15 height 15
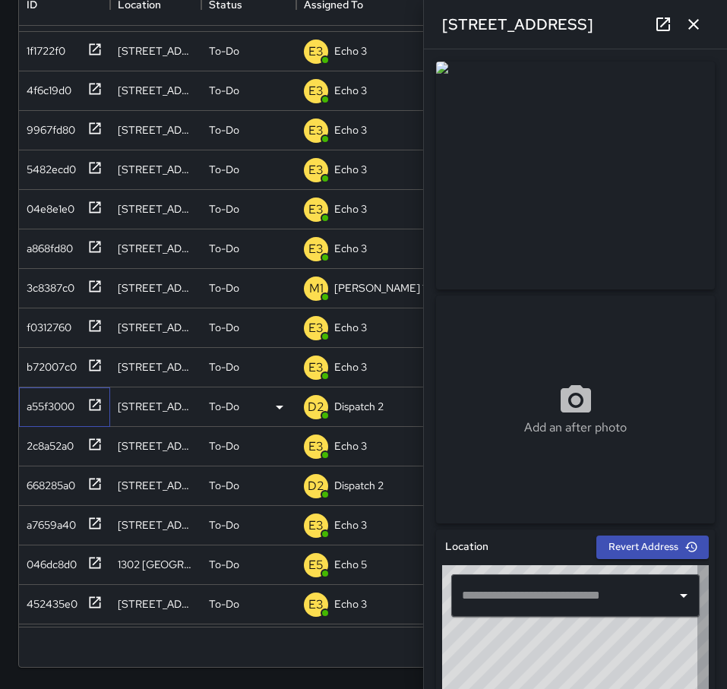
type input "**********"
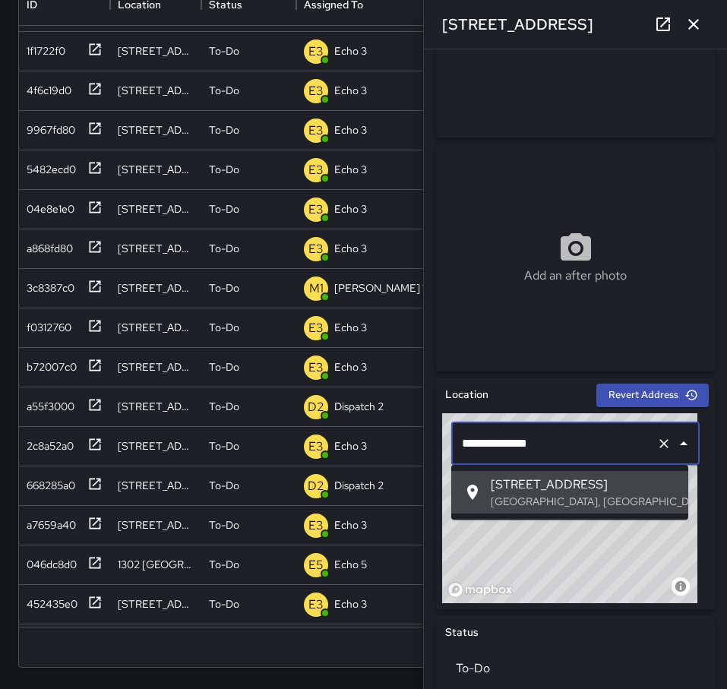
drag, startPoint x: 492, startPoint y: 445, endPoint x: 448, endPoint y: 451, distance: 44.4
click at [448, 451] on div "**********" at bounding box center [575, 443] width 267 height 61
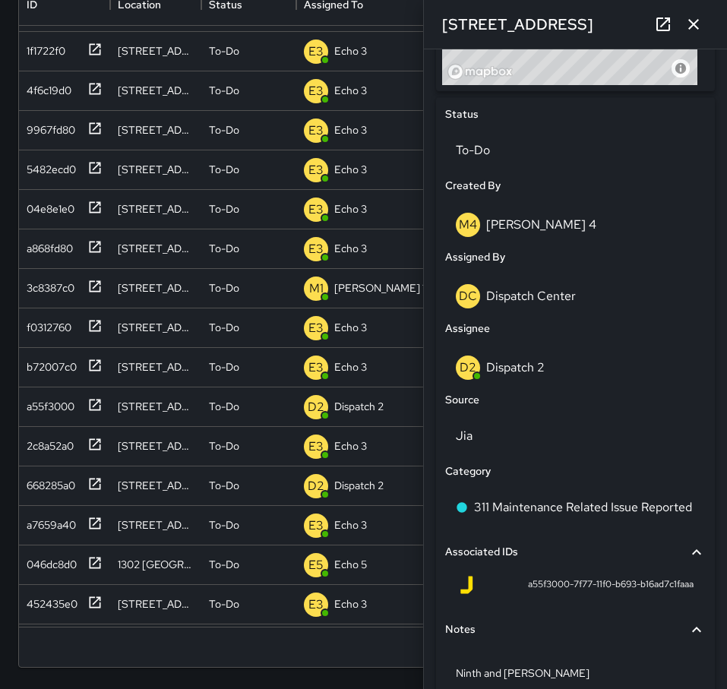
scroll to position [741, 0]
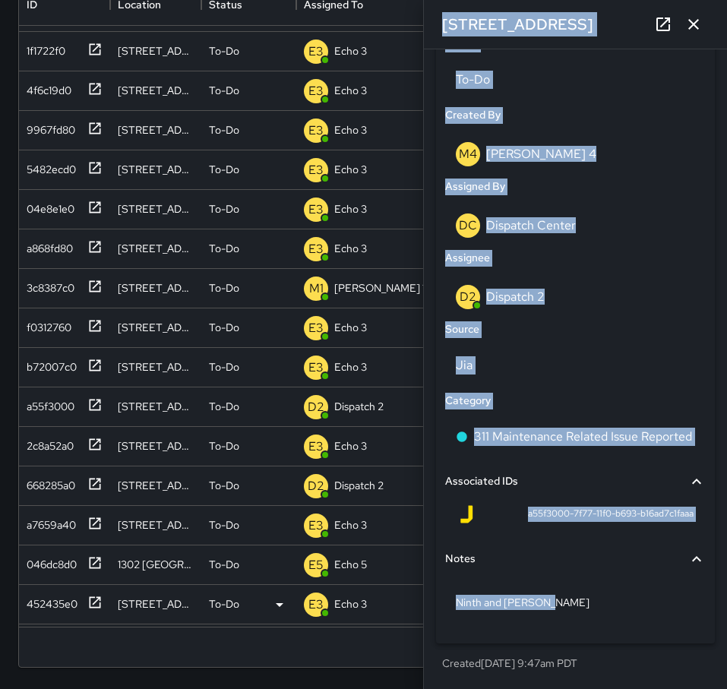
drag, startPoint x: 580, startPoint y: 597, endPoint x: 382, endPoint y: 599, distance: 197.5
click at [381, 599] on div "Search Search New Task To-Do (84) Skipped (99+) Completed (99+) ID Location Sta…" at bounding box center [363, 264] width 727 height 849
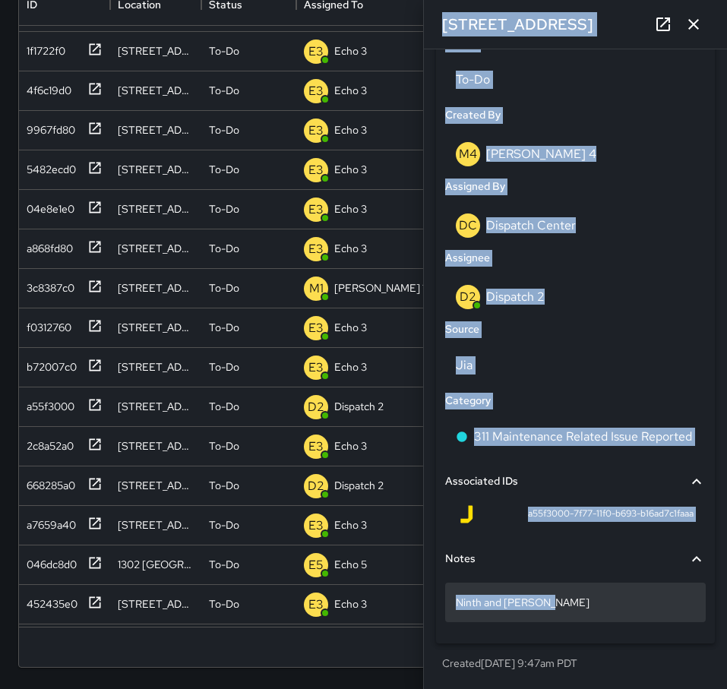
drag, startPoint x: 558, startPoint y: 589, endPoint x: 594, endPoint y: 611, distance: 42.6
click at [594, 611] on div "Ninth and Franklin" at bounding box center [575, 603] width 261 height 40
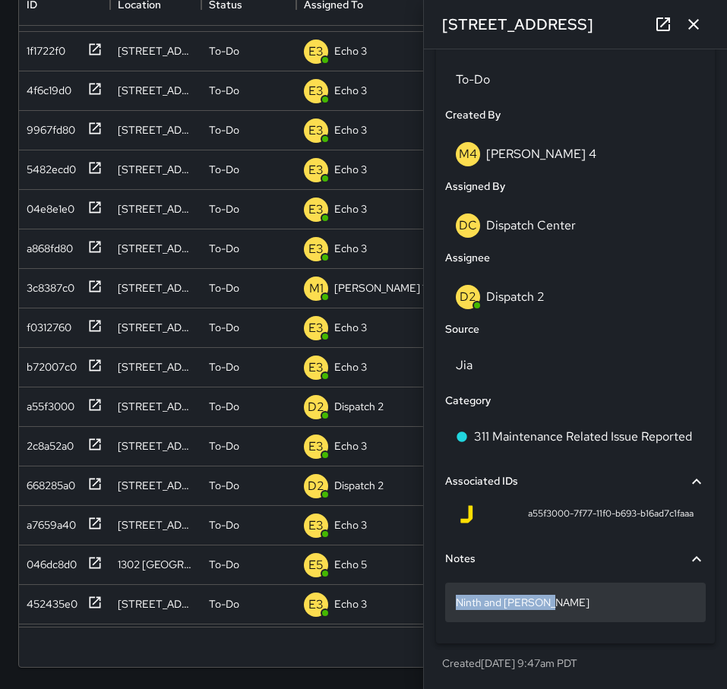
drag, startPoint x: 584, startPoint y: 607, endPoint x: 456, endPoint y: 609, distance: 128.4
click at [456, 609] on p "Ninth and Franklin" at bounding box center [575, 602] width 239 height 15
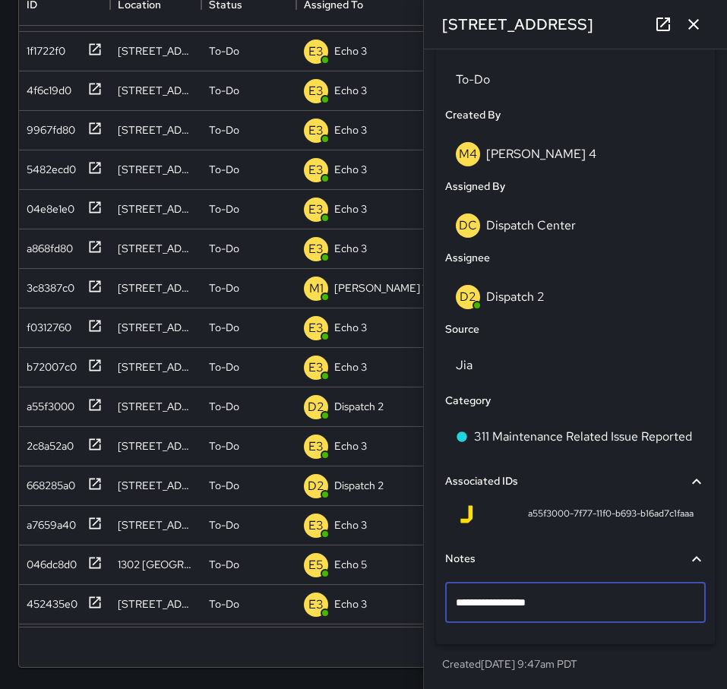
drag, startPoint x: 561, startPoint y: 605, endPoint x: 444, endPoint y: 604, distance: 117.8
click at [444, 604] on div "**********" at bounding box center [575, 589] width 267 height 100
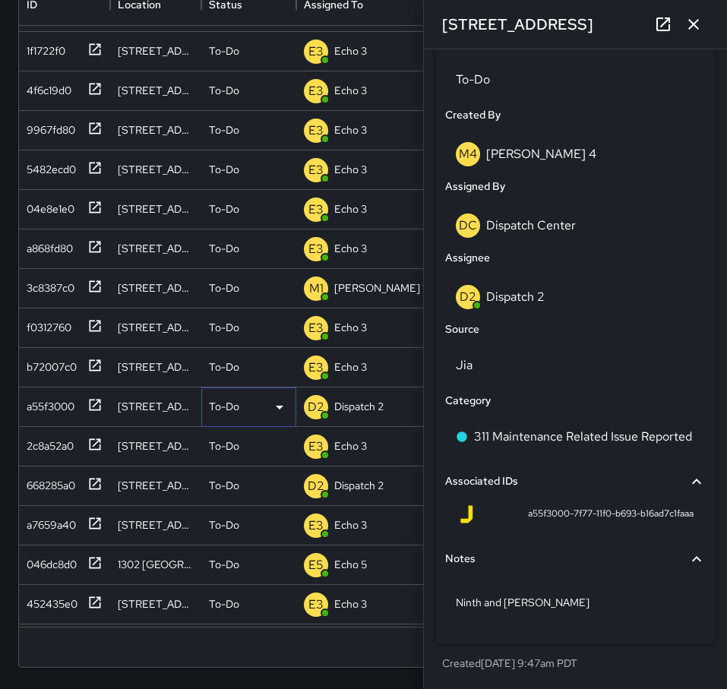
click at [235, 405] on p "To-Do" at bounding box center [224, 406] width 30 height 15
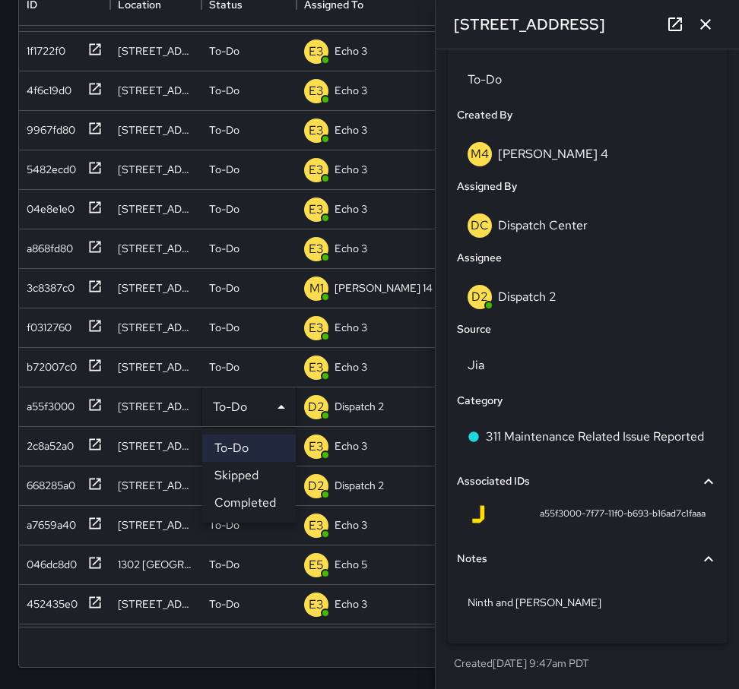
click at [221, 499] on li "Completed" at bounding box center [248, 502] width 93 height 27
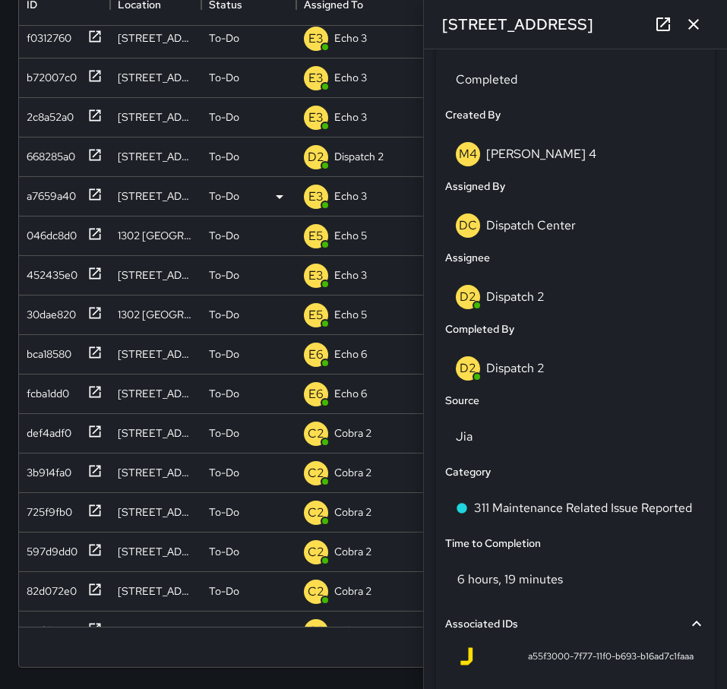
scroll to position [456, 0]
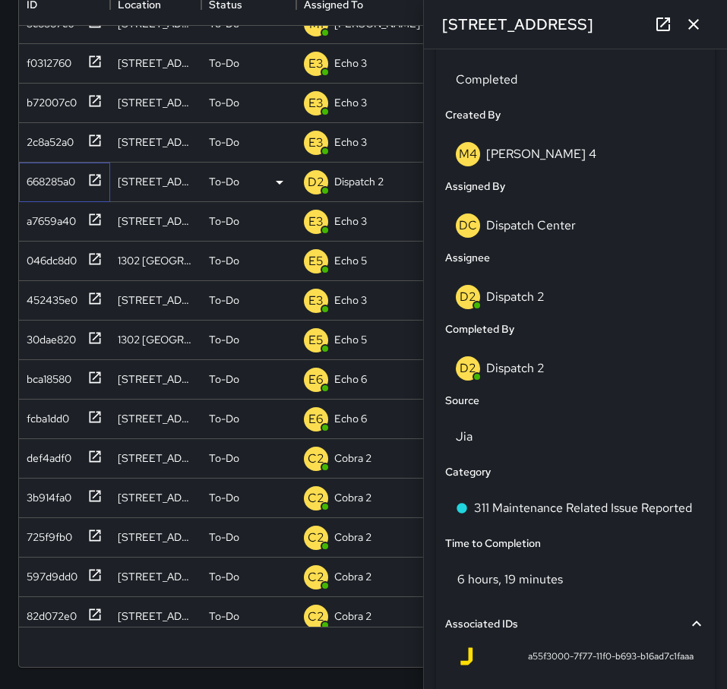
click at [99, 177] on icon at bounding box center [95, 179] width 11 height 11
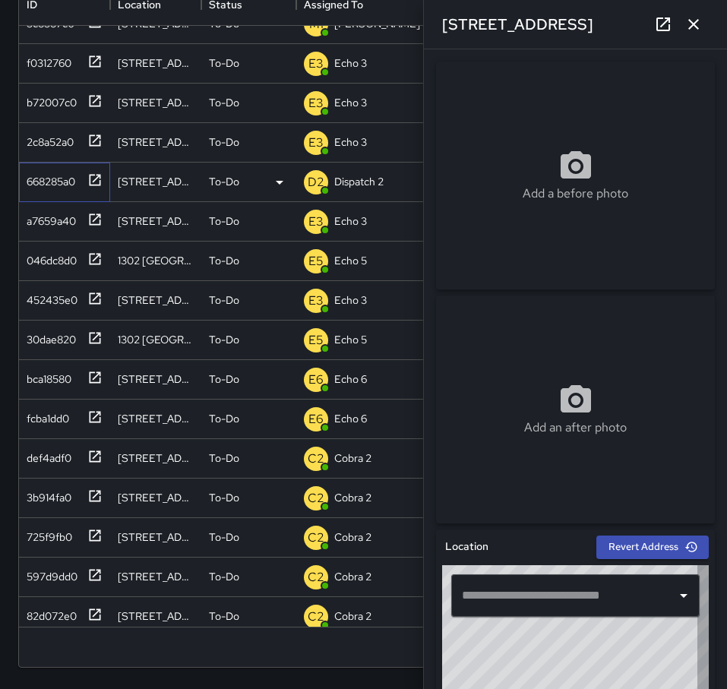
type input "**********"
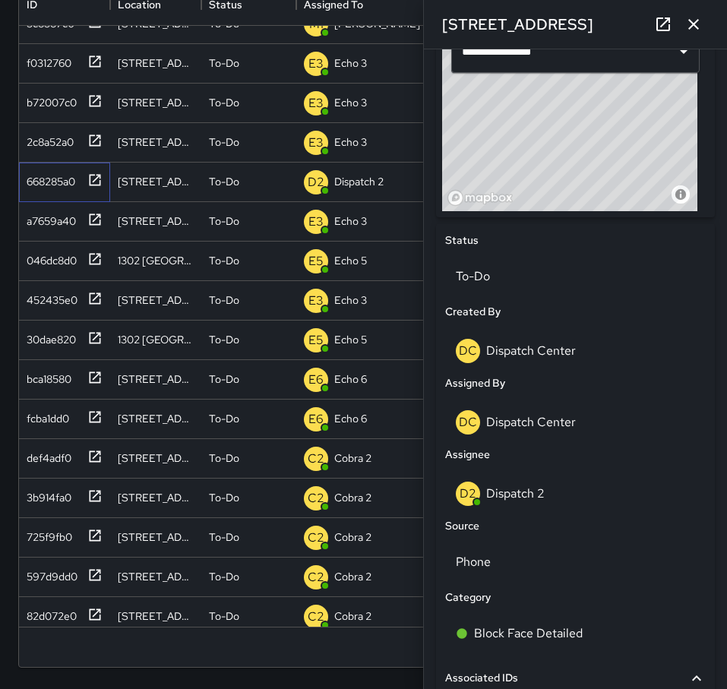
scroll to position [604, 0]
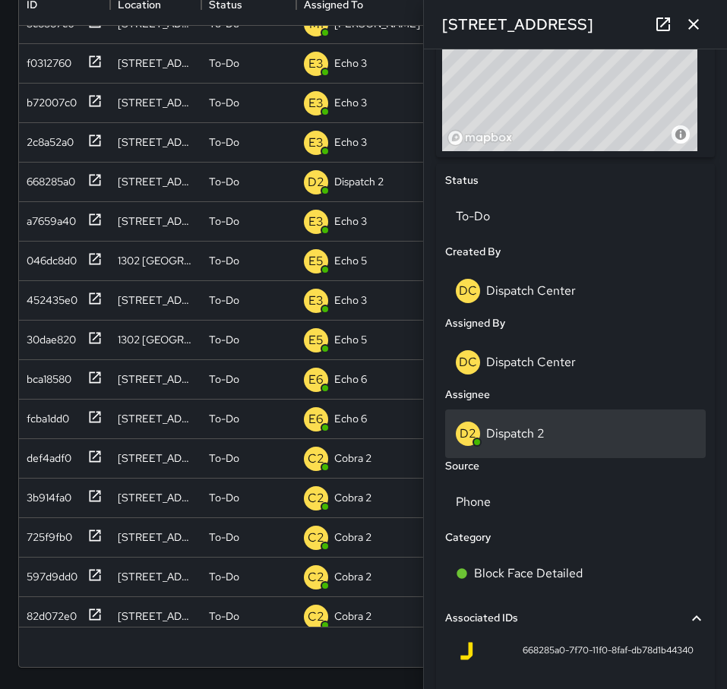
click at [512, 437] on p "Dispatch 2" at bounding box center [515, 433] width 59 height 16
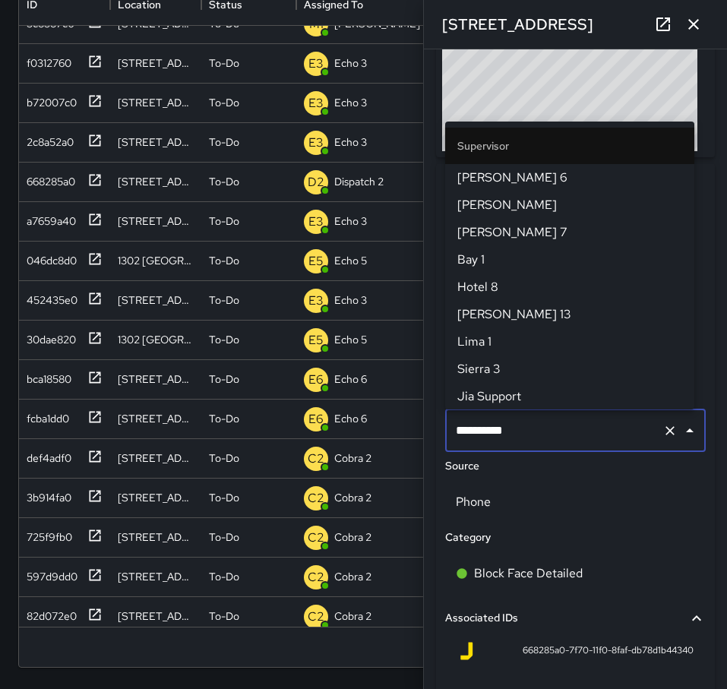
scroll to position [356, 0]
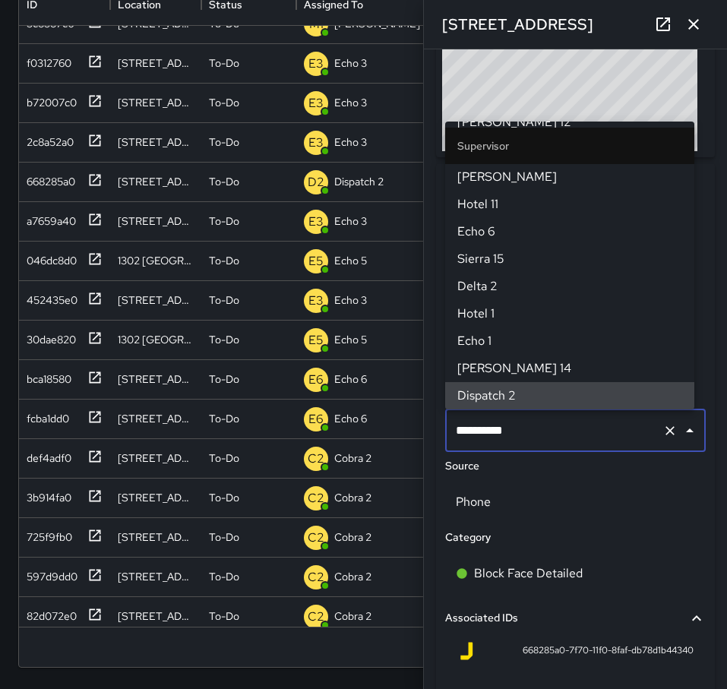
click at [664, 435] on icon "Clear" at bounding box center [670, 430] width 15 height 15
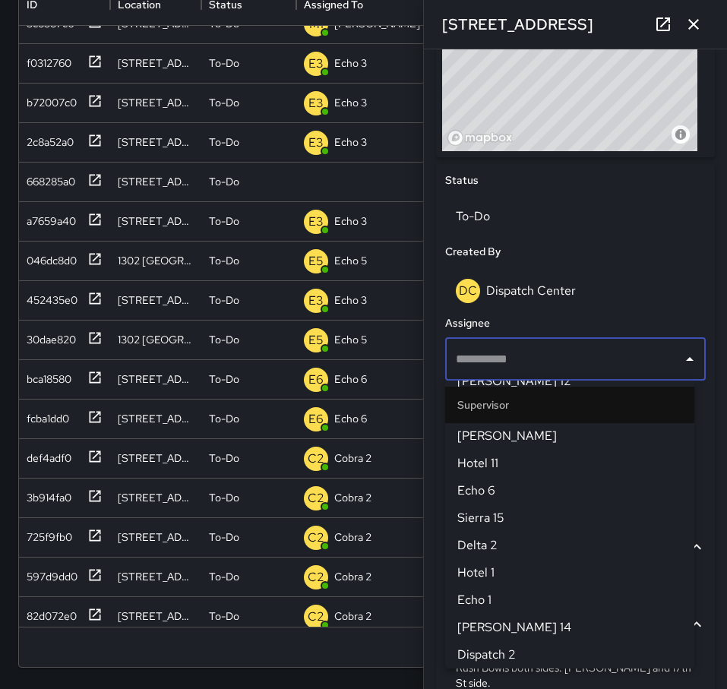
scroll to position [0, 0]
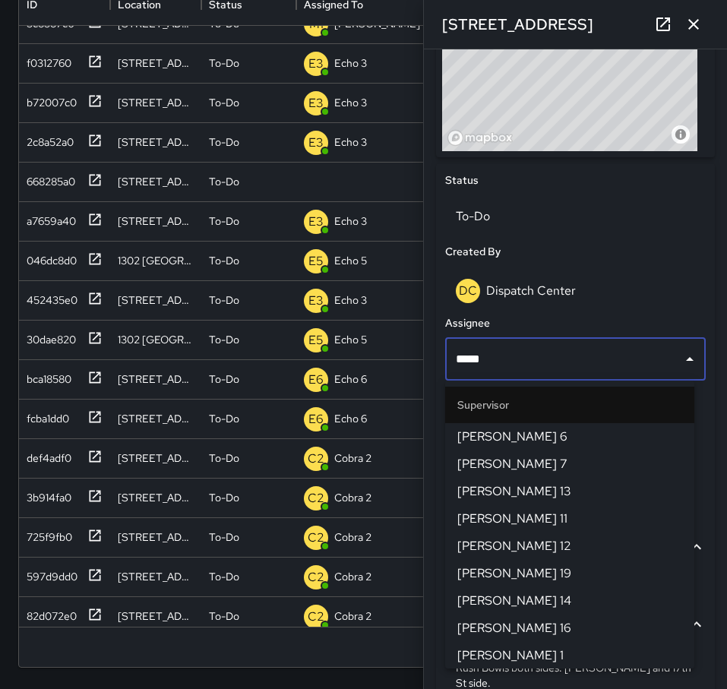
type input "******"
click at [493, 568] on span "[PERSON_NAME] 16" at bounding box center [569, 574] width 225 height 18
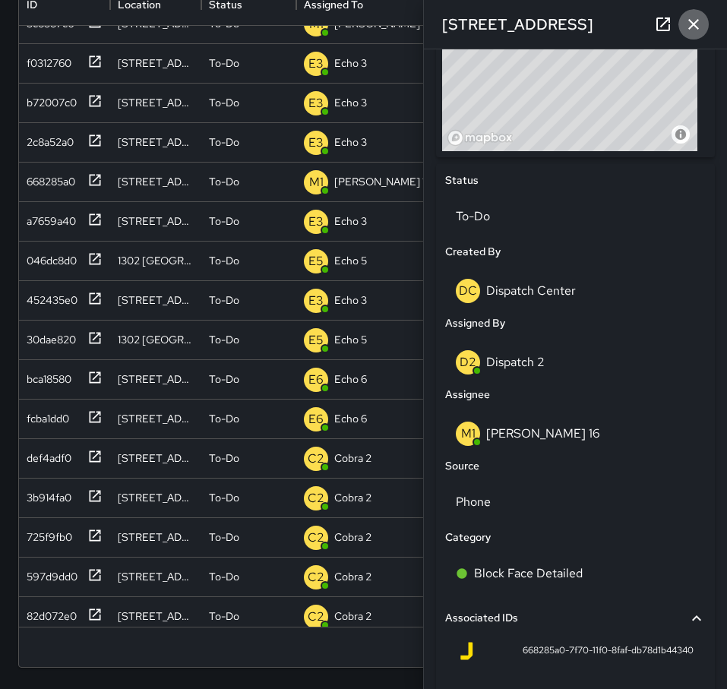
click at [688, 28] on icon "button" at bounding box center [694, 24] width 18 height 18
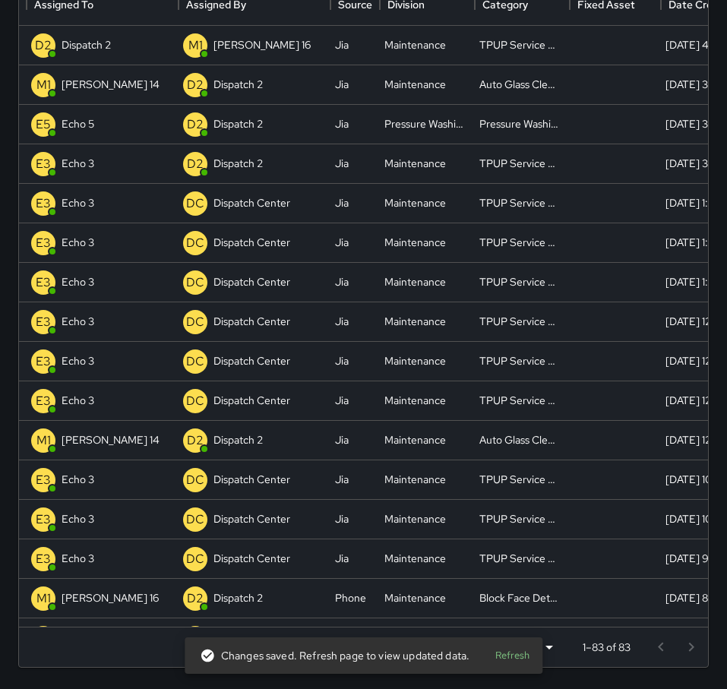
scroll to position [0, 262]
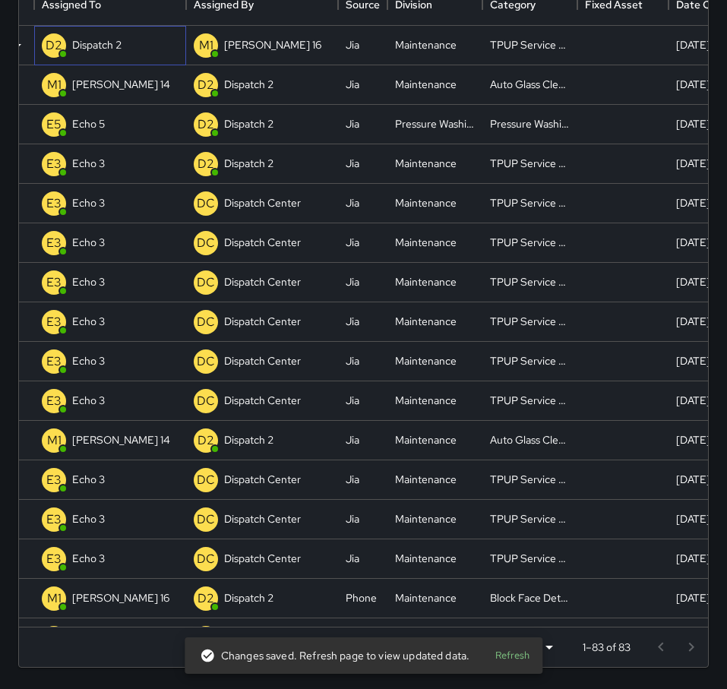
click at [110, 43] on p "Dispatch 2" at bounding box center [96, 44] width 49 height 15
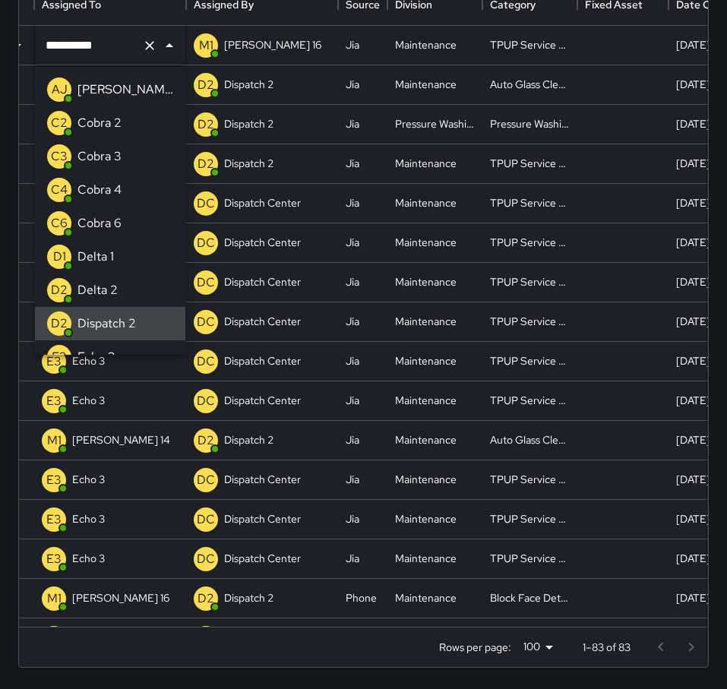
click at [157, 45] on button "Clear" at bounding box center [149, 45] width 21 height 21
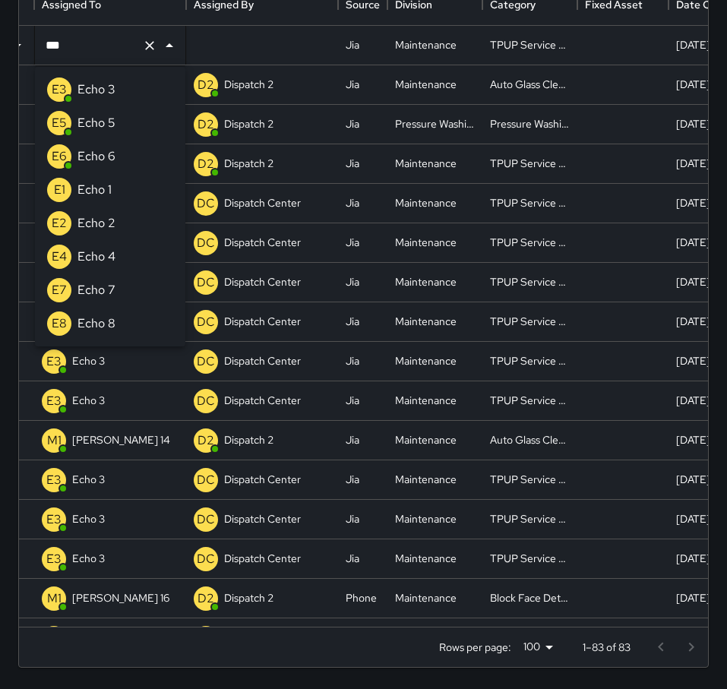
type input "****"
click at [96, 87] on p "Echo 3" at bounding box center [96, 90] width 38 height 18
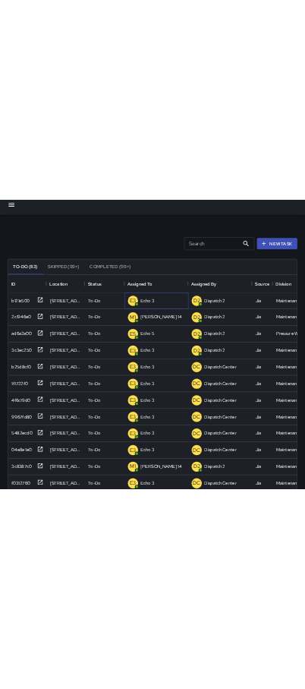
scroll to position [0, 0]
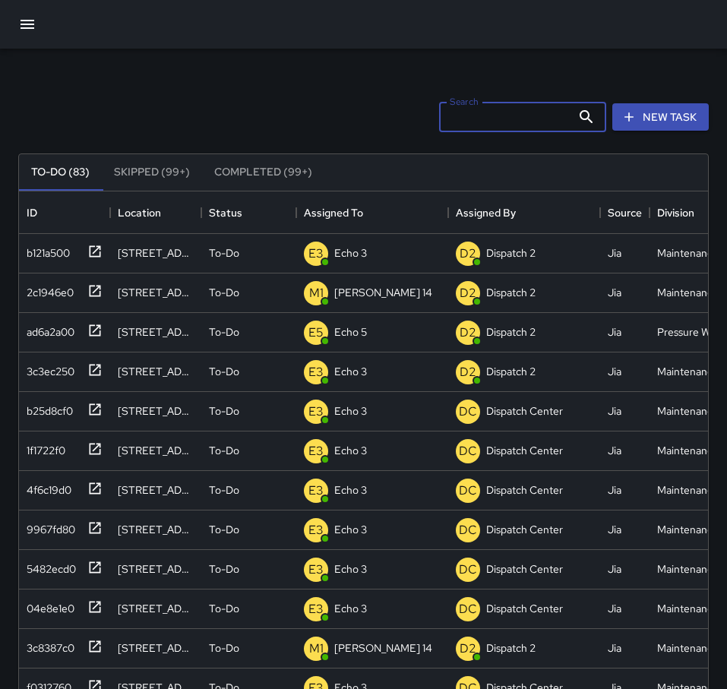
click at [495, 121] on input "Search" at bounding box center [505, 117] width 132 height 30
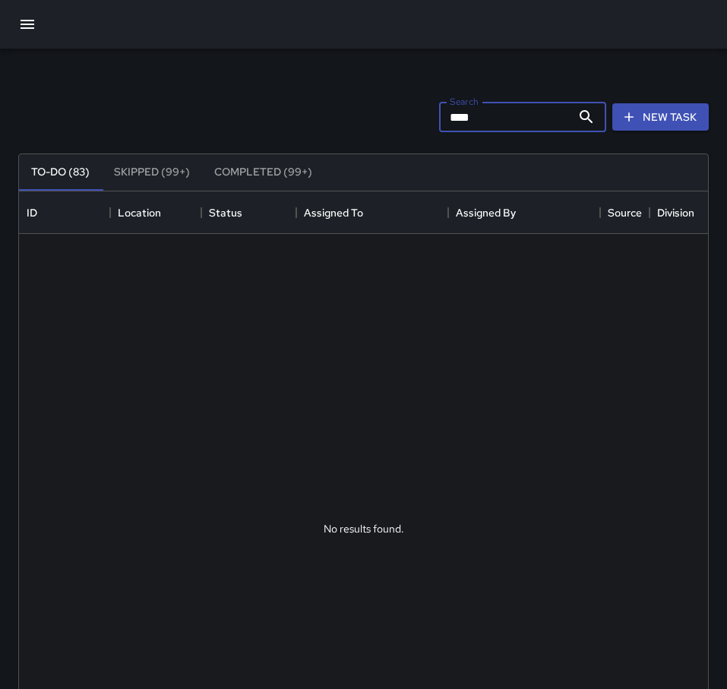
click at [527, 114] on input "***" at bounding box center [505, 117] width 132 height 30
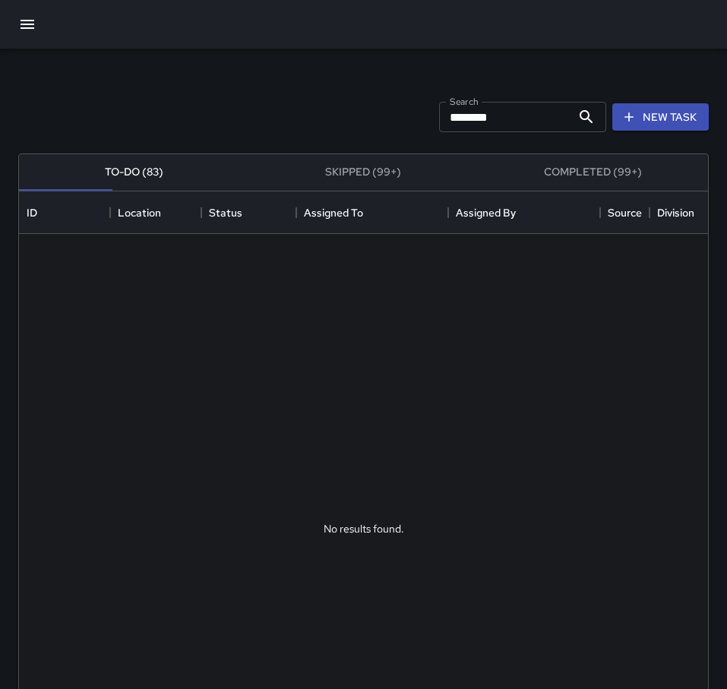
scroll to position [632, 268]
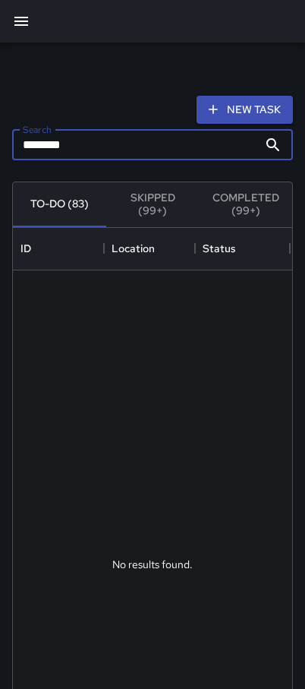
click at [130, 157] on input "********" at bounding box center [135, 145] width 246 height 30
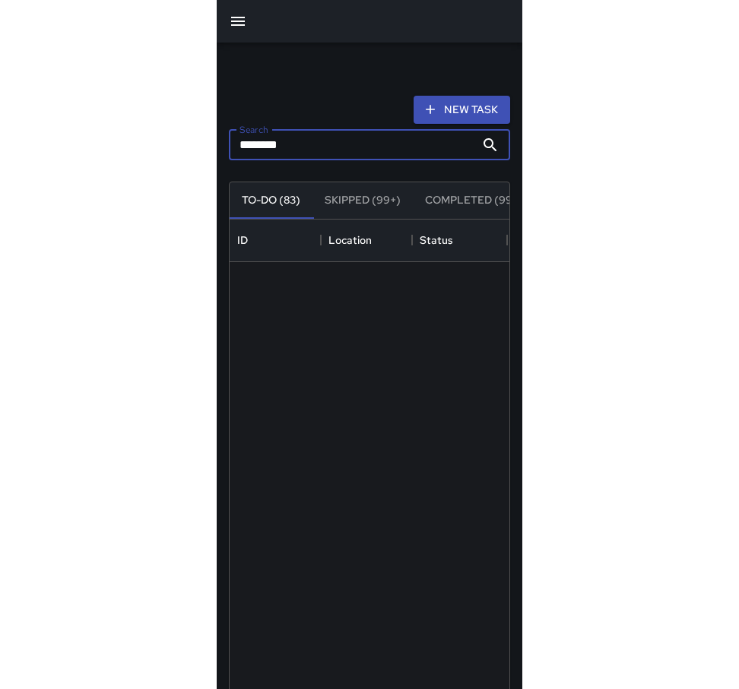
scroll to position [632, 678]
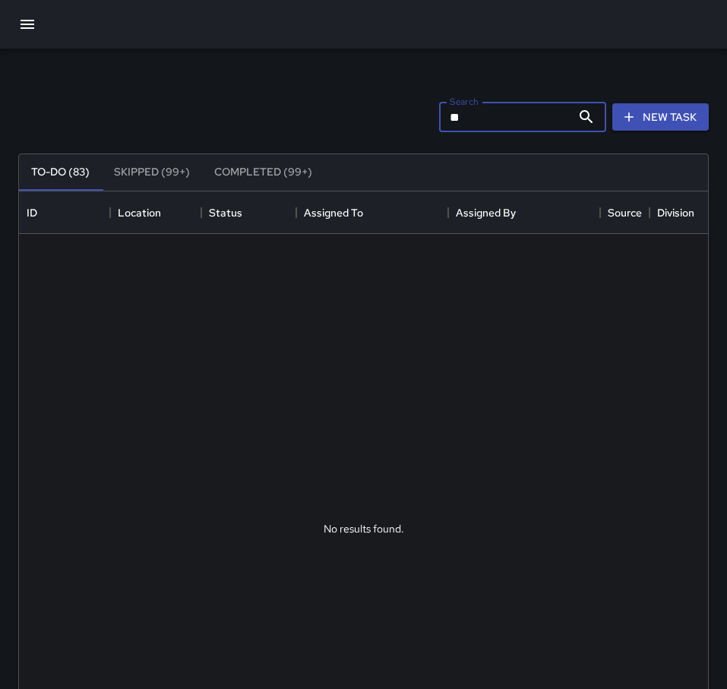
type input "*"
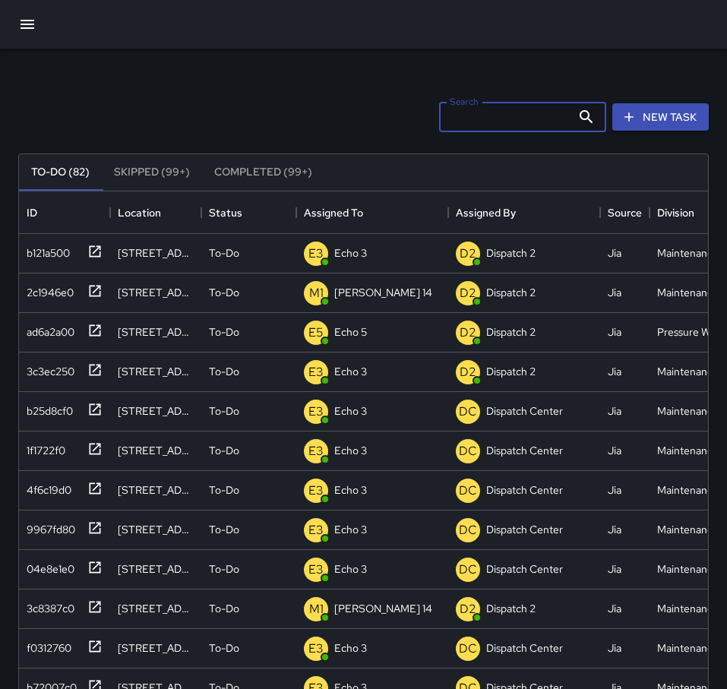
click at [666, 112] on button "New Task" at bounding box center [660, 117] width 96 height 28
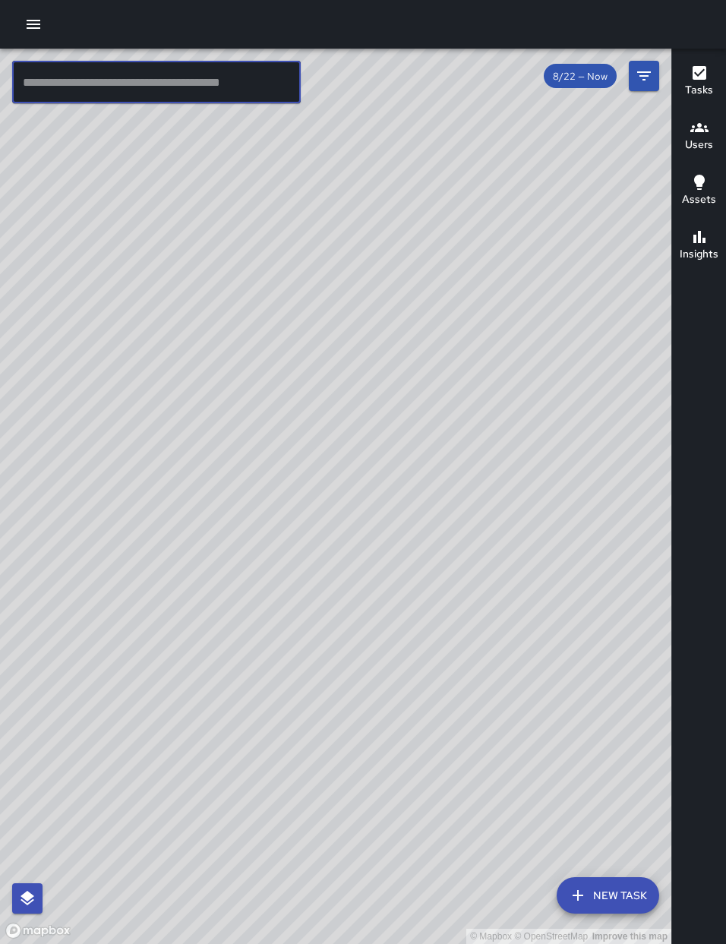
click at [241, 77] on input "text" at bounding box center [156, 82] width 289 height 43
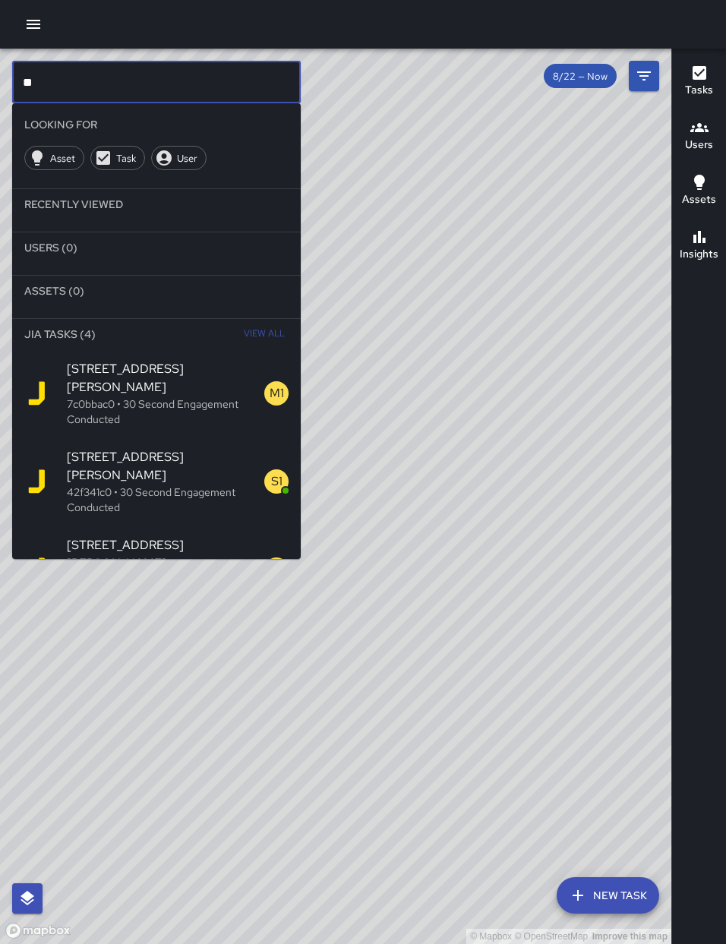
type input "*"
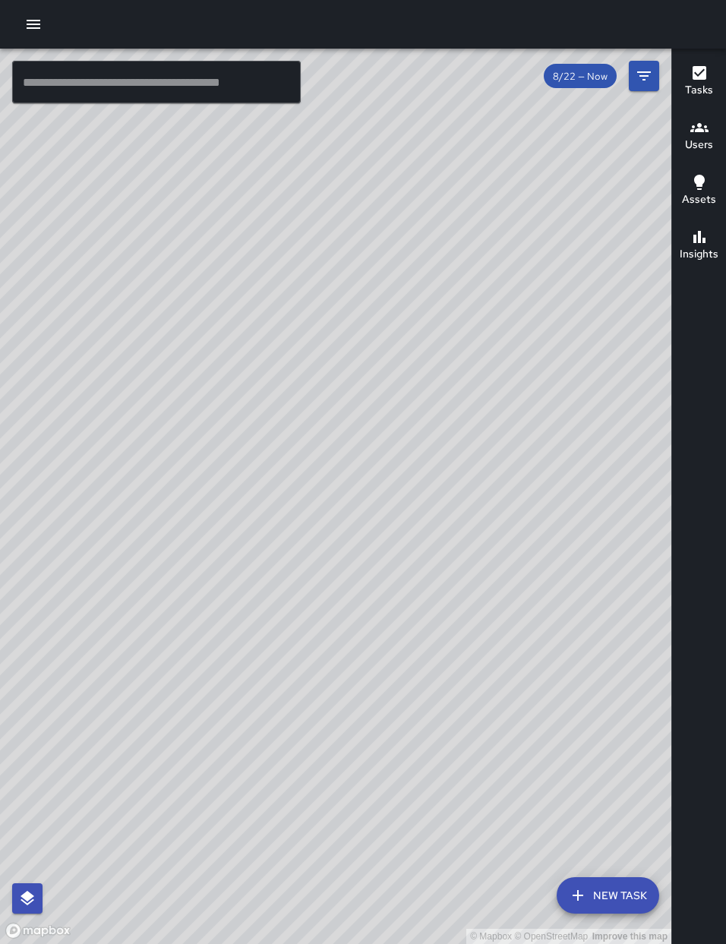
click at [85, 81] on input "text" at bounding box center [156, 82] width 289 height 43
click at [37, 19] on icon "button" at bounding box center [33, 24] width 18 height 18
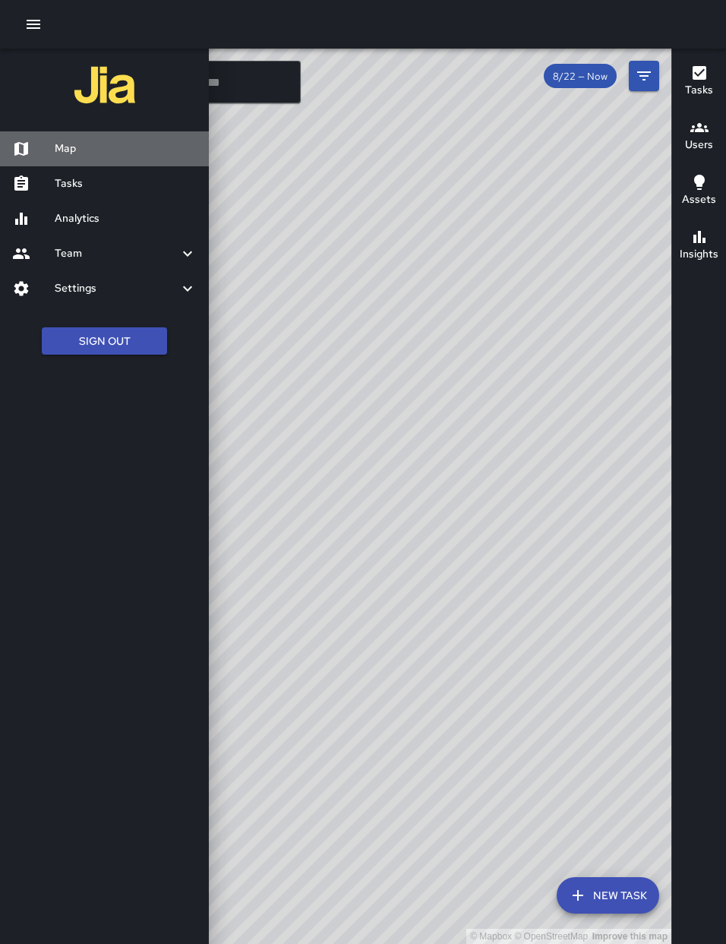
click at [112, 141] on h6 "Map" at bounding box center [126, 149] width 142 height 17
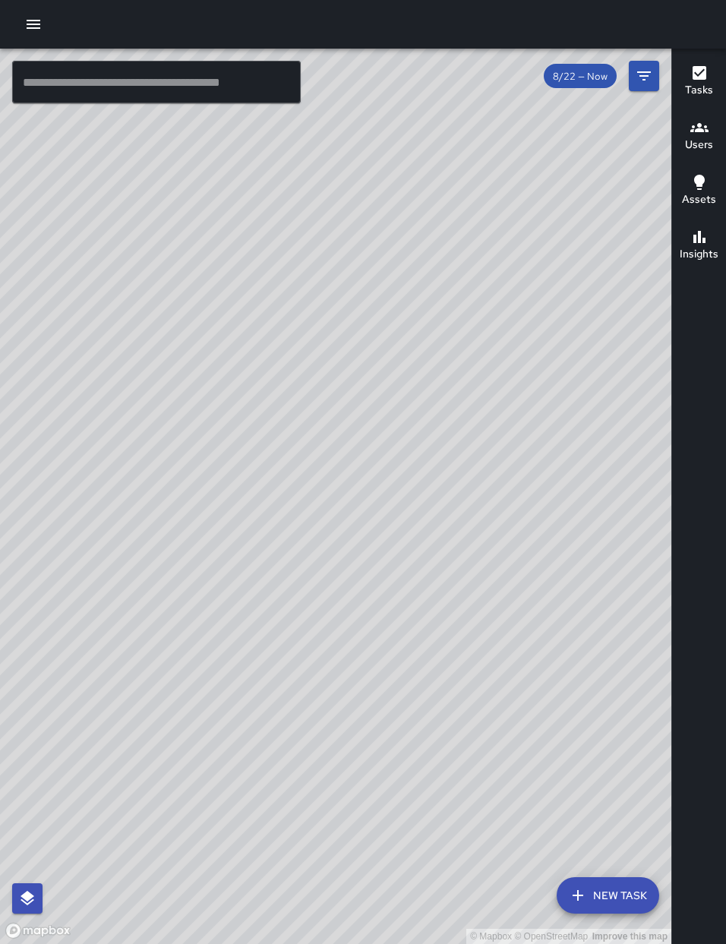
click at [28, 21] on icon "button" at bounding box center [34, 24] width 14 height 9
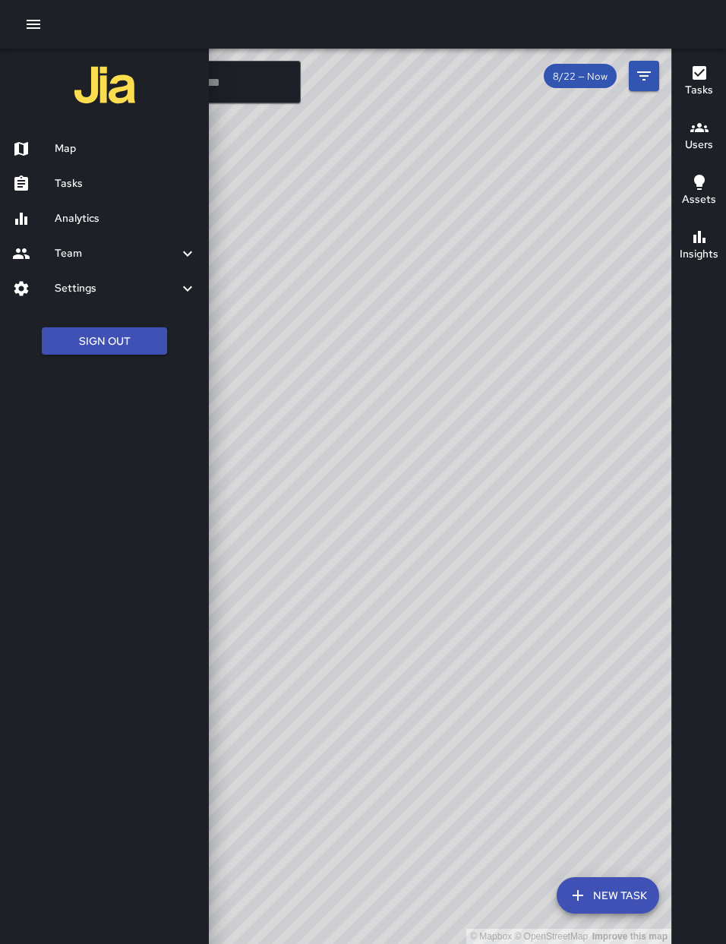
click at [83, 147] on h6 "Map" at bounding box center [126, 149] width 142 height 17
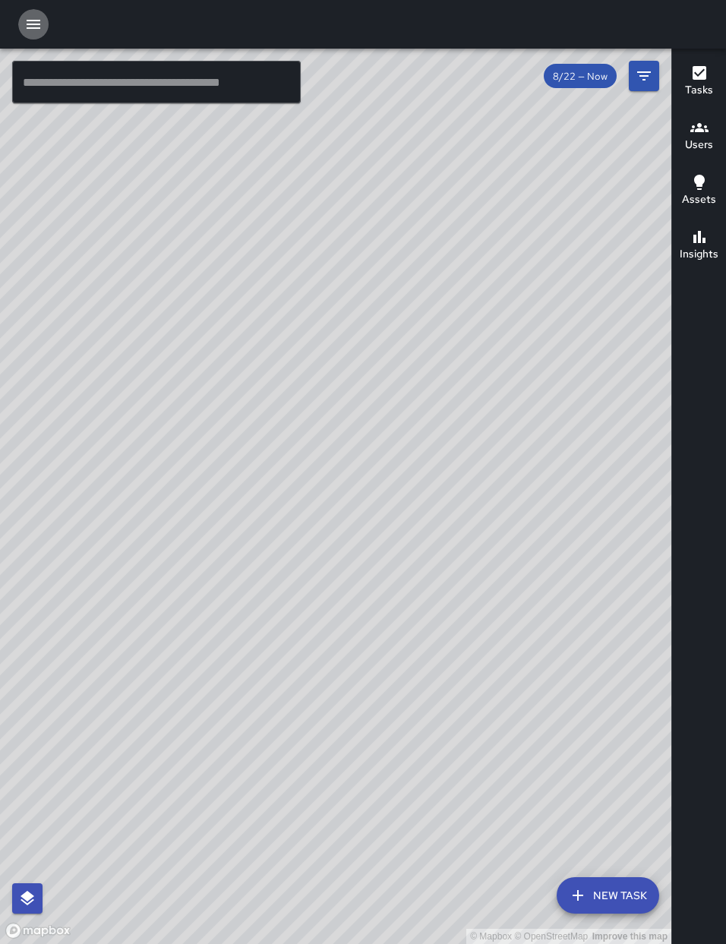
click at [27, 17] on icon "button" at bounding box center [33, 24] width 18 height 18
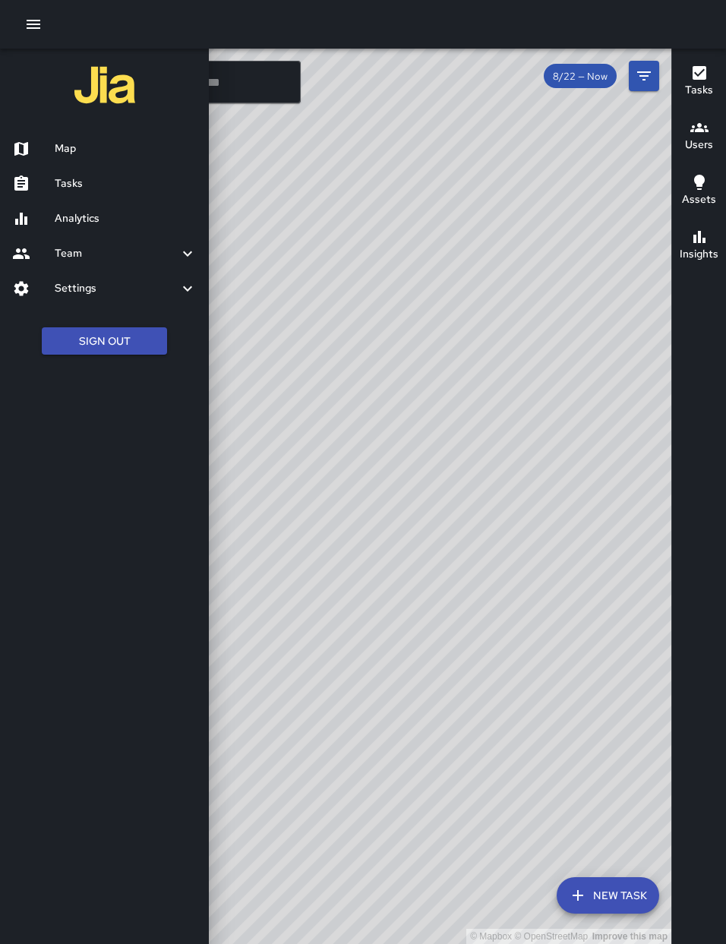
click at [80, 153] on h6 "Map" at bounding box center [126, 149] width 142 height 17
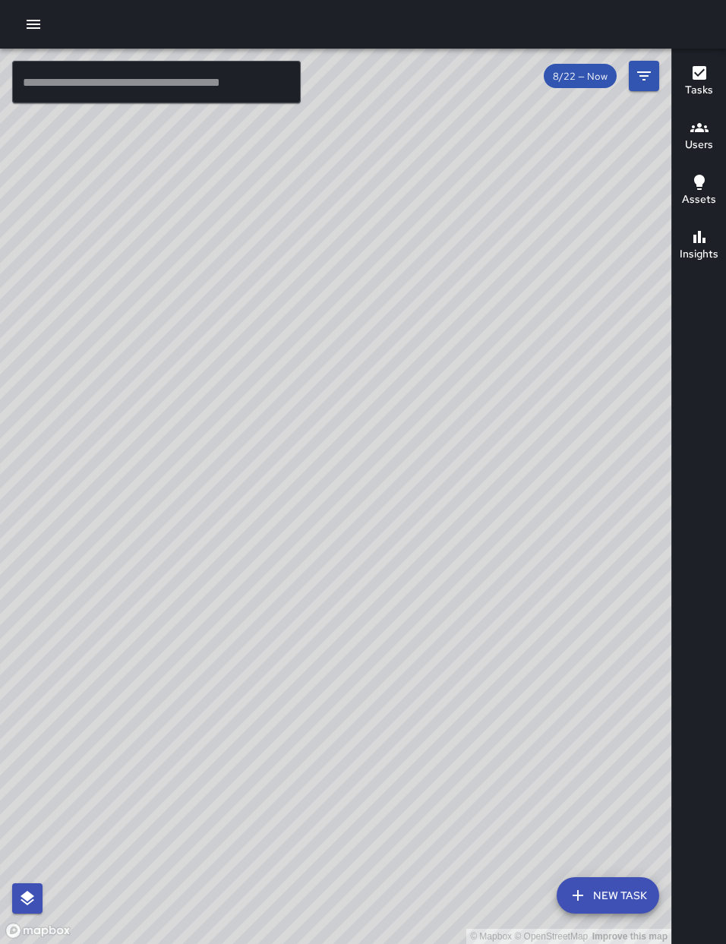
click at [22, 25] on button "button" at bounding box center [33, 24] width 30 height 30
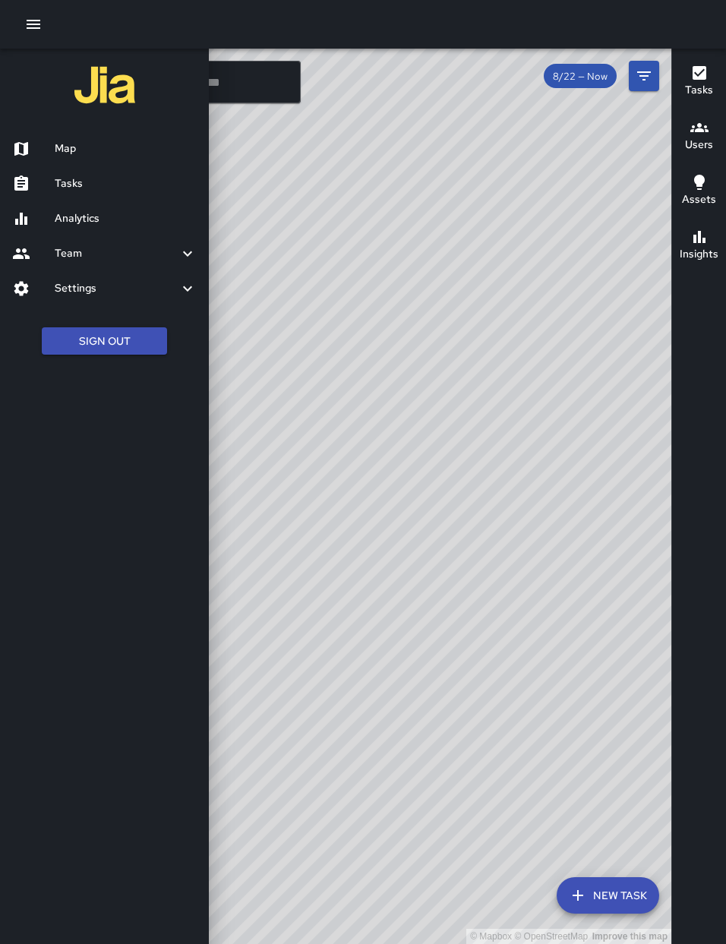
click at [72, 140] on link "Map" at bounding box center [104, 148] width 209 height 35
click at [60, 141] on h6 "Map" at bounding box center [126, 149] width 142 height 17
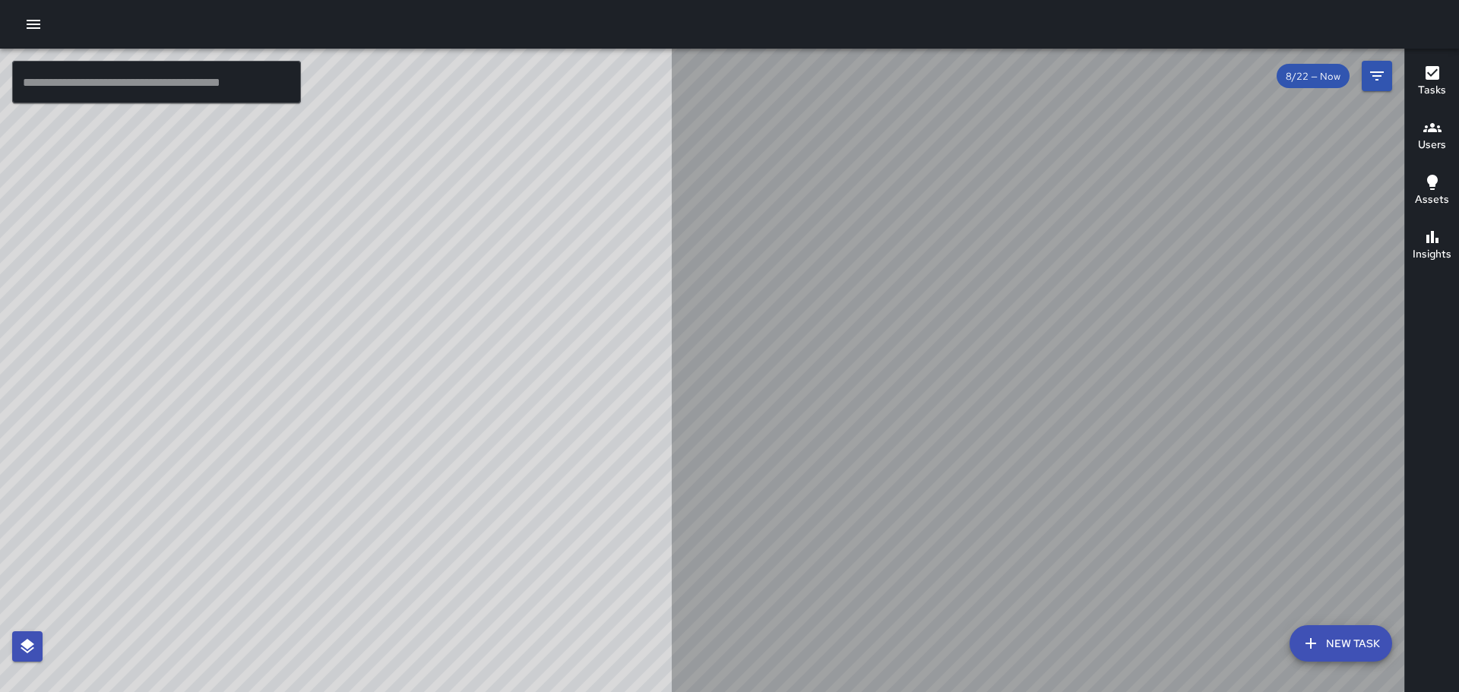
click at [26, 27] on icon "button" at bounding box center [33, 24] width 18 height 18
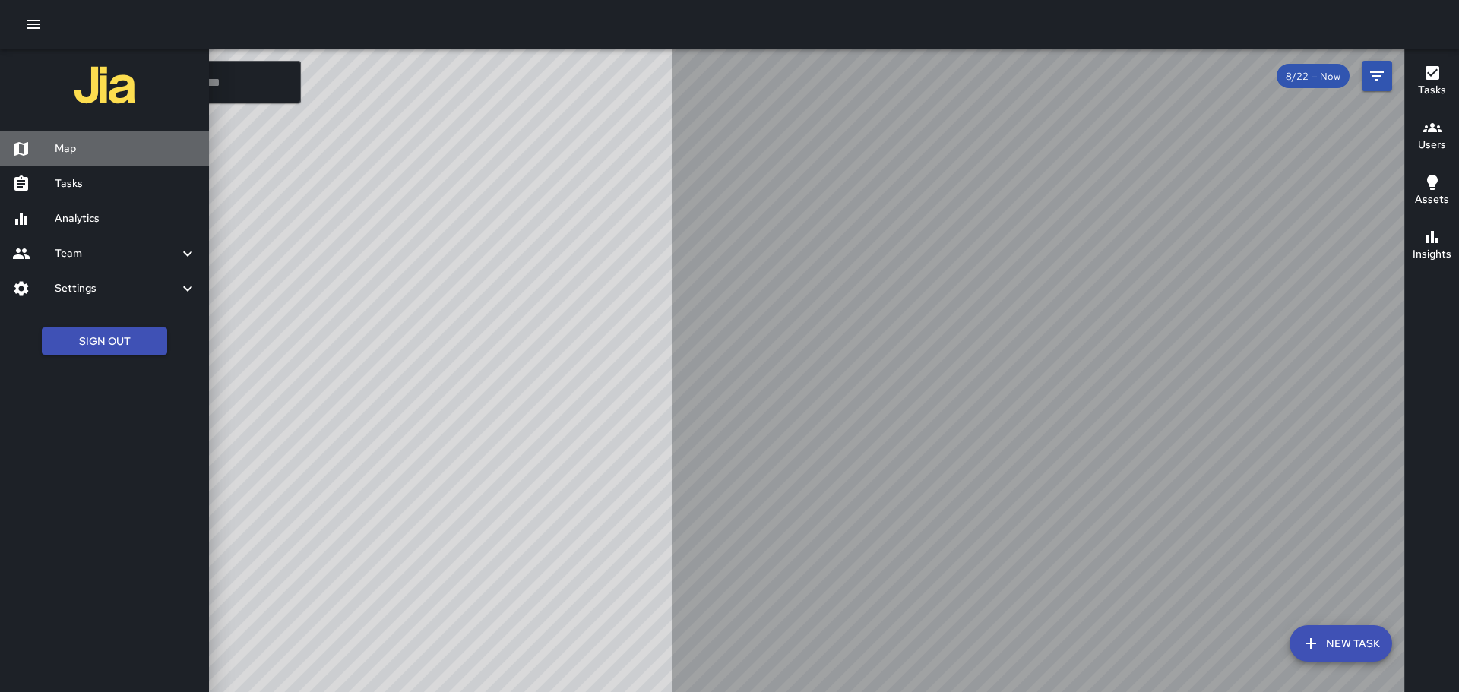
click at [60, 155] on h6 "Map" at bounding box center [126, 149] width 142 height 17
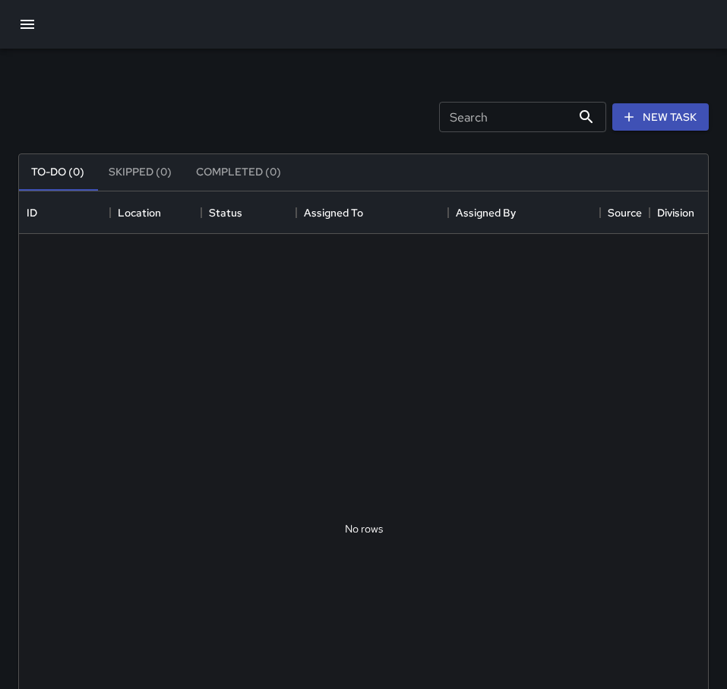
scroll to position [632, 678]
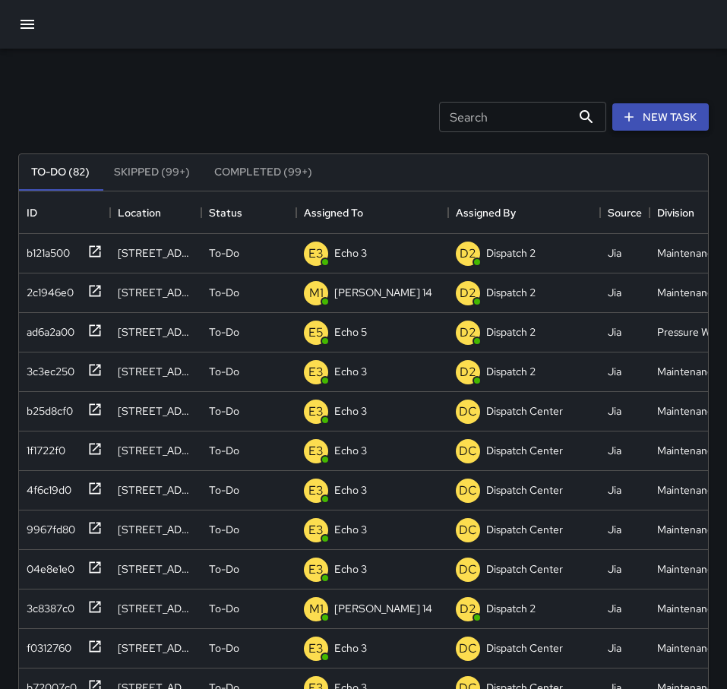
click at [663, 119] on button "New Task" at bounding box center [660, 117] width 96 height 28
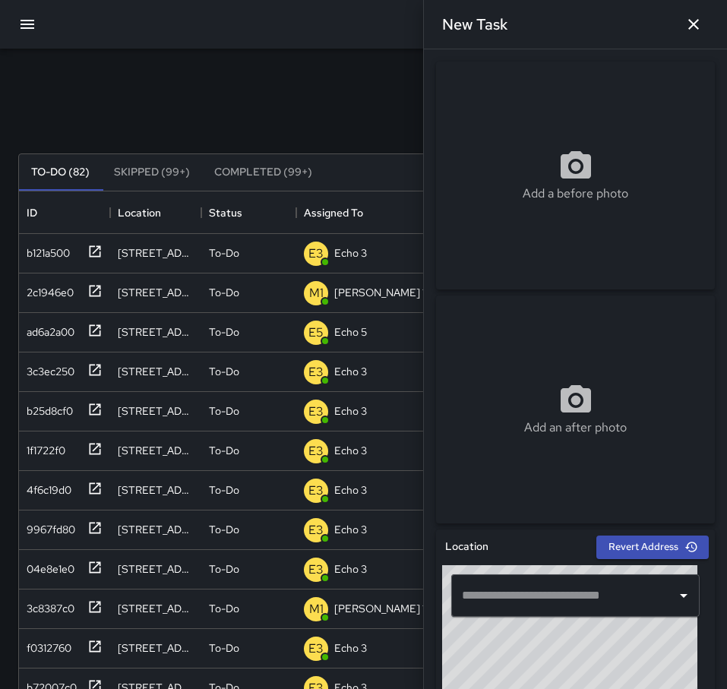
click at [525, 573] on div "​" at bounding box center [575, 595] width 267 height 61
click at [527, 581] on input "text" at bounding box center [564, 595] width 212 height 29
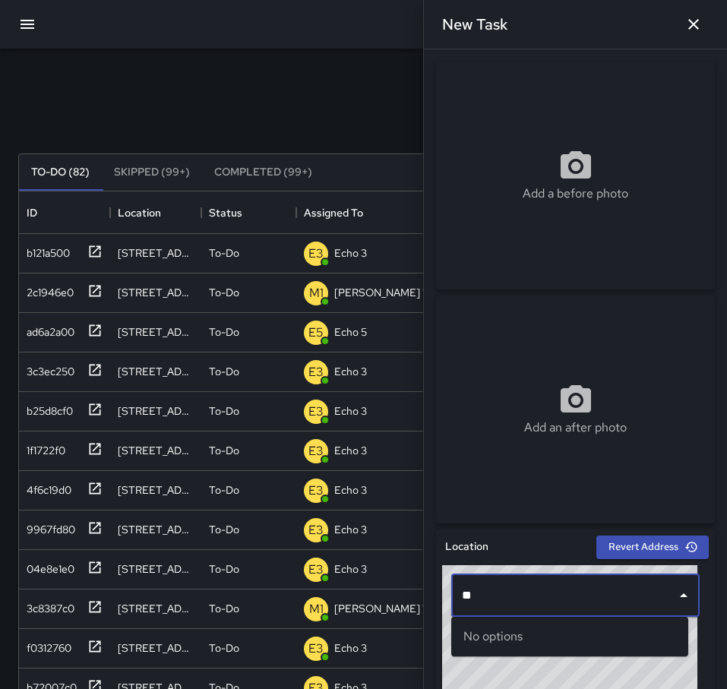
type input "*"
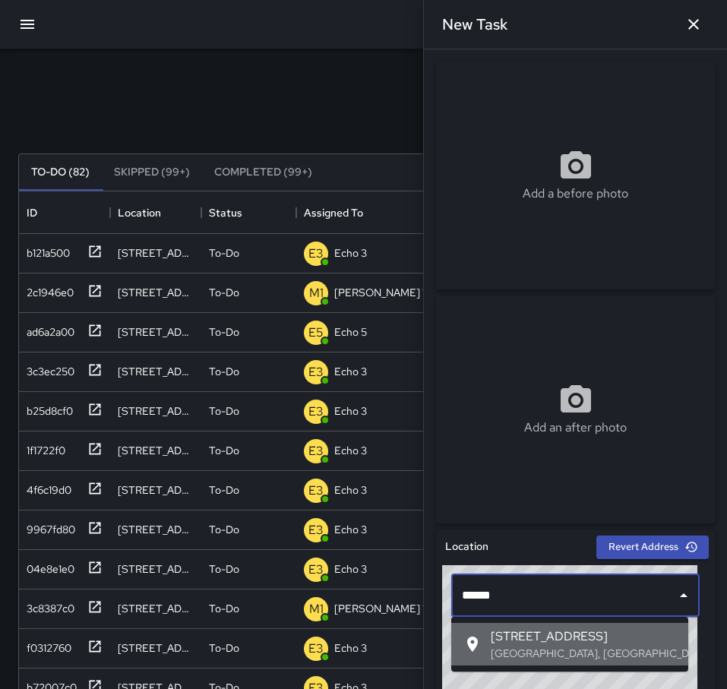
click at [592, 644] on div "[STREET_ADDRESS]" at bounding box center [583, 644] width 185 height 33
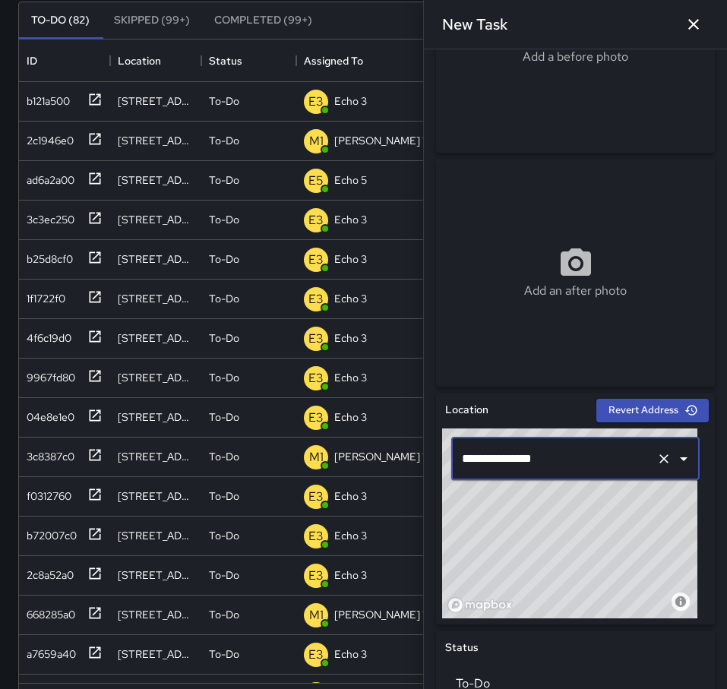
scroll to position [0, 0]
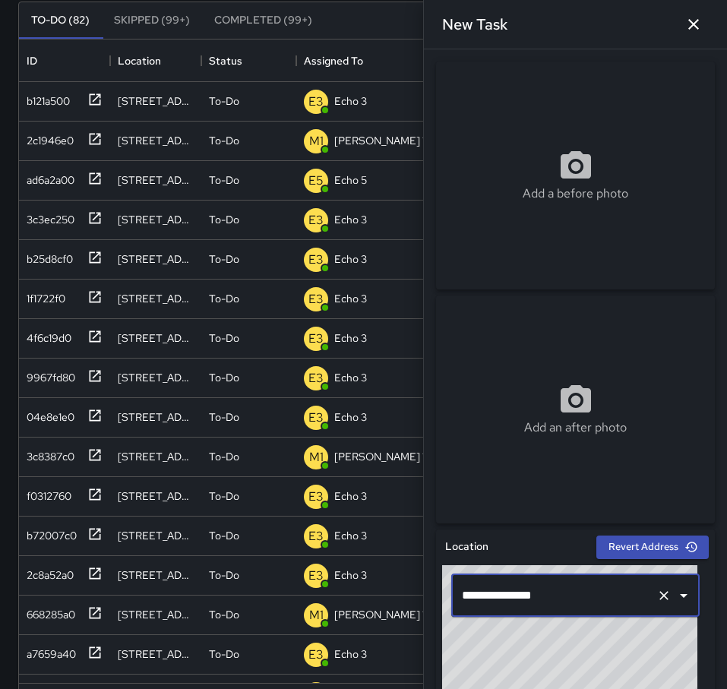
type input "**********"
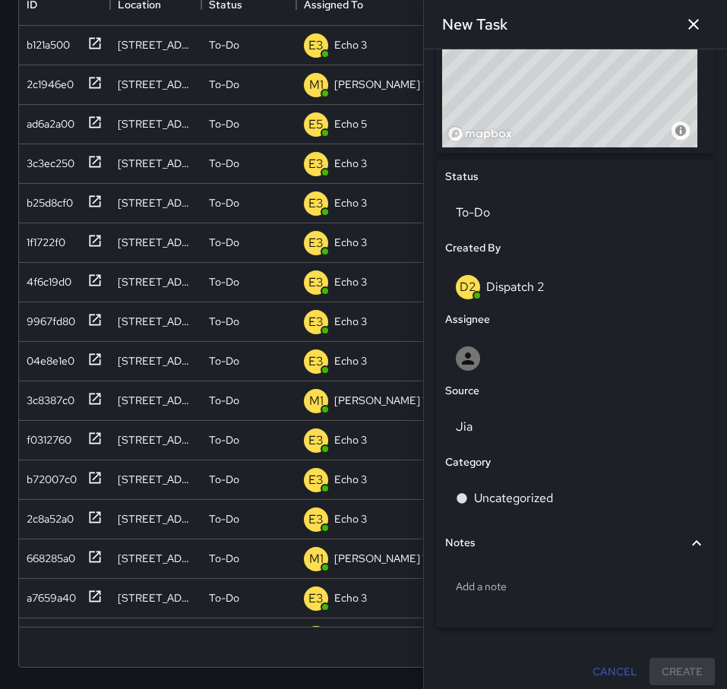
scroll to position [616, 0]
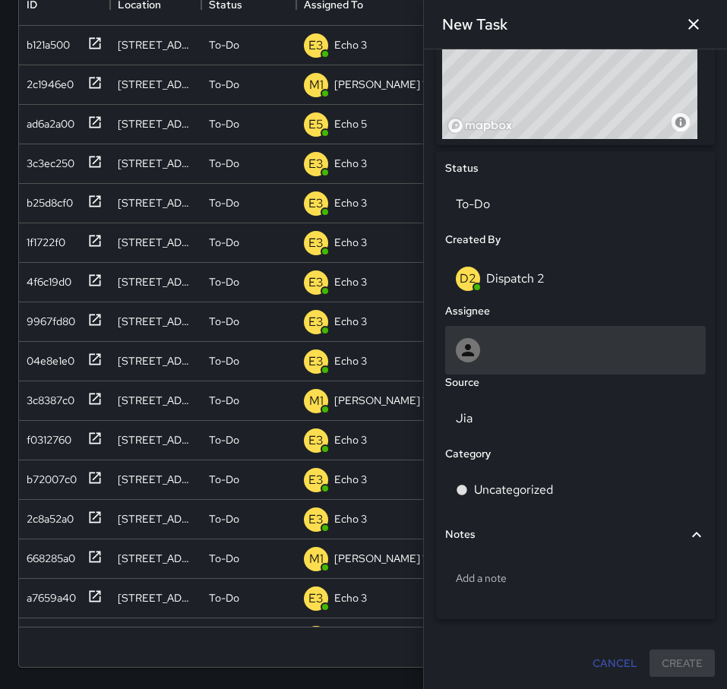
click at [483, 348] on div at bounding box center [575, 350] width 239 height 24
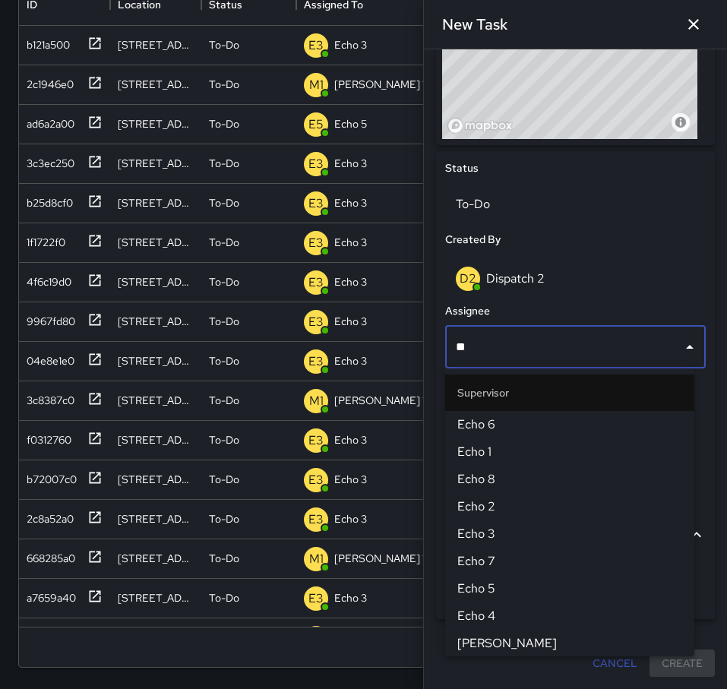
type input "***"
click at [495, 580] on span "Echo 5" at bounding box center [569, 589] width 225 height 18
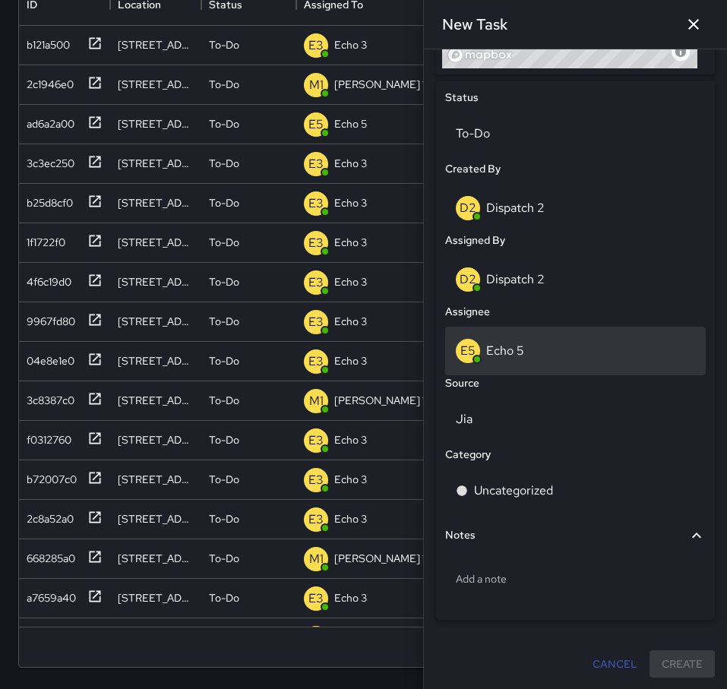
scroll to position [688, 0]
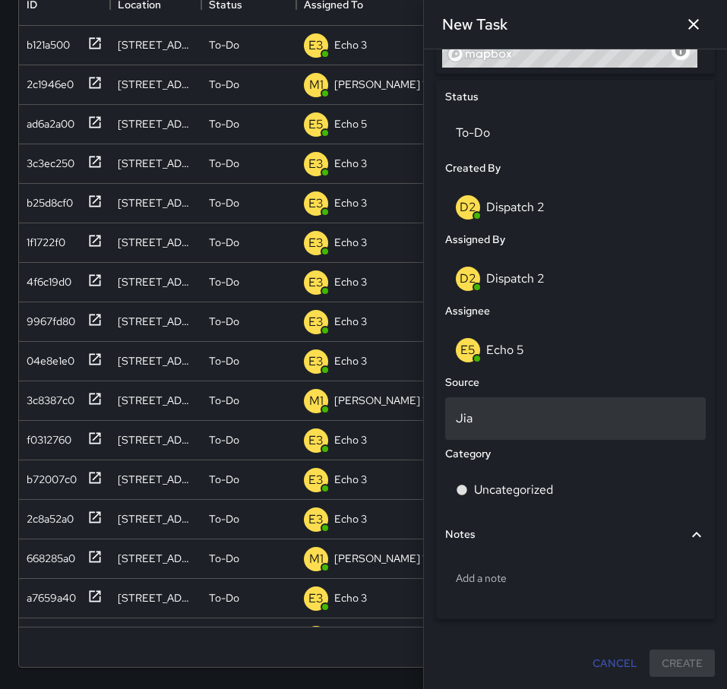
click at [482, 422] on p "Jia" at bounding box center [575, 419] width 239 height 18
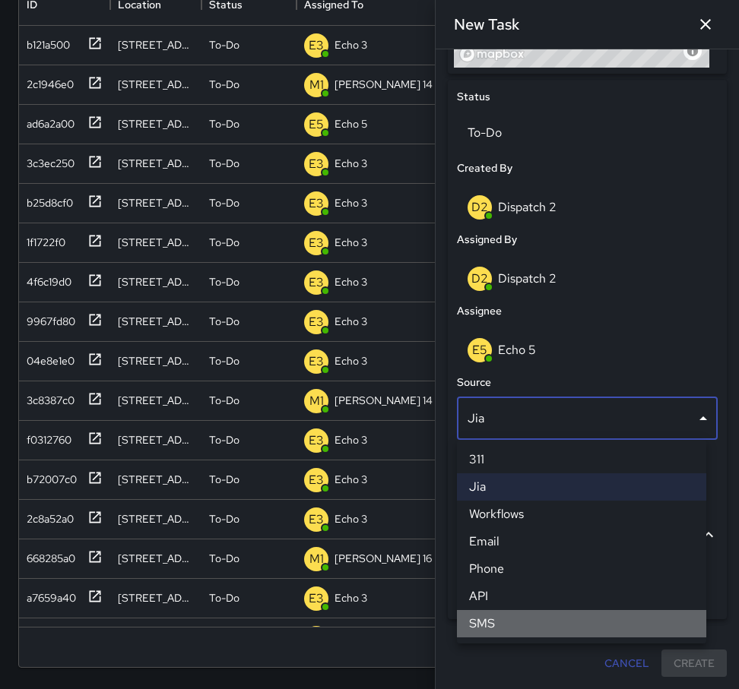
click at [489, 620] on li "SMS" at bounding box center [581, 623] width 249 height 27
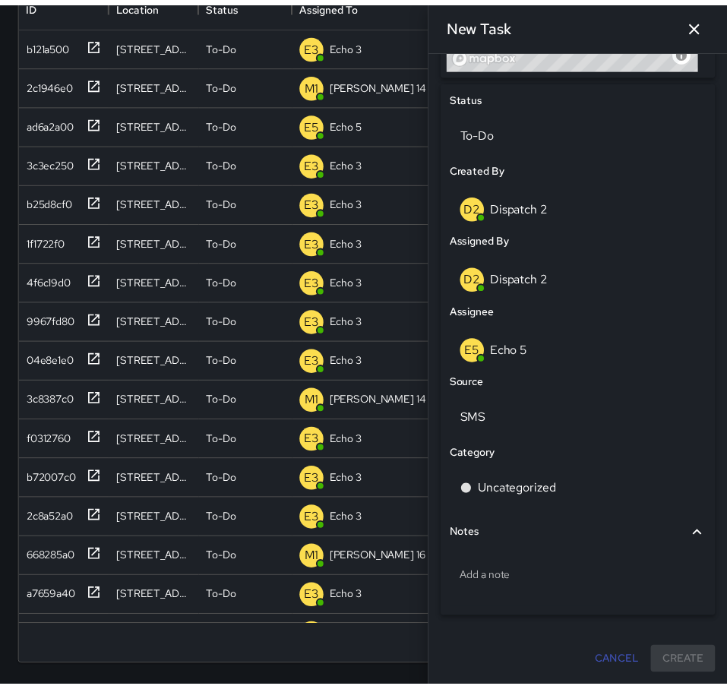
scroll to position [12, 12]
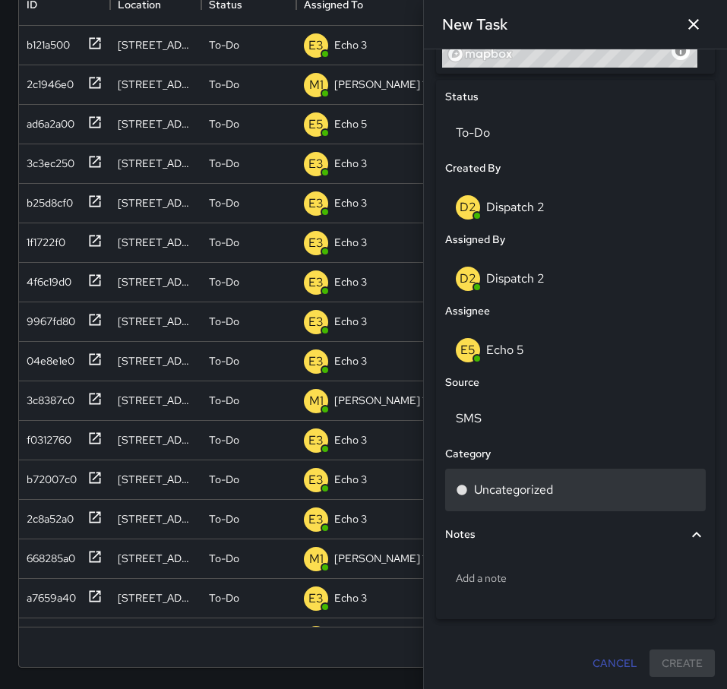
click at [550, 486] on p "Uncategorized" at bounding box center [513, 490] width 79 height 18
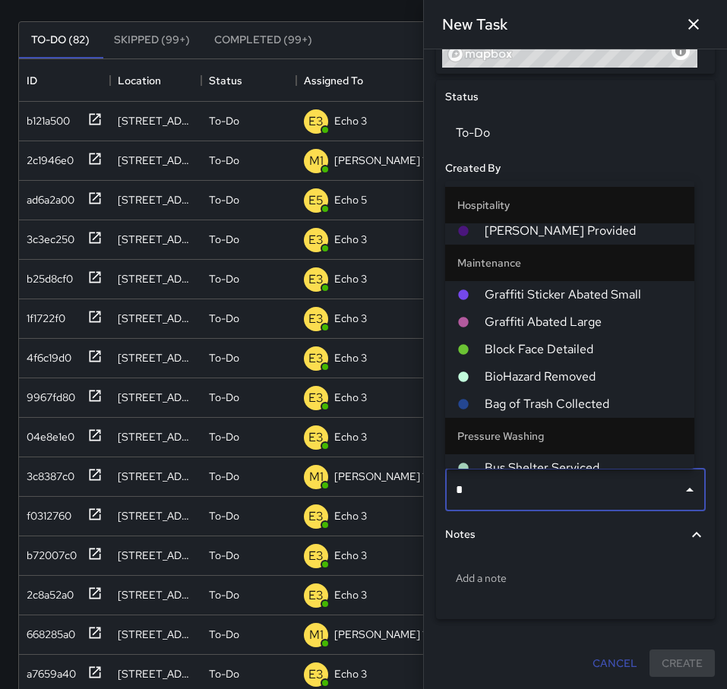
scroll to position [0, 0]
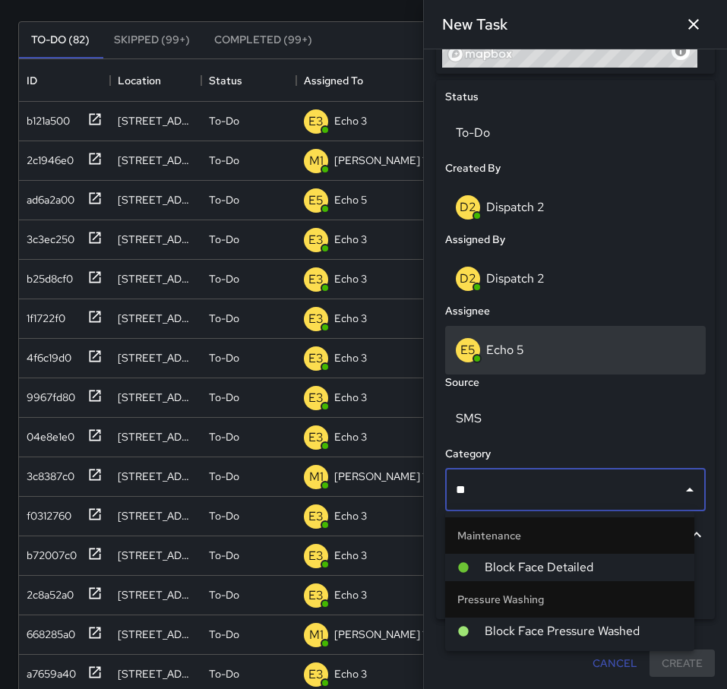
type input "***"
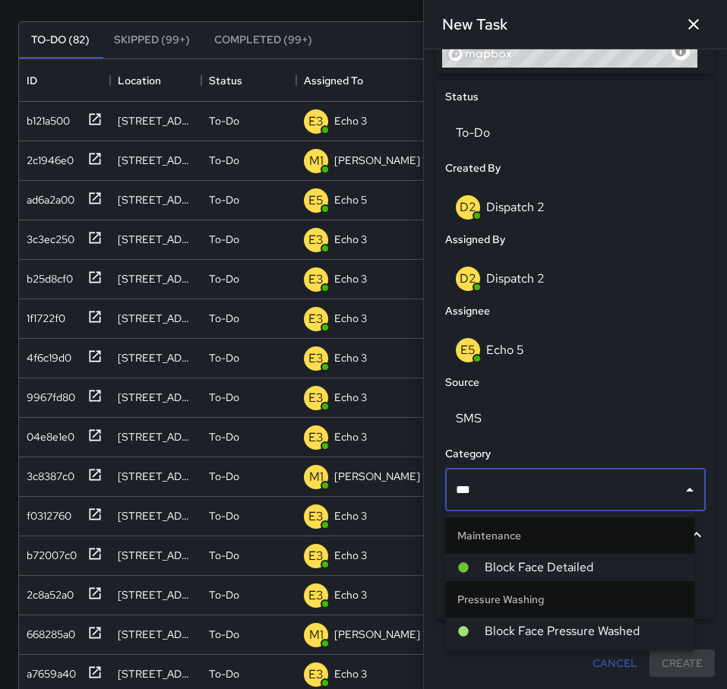
click at [587, 638] on span "Block Face Pressure Washed" at bounding box center [584, 631] width 198 height 18
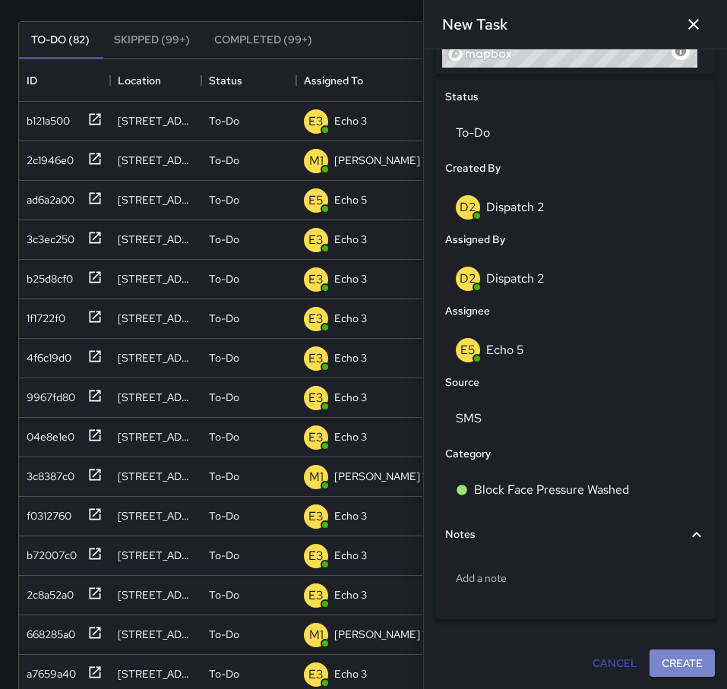
click at [661, 659] on button "Create" at bounding box center [682, 664] width 65 height 28
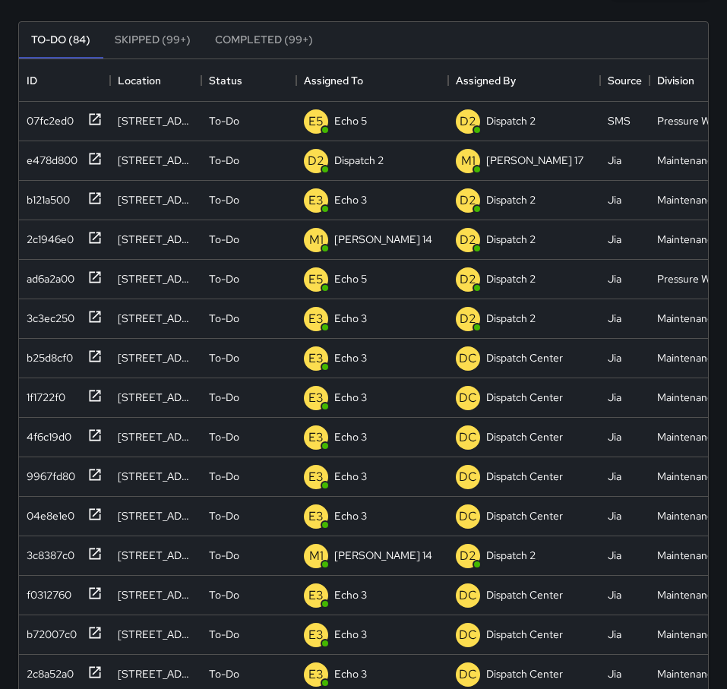
click at [242, 46] on button "Completed (99+)" at bounding box center [264, 40] width 122 height 36
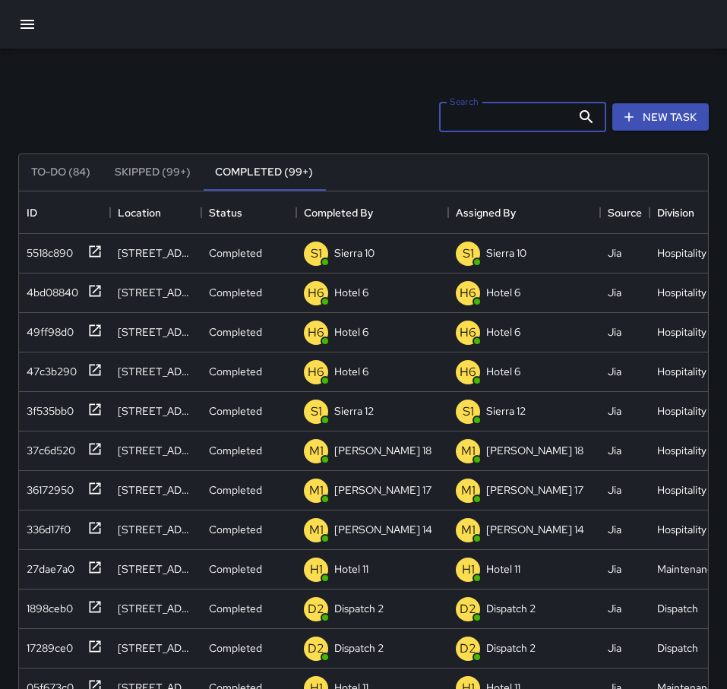
click at [504, 119] on input "Search" at bounding box center [505, 117] width 132 height 30
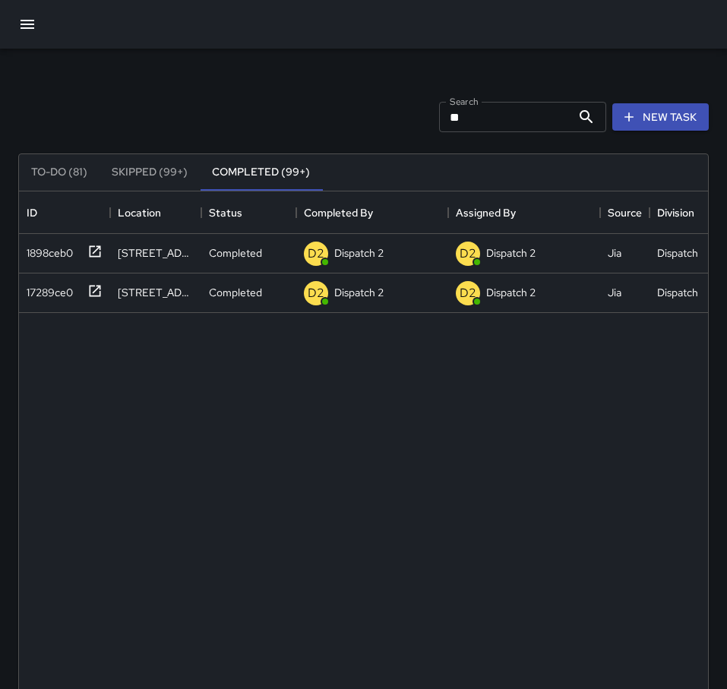
click at [528, 119] on input "**" at bounding box center [505, 117] width 132 height 30
type input "*"
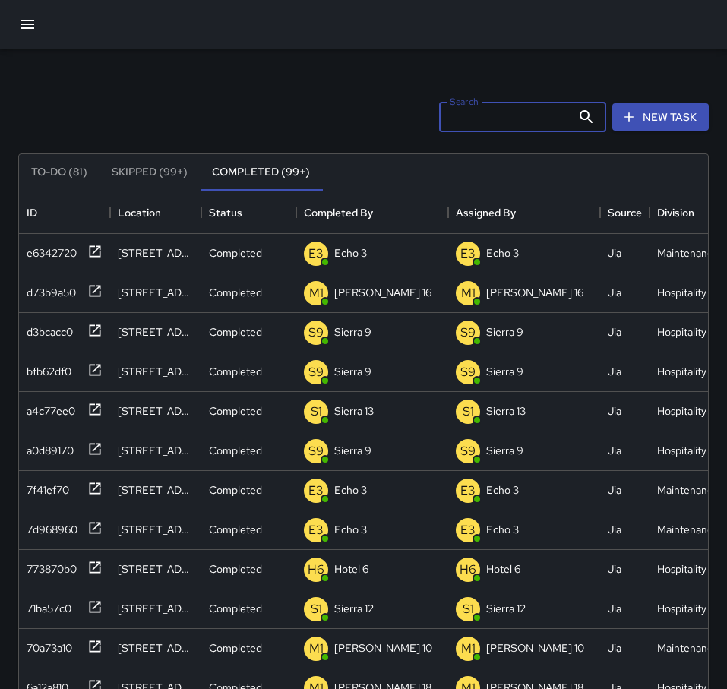
click at [54, 172] on button "To-Do (81)" at bounding box center [59, 172] width 81 height 36
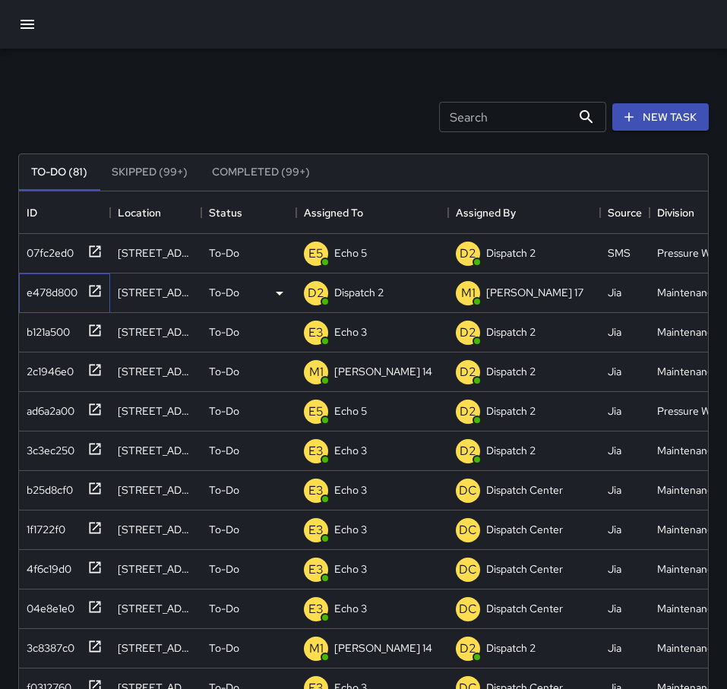
click at [93, 285] on icon at bounding box center [94, 290] width 15 height 15
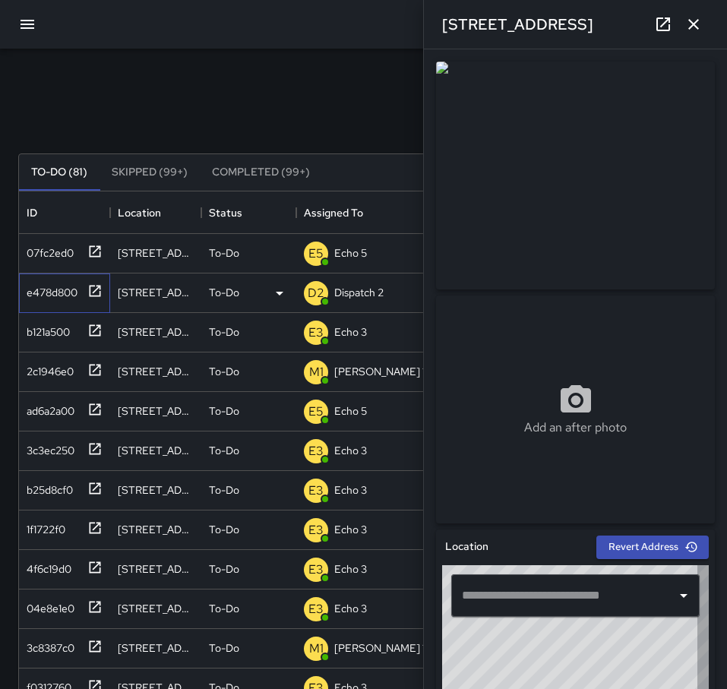
type input "**********"
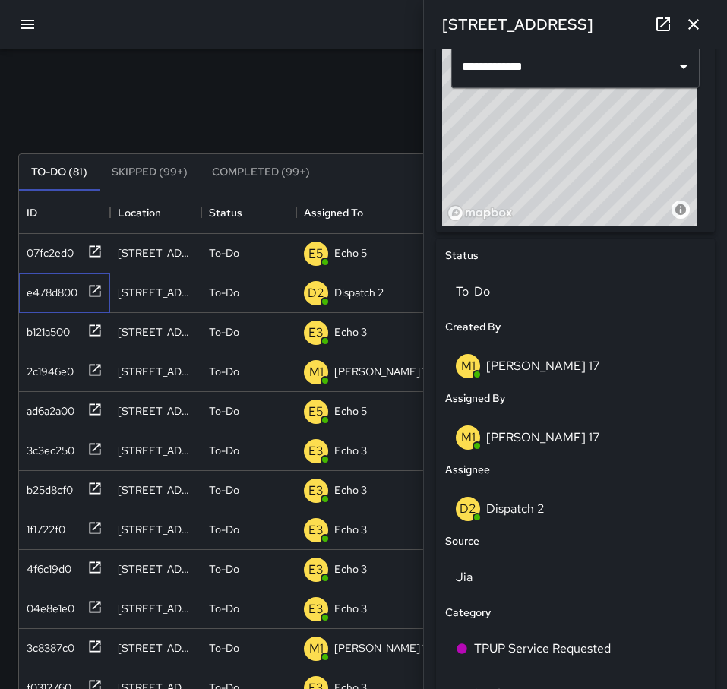
scroll to position [532, 0]
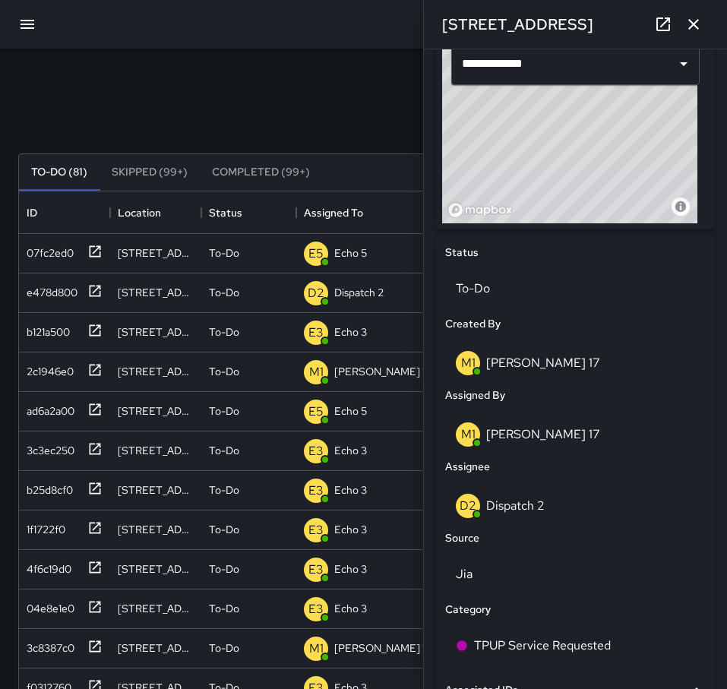
click at [518, 433] on p "[PERSON_NAME] 17" at bounding box center [543, 434] width 114 height 16
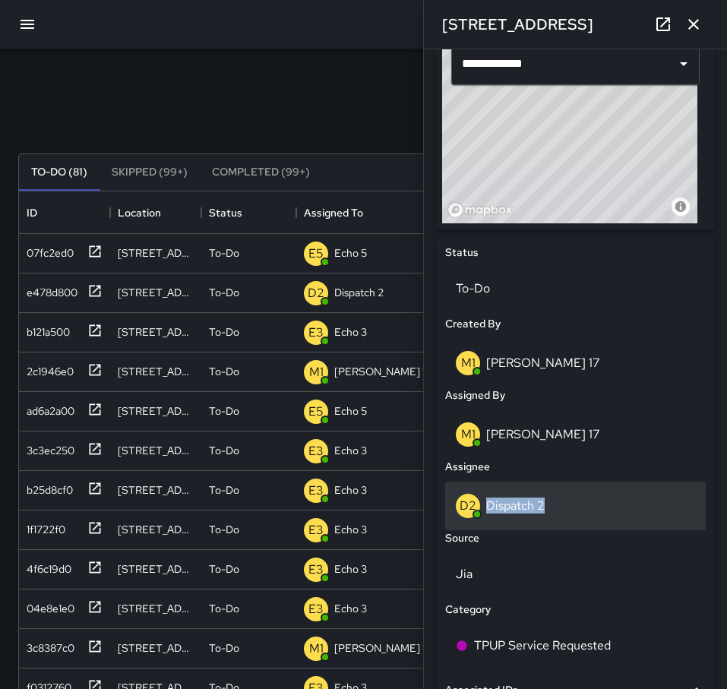
drag, startPoint x: 563, startPoint y: 500, endPoint x: 483, endPoint y: 504, distance: 79.9
click at [483, 504] on div "D2 Dispatch 2" at bounding box center [575, 506] width 239 height 24
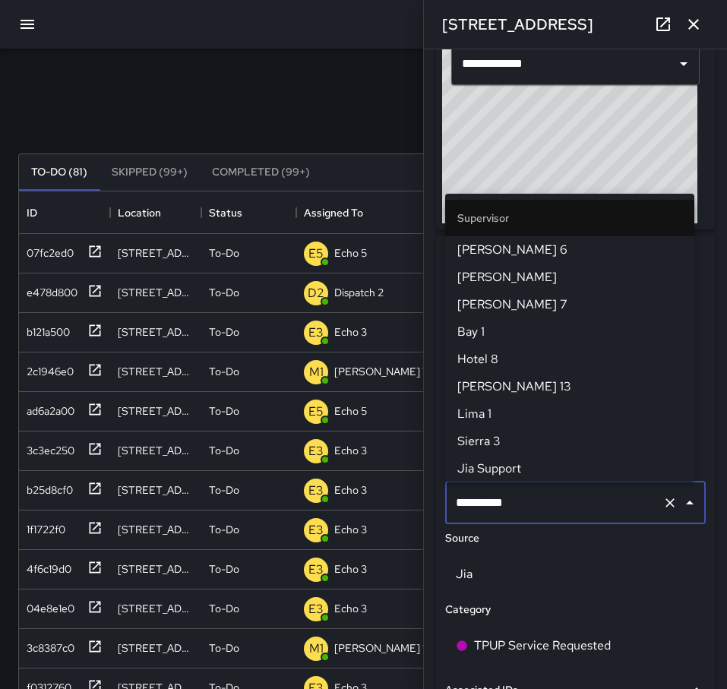
scroll to position [356, 0]
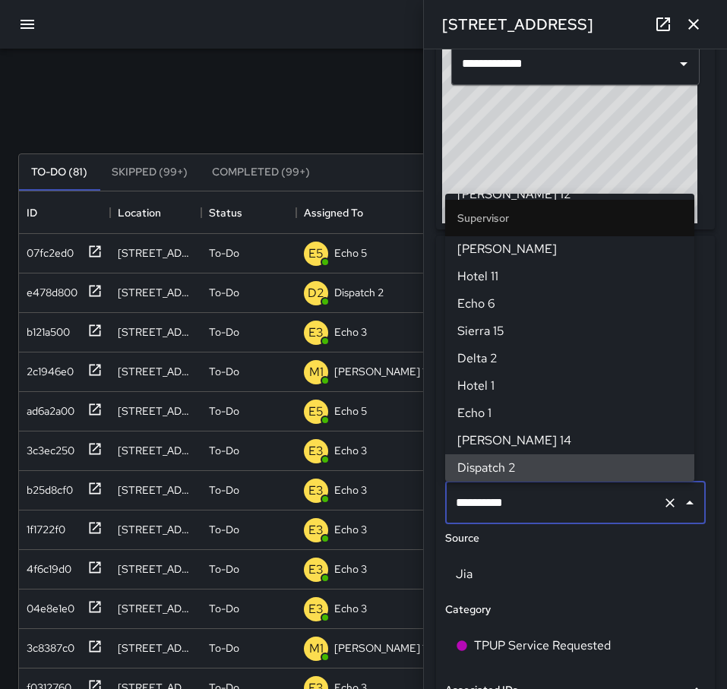
click at [663, 501] on icon "Clear" at bounding box center [670, 502] width 15 height 15
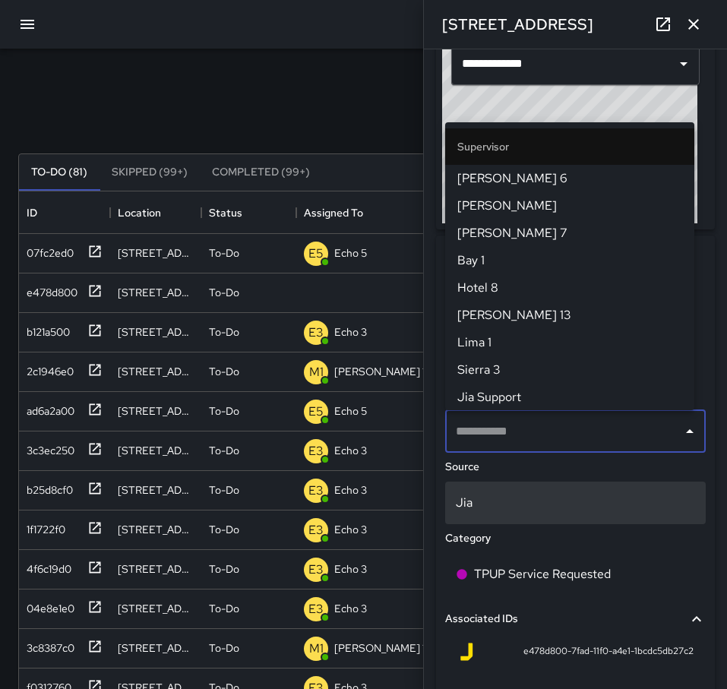
type input "*"
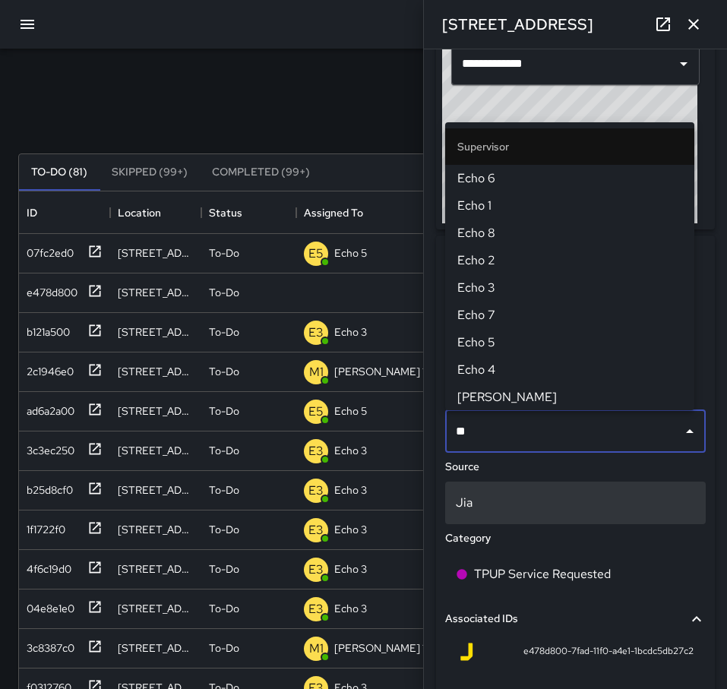
type input "***"
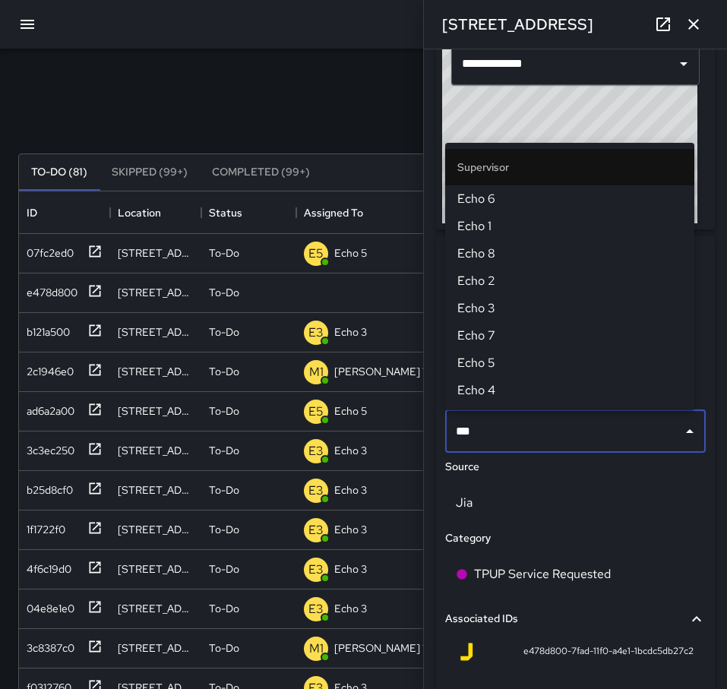
click at [512, 303] on span "Echo 3" at bounding box center [569, 308] width 225 height 18
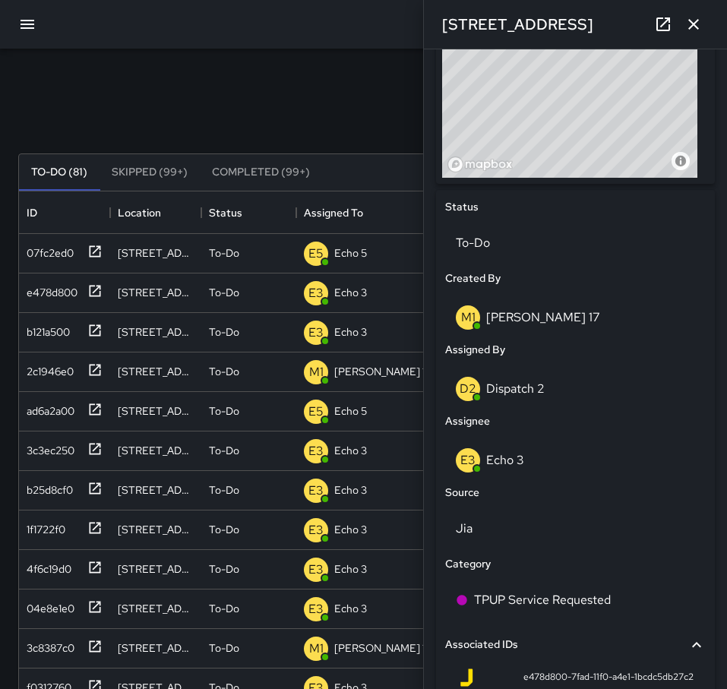
scroll to position [543, 0]
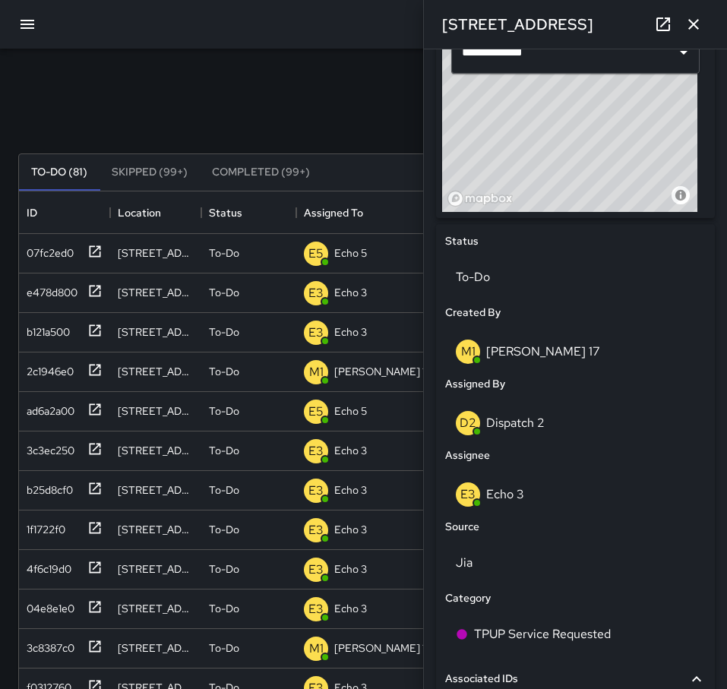
click at [699, 26] on icon "button" at bounding box center [694, 24] width 18 height 18
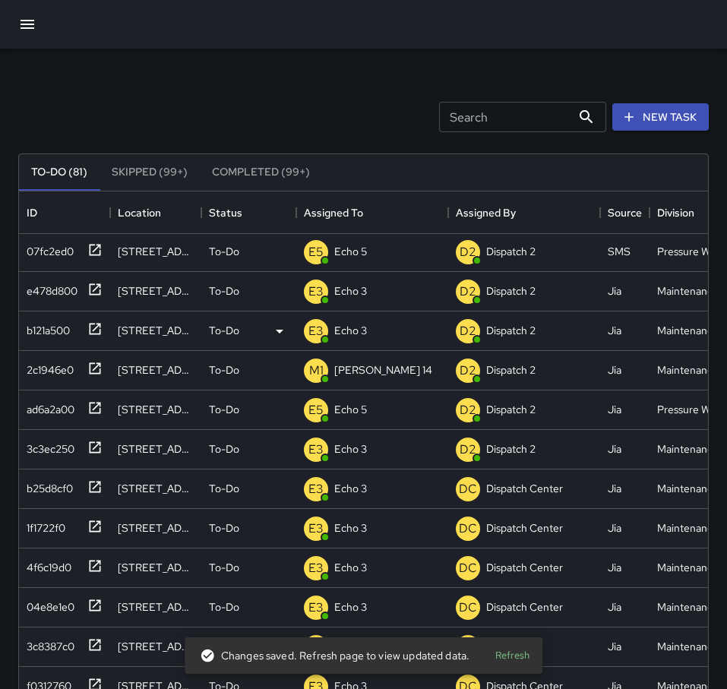
scroll to position [0, 0]
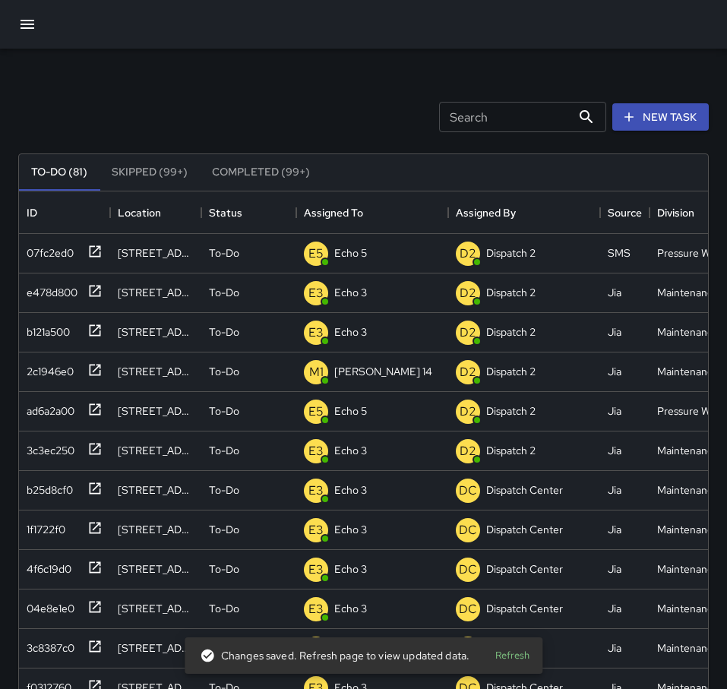
click at [517, 657] on button "Refresh" at bounding box center [512, 656] width 49 height 24
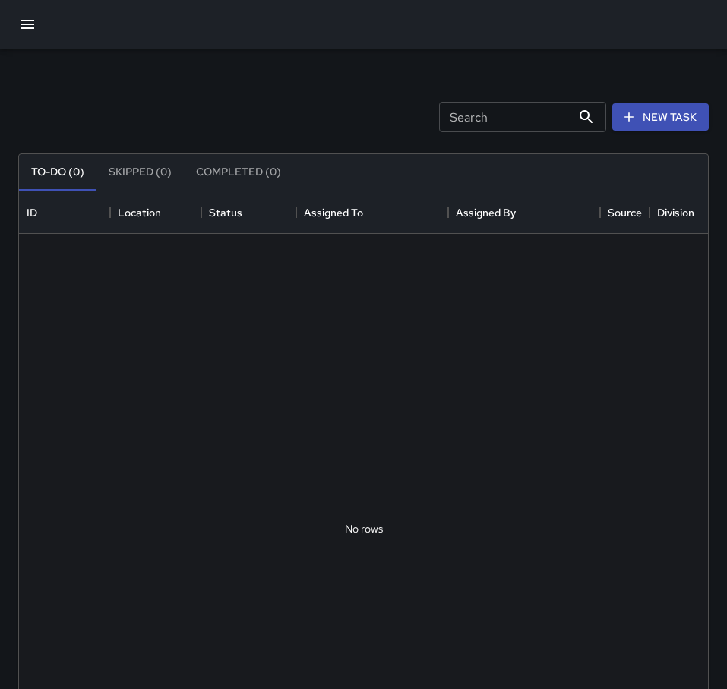
scroll to position [12, 12]
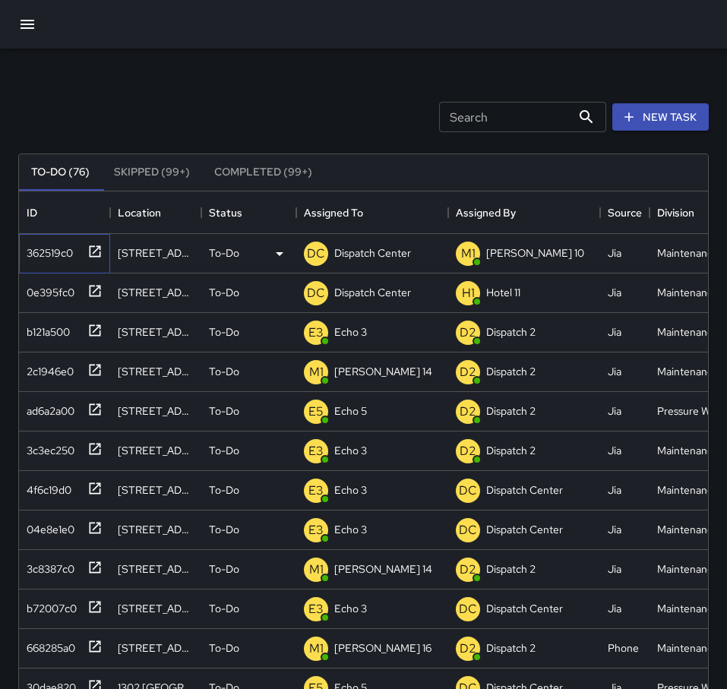
click at [90, 245] on icon at bounding box center [94, 251] width 15 height 15
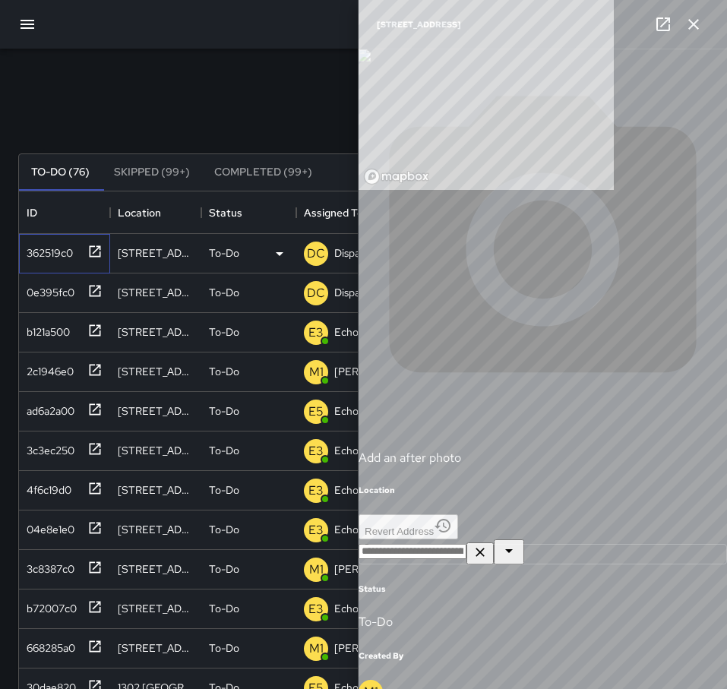
type input "**********"
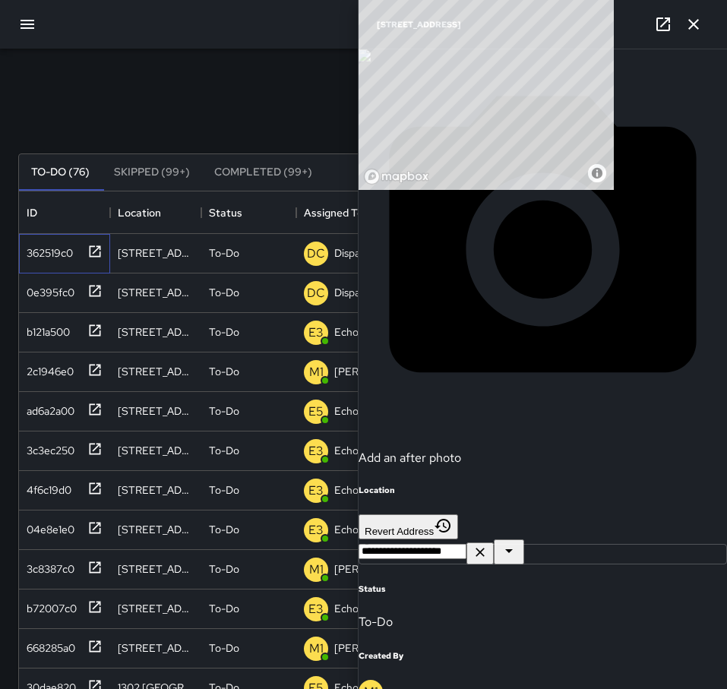
scroll to position [532, 0]
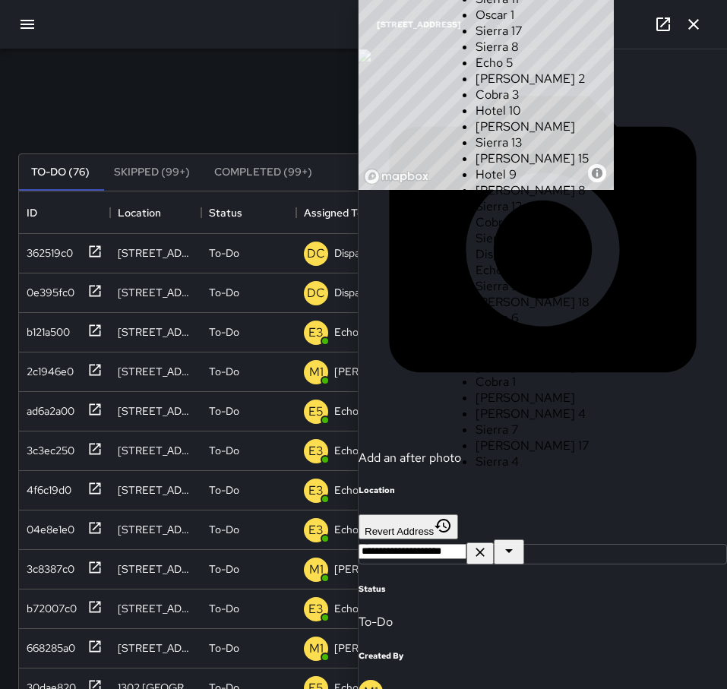
scroll to position [1560, 0]
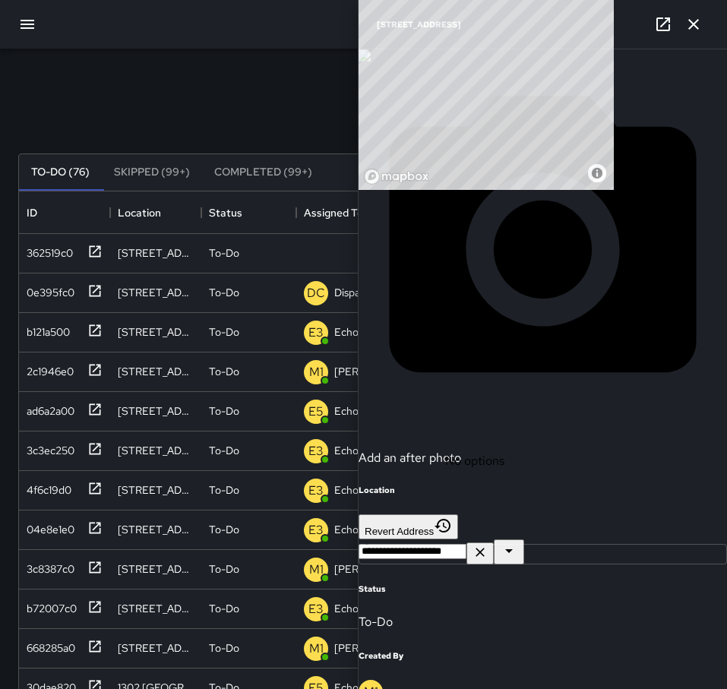
type input "**"
click at [476, 318] on span "Echo 3" at bounding box center [495, 326] width 38 height 16
click at [692, 24] on icon "button" at bounding box center [693, 24] width 11 height 11
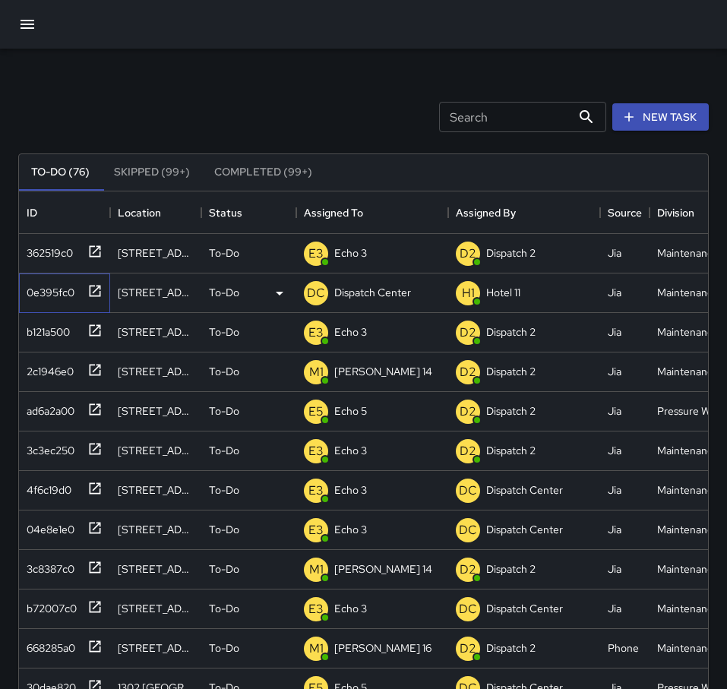
click at [90, 295] on icon at bounding box center [95, 290] width 11 height 11
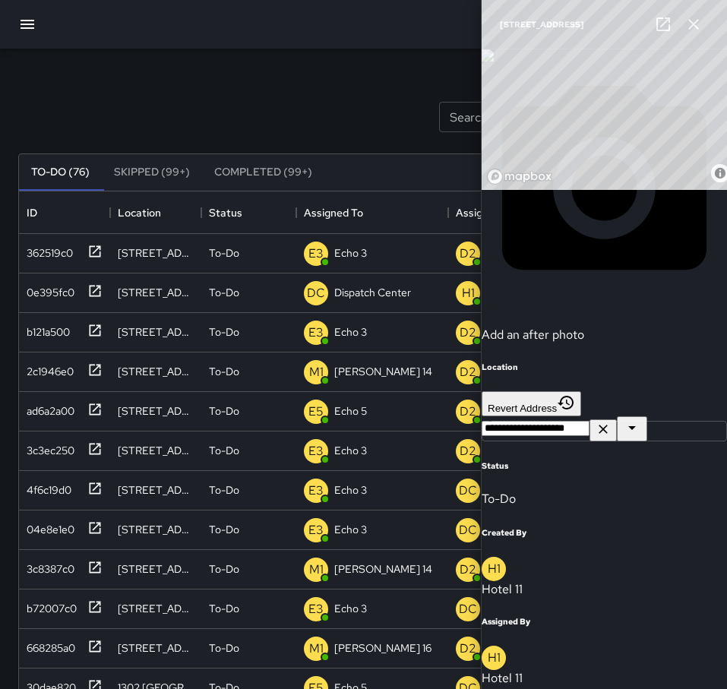
click at [699, 16] on icon "button" at bounding box center [694, 24] width 18 height 18
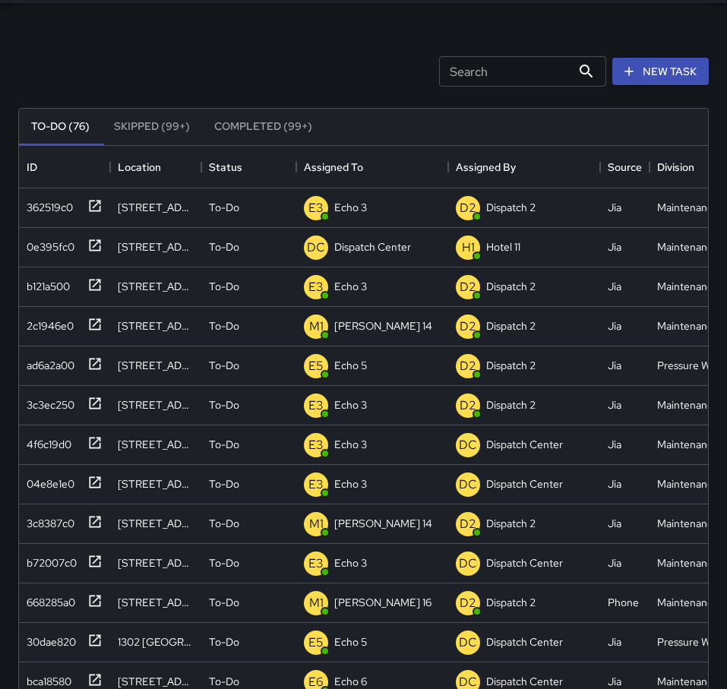
scroll to position [47, 0]
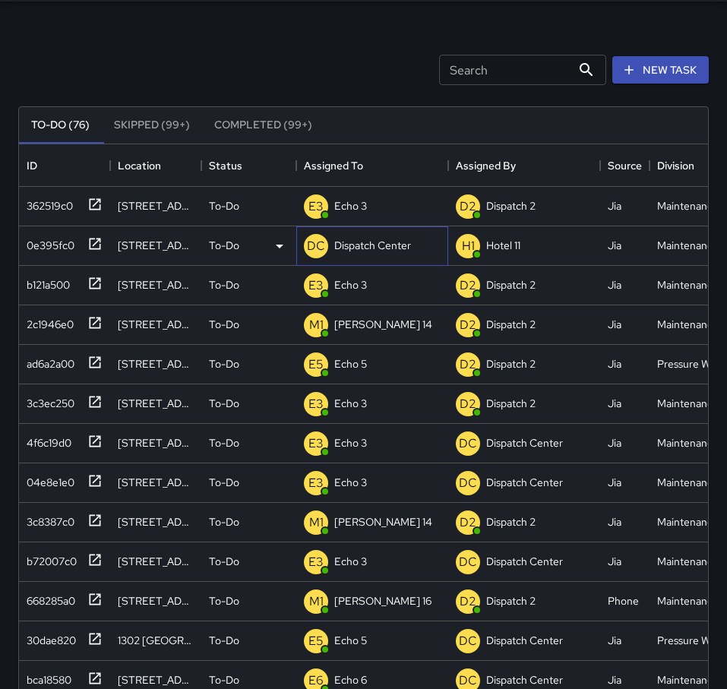
click at [368, 243] on p "Dispatch Center" at bounding box center [372, 245] width 77 height 15
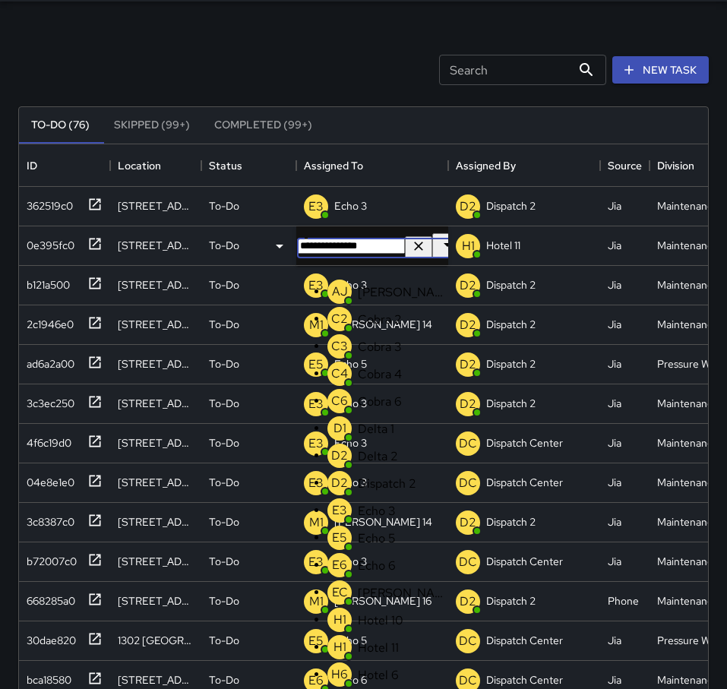
click at [411, 251] on icon "Clear" at bounding box center [418, 246] width 15 height 15
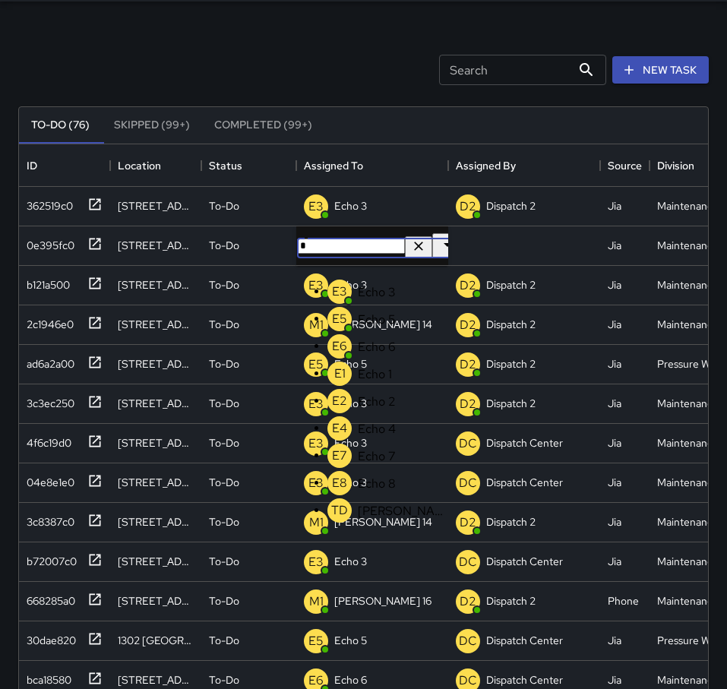
type input "**"
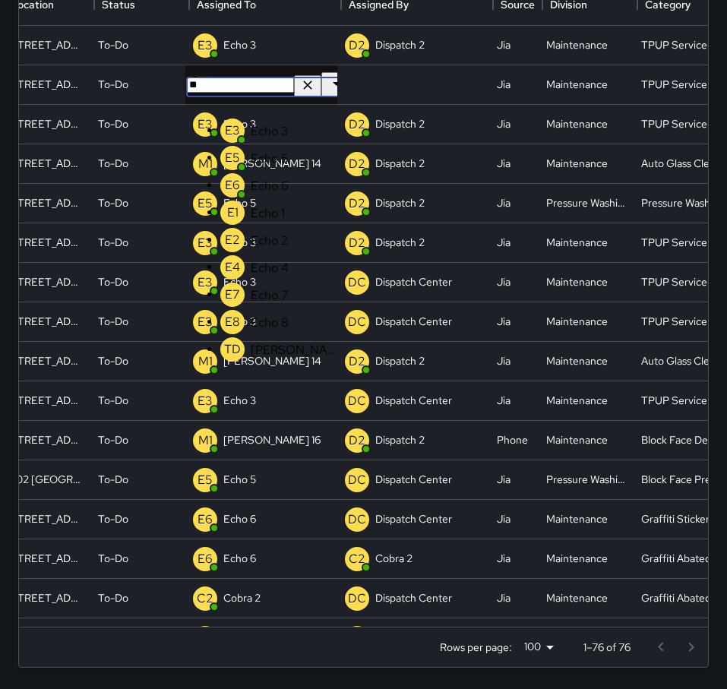
scroll to position [0, 107]
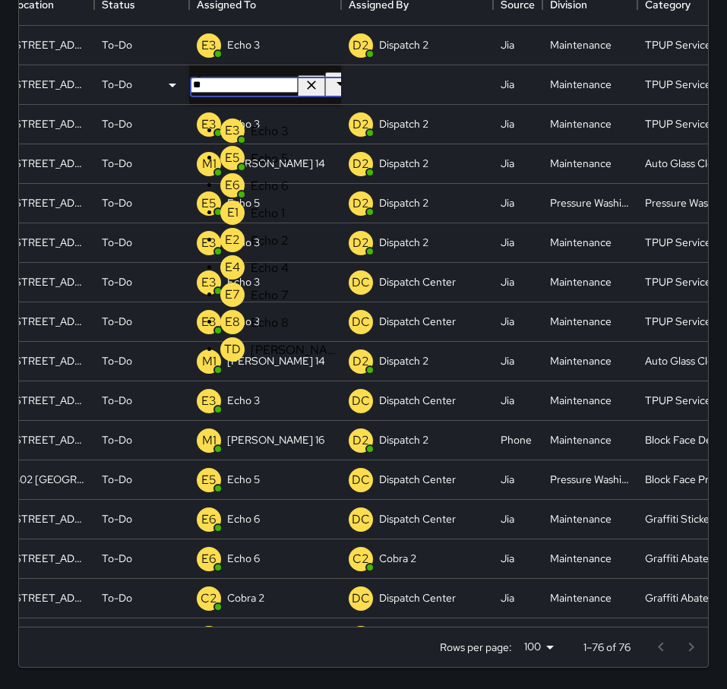
click at [309, 87] on icon "Clear" at bounding box center [311, 84] width 15 height 15
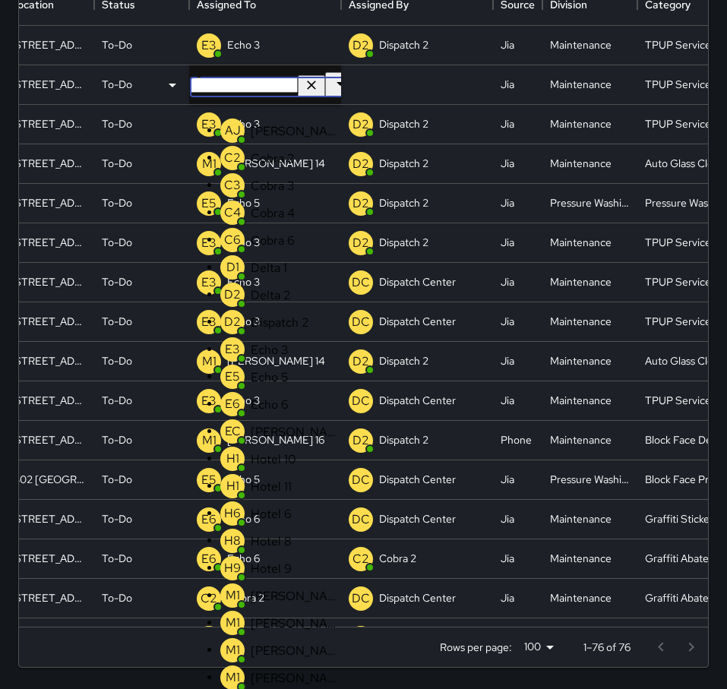
click at [309, 87] on icon "Clear" at bounding box center [311, 84] width 15 height 15
click at [331, 88] on icon "Close" at bounding box center [340, 83] width 18 height 18
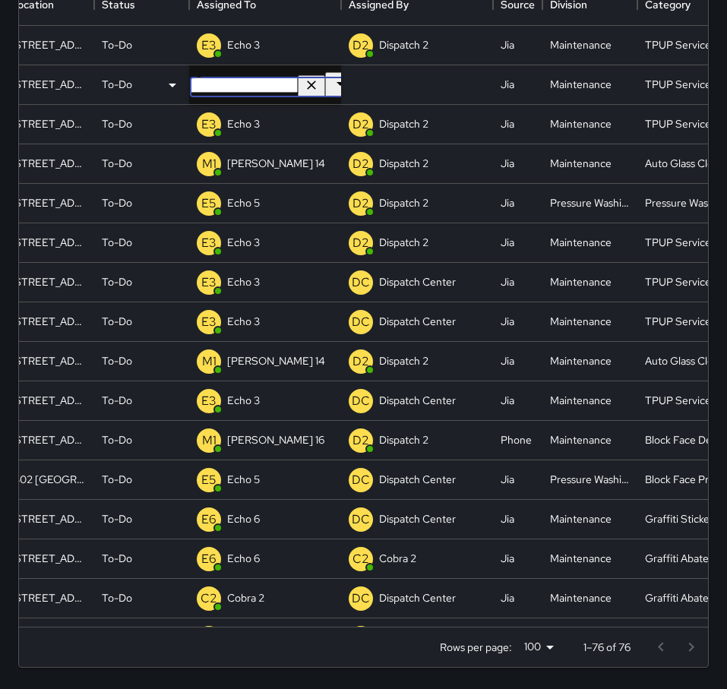
click at [304, 90] on icon "Clear" at bounding box center [311, 84] width 15 height 15
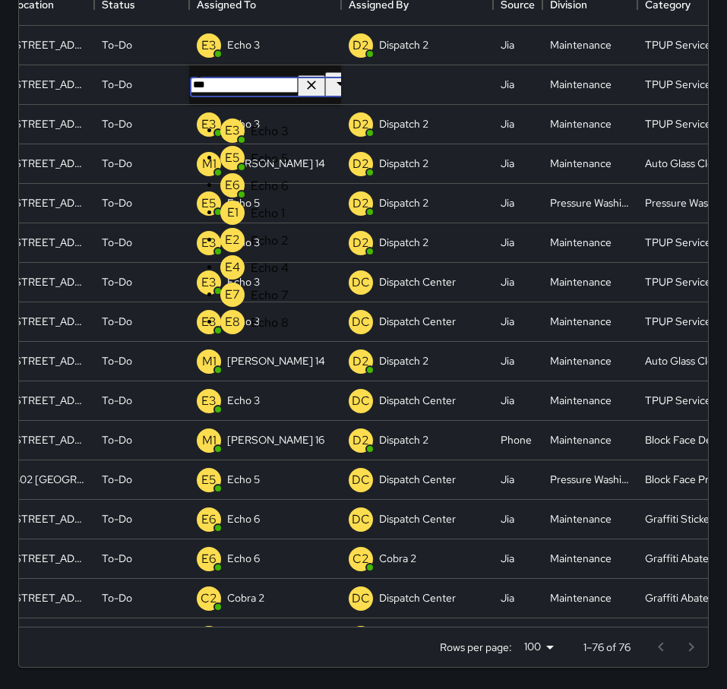
type input "****"
click at [291, 129] on li "E3 Echo 3" at bounding box center [280, 130] width 120 height 30
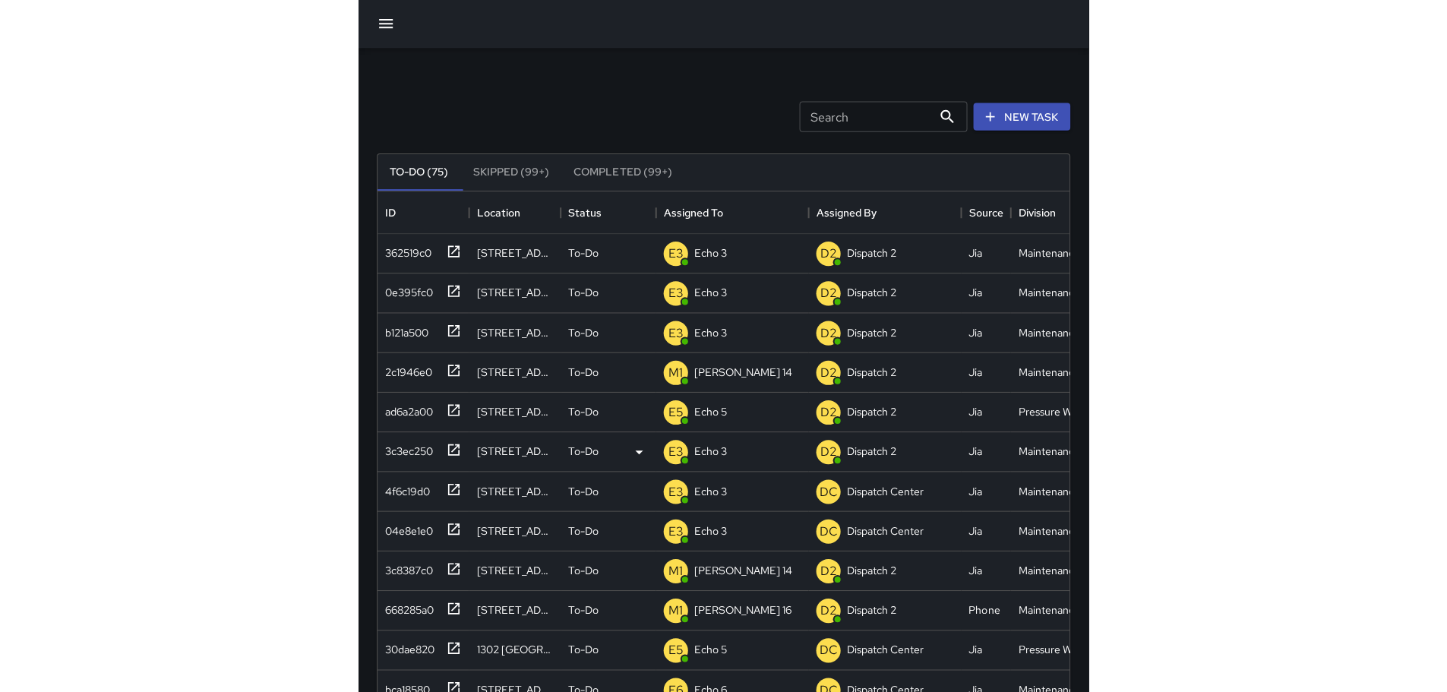
scroll to position [0, 0]
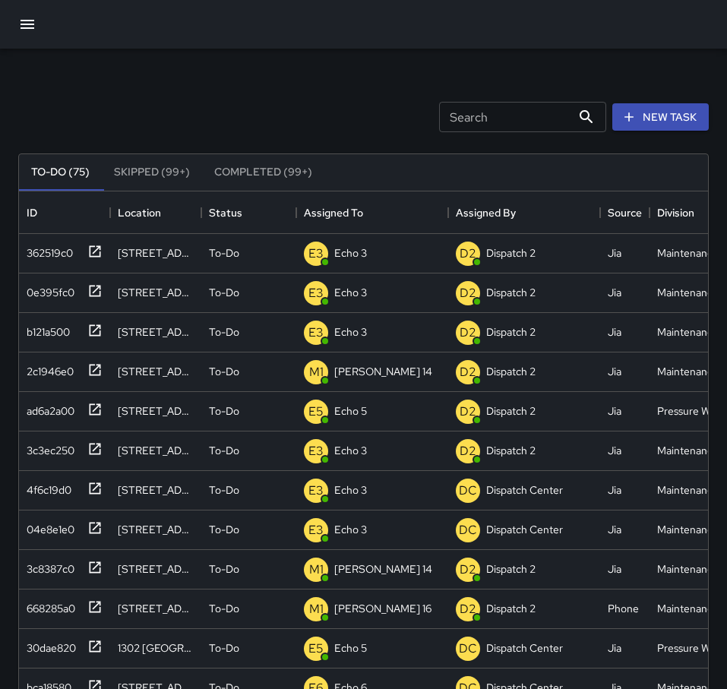
click at [502, 117] on input "Search" at bounding box center [505, 117] width 132 height 30
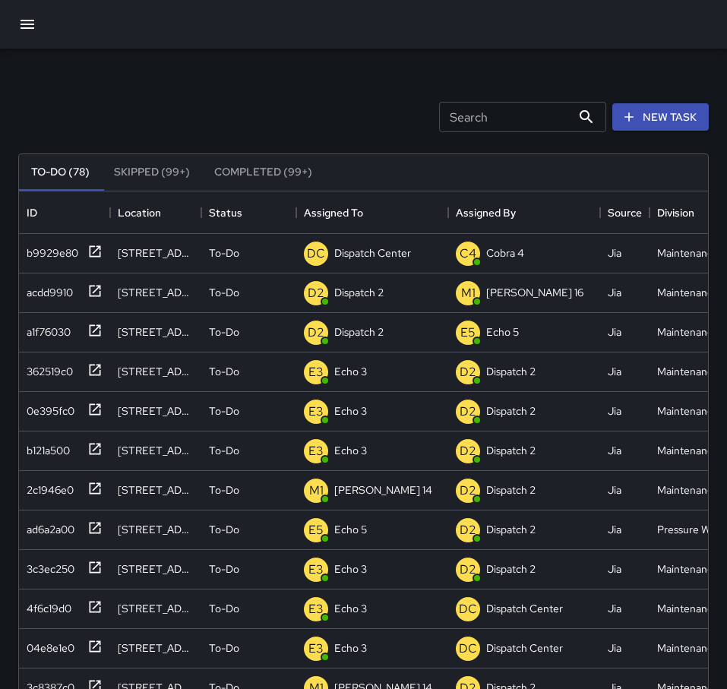
click at [22, 33] on icon "button" at bounding box center [27, 24] width 18 height 18
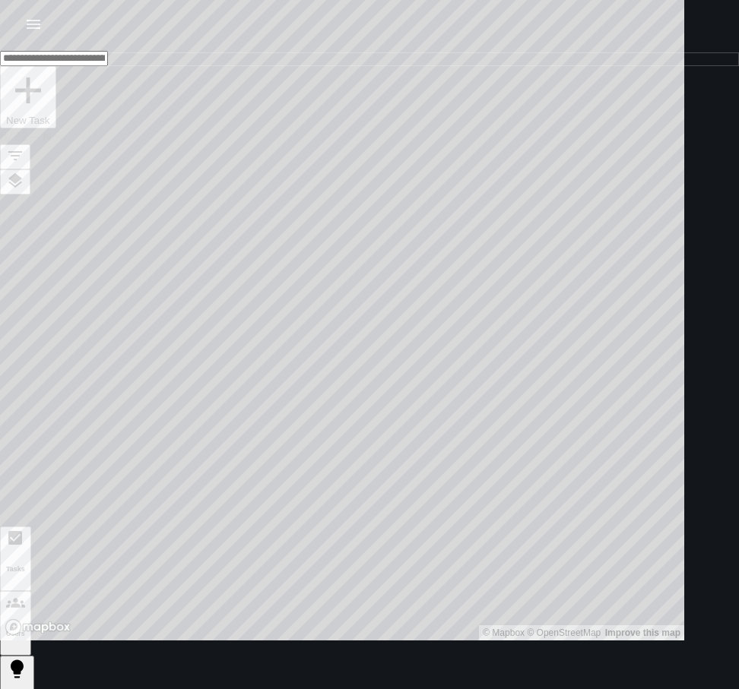
drag, startPoint x: 162, startPoint y: 368, endPoint x: 103, endPoint y: 288, distance: 100.0
click at [103, 288] on div "© Mapbox © OpenStreetMap Improve this map" at bounding box center [342, 320] width 684 height 640
drag, startPoint x: 115, startPoint y: 465, endPoint x: 318, endPoint y: 385, distance: 217.3
click at [316, 386] on div "© Mapbox © OpenStreetMap Improve this map" at bounding box center [342, 320] width 684 height 640
drag, startPoint x: 81, startPoint y: 483, endPoint x: 50, endPoint y: 429, distance: 63.0
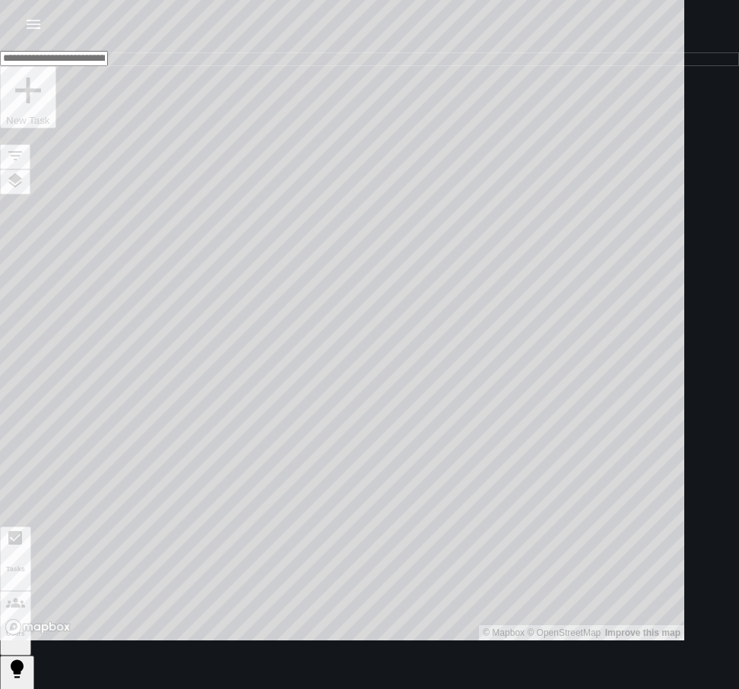
click at [50, 429] on div "© Mapbox © OpenStreetMap Improve this map" at bounding box center [342, 320] width 684 height 640
drag, startPoint x: 412, startPoint y: 298, endPoint x: 226, endPoint y: 428, distance: 226.4
click at [226, 428] on div "© Mapbox © OpenStreetMap Improve this map" at bounding box center [342, 320] width 684 height 640
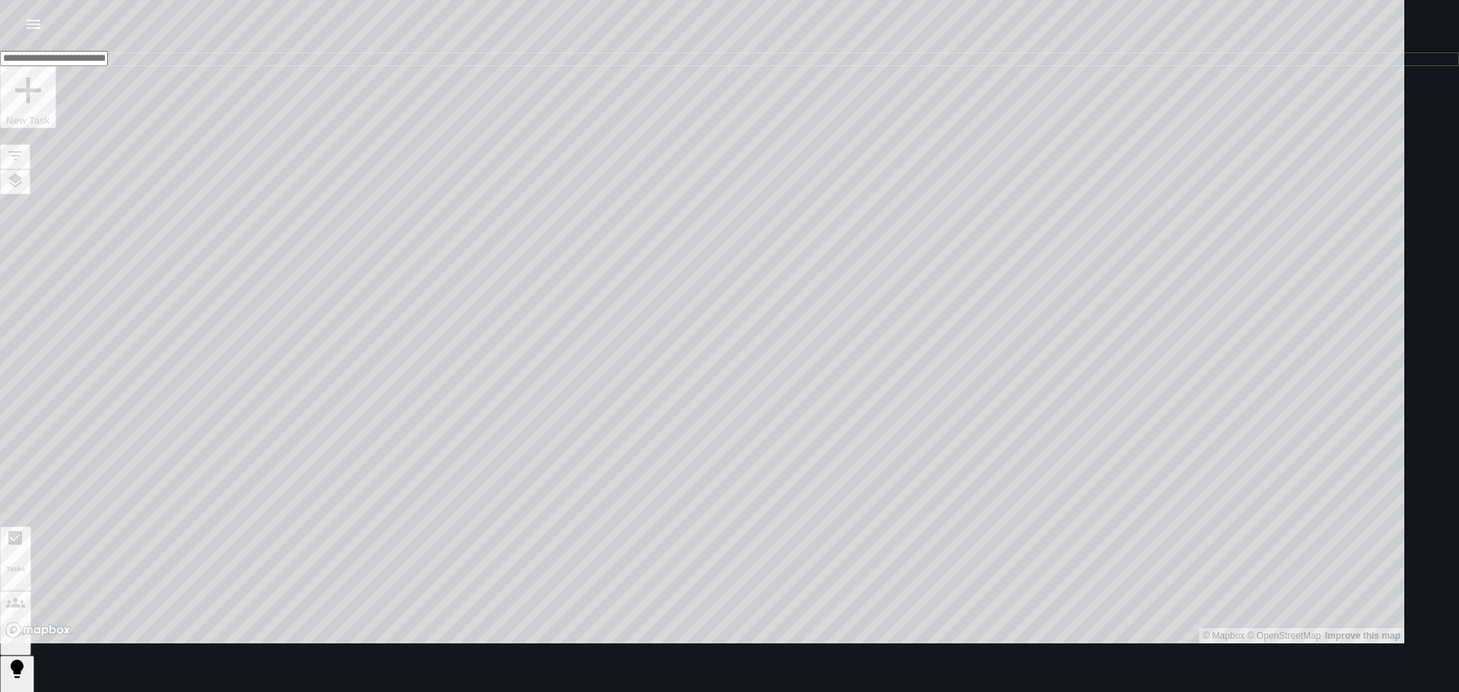
click at [46, 20] on button "button" at bounding box center [33, 24] width 30 height 30
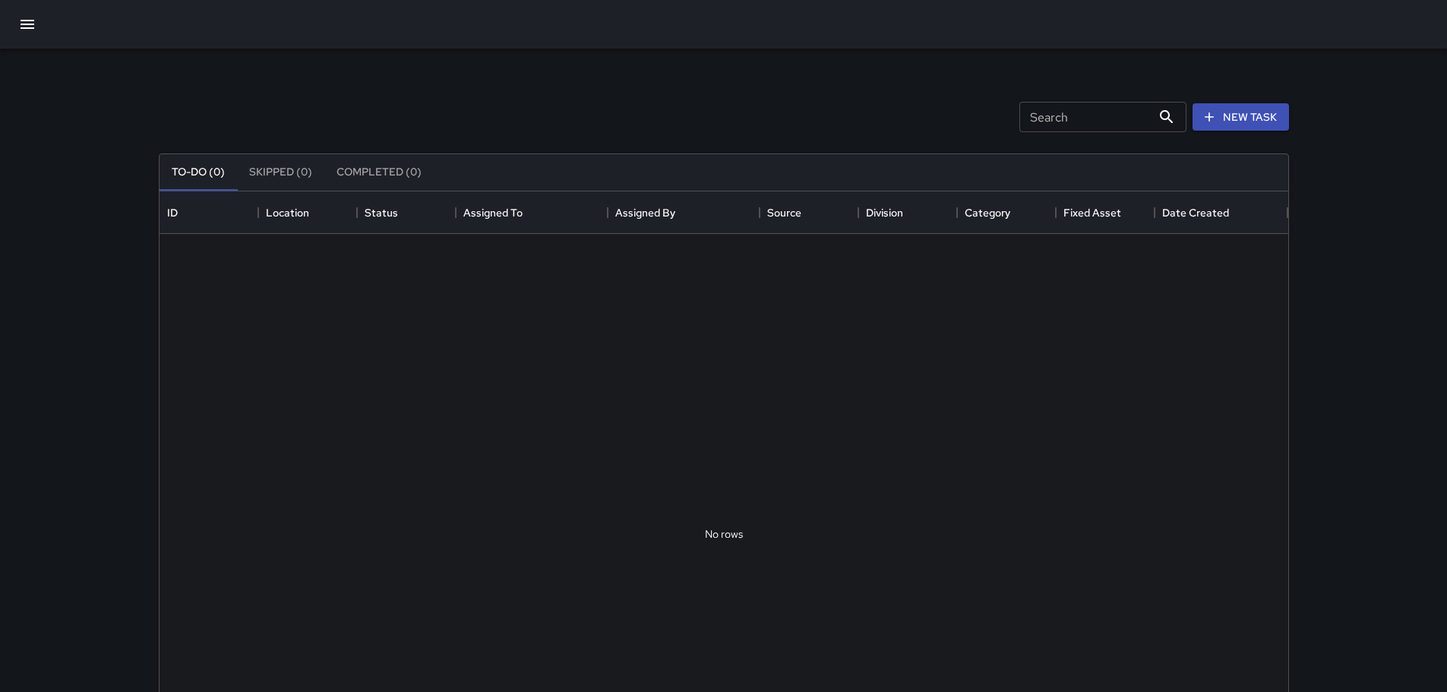
scroll to position [632, 1118]
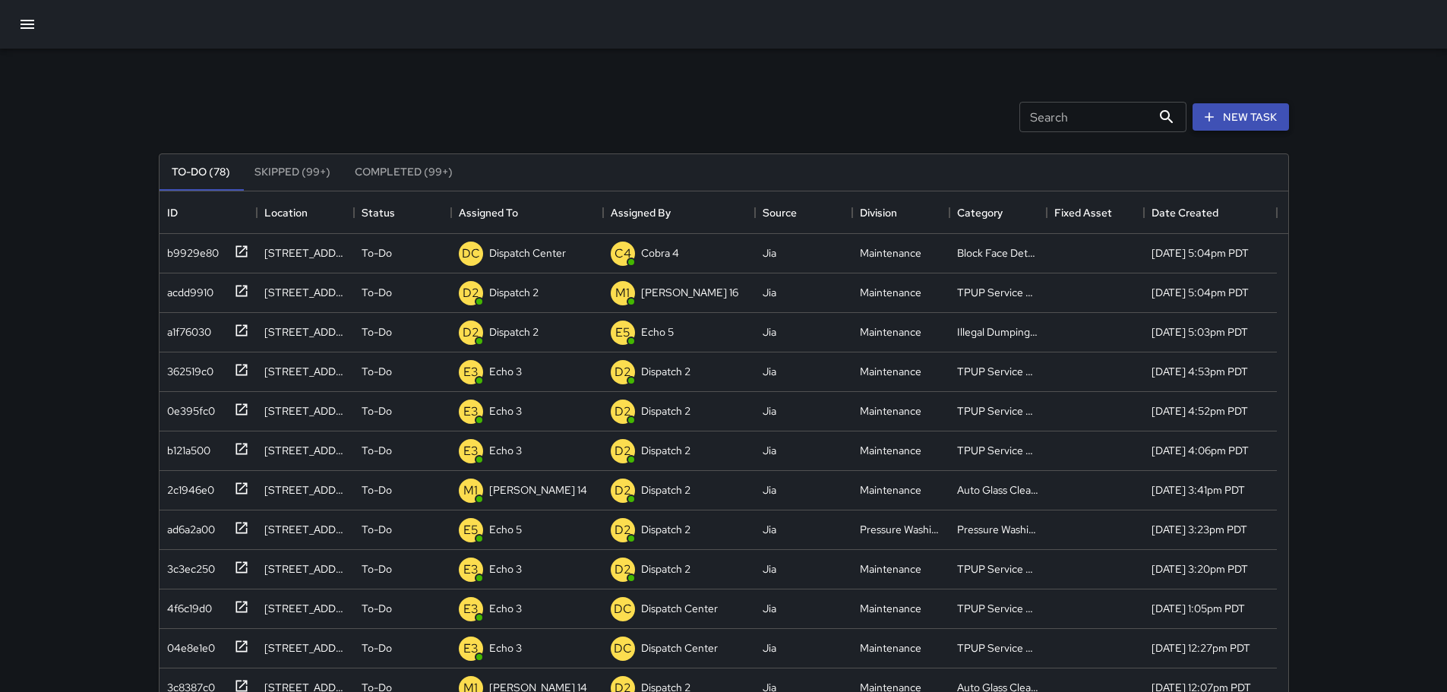
click at [738, 122] on button "New Task" at bounding box center [1241, 117] width 96 height 28
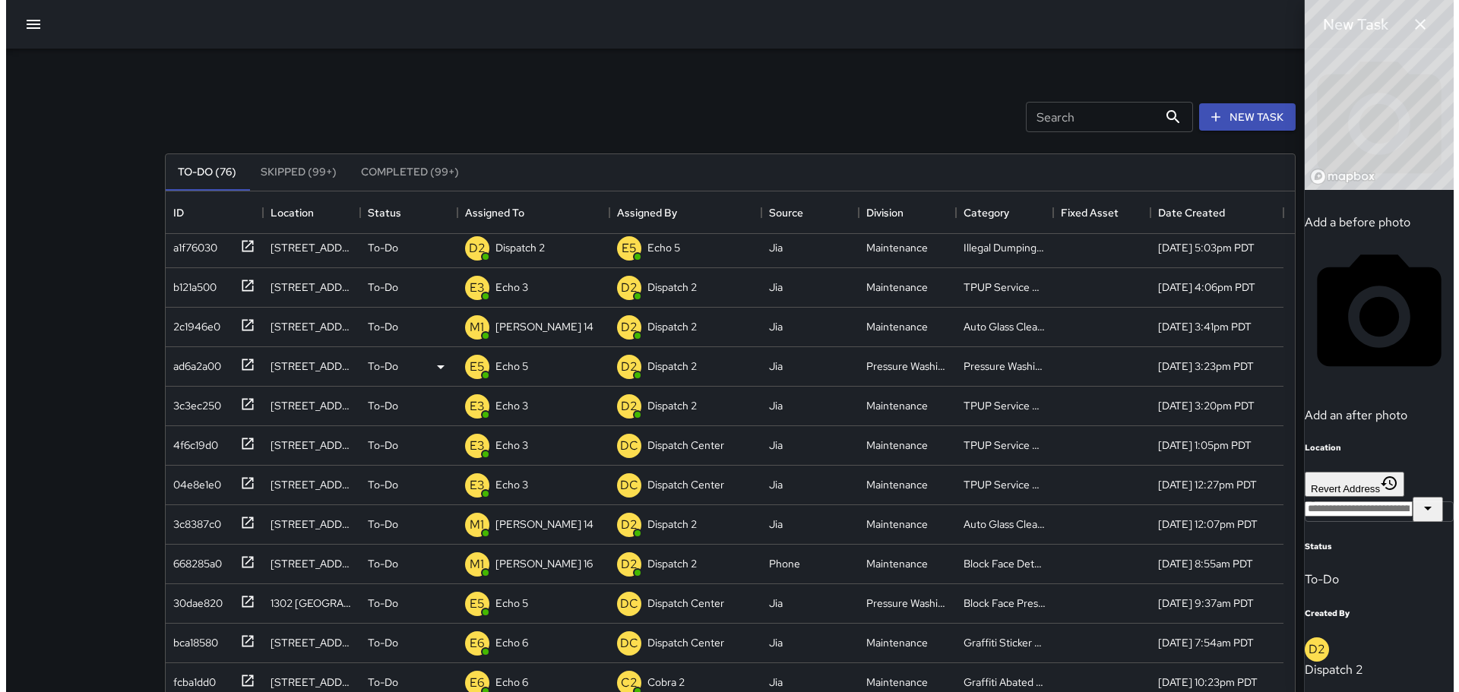
scroll to position [0, 0]
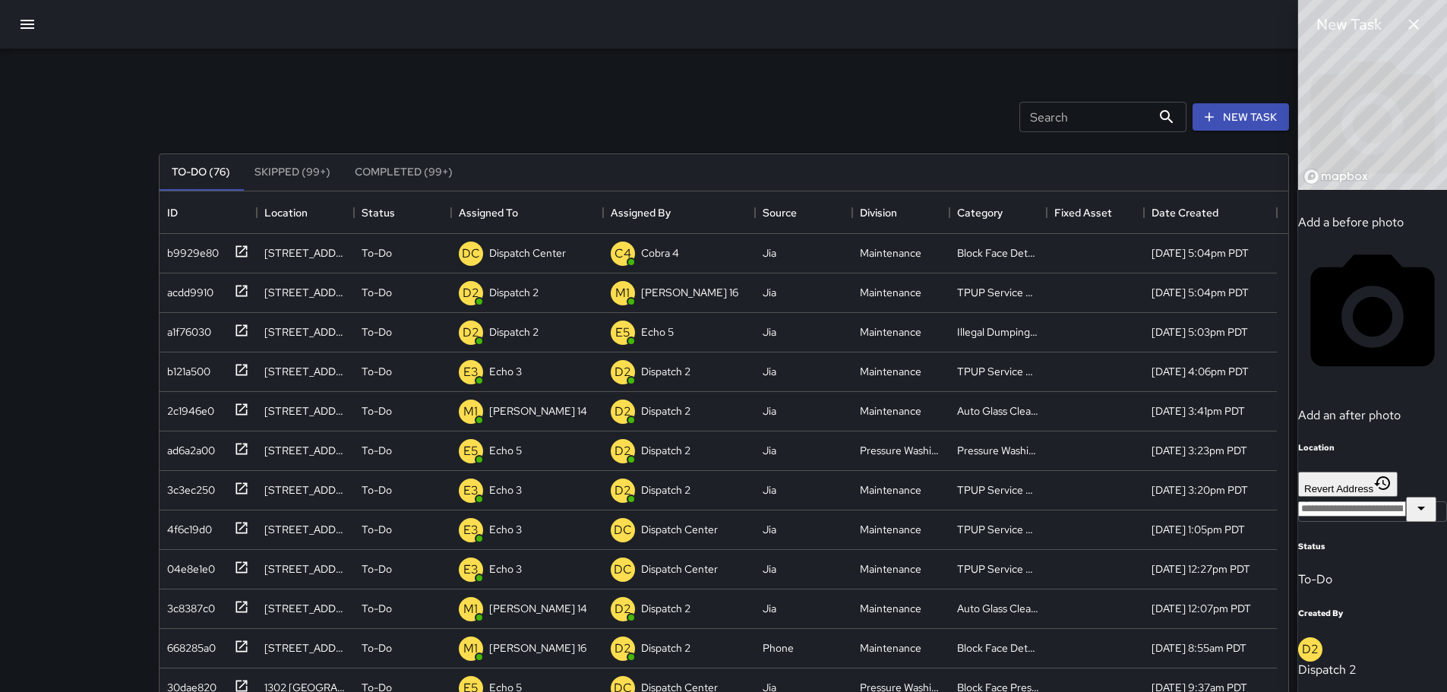
click at [738, 29] on icon "button" at bounding box center [1414, 24] width 18 height 18
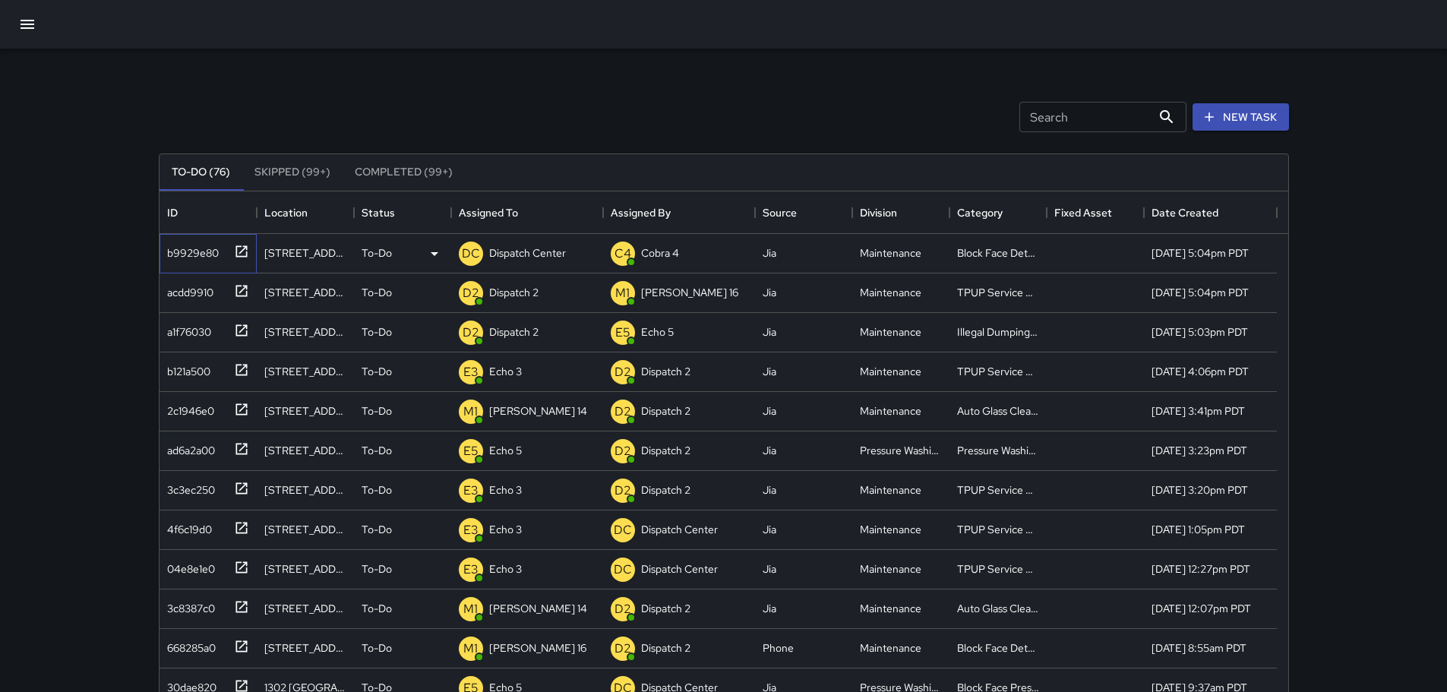
click at [242, 249] on icon at bounding box center [241, 251] width 15 height 15
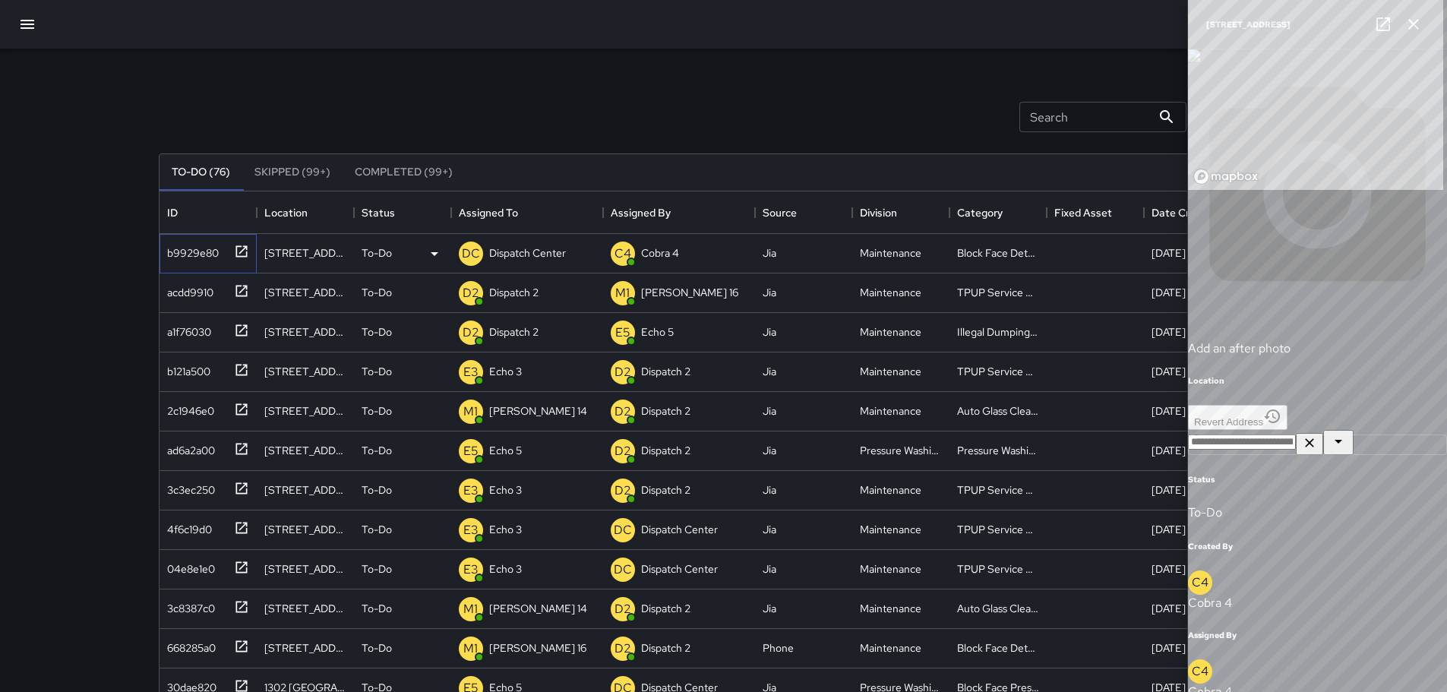
type input "**********"
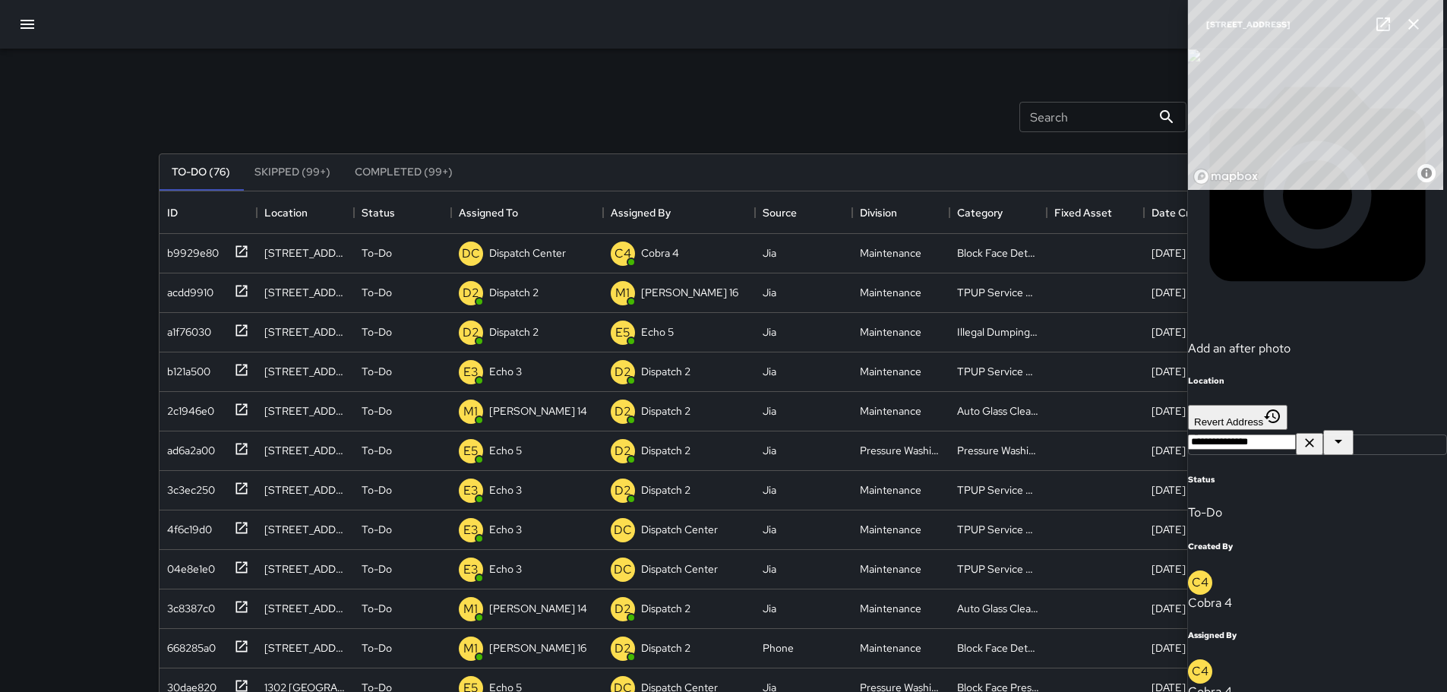
click at [738, 25] on button "button" at bounding box center [1414, 24] width 30 height 30
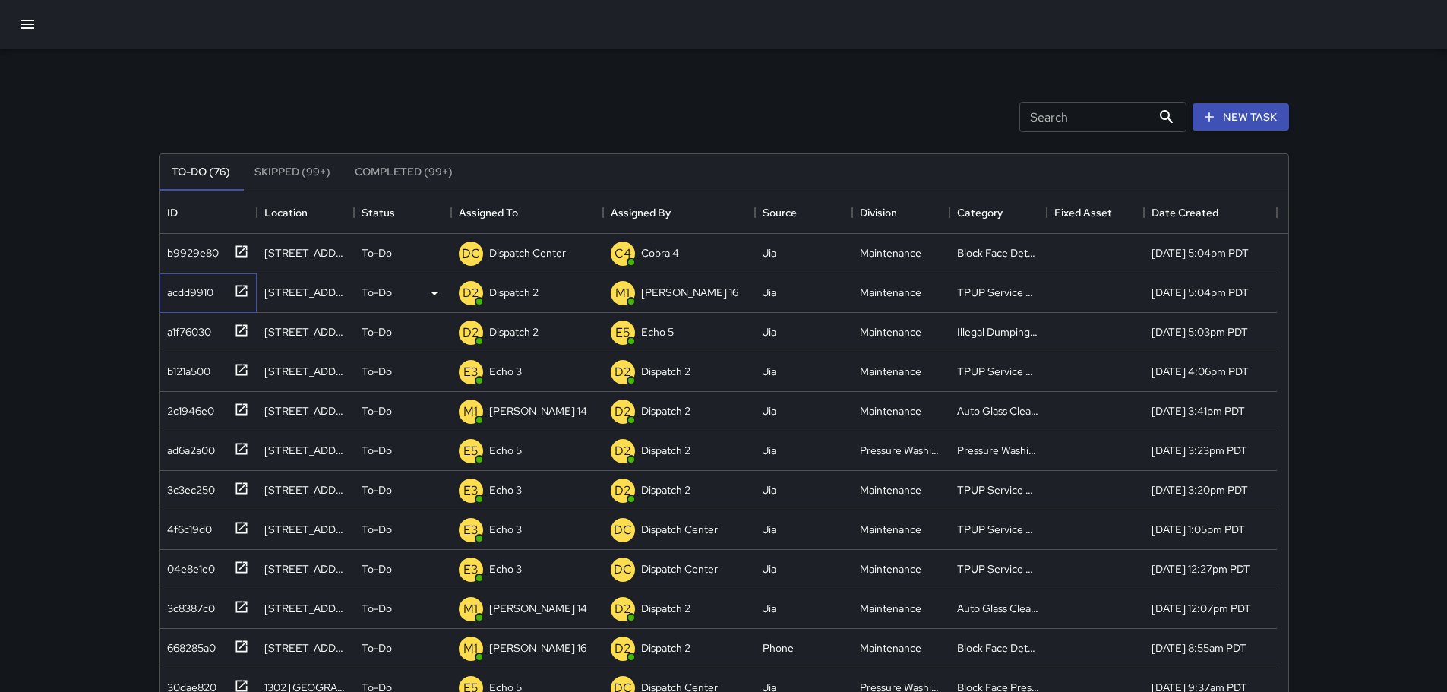
click at [246, 286] on icon at bounding box center [241, 290] width 11 height 11
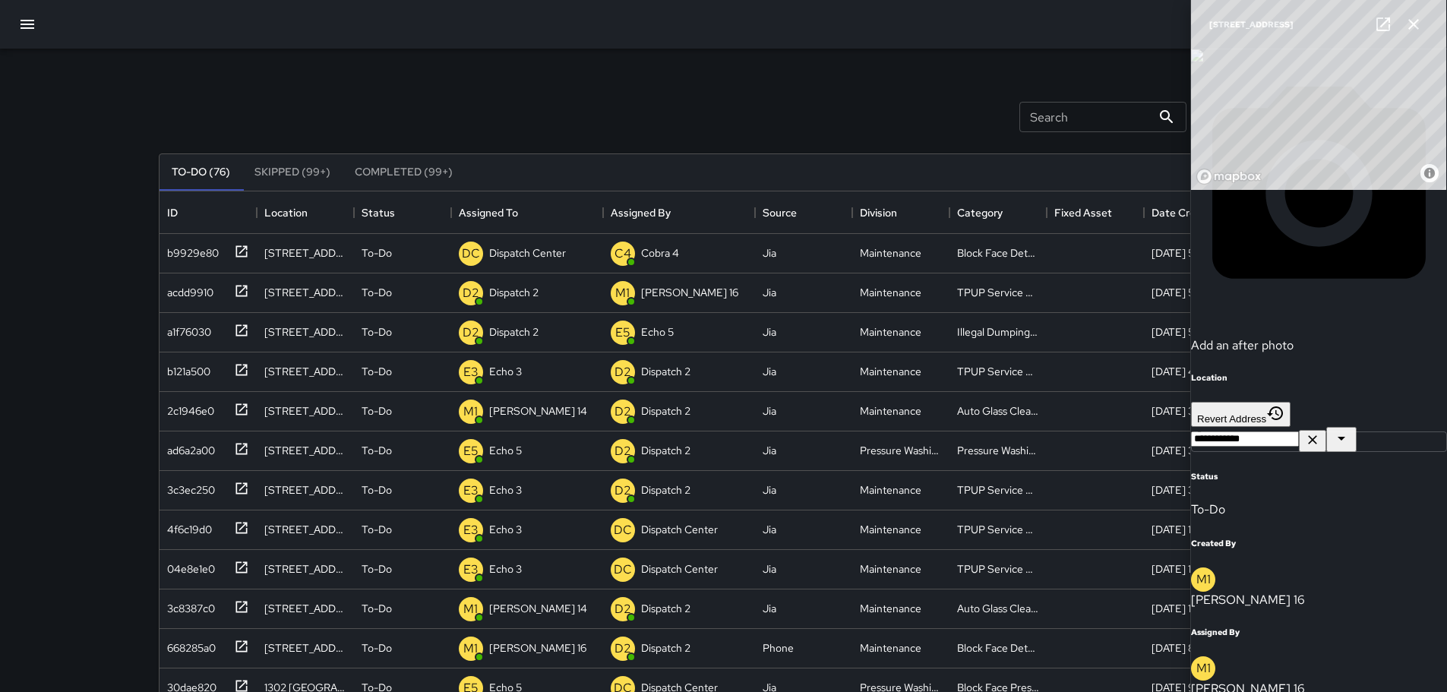
click at [738, 16] on icon "button" at bounding box center [1414, 24] width 18 height 18
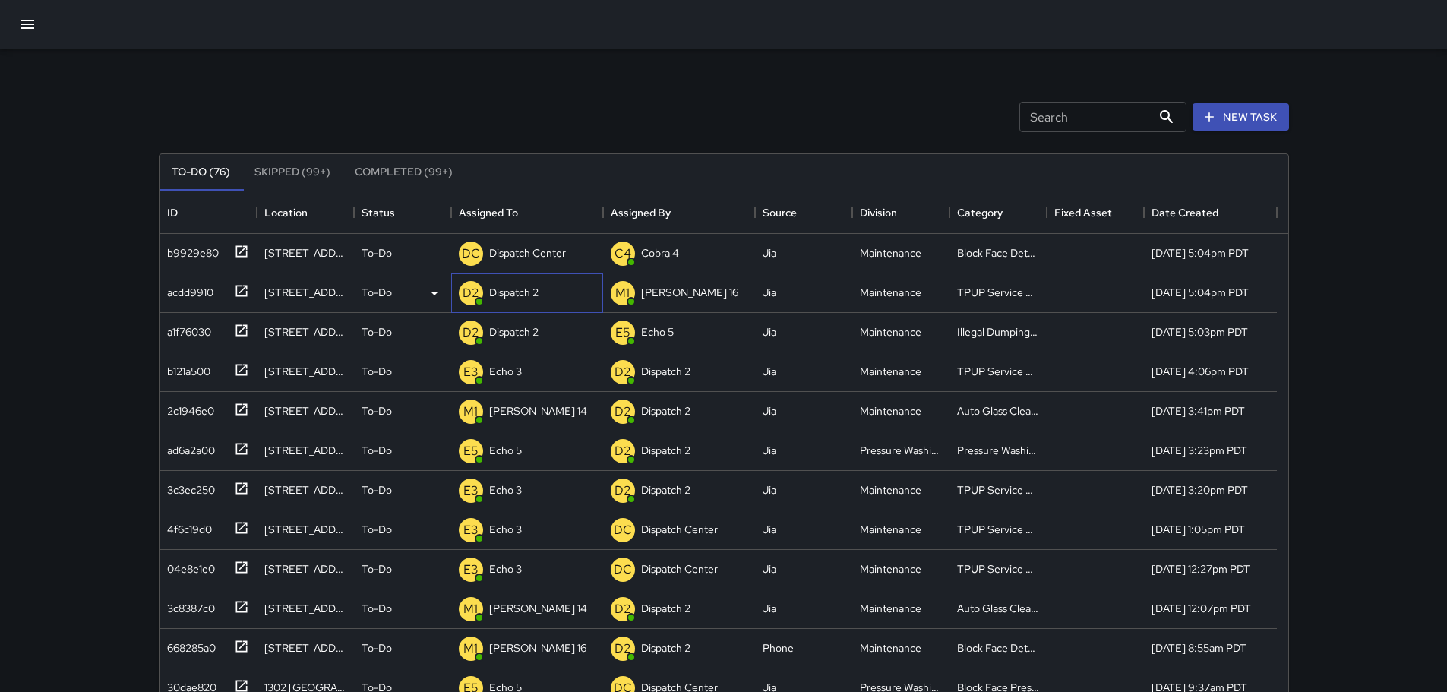
click at [511, 288] on p "Dispatch 2" at bounding box center [513, 292] width 49 height 15
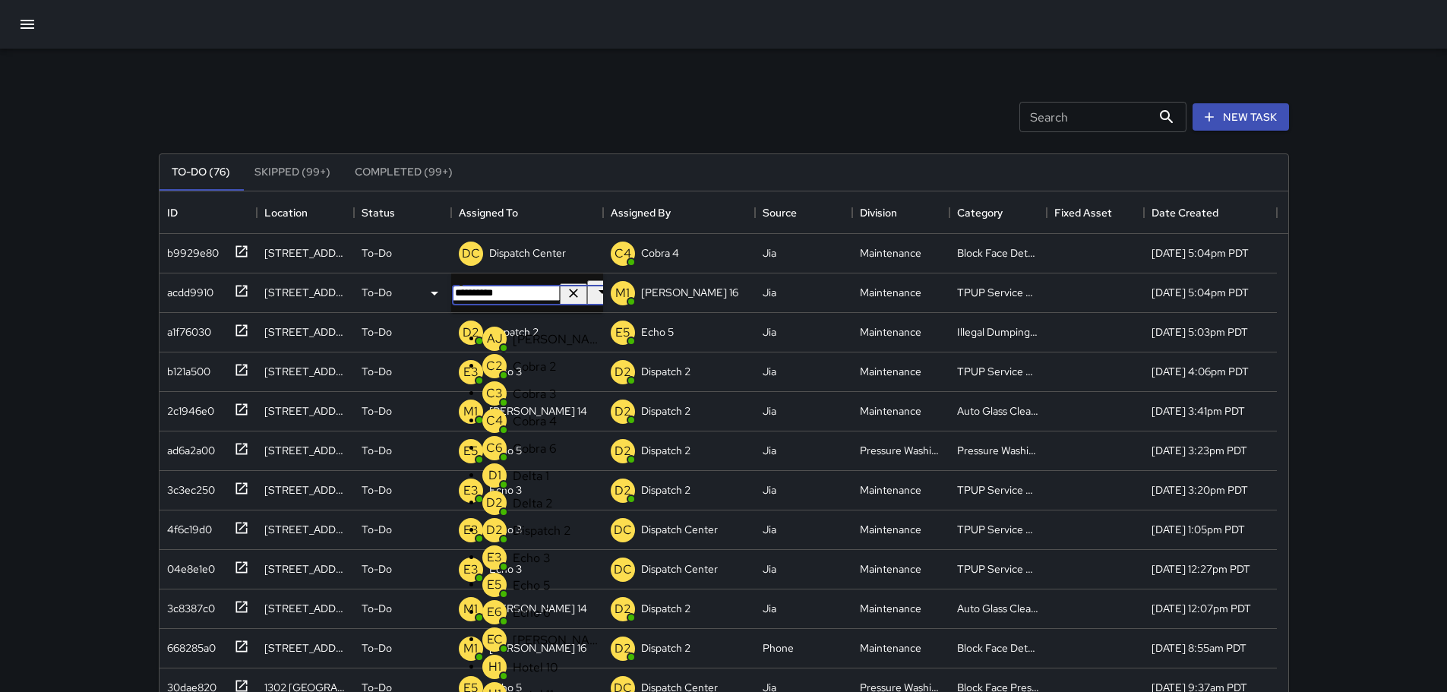
click at [566, 292] on icon "Clear" at bounding box center [573, 293] width 15 height 15
type input "***"
click at [531, 334] on p "Echo 3" at bounding box center [558, 339] width 90 height 16
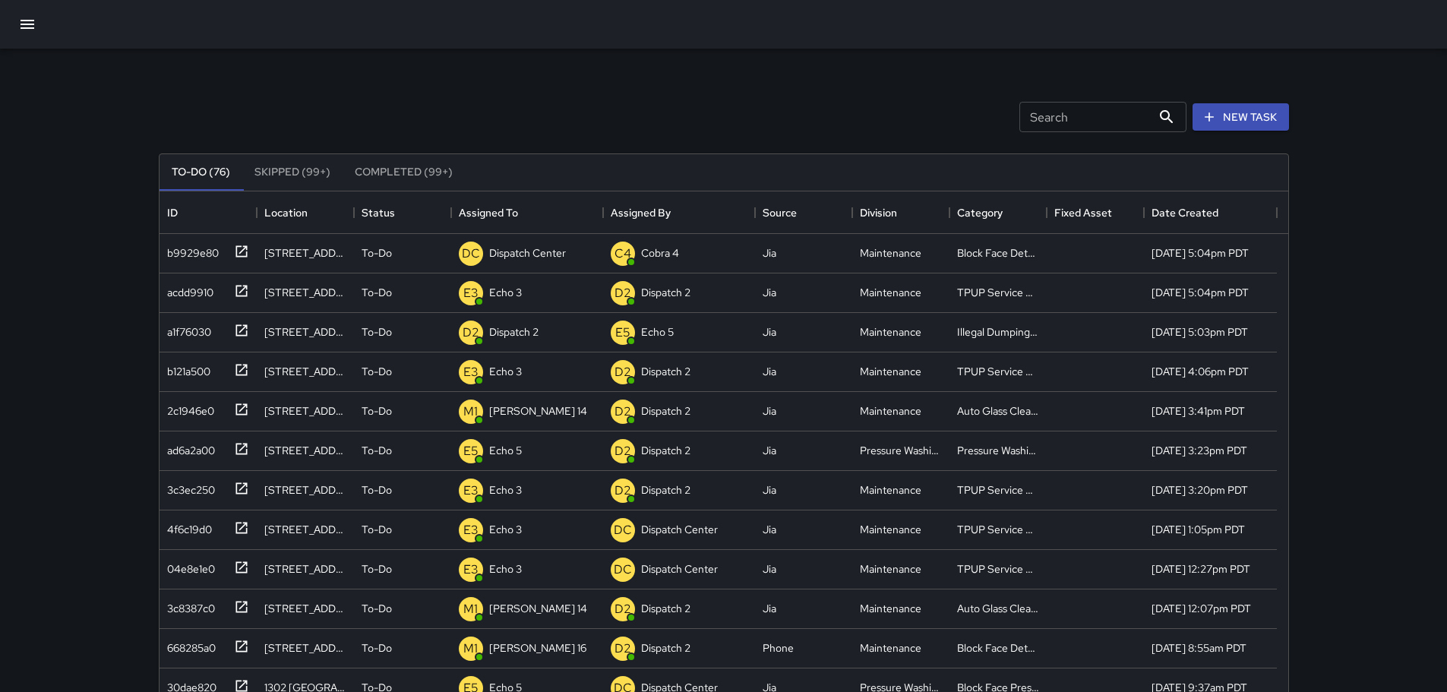
click at [23, 20] on icon "button" at bounding box center [28, 24] width 14 height 9
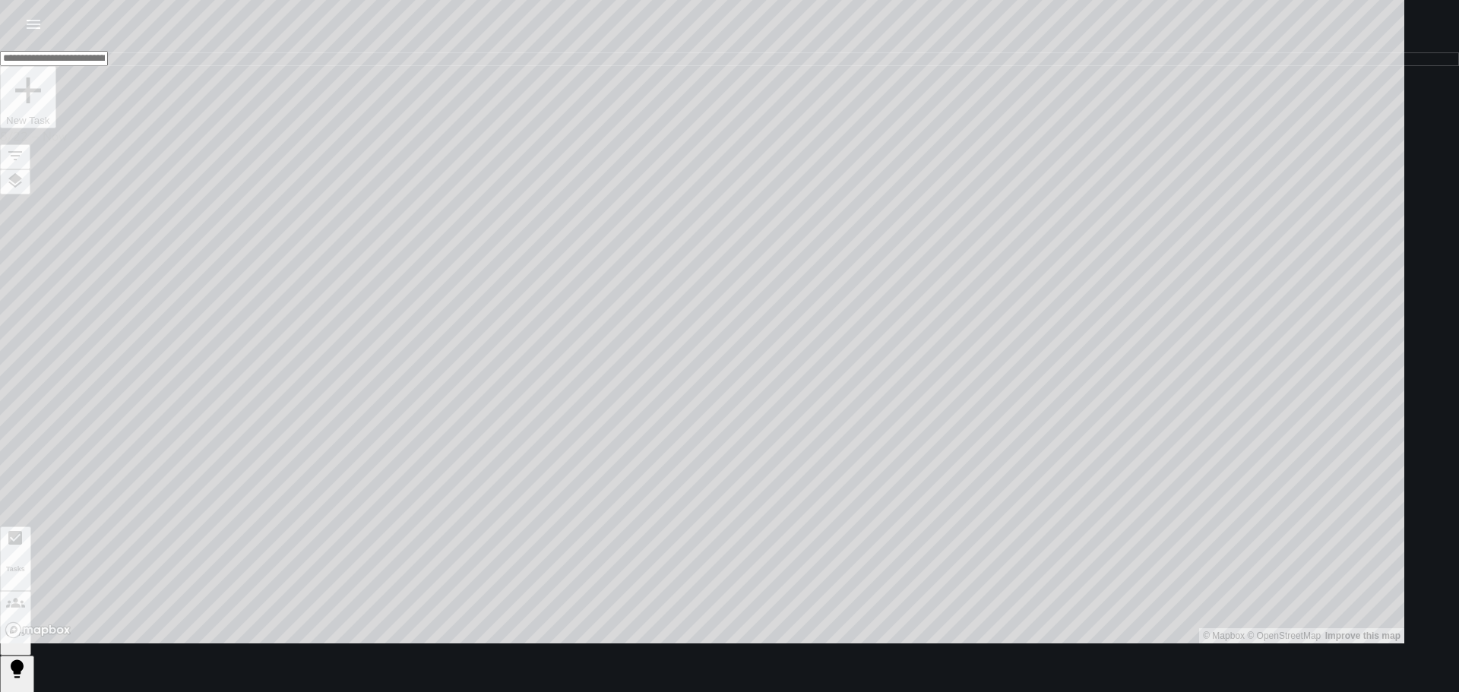
drag, startPoint x: 819, startPoint y: 439, endPoint x: 861, endPoint y: 618, distance: 183.4
click at [738, 688] on html "© Mapbox © OpenStreetMap Improve this map ​ New Task 8/22 — Now Map Layers Task…" at bounding box center [729, 398] width 1459 height 796
drag, startPoint x: 844, startPoint y: 371, endPoint x: 768, endPoint y: 499, distance: 149.2
click at [738, 499] on div "© Mapbox © OpenStreetMap Improve this map" at bounding box center [702, 322] width 1404 height 644
drag, startPoint x: 720, startPoint y: 487, endPoint x: 821, endPoint y: 306, distance: 207.5
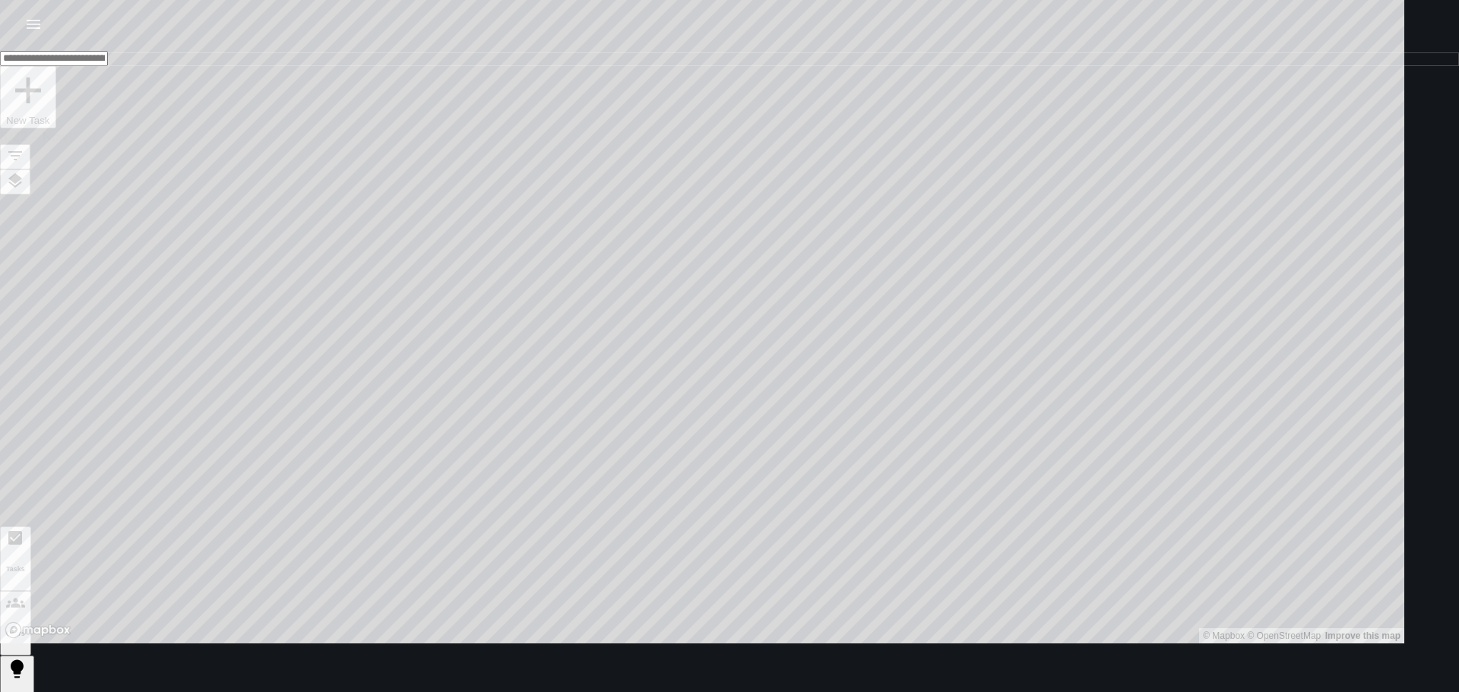
click at [738, 295] on div "© Mapbox © OpenStreetMap Improve this map" at bounding box center [702, 322] width 1404 height 644
click at [40, 30] on icon "button" at bounding box center [33, 24] width 18 height 18
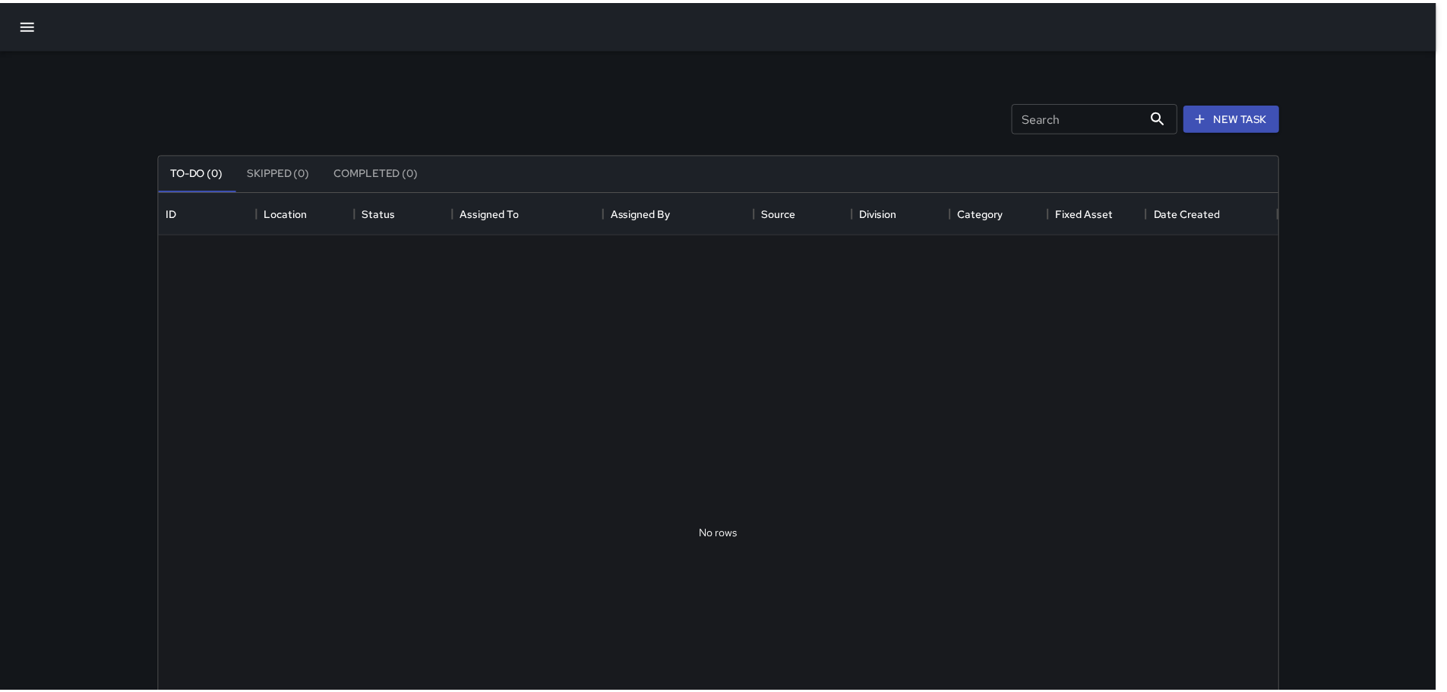
scroll to position [632, 1118]
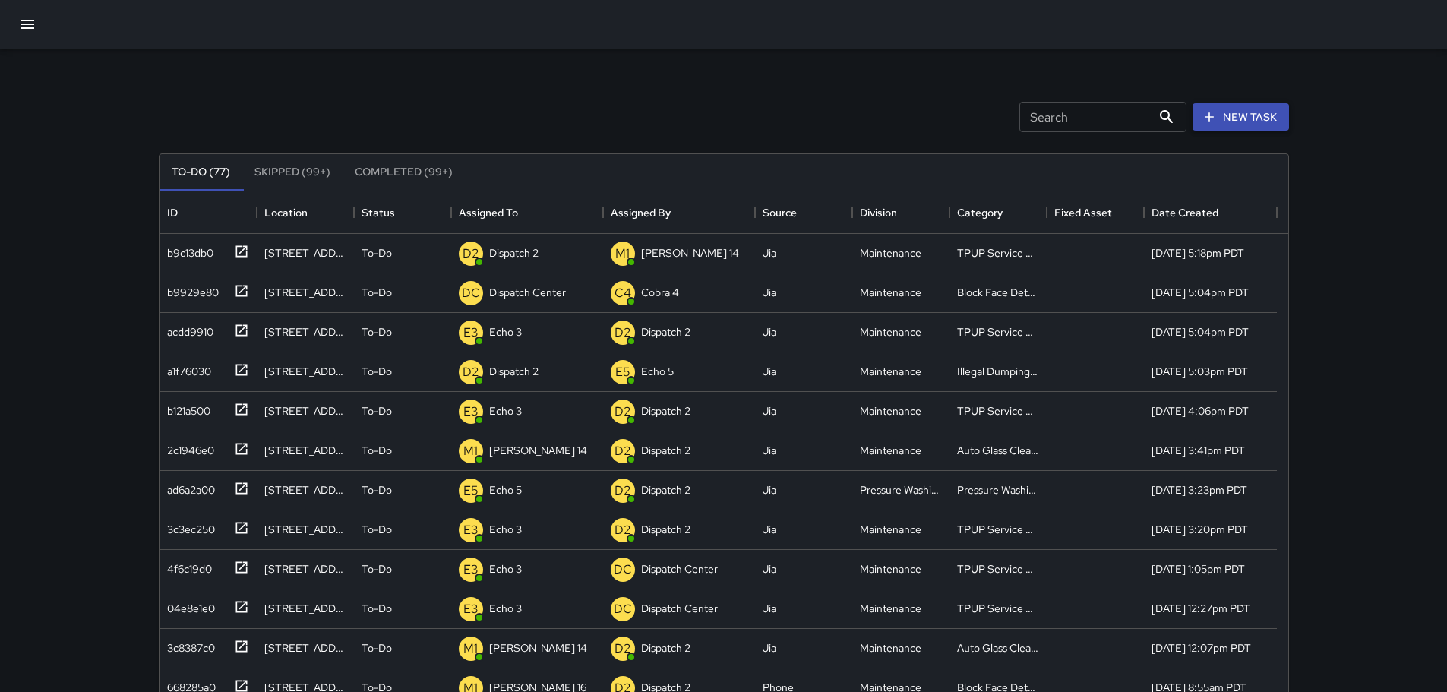
click at [738, 122] on button "New Task" at bounding box center [1241, 117] width 96 height 28
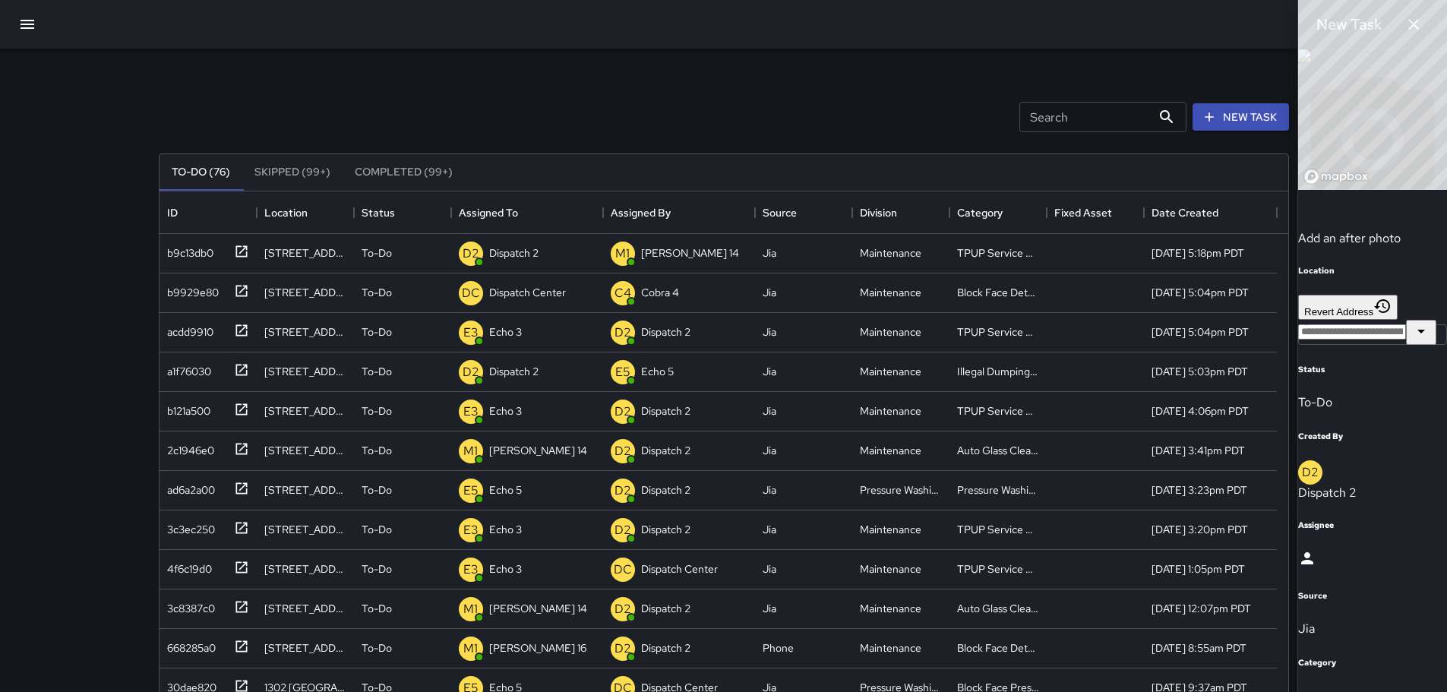
scroll to position [380, 0]
click at [738, 324] on input "text" at bounding box center [1352, 331] width 108 height 15
click at [738, 271] on span "[STREET_ADDRESS]" at bounding box center [1260, 279] width 117 height 16
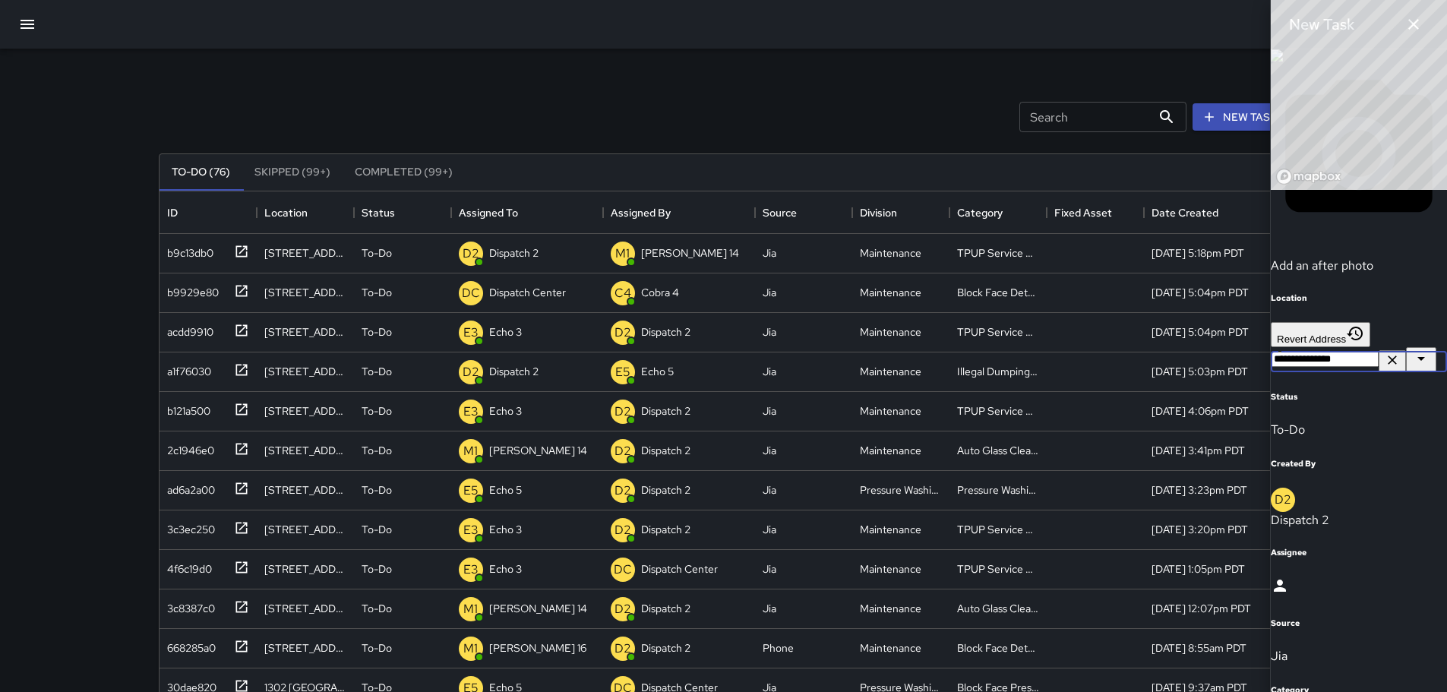
scroll to position [532, 0]
type input "**********"
click at [738, 577] on div at bounding box center [1359, 588] width 176 height 22
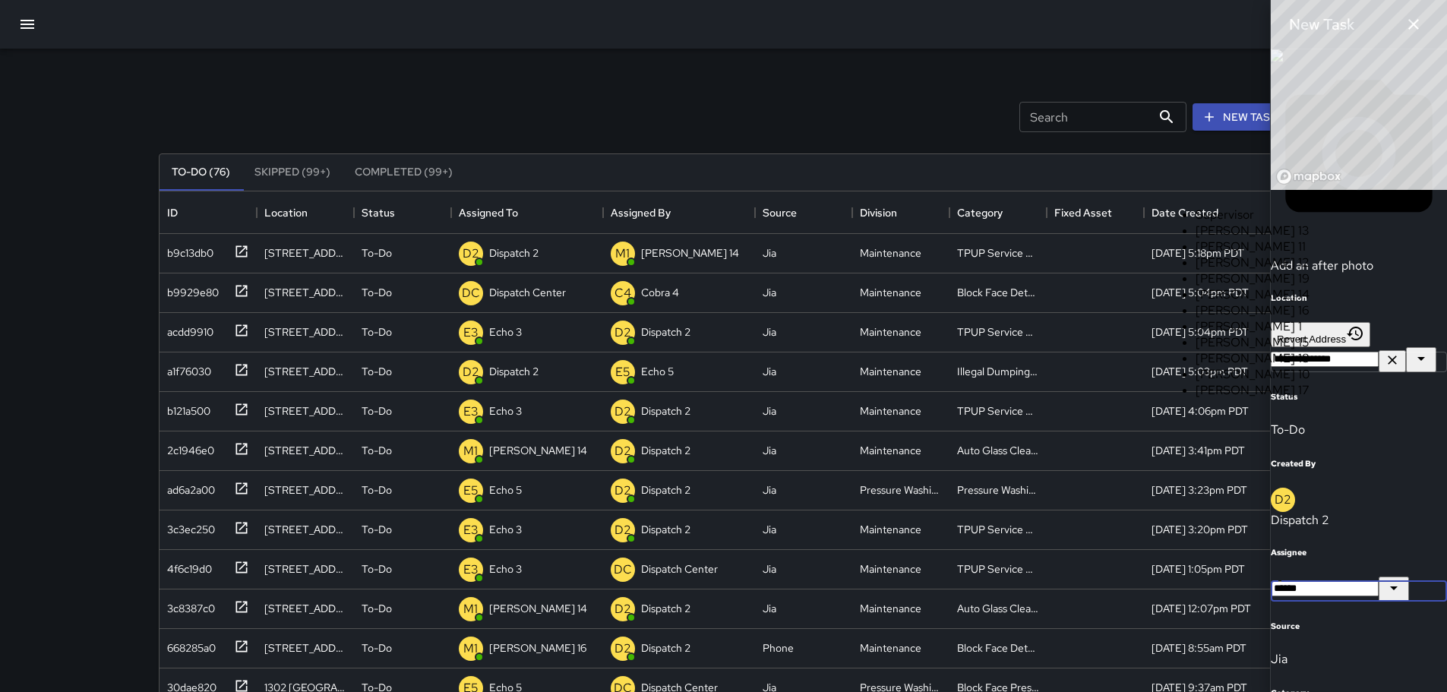
type input "*******"
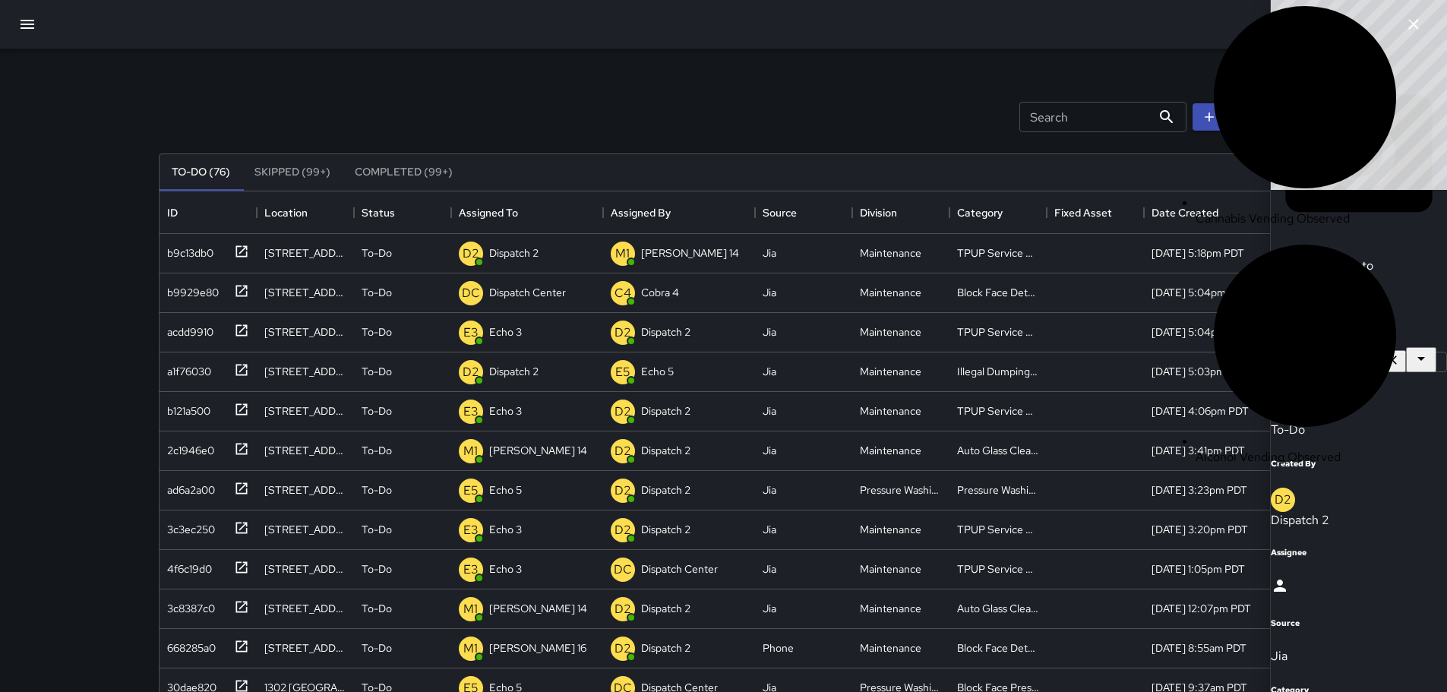
scroll to position [0, 0]
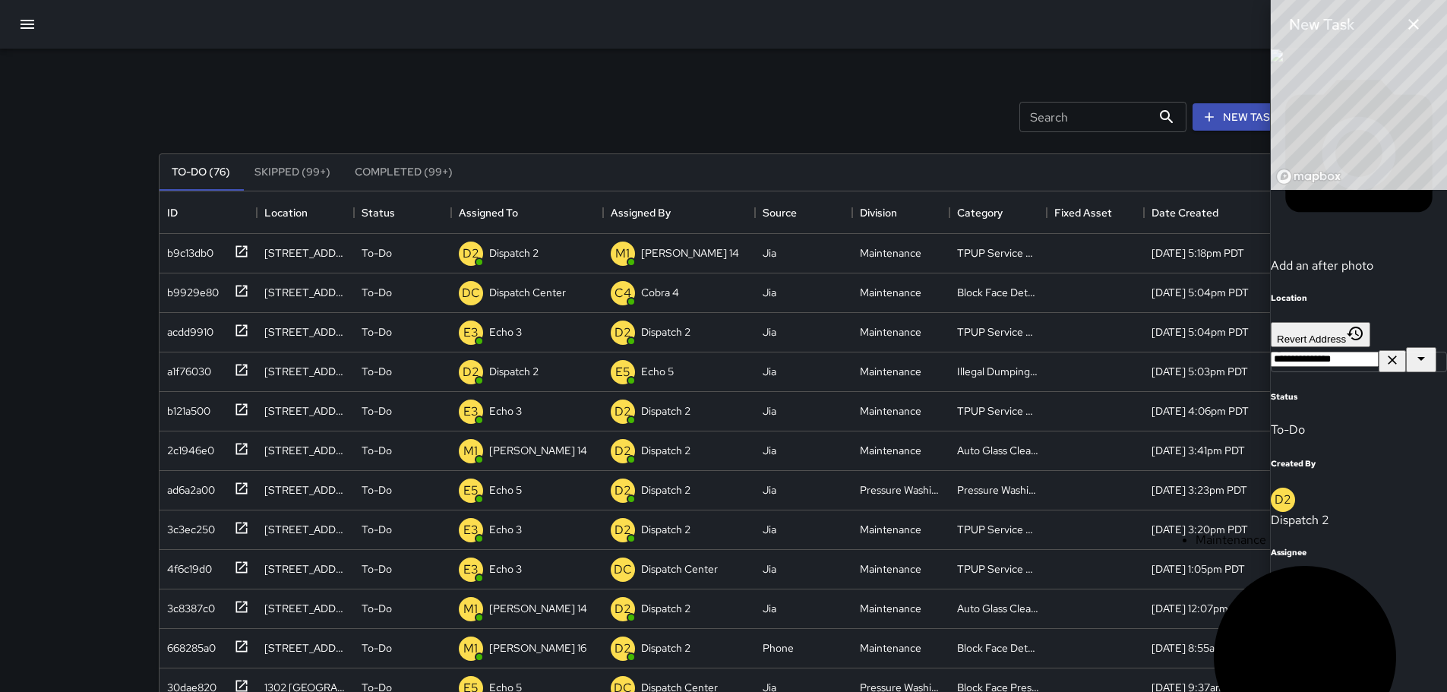
type input "***"
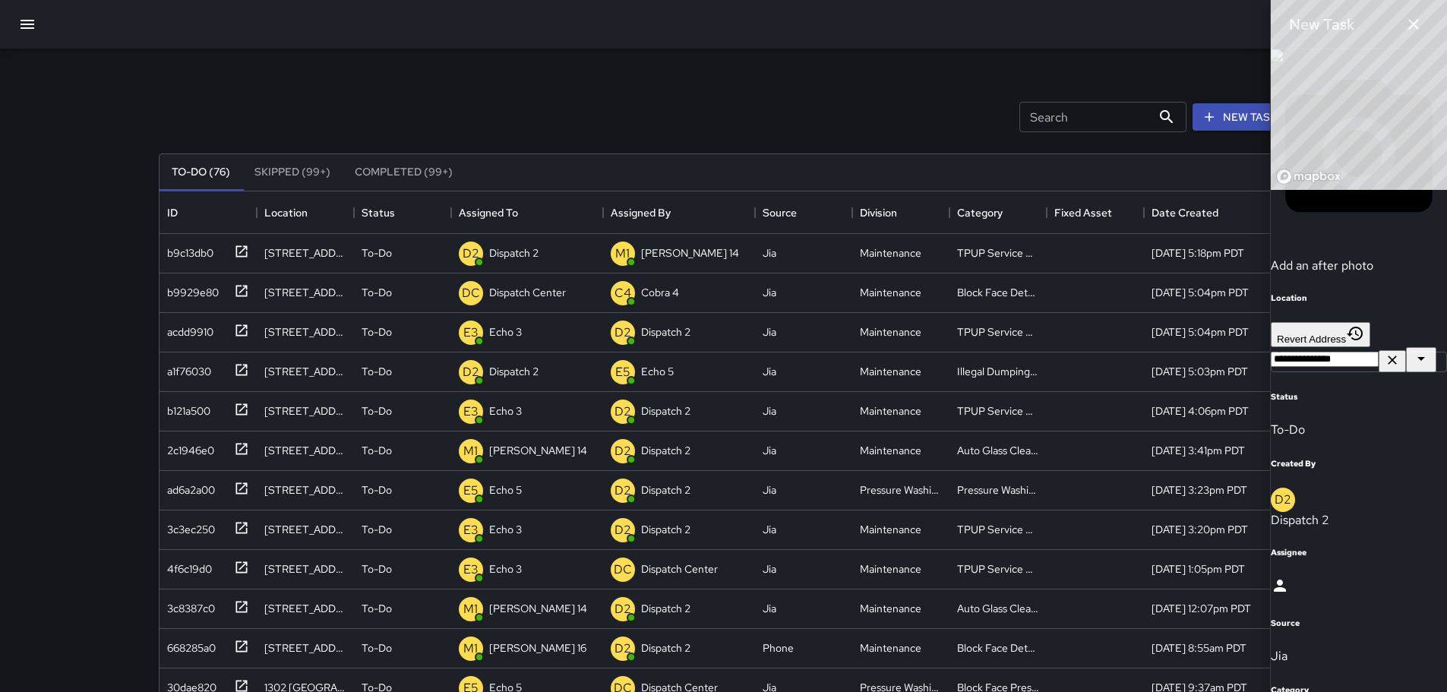
scroll to position [613, 0]
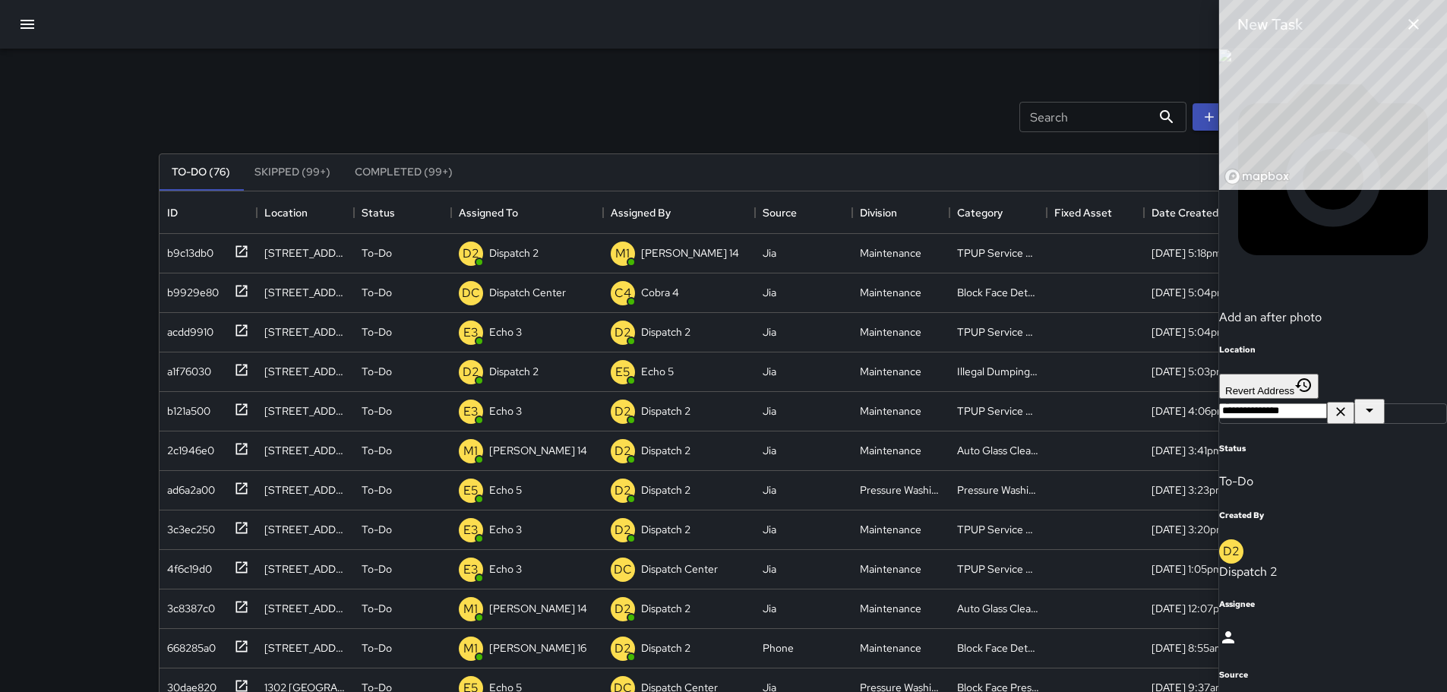
type textarea "*"
click at [738, 628] on icon at bounding box center [1228, 637] width 18 height 18
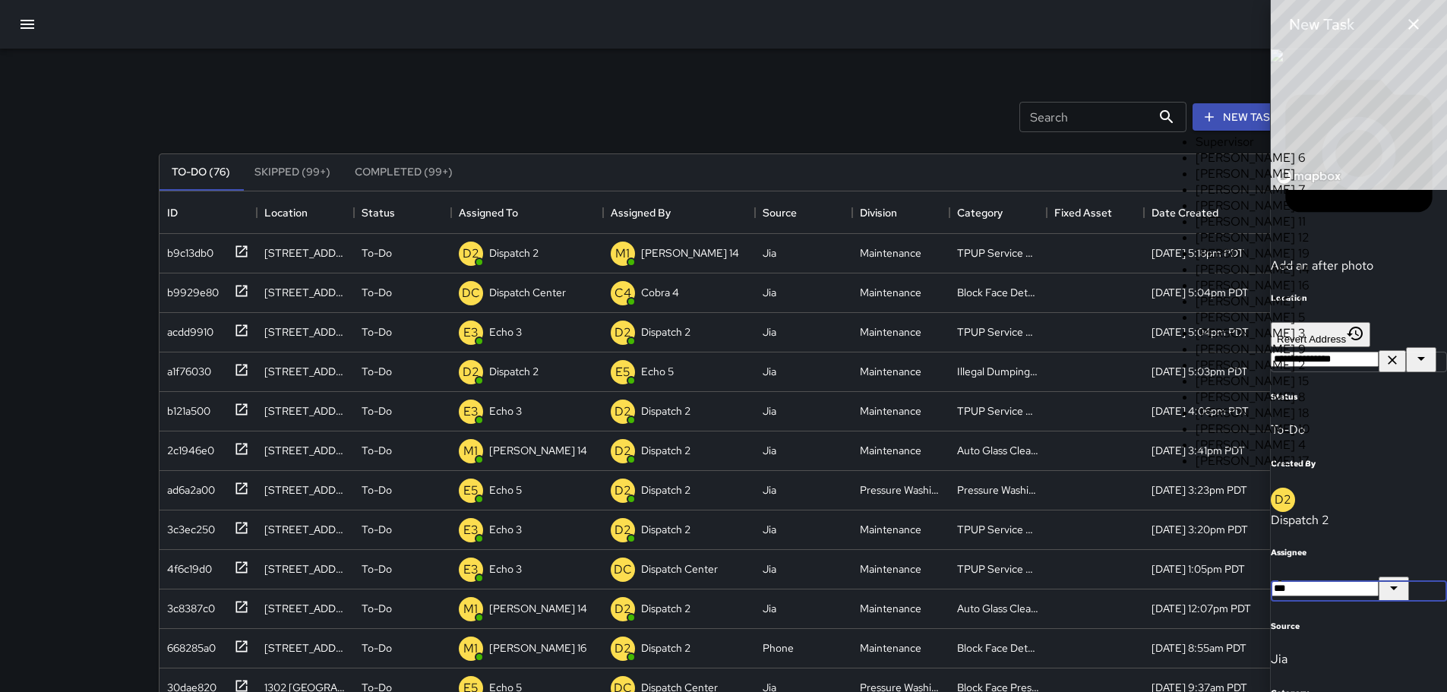
type input "****"
click at [738, 293] on span "[PERSON_NAME] 16" at bounding box center [1253, 285] width 114 height 16
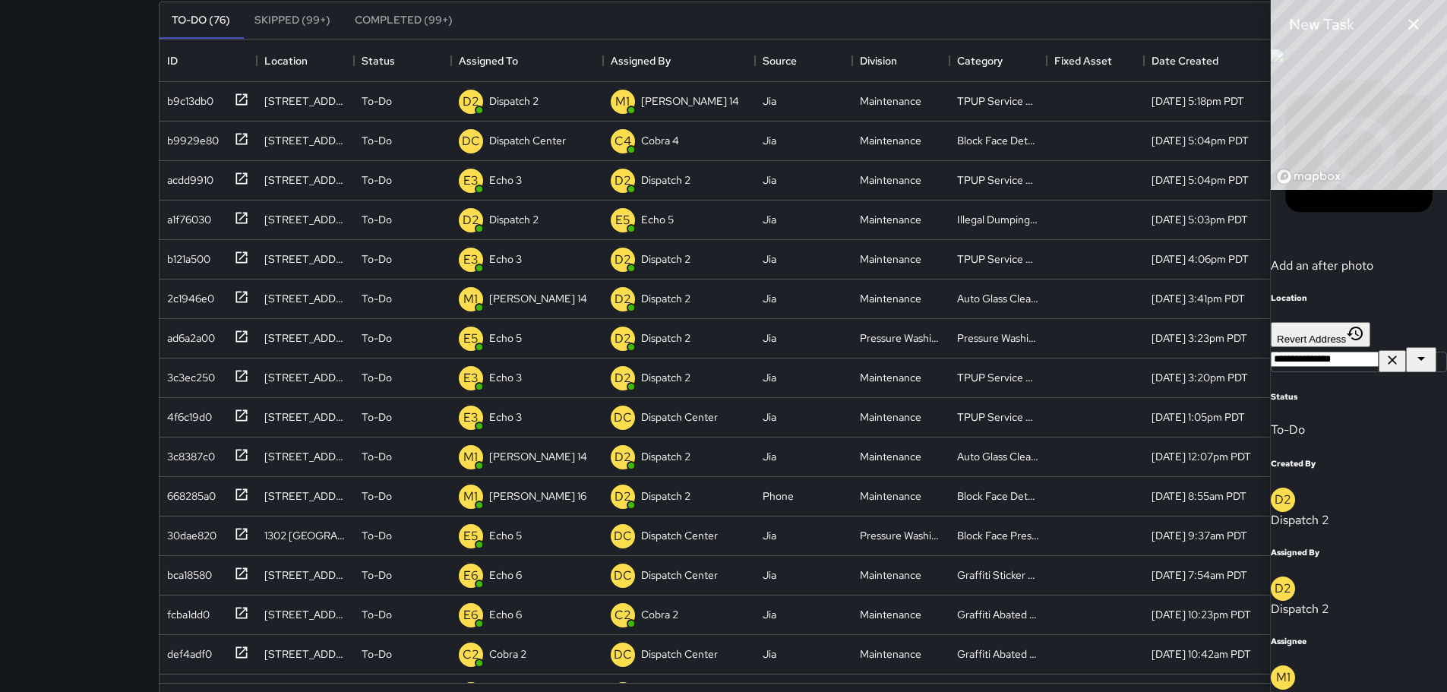
scroll to position [685, 0]
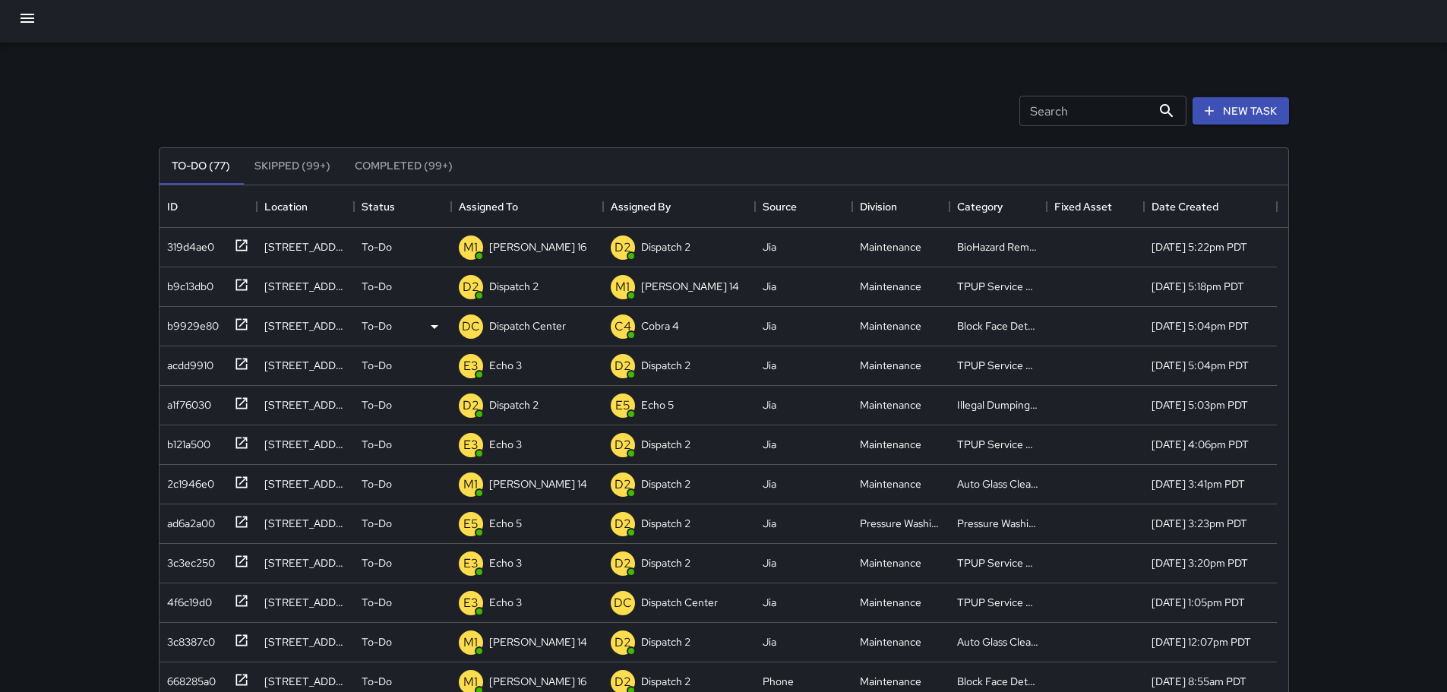
scroll to position [0, 0]
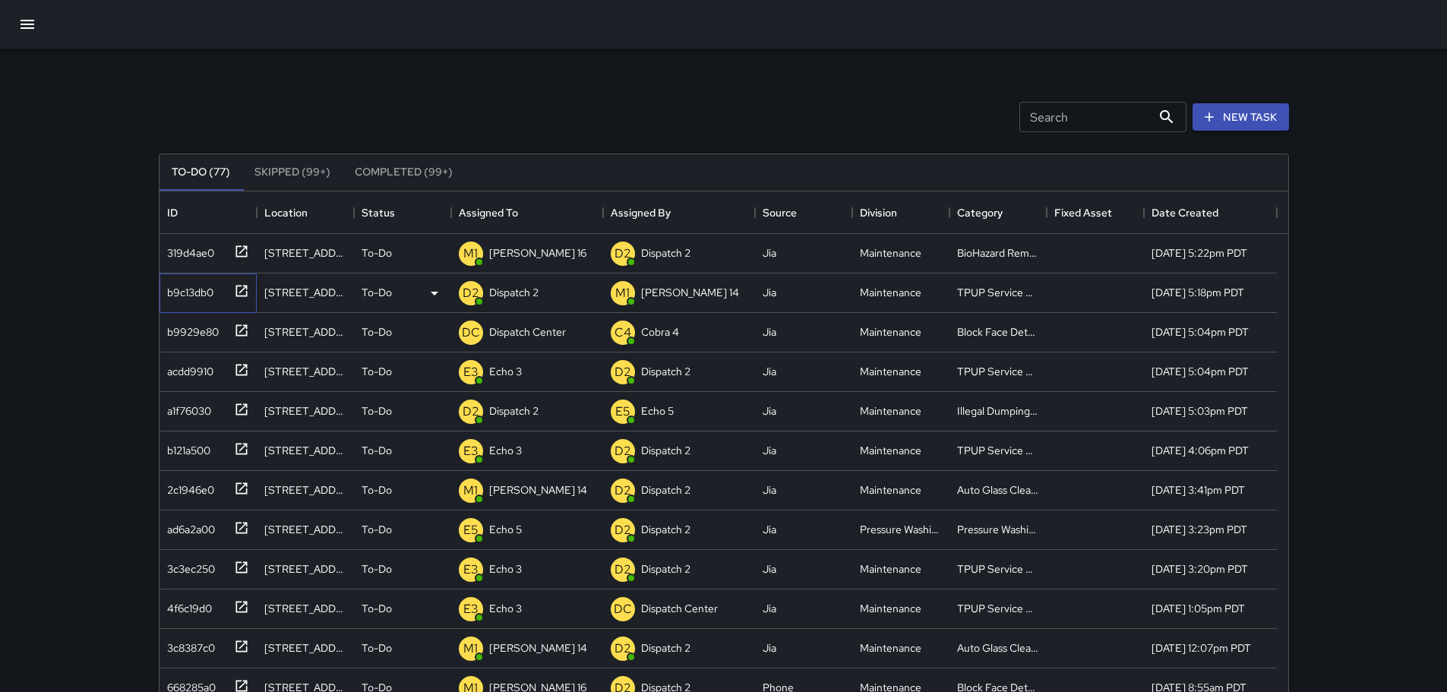
click at [240, 296] on icon at bounding box center [241, 290] width 11 height 11
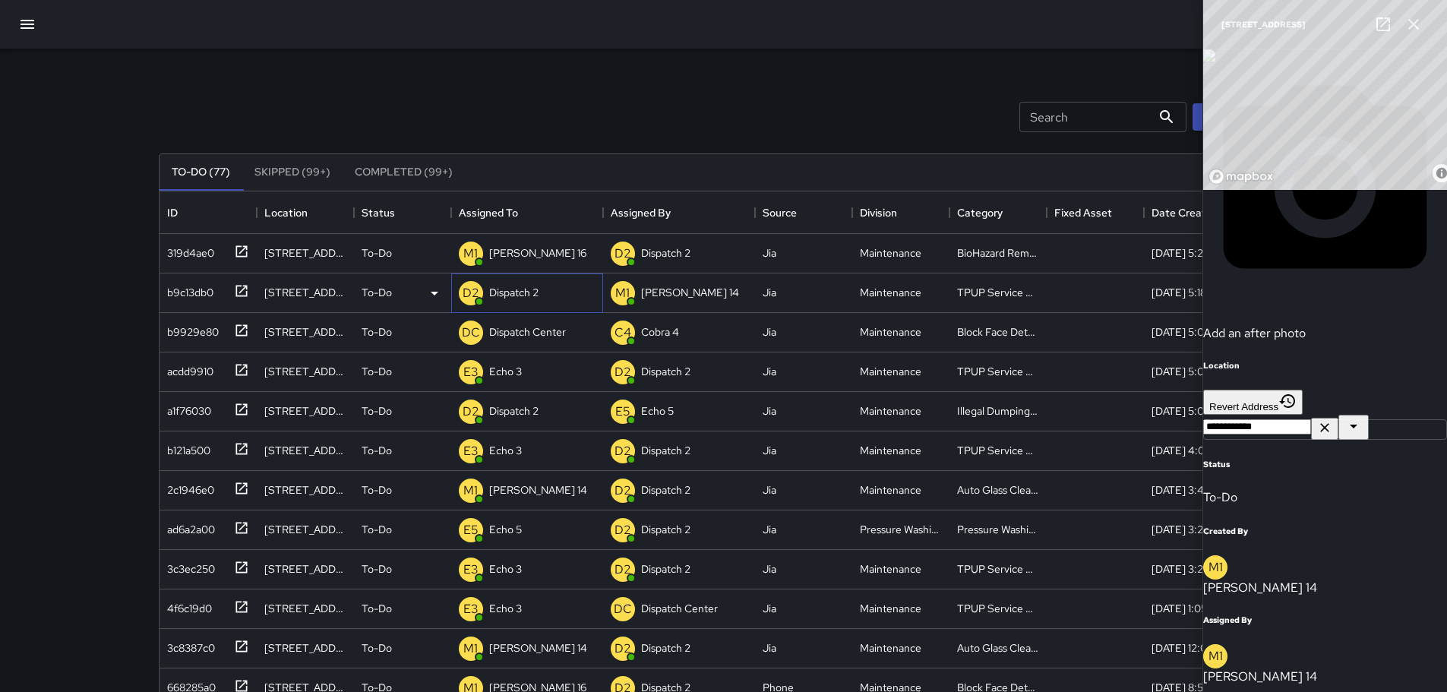
click at [511, 289] on p "Dispatch 2" at bounding box center [513, 292] width 49 height 15
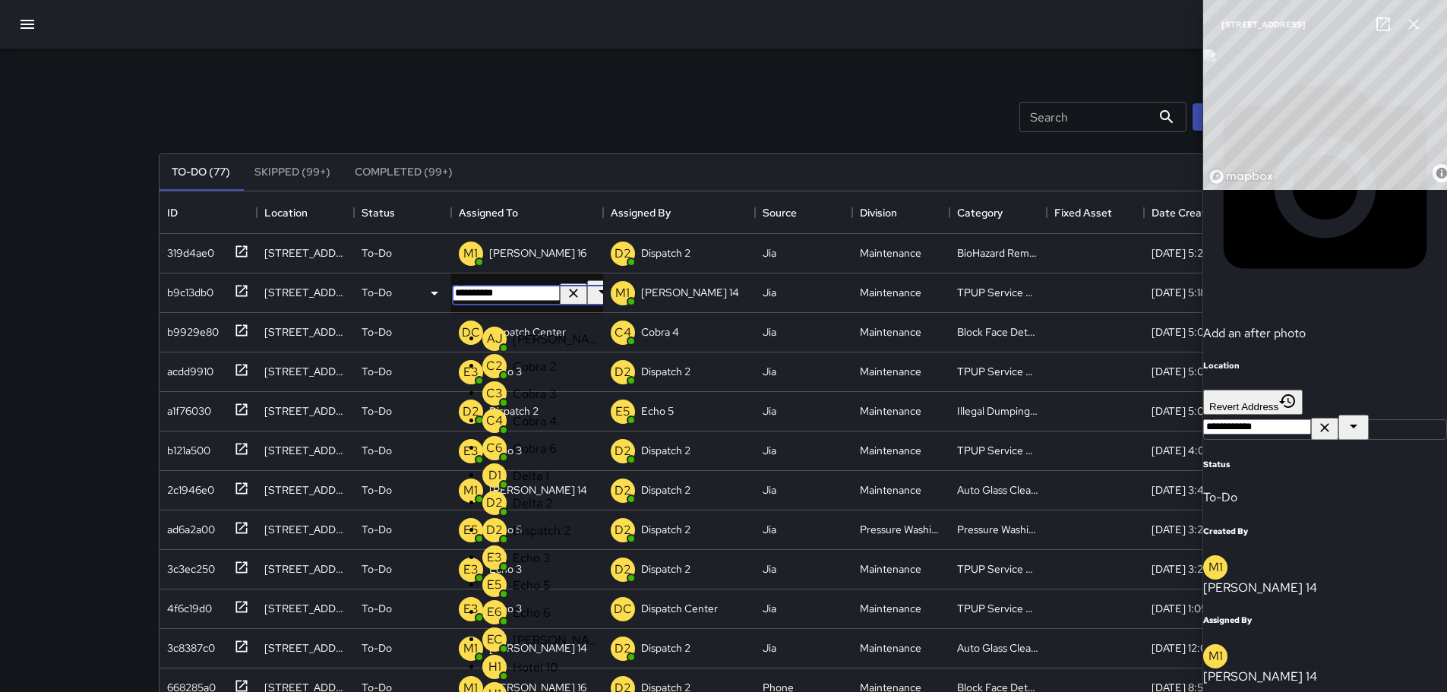
click at [566, 293] on icon "Clear" at bounding box center [573, 293] width 15 height 15
type input "**"
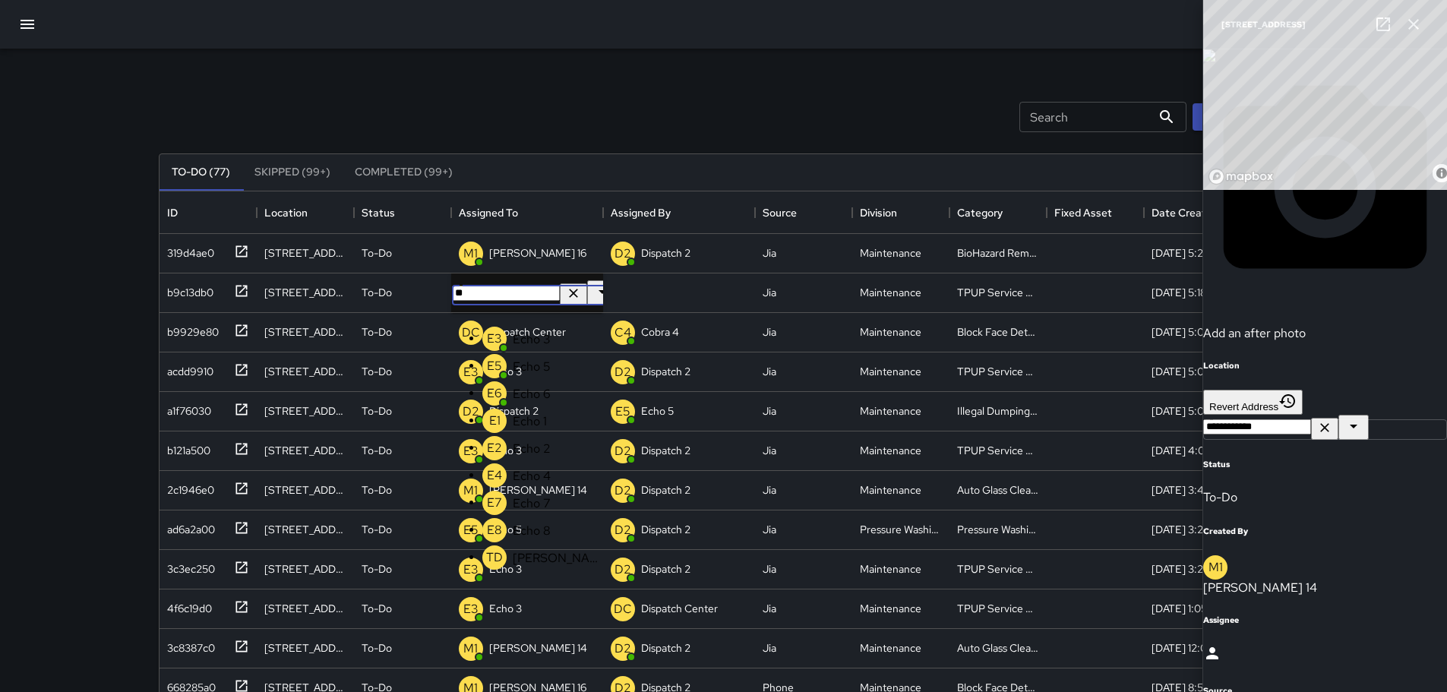
click at [555, 343] on li "E3 Echo 3" at bounding box center [542, 339] width 120 height 30
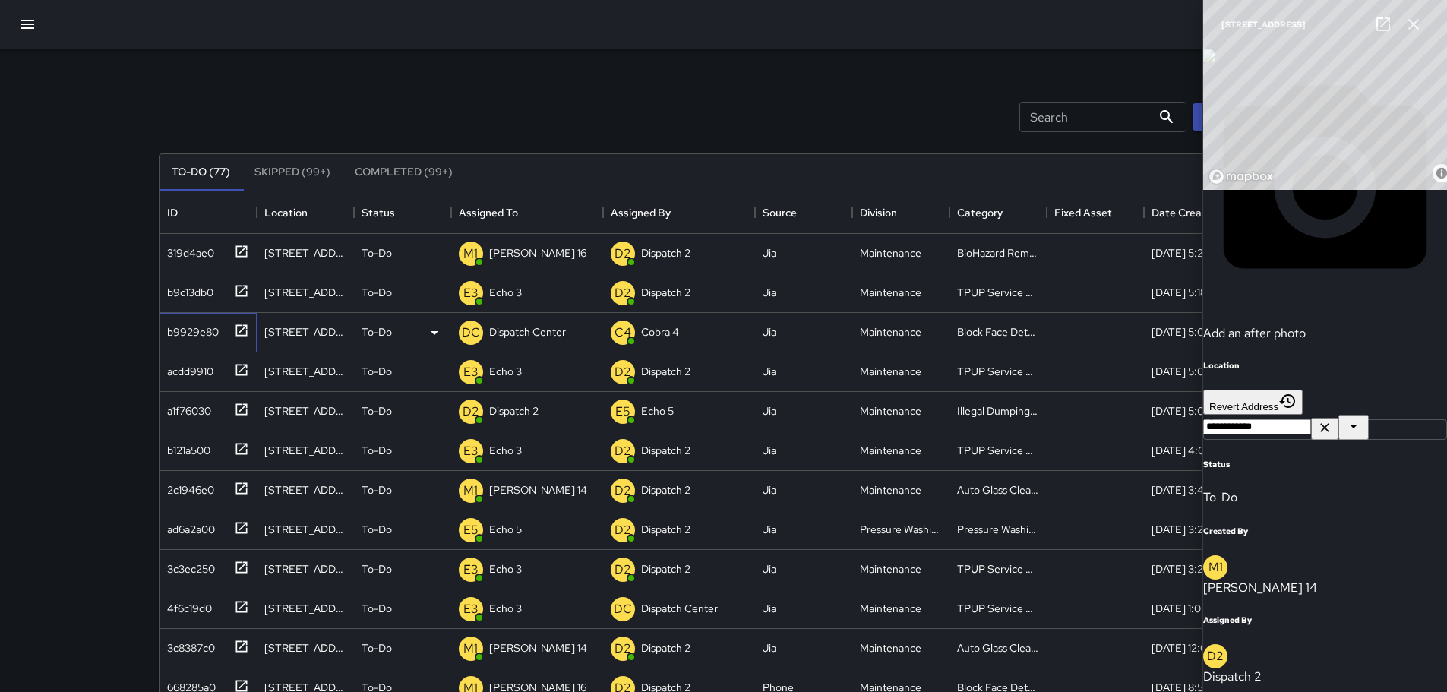
click at [239, 335] on icon at bounding box center [241, 329] width 11 height 11
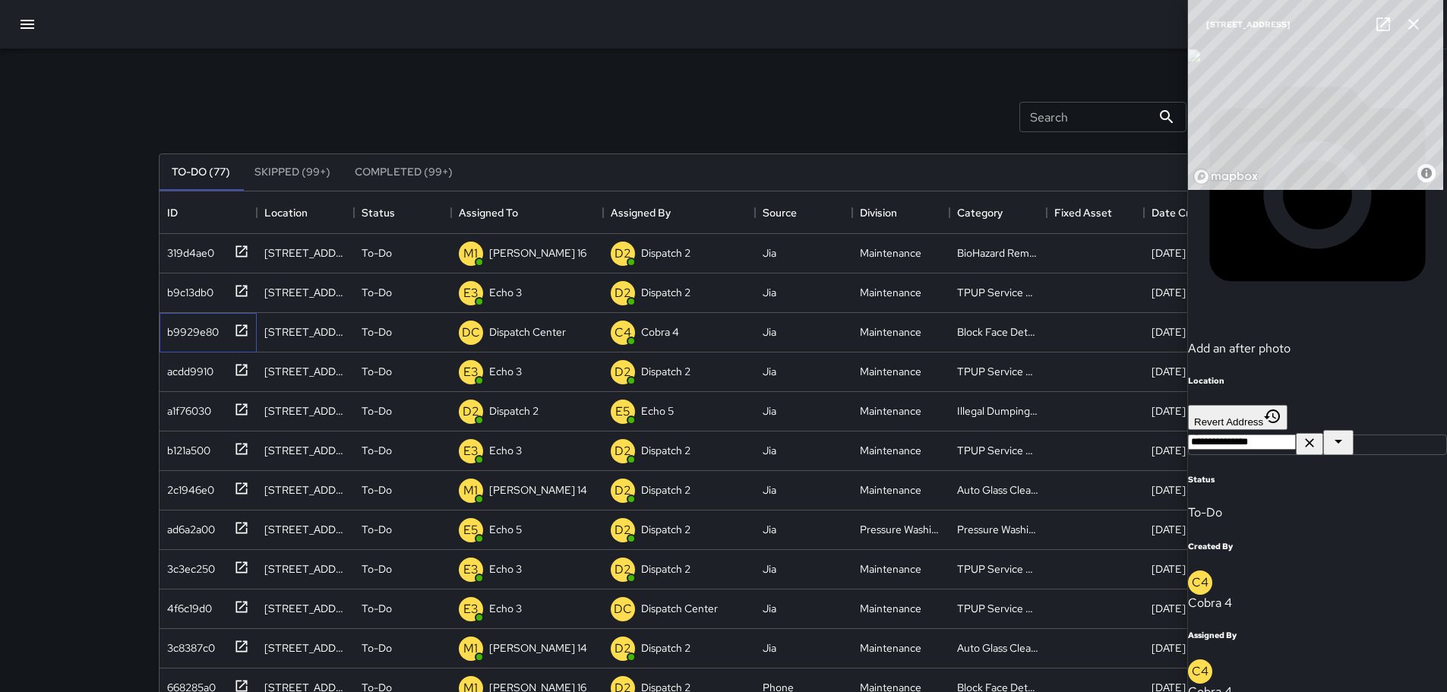
scroll to position [76, 0]
drag, startPoint x: 1360, startPoint y: 609, endPoint x: 1312, endPoint y: 586, distance: 53.3
click at [738, 190] on div "© Mapbox © OpenStreetMap Improve this map" at bounding box center [1315, 95] width 255 height 190
drag, startPoint x: 1266, startPoint y: 558, endPoint x: 1307, endPoint y: 587, distance: 50.2
click at [738, 190] on div "© Mapbox © OpenStreetMap Improve this map" at bounding box center [1315, 95] width 255 height 190
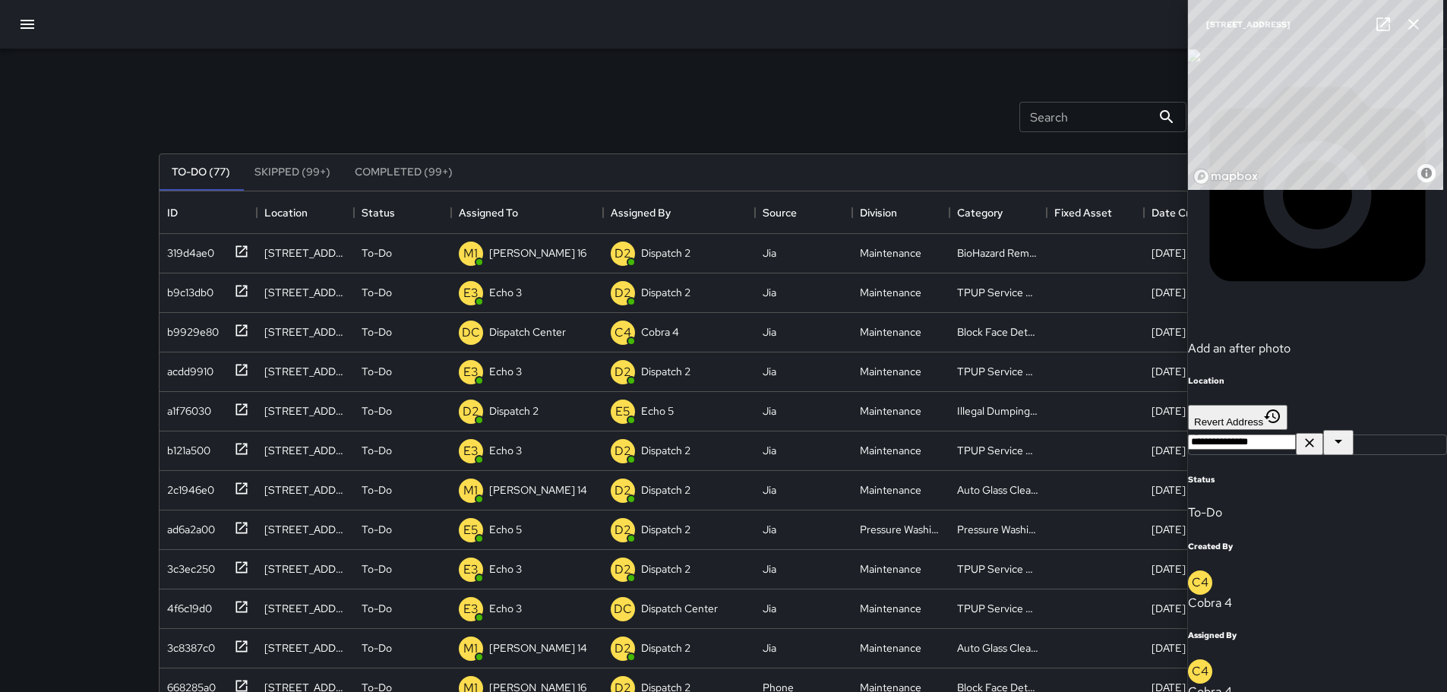
drag, startPoint x: 1314, startPoint y: 600, endPoint x: 1298, endPoint y: 587, distance: 21.6
click at [738, 190] on div "© Mapbox © OpenStreetMap Improve this map" at bounding box center [1315, 95] width 255 height 190
type input "**********"
click at [738, 62] on img at bounding box center [1194, 55] width 12 height 12
click at [738, 17] on icon at bounding box center [1384, 24] width 14 height 14
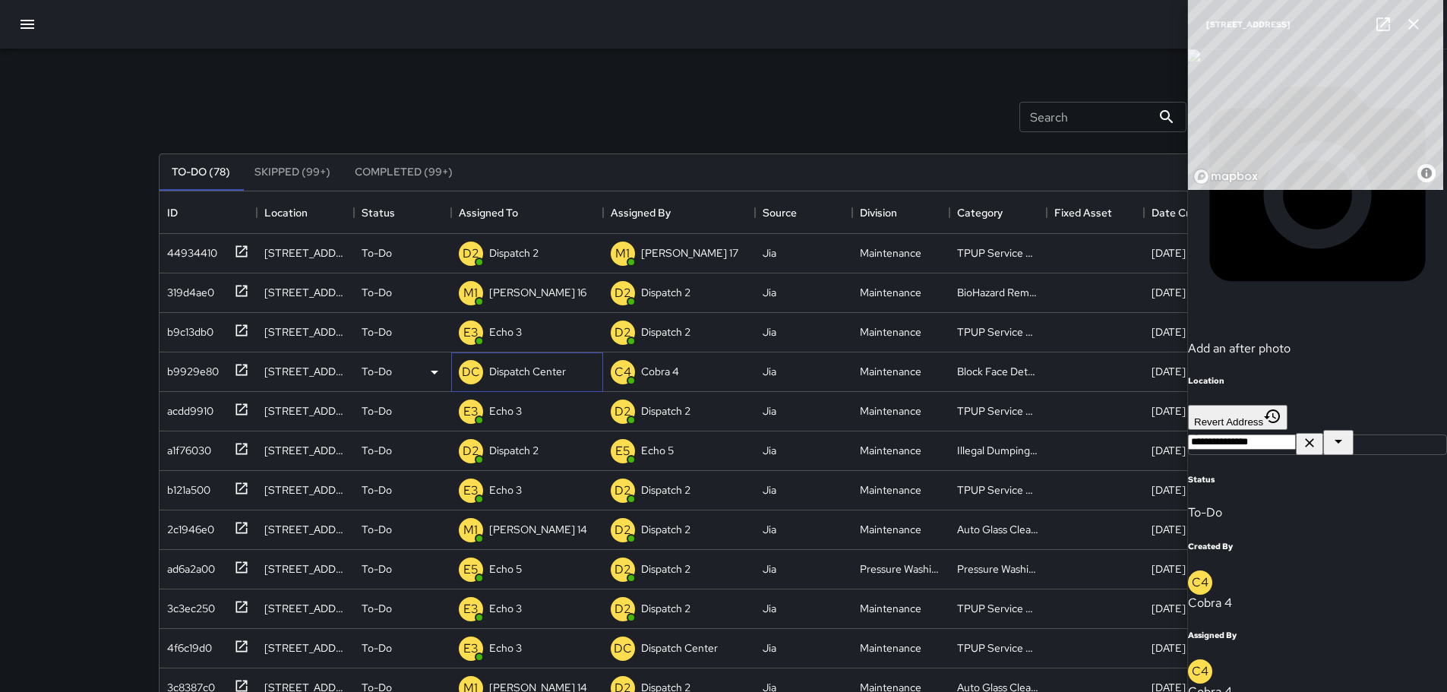
click at [513, 362] on div "Dispatch Center" at bounding box center [527, 371] width 83 height 21
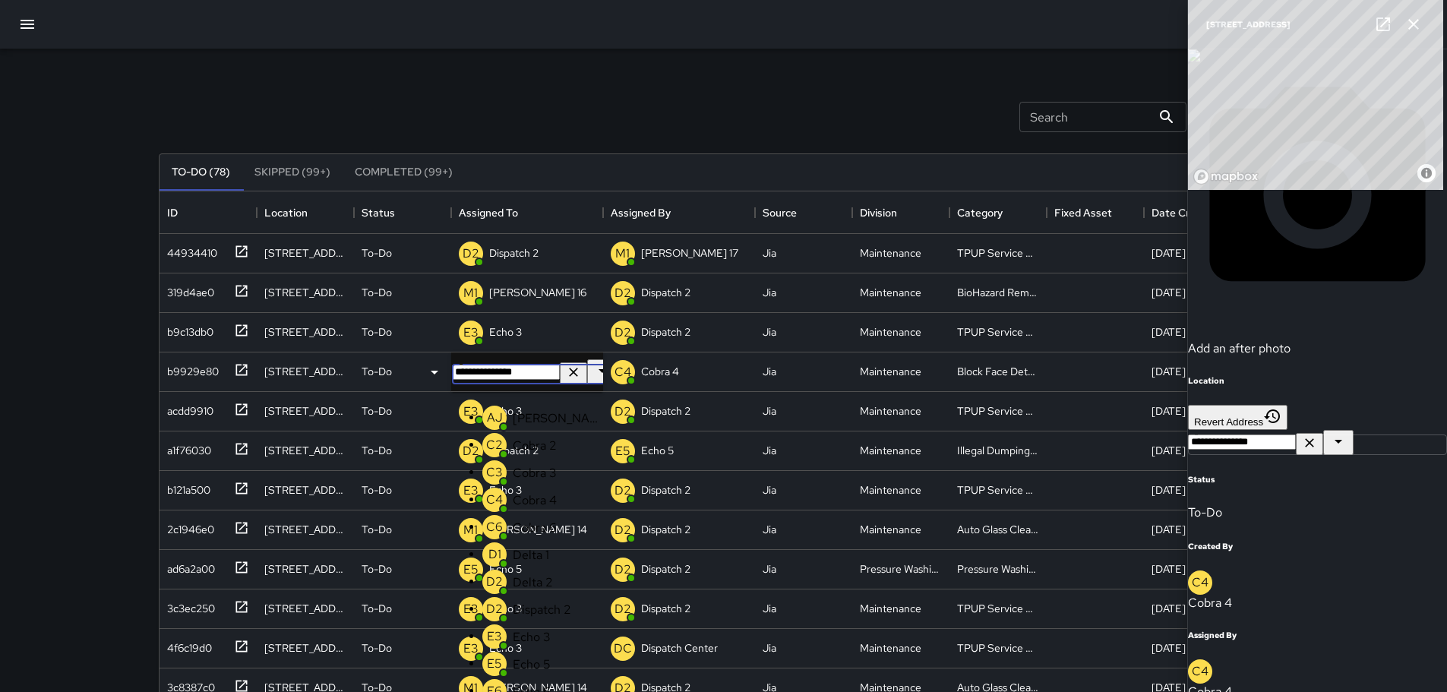
click at [566, 378] on icon "Clear" at bounding box center [573, 372] width 15 height 15
type input "****"
click at [517, 447] on p "[PERSON_NAME] 11" at bounding box center [558, 446] width 90 height 16
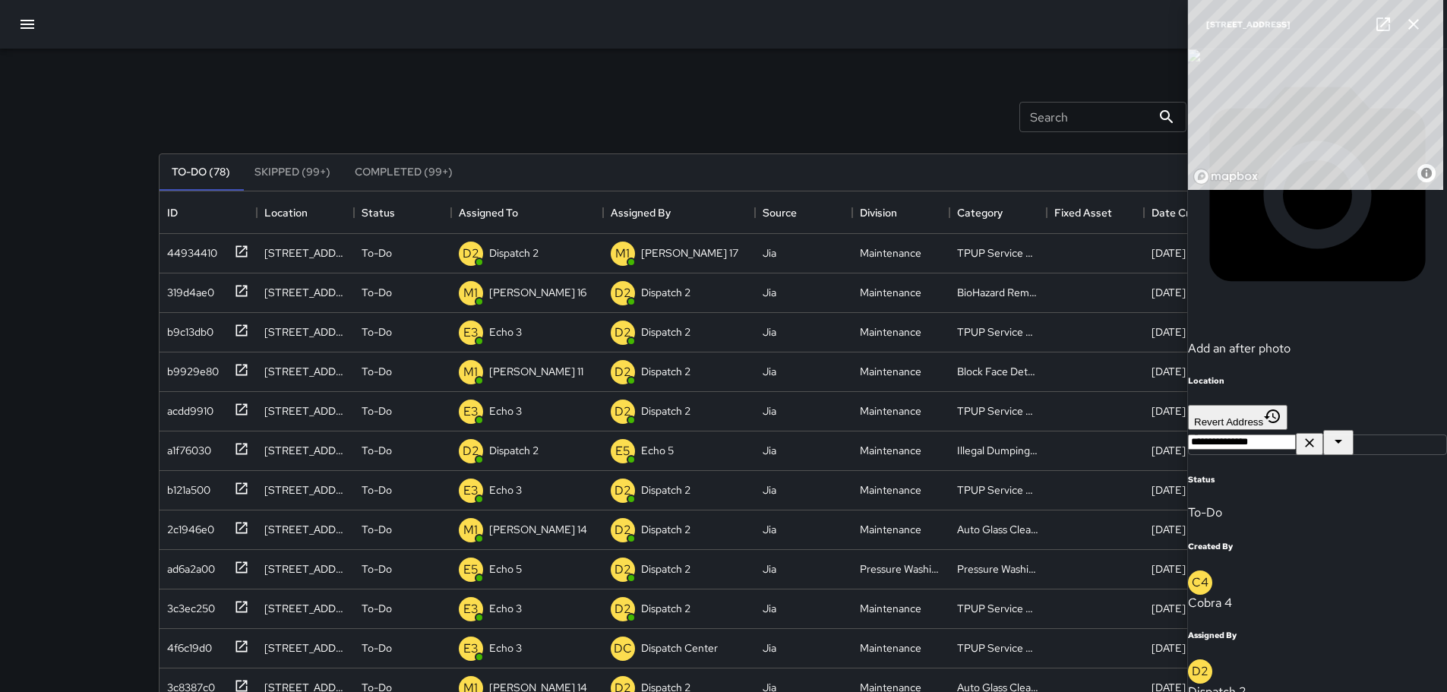
click at [738, 31] on icon "button" at bounding box center [1414, 24] width 18 height 18
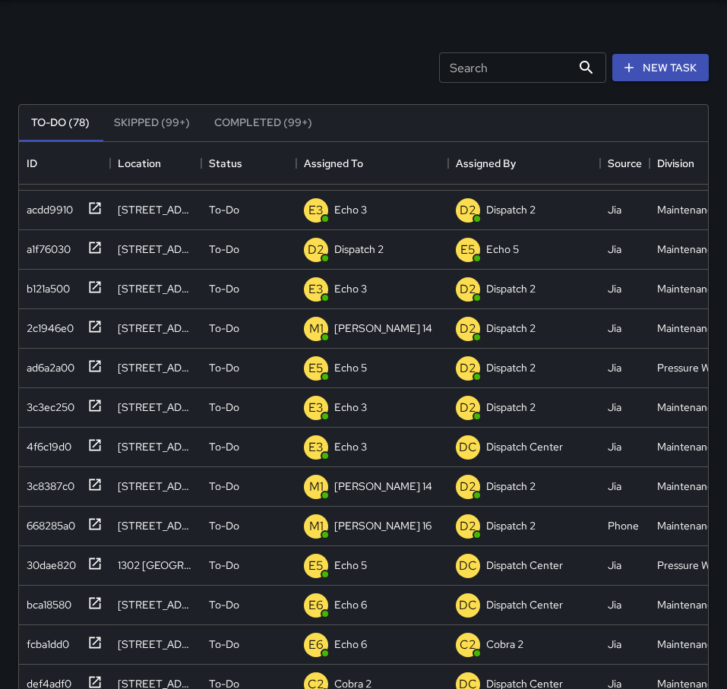
scroll to position [76, 0]
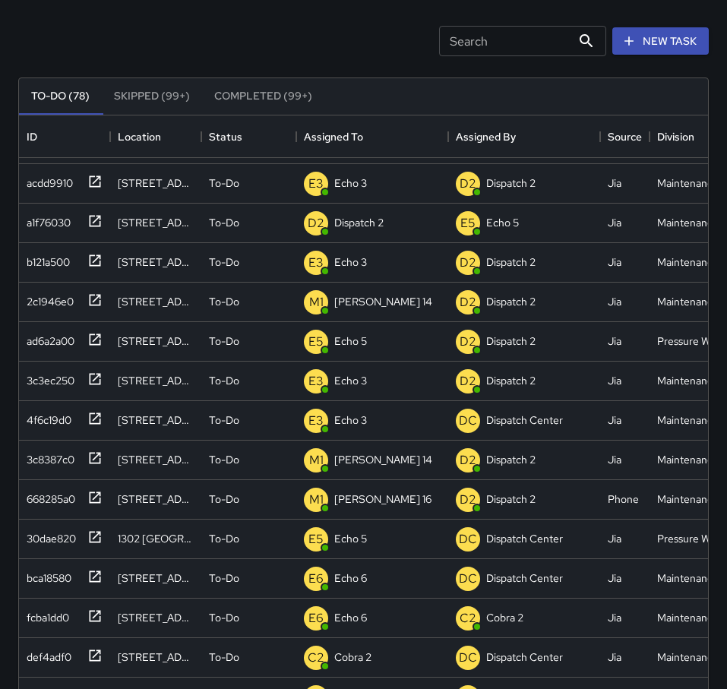
click at [21, 46] on div "Search Search New Task" at bounding box center [363, 41] width 697 height 79
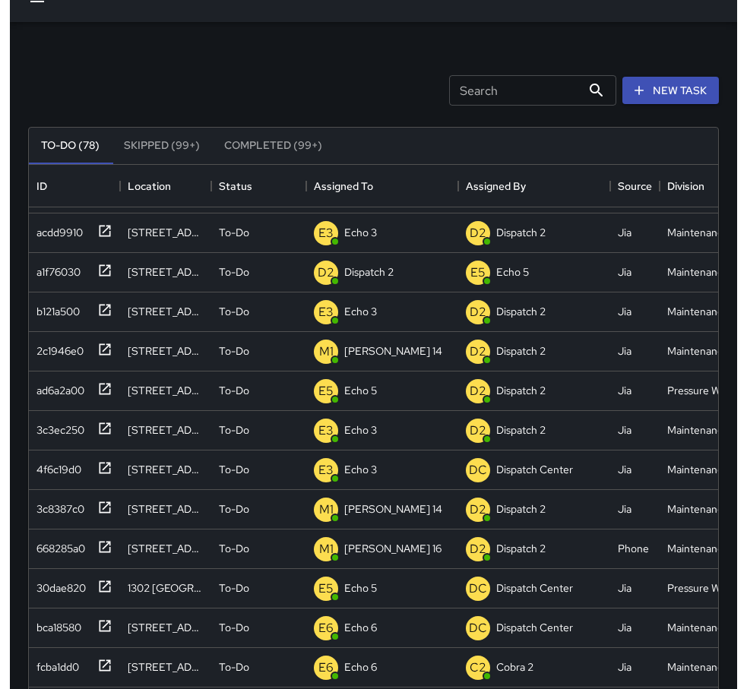
scroll to position [0, 0]
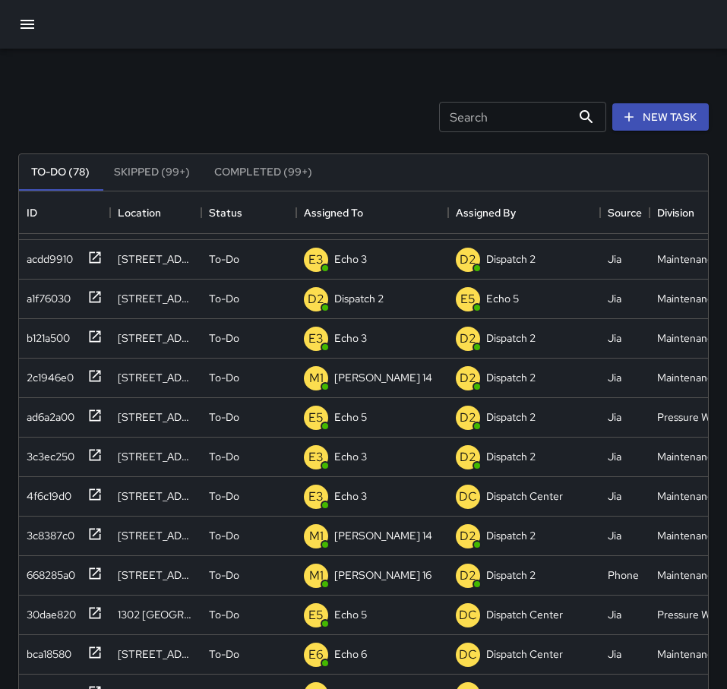
click at [0, 113] on html "Search Search New Task To-Do (78) Skipped (99+) Completed (99+) ID Location Sta…" at bounding box center [363, 448] width 727 height 897
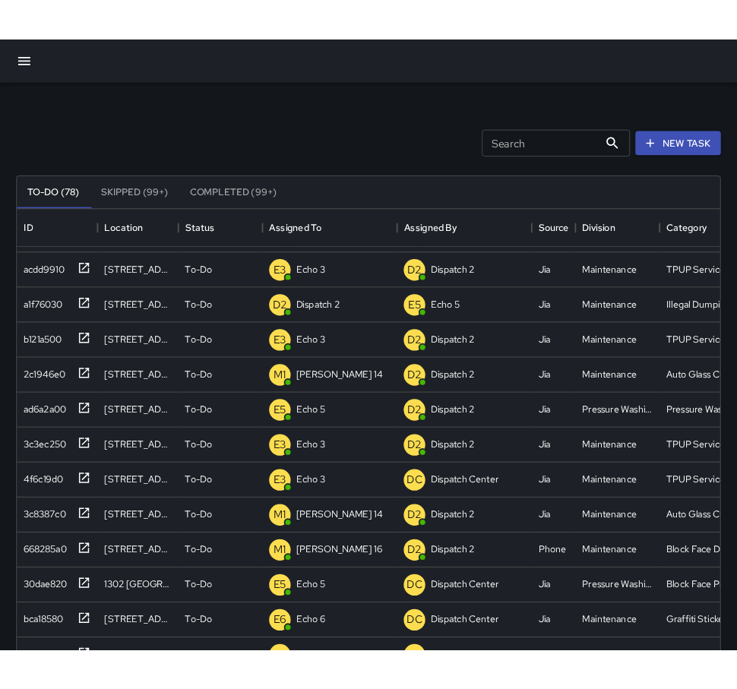
scroll to position [632, 784]
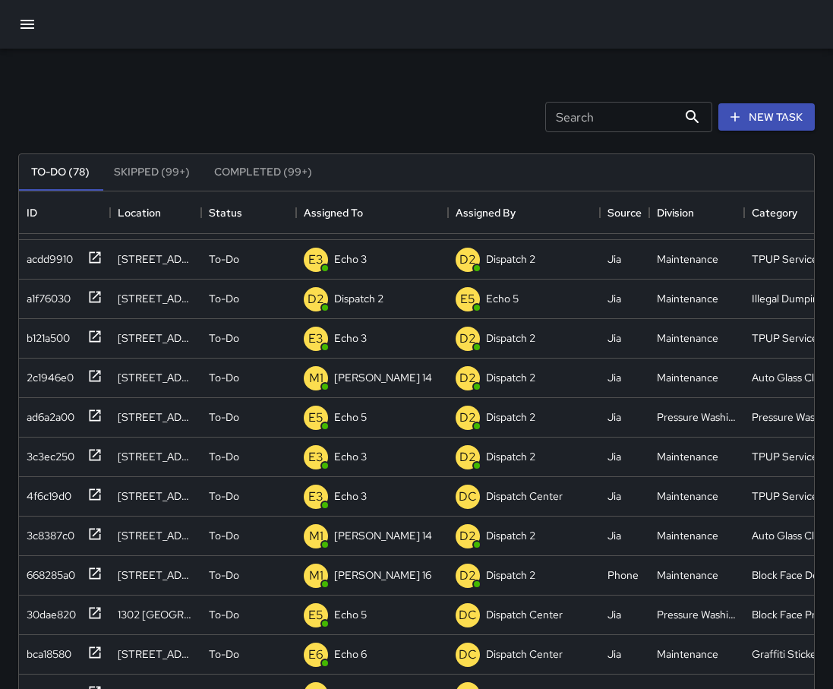
click at [15, 22] on button "button" at bounding box center [27, 24] width 36 height 36
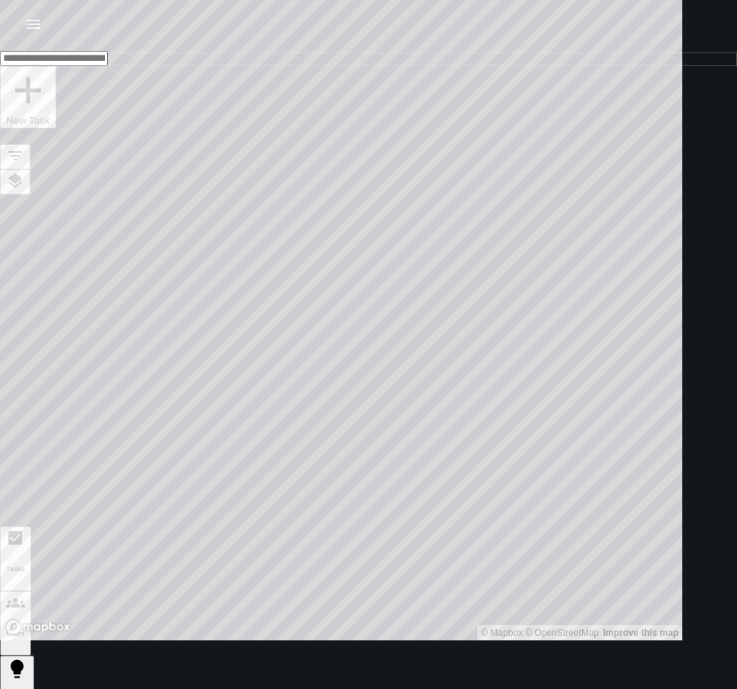
drag, startPoint x: 578, startPoint y: 397, endPoint x: 508, endPoint y: 429, distance: 77.2
click at [508, 429] on div "© Mapbox © OpenStreetMap Improve this map" at bounding box center [341, 320] width 682 height 640
drag, startPoint x: 628, startPoint y: 268, endPoint x: 520, endPoint y: 441, distance: 204.1
click at [520, 441] on div "© Mapbox © OpenStreetMap Improve this map" at bounding box center [341, 320] width 682 height 640
drag, startPoint x: 346, startPoint y: 187, endPoint x: 362, endPoint y: 340, distance: 153.5
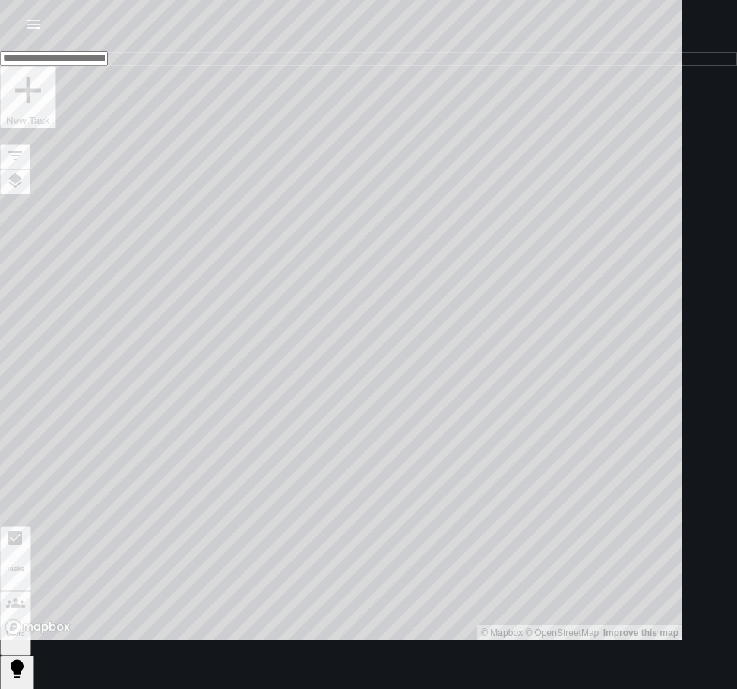
click at [361, 339] on div "© Mapbox © OpenStreetMap Improve this map" at bounding box center [341, 320] width 682 height 640
drag, startPoint x: 416, startPoint y: 308, endPoint x: 539, endPoint y: 416, distance: 163.6
click at [539, 416] on div "© Mapbox © OpenStreetMap Improve this map" at bounding box center [341, 320] width 682 height 640
drag, startPoint x: 422, startPoint y: 474, endPoint x: 458, endPoint y: 465, distance: 36.9
click at [458, 465] on div "© Mapbox © OpenStreetMap Improve this map" at bounding box center [341, 320] width 682 height 640
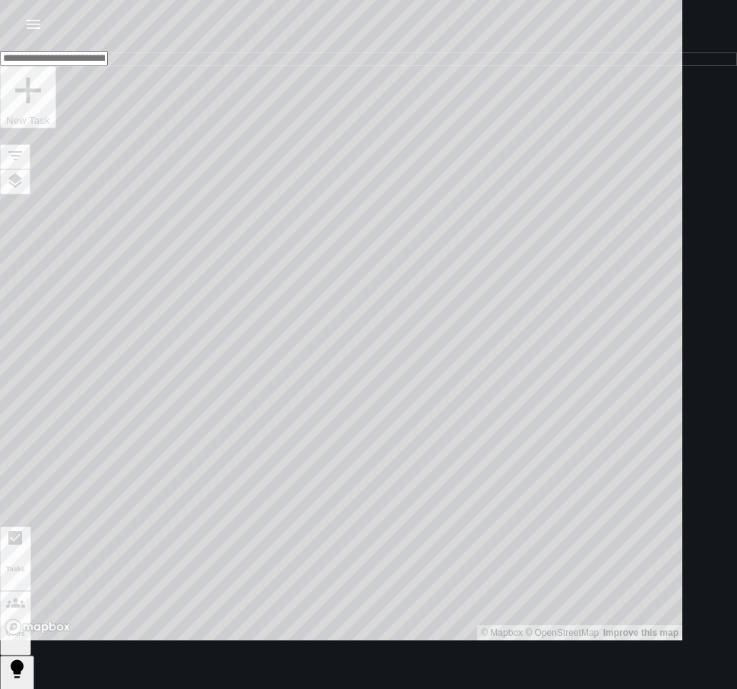
click at [108, 66] on input "text" at bounding box center [54, 58] width 108 height 15
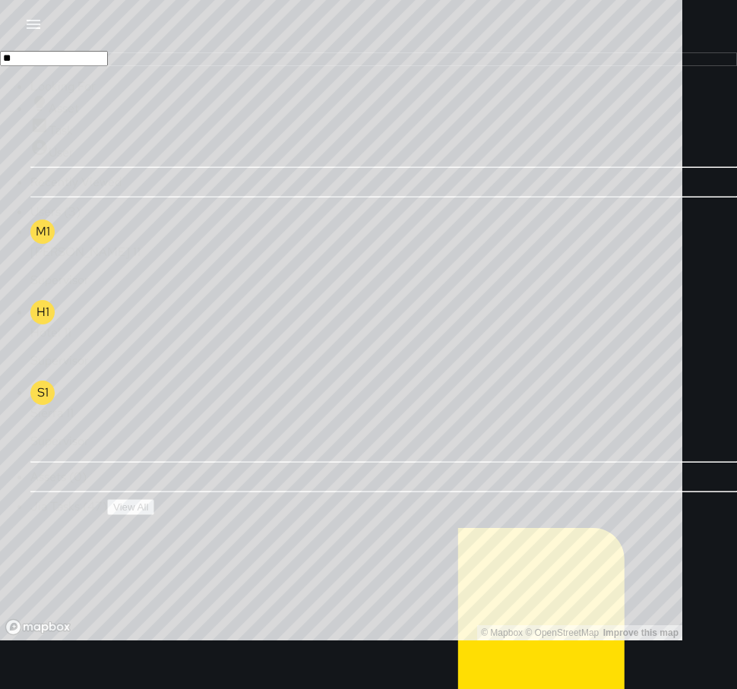
type input "*"
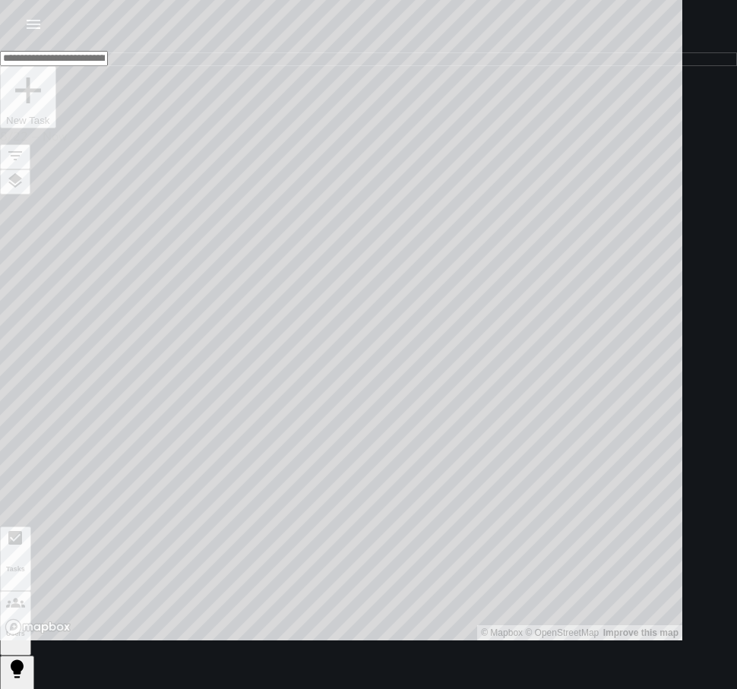
click at [56, 128] on button "New Task" at bounding box center [28, 97] width 56 height 62
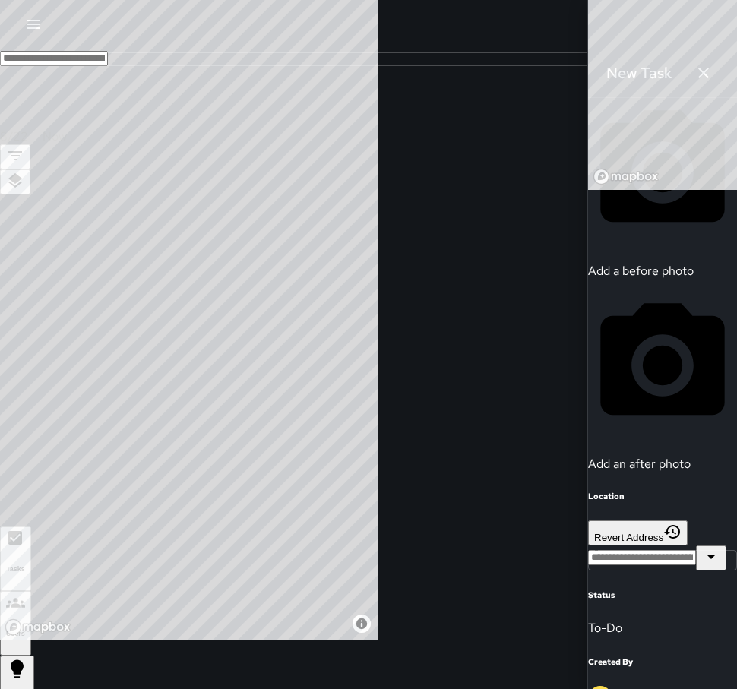
click at [588, 565] on input "text" at bounding box center [642, 557] width 108 height 15
click at [509, 62] on span "[STREET_ADDRESS]" at bounding box center [495, 54] width 117 height 16
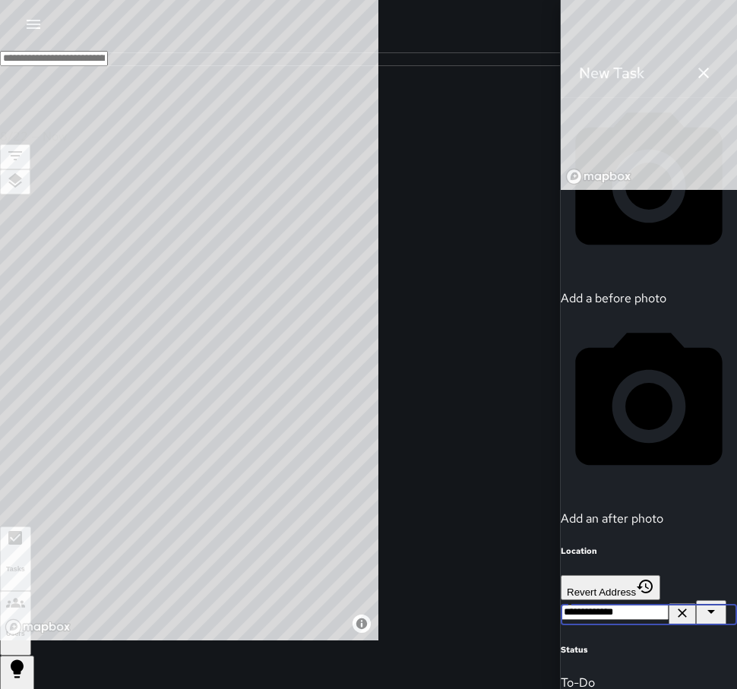
scroll to position [380, 0]
drag, startPoint x: 552, startPoint y: 324, endPoint x: 539, endPoint y: 365, distance: 43.0
click at [561, 190] on div "© Mapbox © OpenStreetMap Improve this map" at bounding box center [688, 95] width 255 height 190
type input "**********"
click at [675, 606] on icon "Clear" at bounding box center [682, 613] width 15 height 15
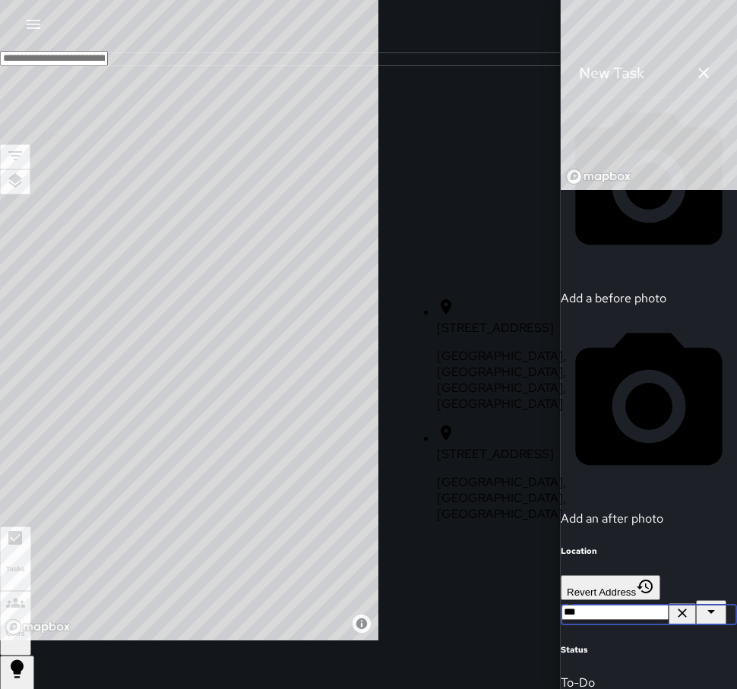
type input "****"
click at [678, 609] on icon "Clear" at bounding box center [682, 613] width 9 height 9
click at [669, 603] on button "Clear" at bounding box center [682, 614] width 27 height 22
click at [694, 81] on icon "button" at bounding box center [703, 73] width 18 height 18
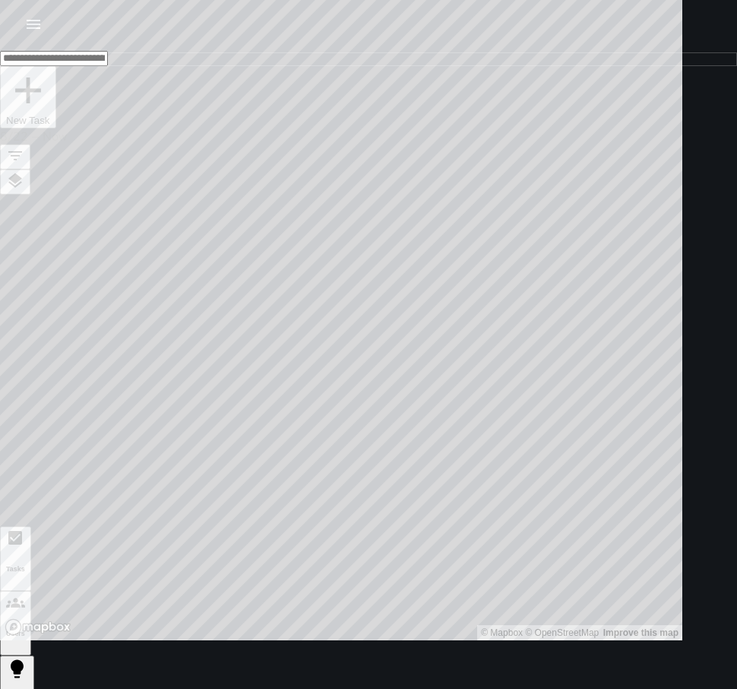
drag, startPoint x: 522, startPoint y: 511, endPoint x: 450, endPoint y: 498, distance: 73.3
click at [448, 499] on div "© Mapbox © OpenStreetMap Improve this map" at bounding box center [341, 320] width 682 height 640
drag, startPoint x: 355, startPoint y: 435, endPoint x: 467, endPoint y: 448, distance: 113.3
click at [467, 448] on div "© Mapbox © OpenStreetMap Improve this map" at bounding box center [341, 320] width 682 height 640
drag, startPoint x: 383, startPoint y: 244, endPoint x: 404, endPoint y: 414, distance: 171.5
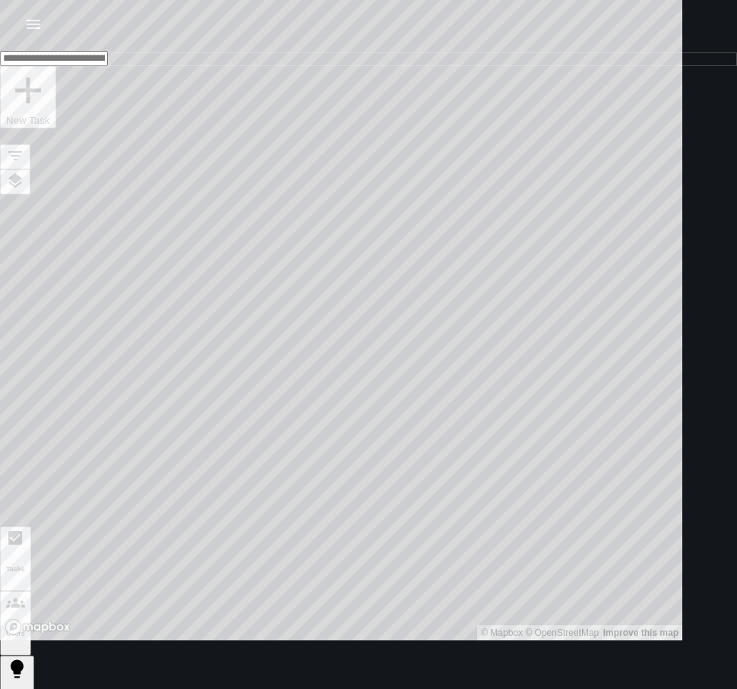
click at [404, 414] on div "© Mapbox © OpenStreetMap Improve this map" at bounding box center [341, 320] width 682 height 640
drag, startPoint x: 289, startPoint y: 166, endPoint x: 292, endPoint y: 348, distance: 181.6
click at [297, 354] on div "© Mapbox © OpenStreetMap Improve this map" at bounding box center [341, 320] width 682 height 640
drag, startPoint x: 254, startPoint y: 288, endPoint x: 368, endPoint y: 293, distance: 114.9
click at [368, 293] on div "© Mapbox © OpenStreetMap Improve this map" at bounding box center [341, 320] width 682 height 640
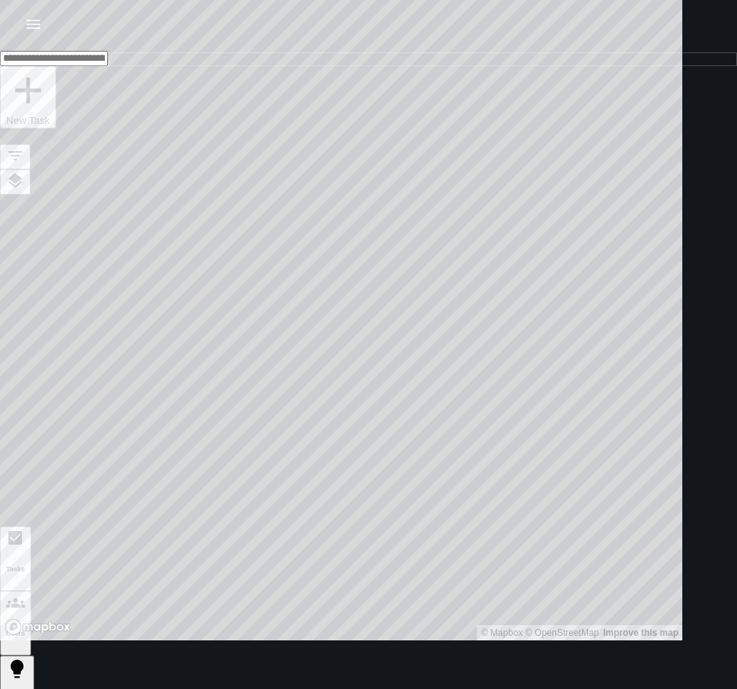
drag, startPoint x: 335, startPoint y: 312, endPoint x: 409, endPoint y: 413, distance: 125.7
click at [409, 413] on div "© Mapbox © OpenStreetMap Improve this map" at bounding box center [341, 320] width 682 height 640
drag, startPoint x: 482, startPoint y: 388, endPoint x: 463, endPoint y: 260, distance: 129.7
click at [463, 260] on div "© Mapbox © OpenStreetMap Improve this map" at bounding box center [341, 320] width 682 height 640
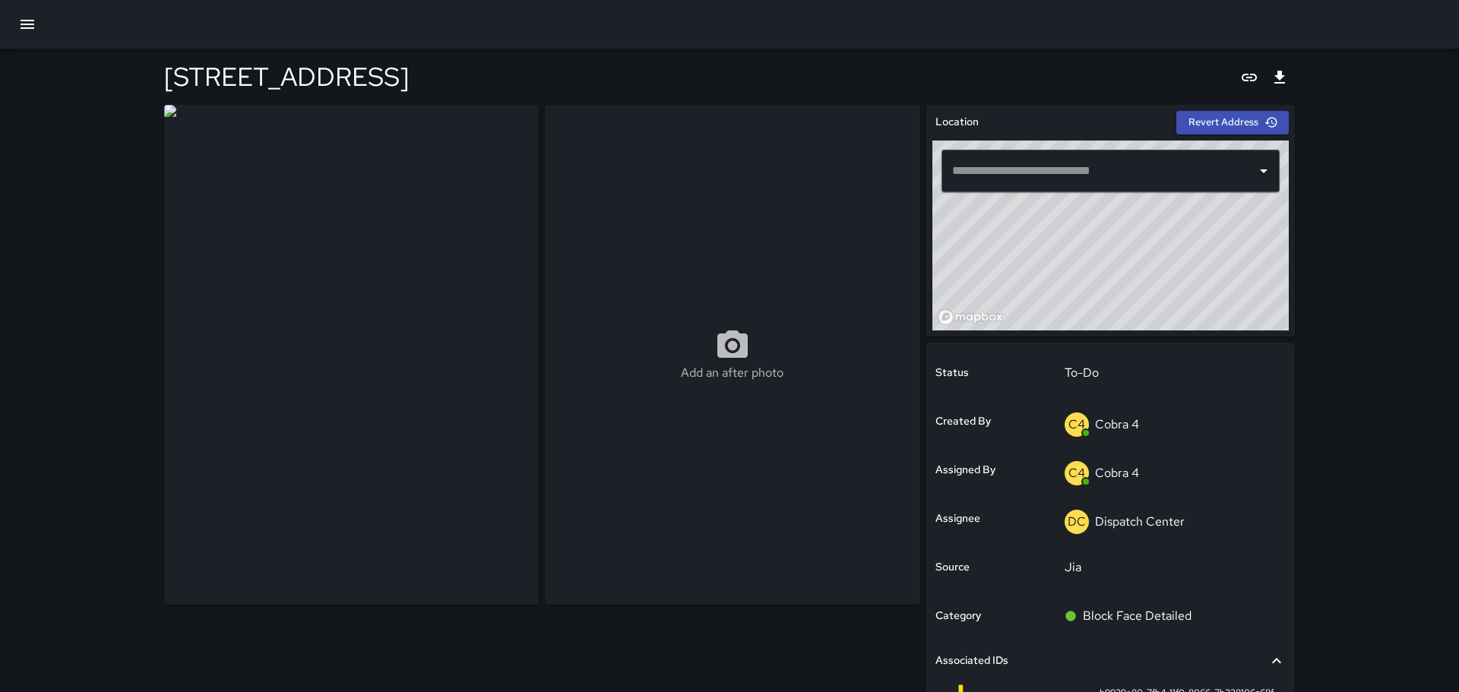
type input "**********"
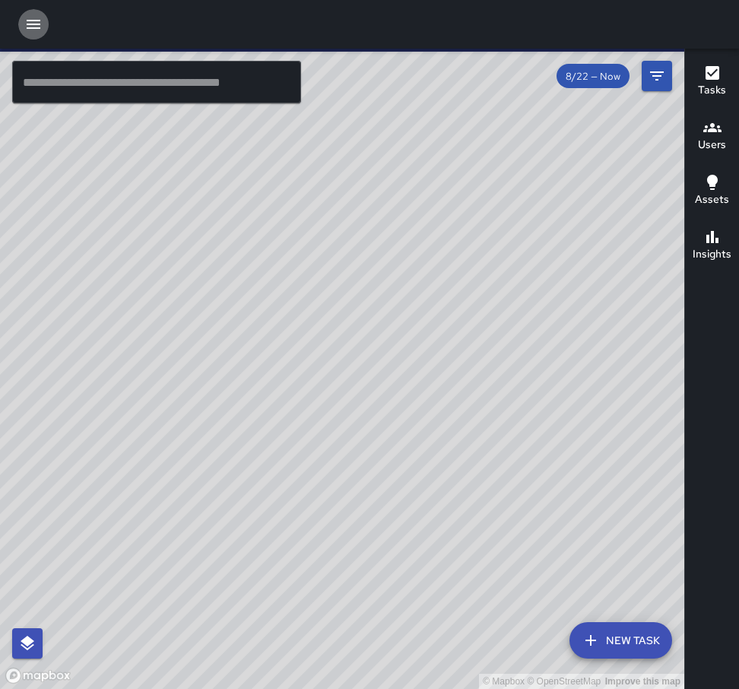
click at [29, 25] on icon "button" at bounding box center [34, 24] width 14 height 9
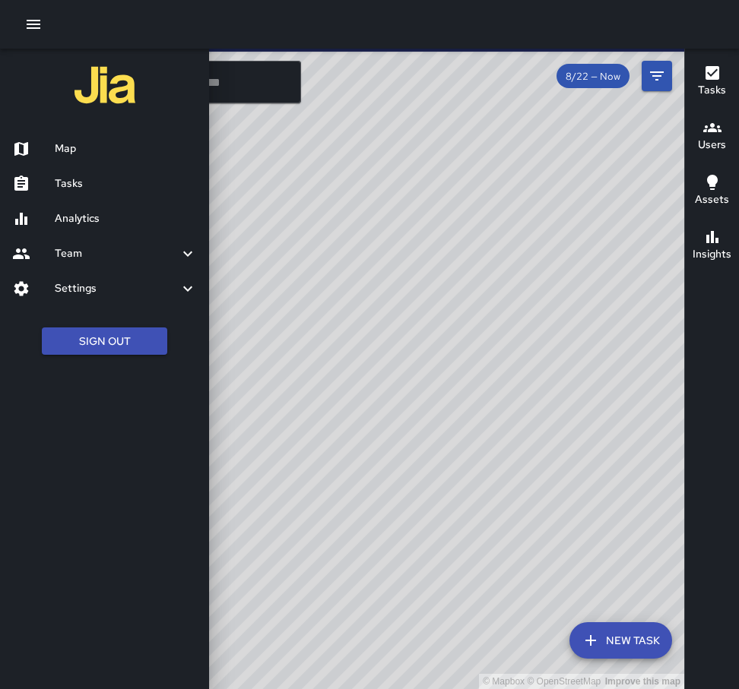
click at [76, 192] on link "Tasks" at bounding box center [104, 183] width 209 height 35
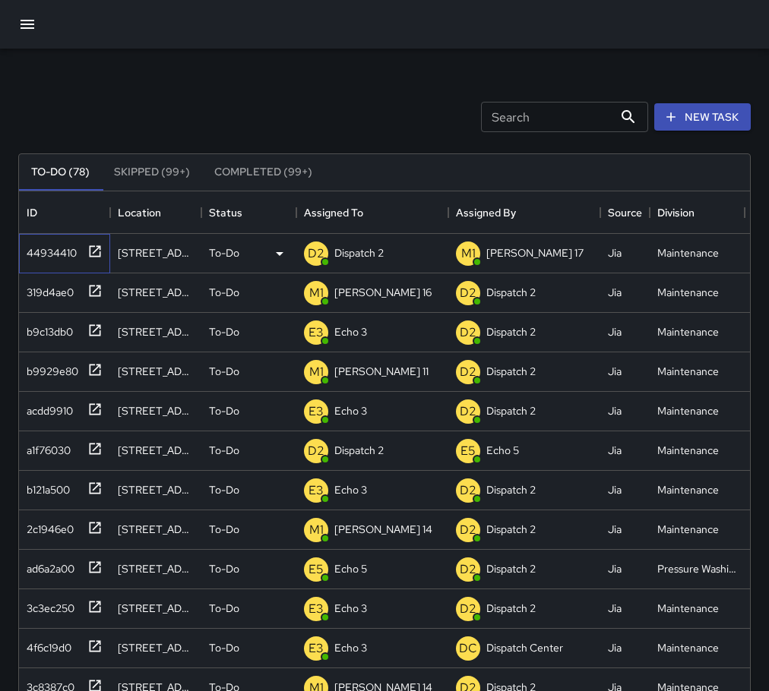
click at [94, 250] on icon at bounding box center [94, 251] width 15 height 15
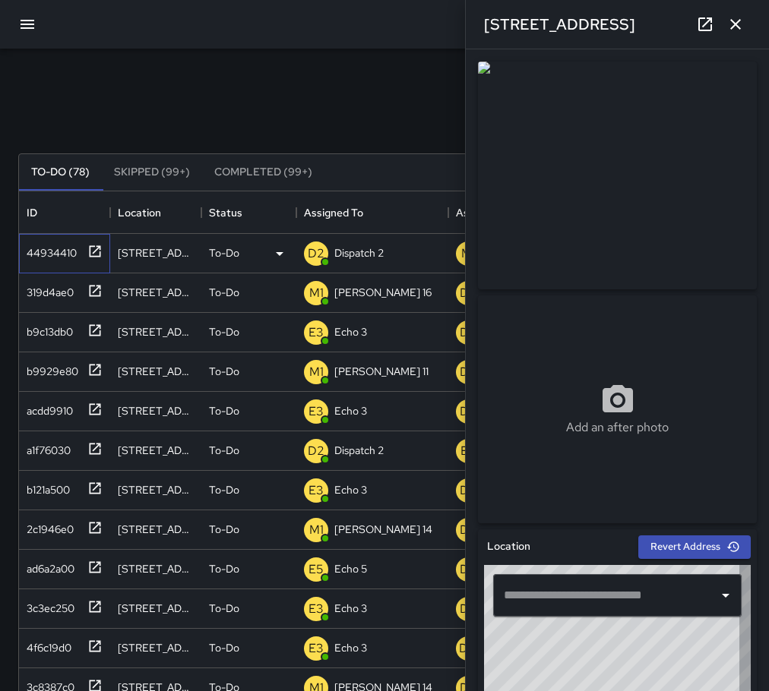
type input "**********"
click at [738, 32] on icon "button" at bounding box center [735, 24] width 18 height 18
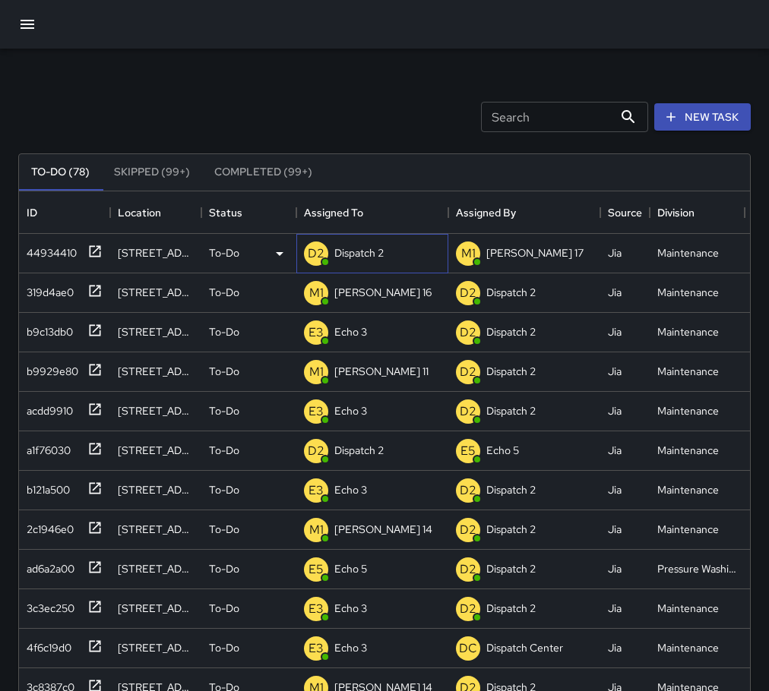
click at [350, 250] on p "Dispatch 2" at bounding box center [358, 252] width 49 height 15
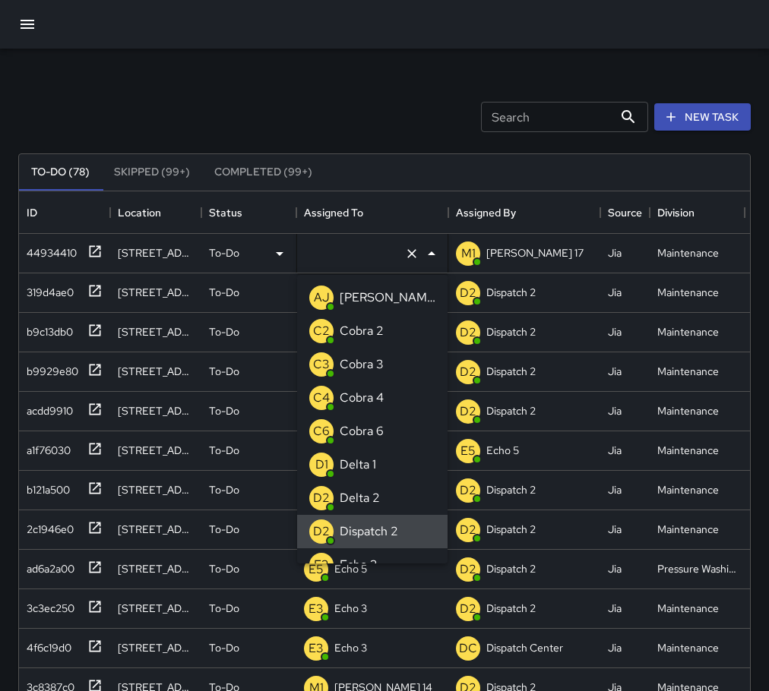
type input "**********"
click at [406, 259] on icon "Clear" at bounding box center [411, 253] width 15 height 15
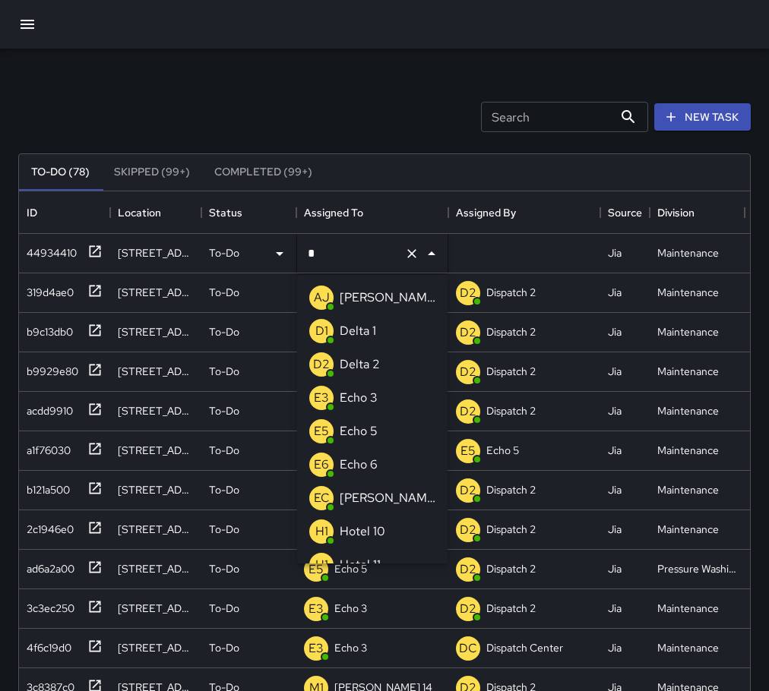
type input "**"
click at [381, 294] on li "E3 Echo 3" at bounding box center [372, 297] width 150 height 33
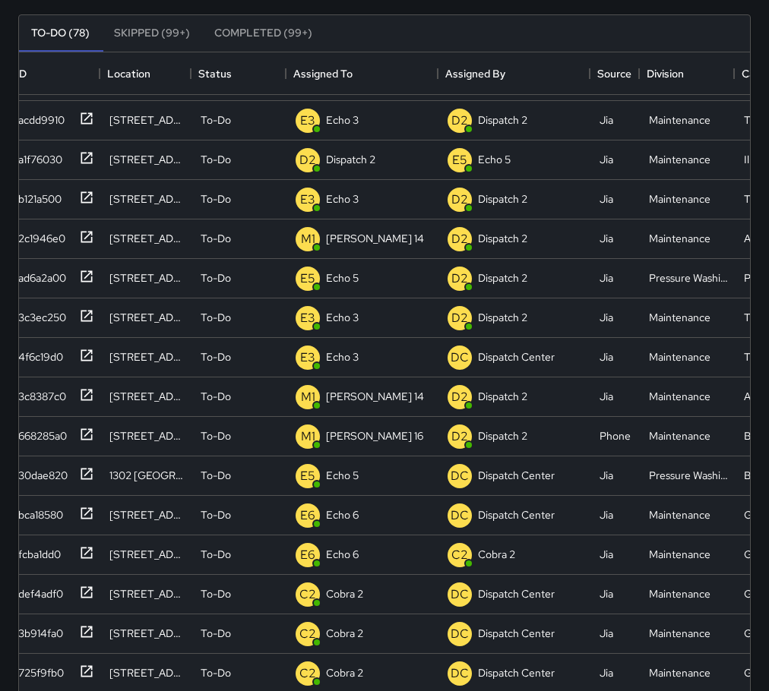
scroll to position [152, 2]
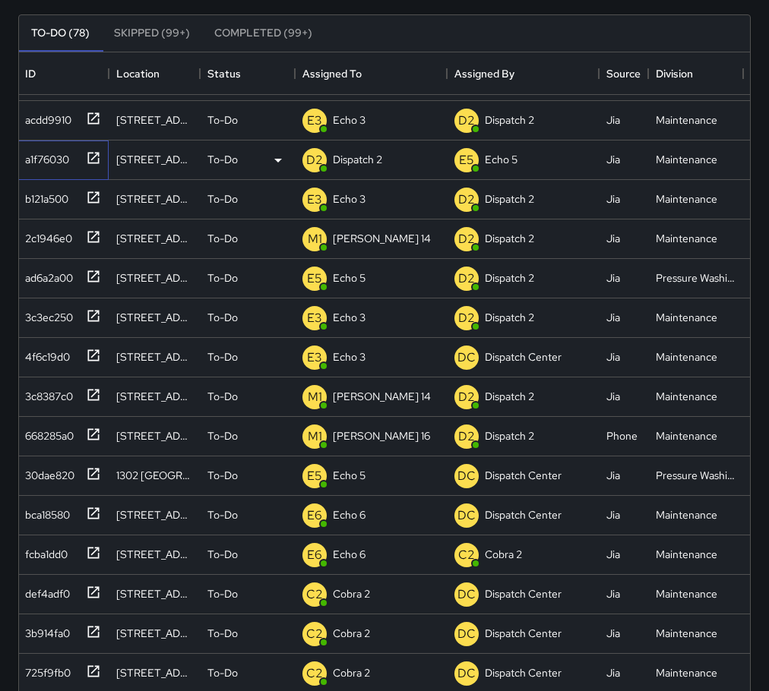
click at [92, 154] on icon at bounding box center [93, 157] width 15 height 15
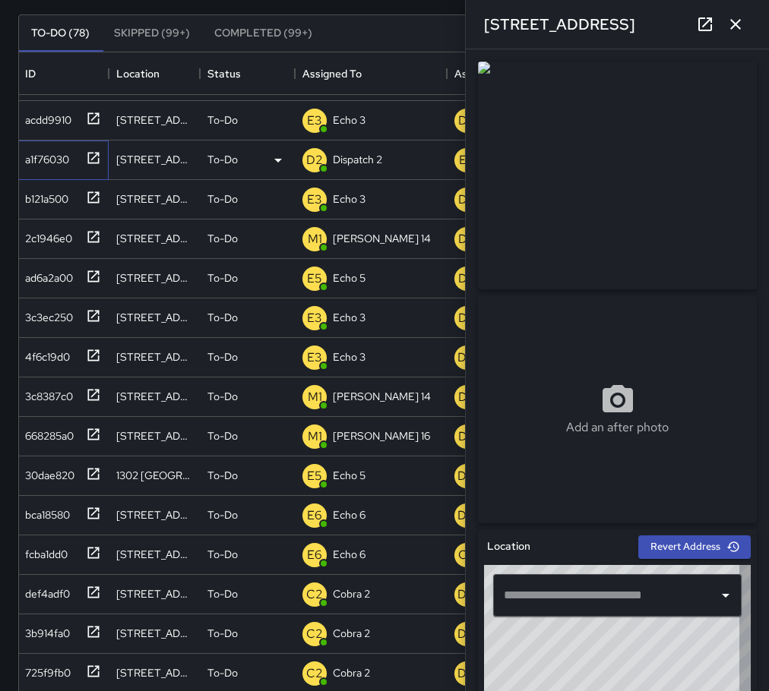
type input "**********"
click at [738, 21] on icon "button" at bounding box center [735, 24] width 18 height 18
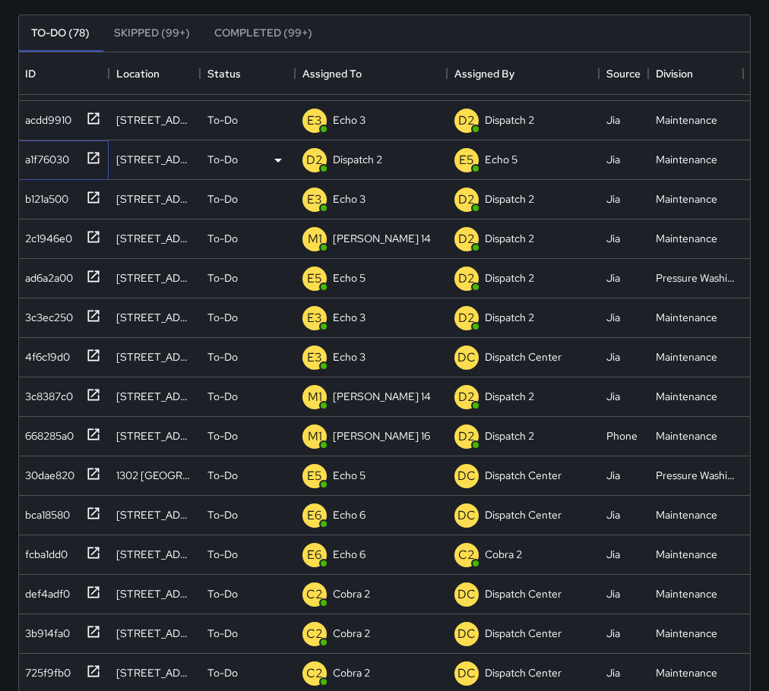
click at [96, 159] on icon at bounding box center [93, 157] width 15 height 15
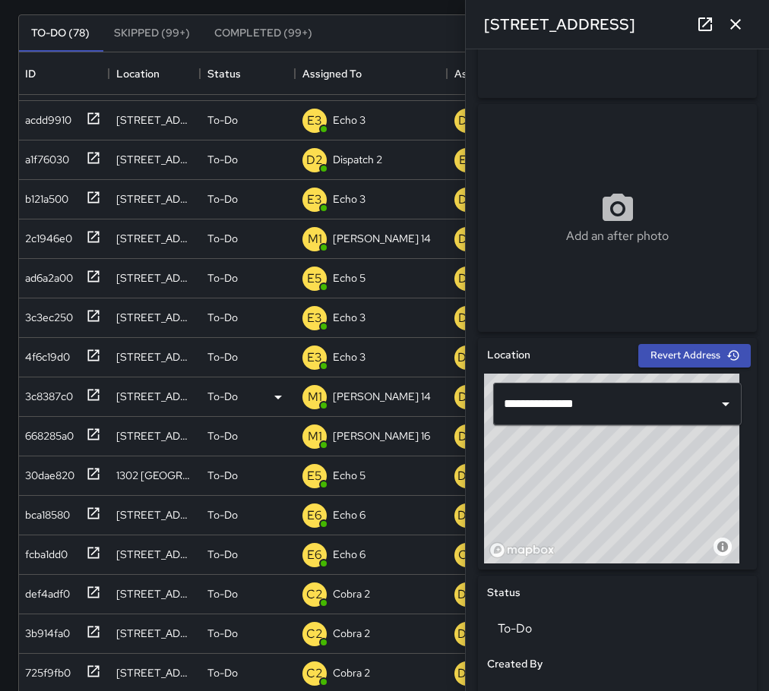
scroll to position [152, 0]
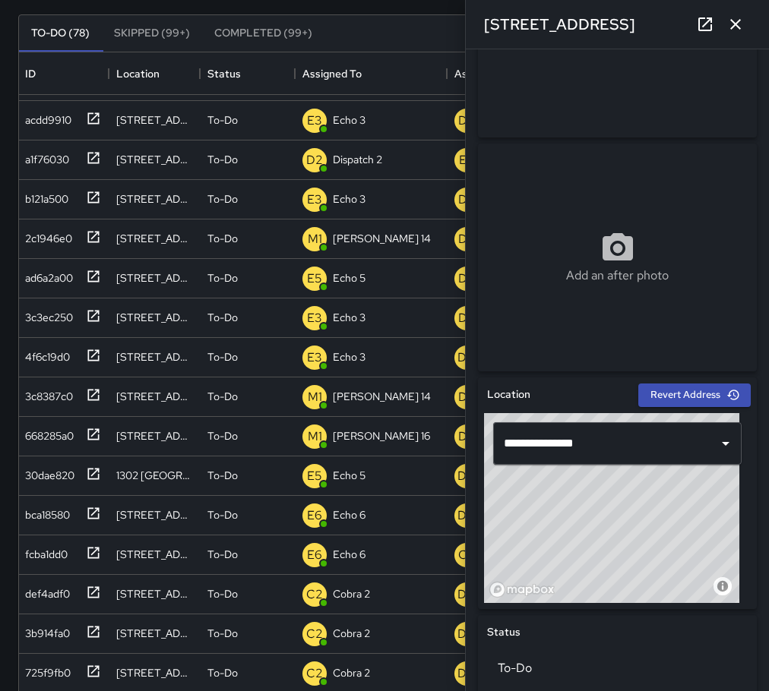
click at [640, 111] on img at bounding box center [617, 24] width 279 height 228
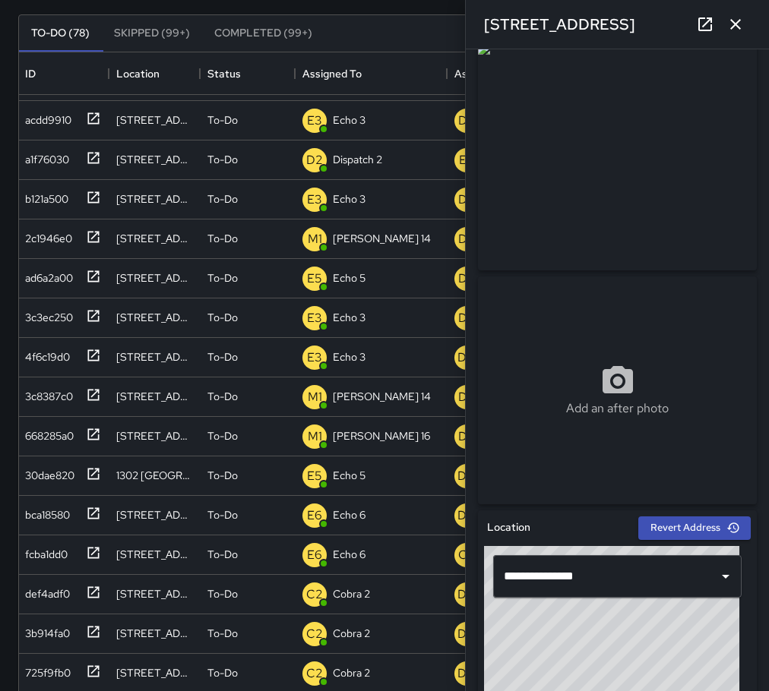
scroll to position [0, 0]
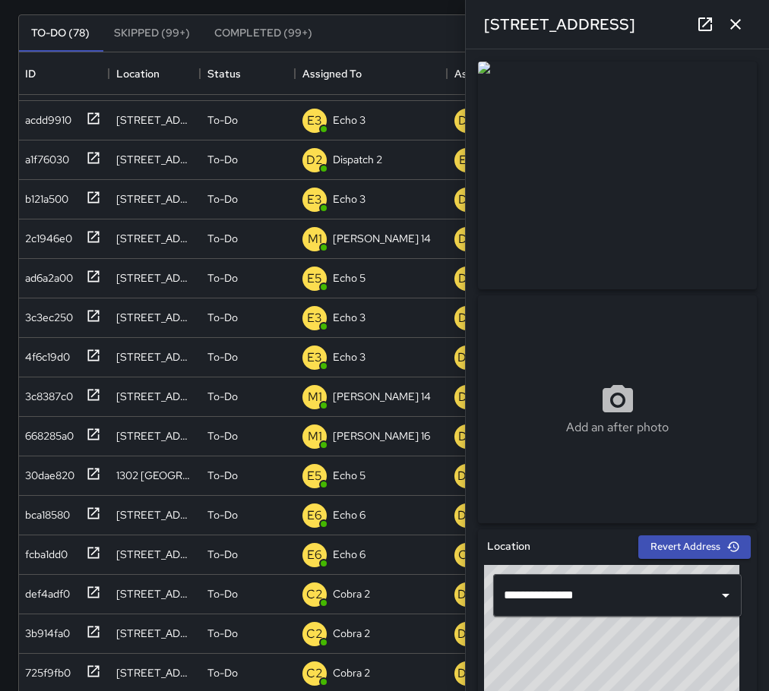
click at [686, 115] on img at bounding box center [617, 176] width 279 height 228
click at [697, 21] on icon at bounding box center [705, 24] width 18 height 18
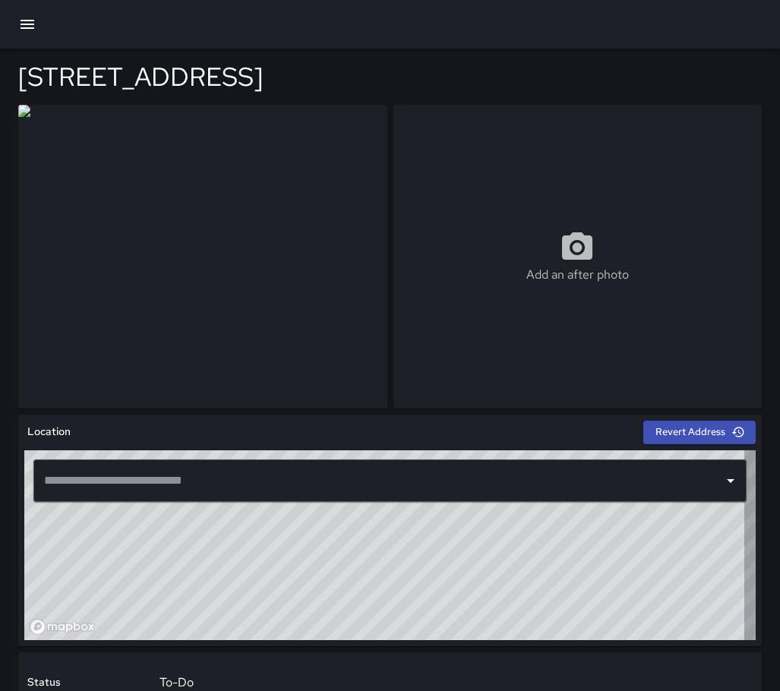
type input "**********"
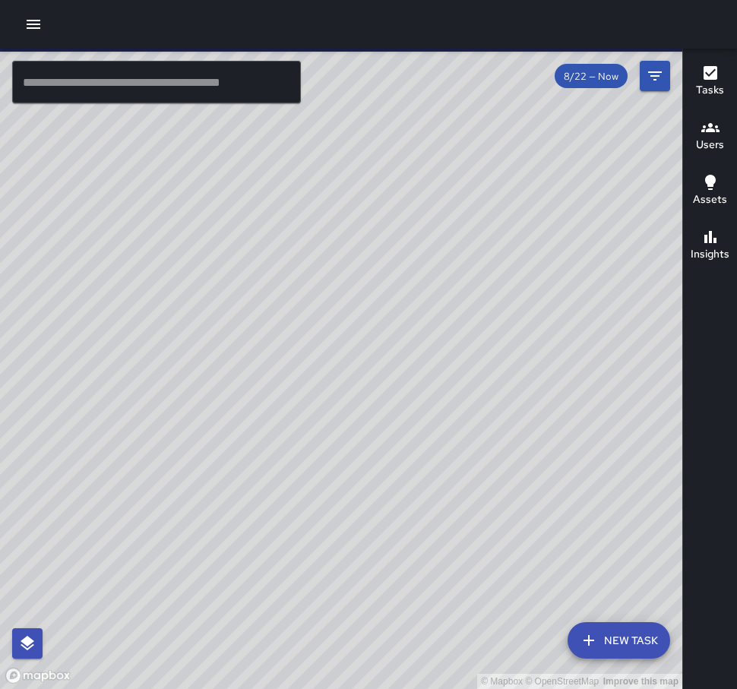
click at [24, 23] on icon "button" at bounding box center [33, 24] width 18 height 18
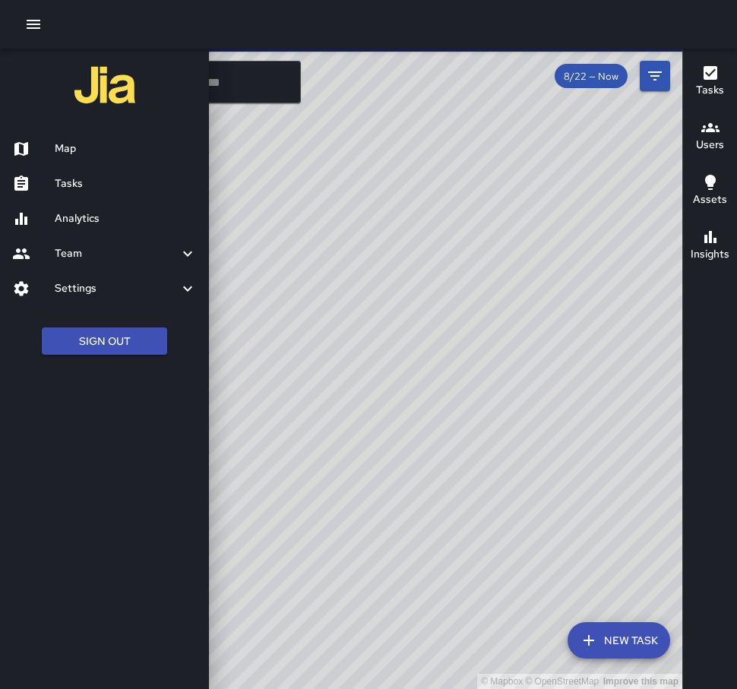
click at [77, 184] on h6 "Tasks" at bounding box center [126, 184] width 142 height 17
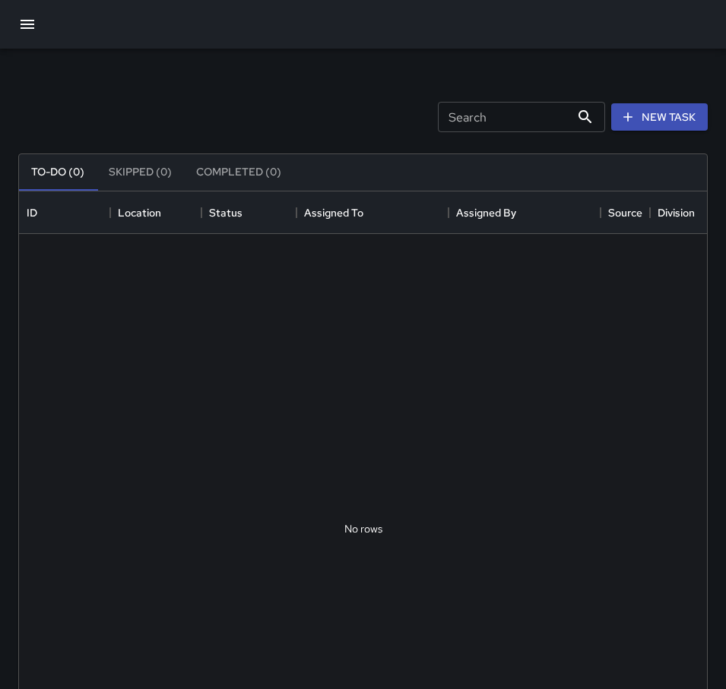
scroll to position [632, 676]
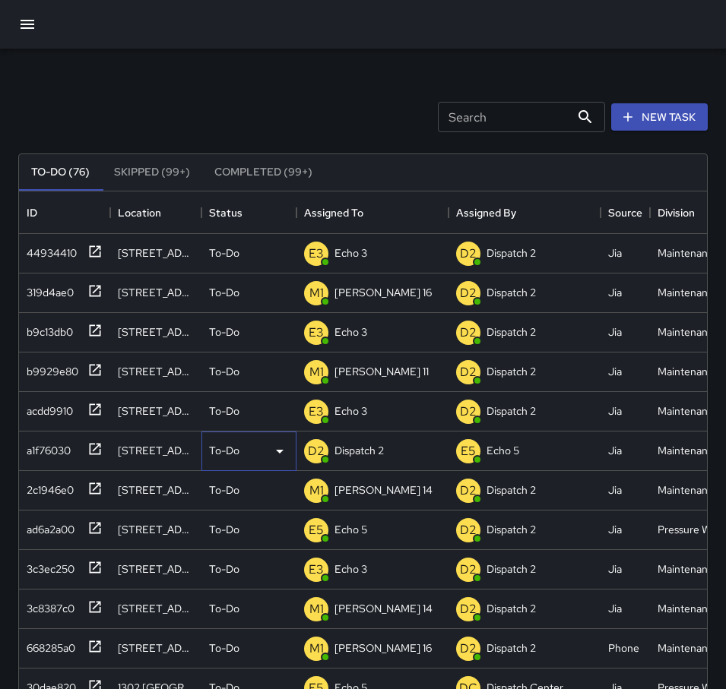
click at [228, 457] on p "To-Do" at bounding box center [224, 450] width 30 height 15
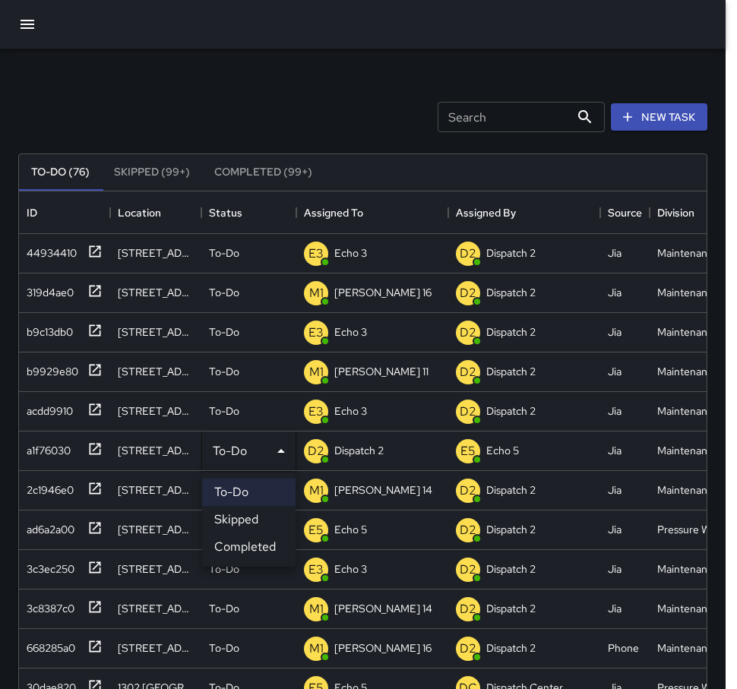
click at [244, 543] on li "Completed" at bounding box center [248, 546] width 93 height 27
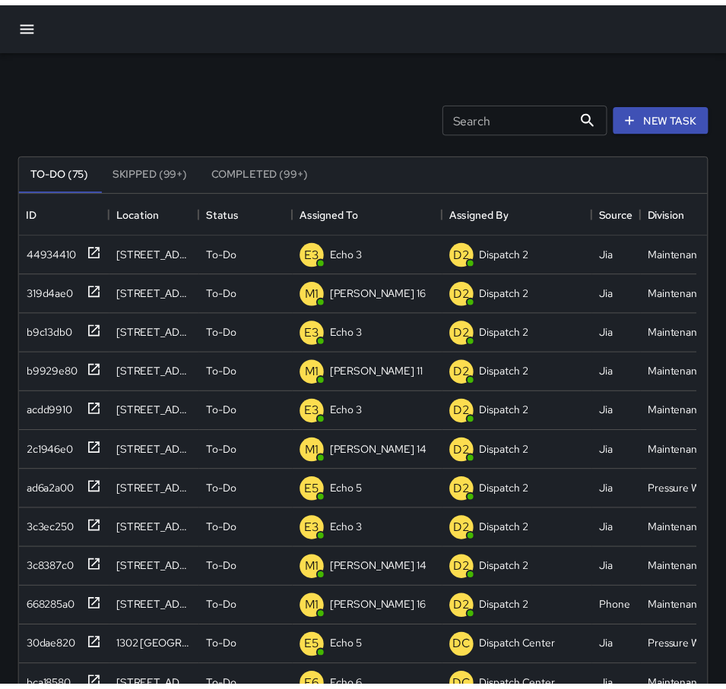
scroll to position [12, 12]
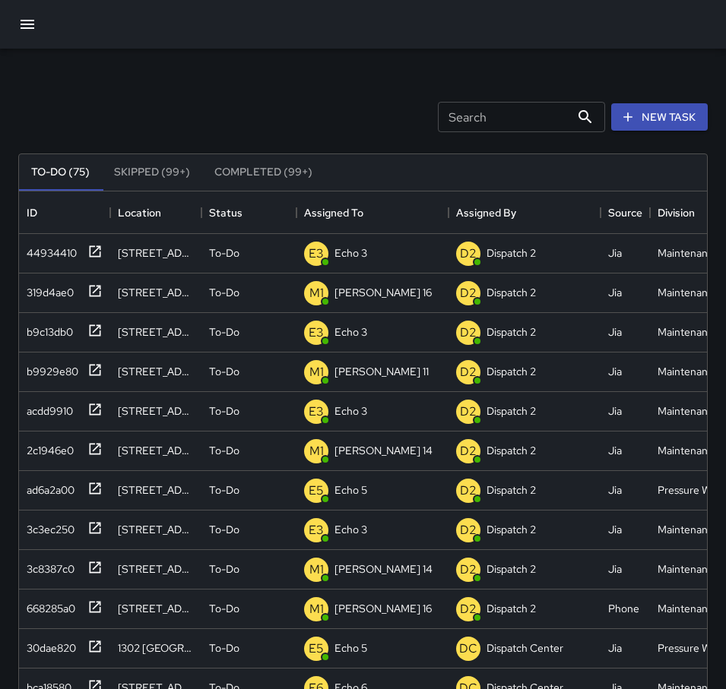
click at [460, 125] on input "Search" at bounding box center [504, 117] width 132 height 30
click at [270, 166] on button "Completed (99+)" at bounding box center [263, 172] width 122 height 36
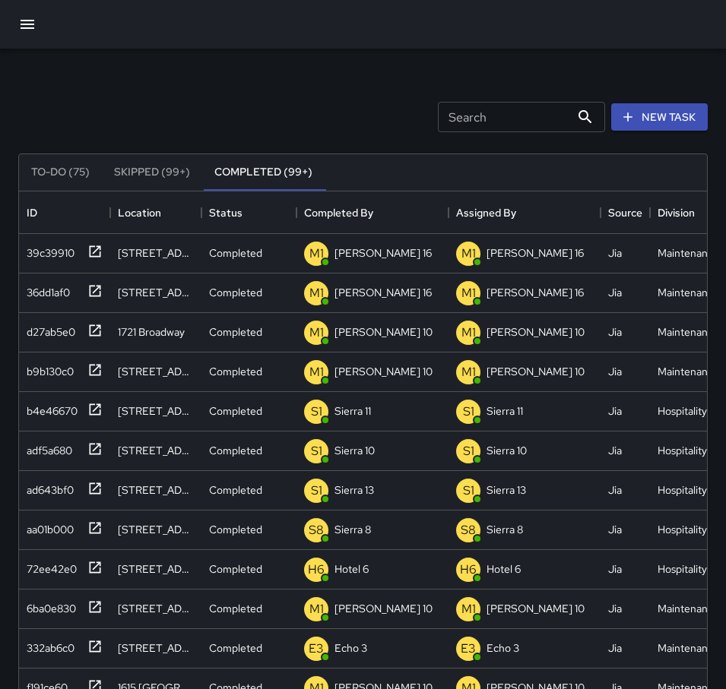
click at [472, 122] on input "Search" at bounding box center [504, 117] width 132 height 30
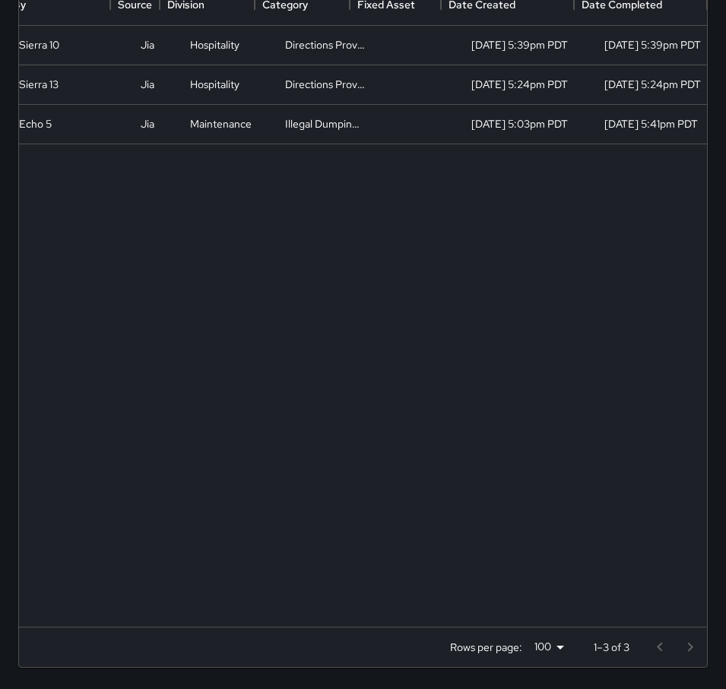
scroll to position [0, 490]
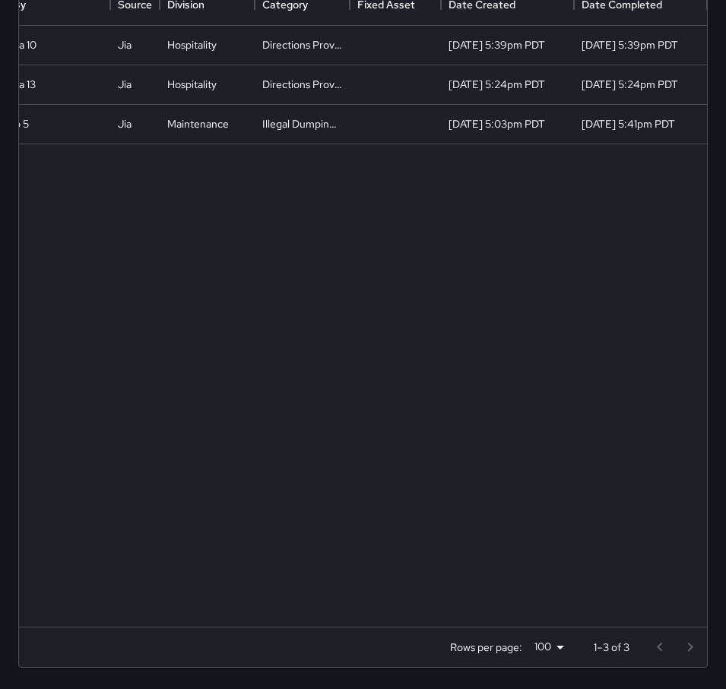
type input "**"
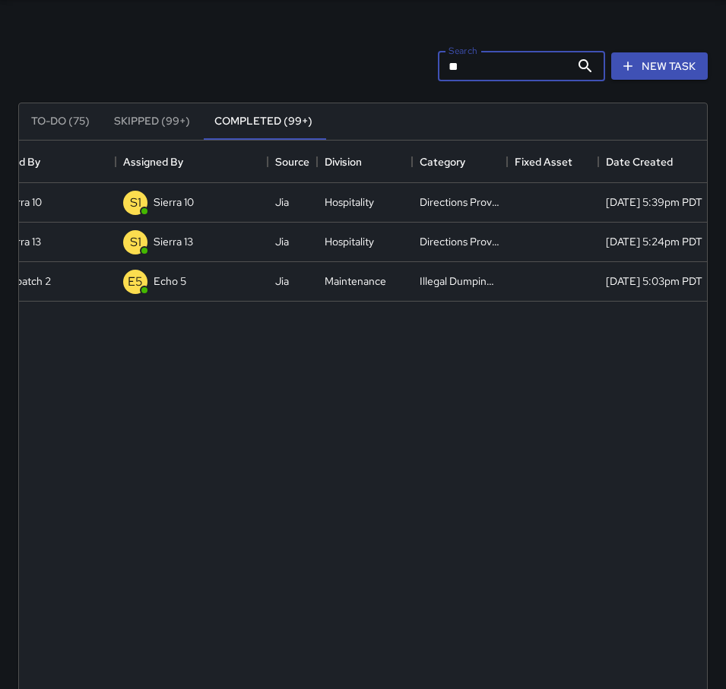
scroll to position [76, 0]
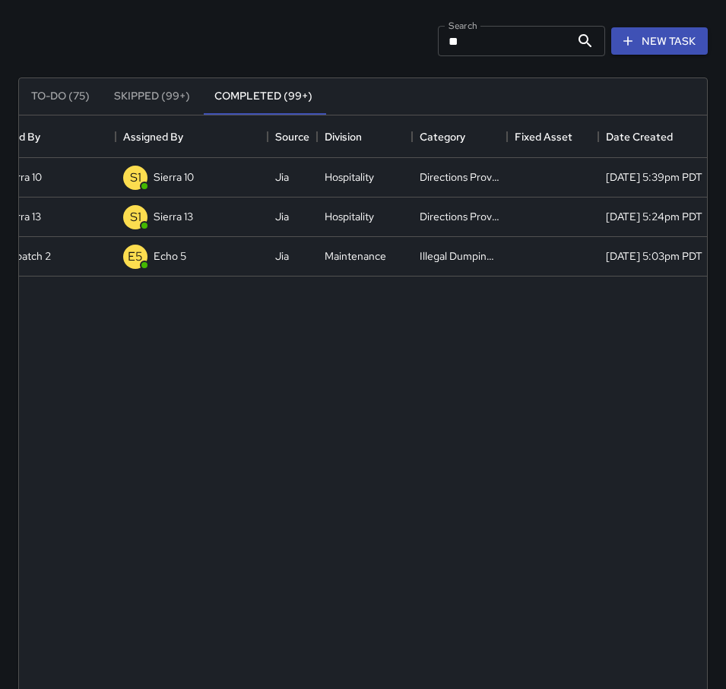
click at [581, 39] on icon at bounding box center [585, 41] width 18 height 18
drag, startPoint x: 518, startPoint y: 49, endPoint x: 416, endPoint y: 59, distance: 103.0
click at [416, 59] on div "Search ** Search New Task To-Do (75) Skipped (99+) Completed (99+) Location Sta…" at bounding box center [362, 402] width 689 height 795
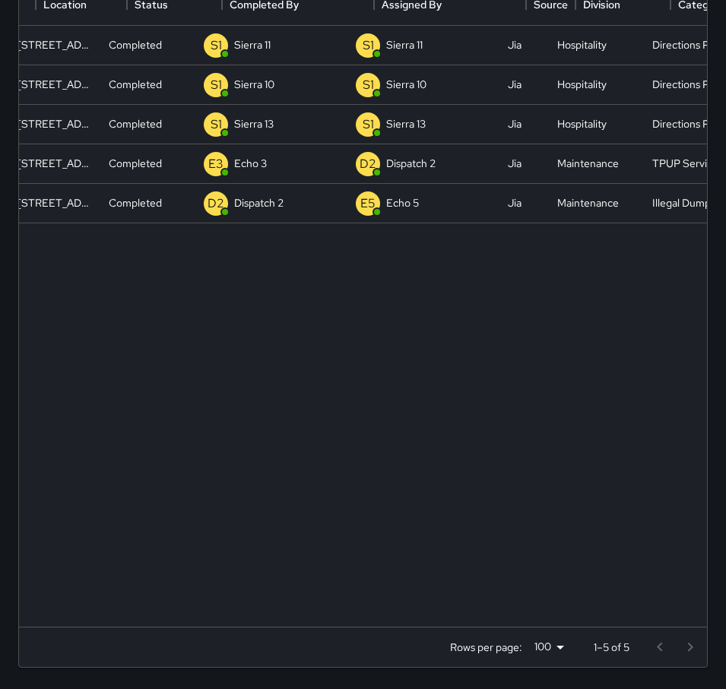
scroll to position [0, 71]
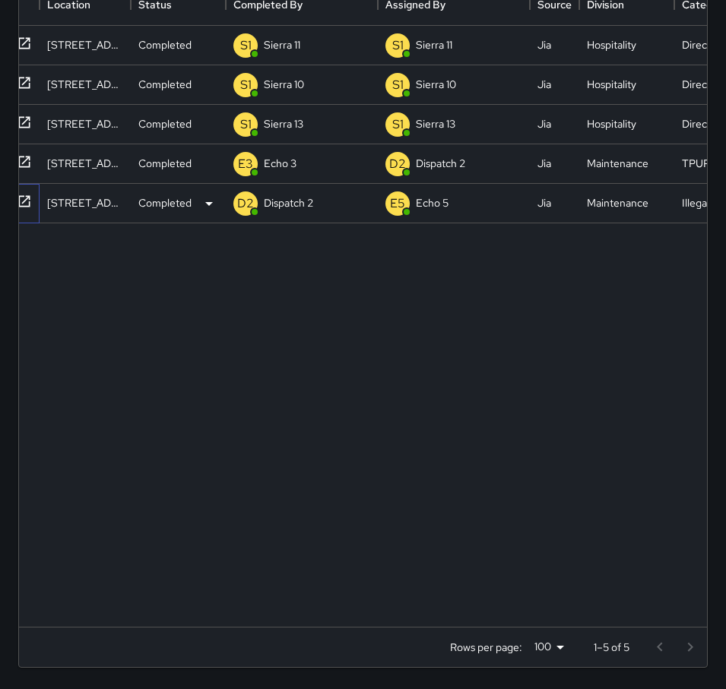
click at [26, 204] on icon at bounding box center [24, 201] width 15 height 15
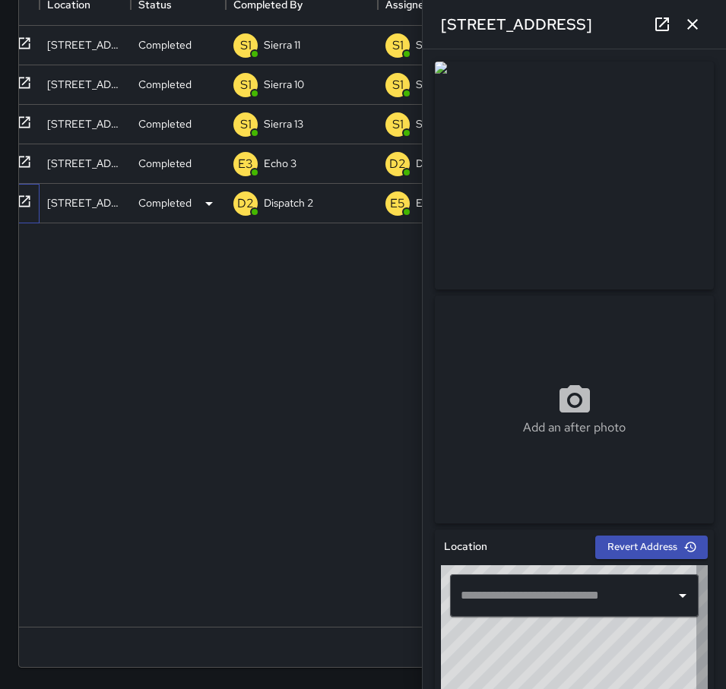
type input "**********"
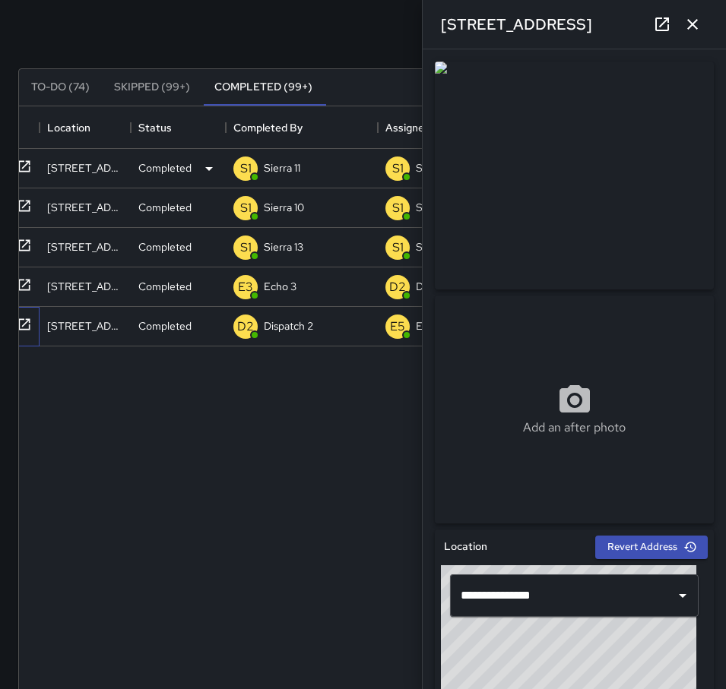
scroll to position [56, 0]
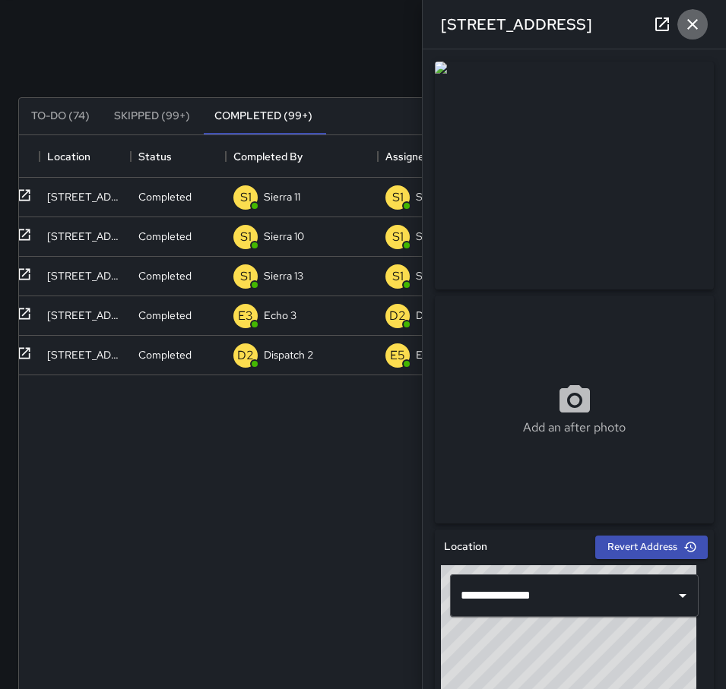
click at [693, 22] on icon "button" at bounding box center [692, 24] width 18 height 18
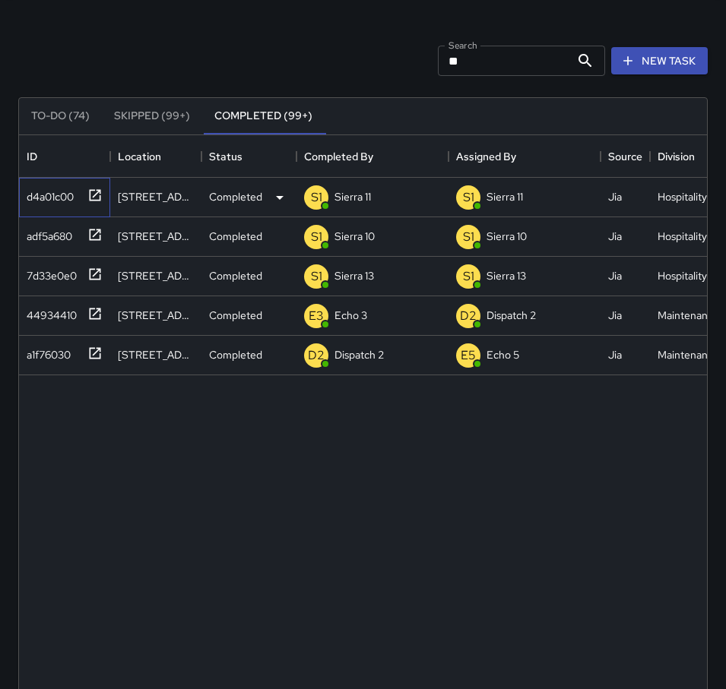
click at [96, 194] on icon at bounding box center [95, 194] width 11 height 11
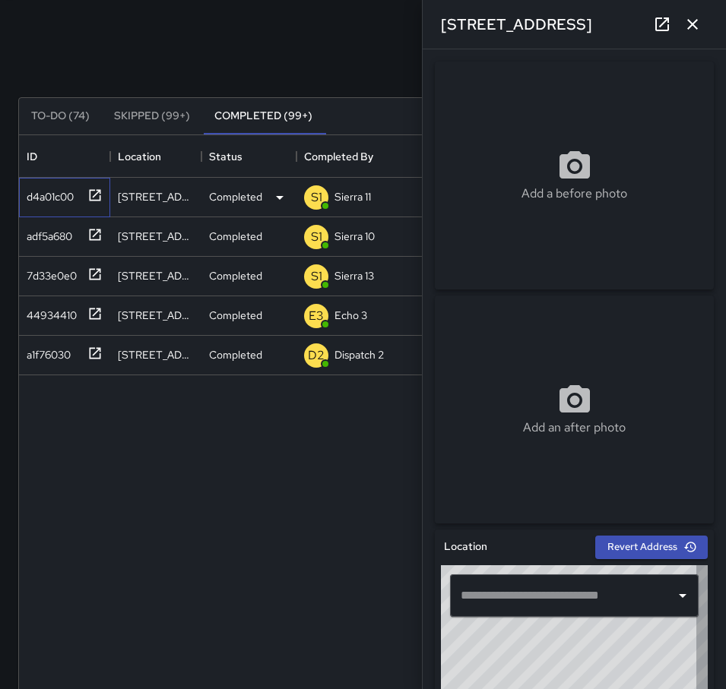
type input "**********"
click at [100, 230] on icon at bounding box center [95, 234] width 11 height 11
type input "**********"
click at [99, 270] on icon at bounding box center [95, 273] width 11 height 11
click at [691, 21] on icon "button" at bounding box center [692, 24] width 18 height 18
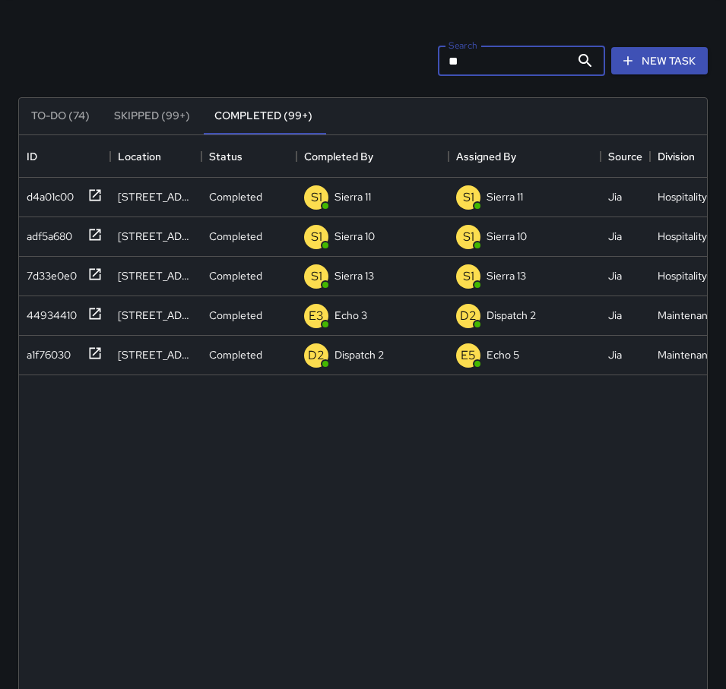
click at [521, 49] on input "**" at bounding box center [504, 61] width 132 height 30
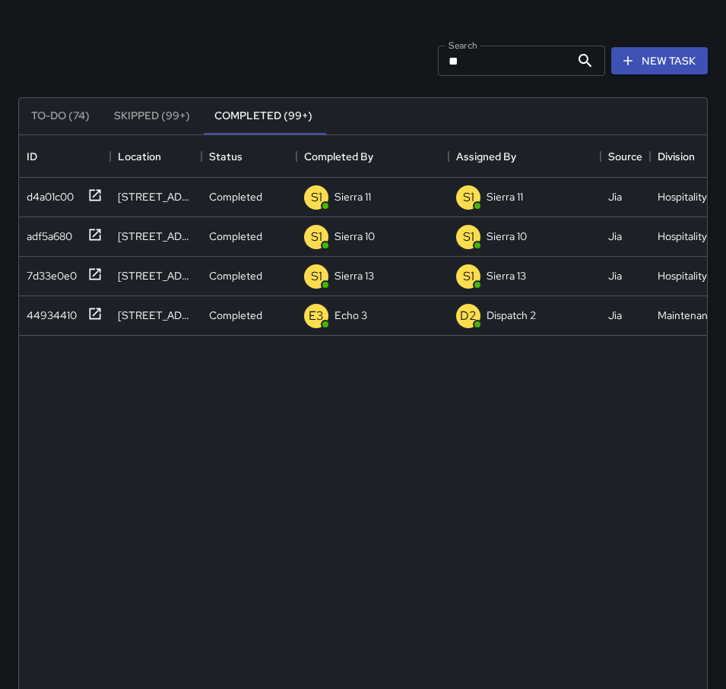
click at [563, 62] on input "**" at bounding box center [504, 61] width 132 height 30
type input "*"
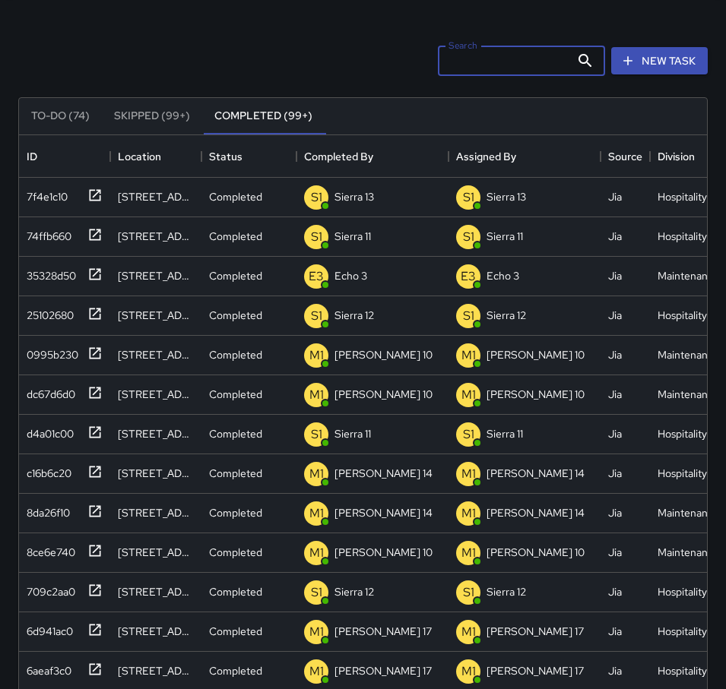
click at [69, 119] on button "To-Do (74)" at bounding box center [60, 116] width 83 height 36
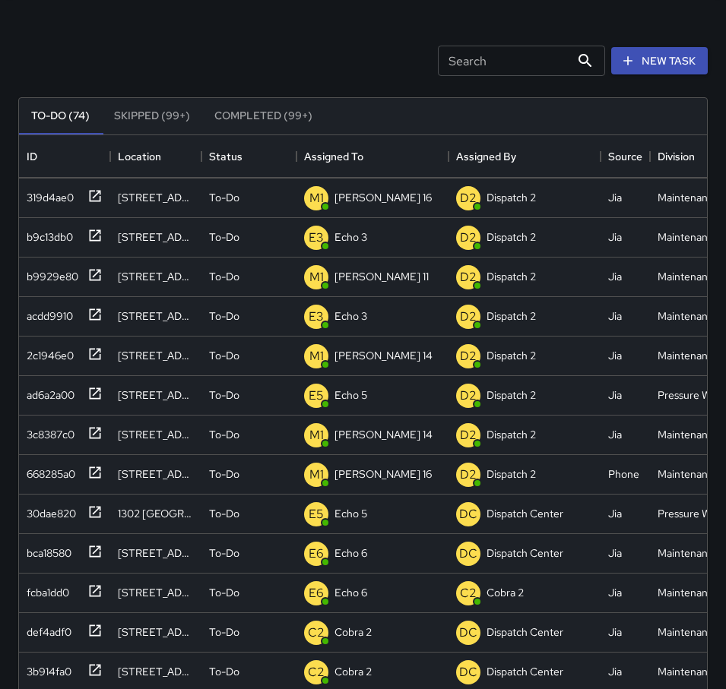
scroll to position [76, 0]
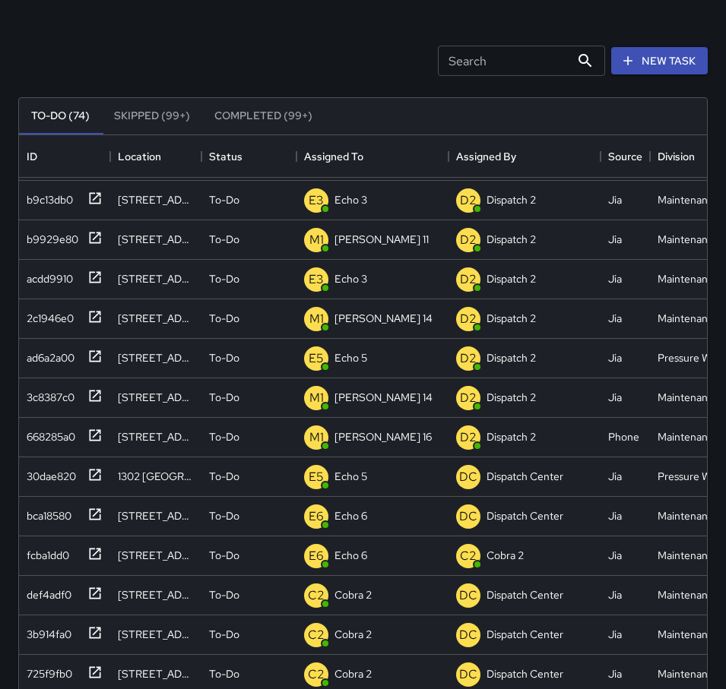
drag, startPoint x: 707, startPoint y: 289, endPoint x: 700, endPoint y: 316, distance: 27.5
click at [700, 322] on div "To-Do (74) Skipped (99+) Completed (99+) ID Location Status Assigned To Assigne…" at bounding box center [362, 458] width 689 height 723
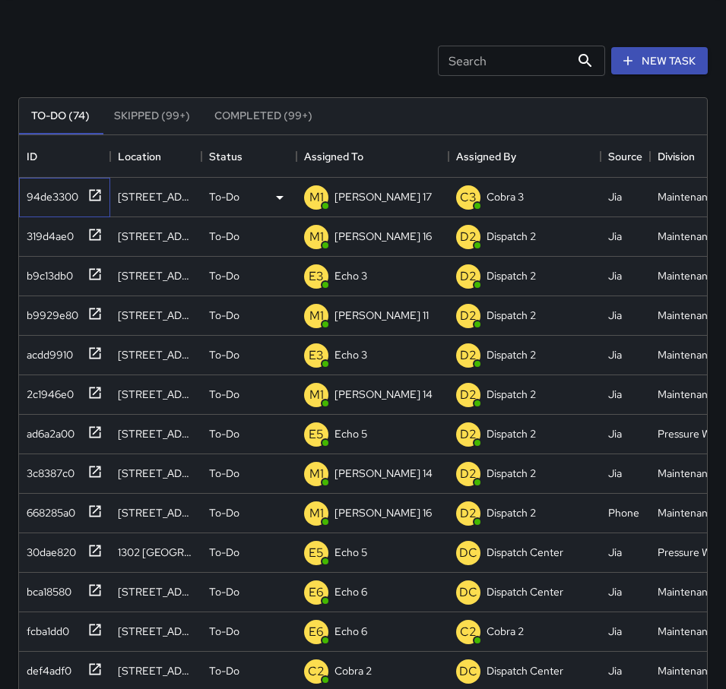
click at [96, 193] on icon at bounding box center [95, 194] width 11 height 11
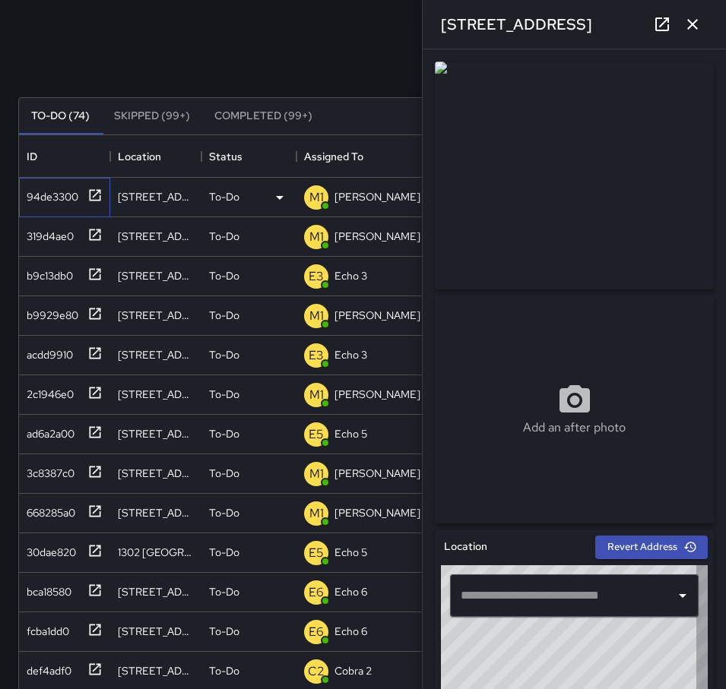
type input "**********"
click at [699, 14] on button "button" at bounding box center [692, 24] width 30 height 30
